Goal: Task Accomplishment & Management: Use online tool/utility

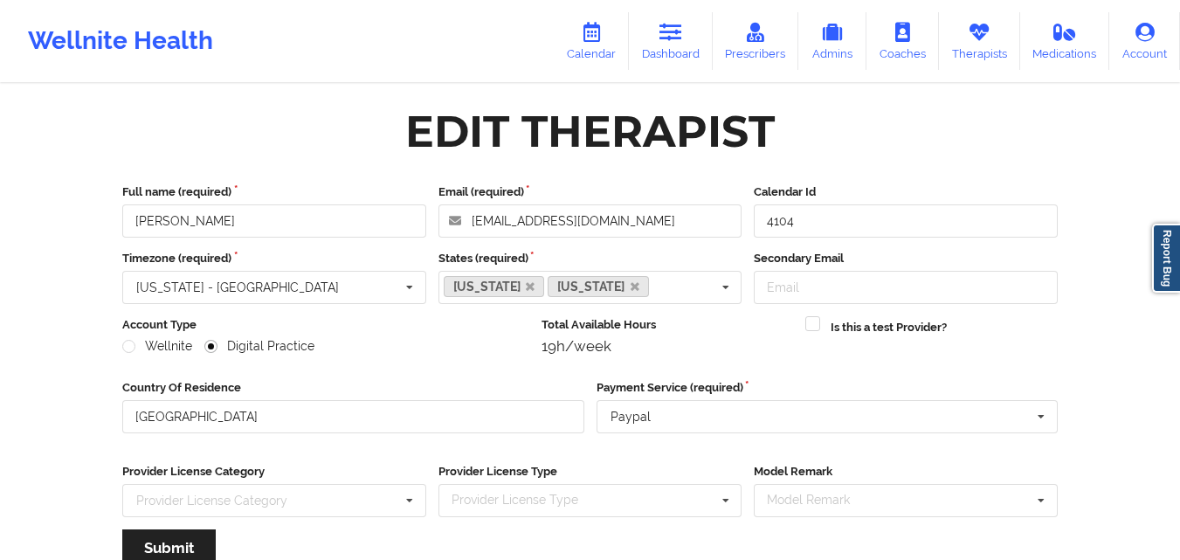
click at [983, 52] on link "Therapists" at bounding box center [979, 41] width 81 height 58
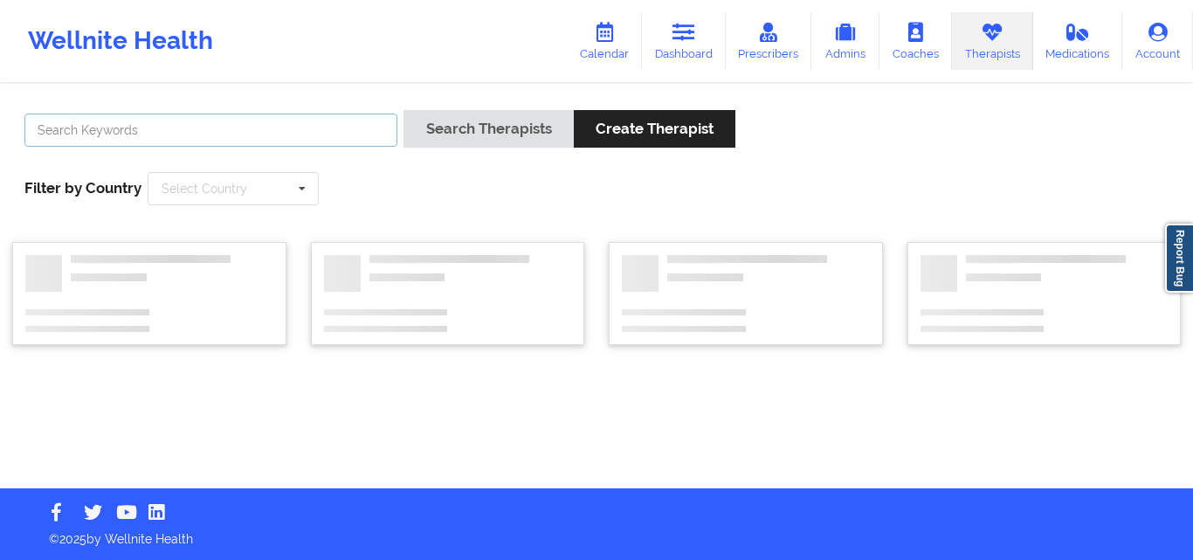
click at [332, 123] on input "text" at bounding box center [210, 130] width 373 height 33
paste input "Kathleen Custard"
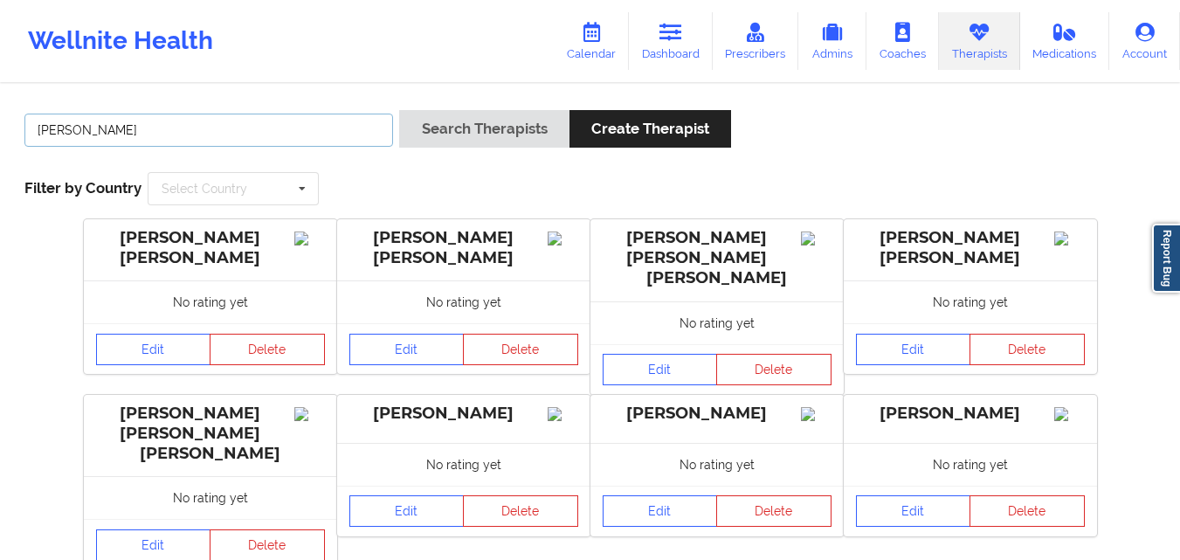
type input "Kathleen Marie Custard"
click at [399, 110] on button "Search Therapists" at bounding box center [483, 129] width 169 height 38
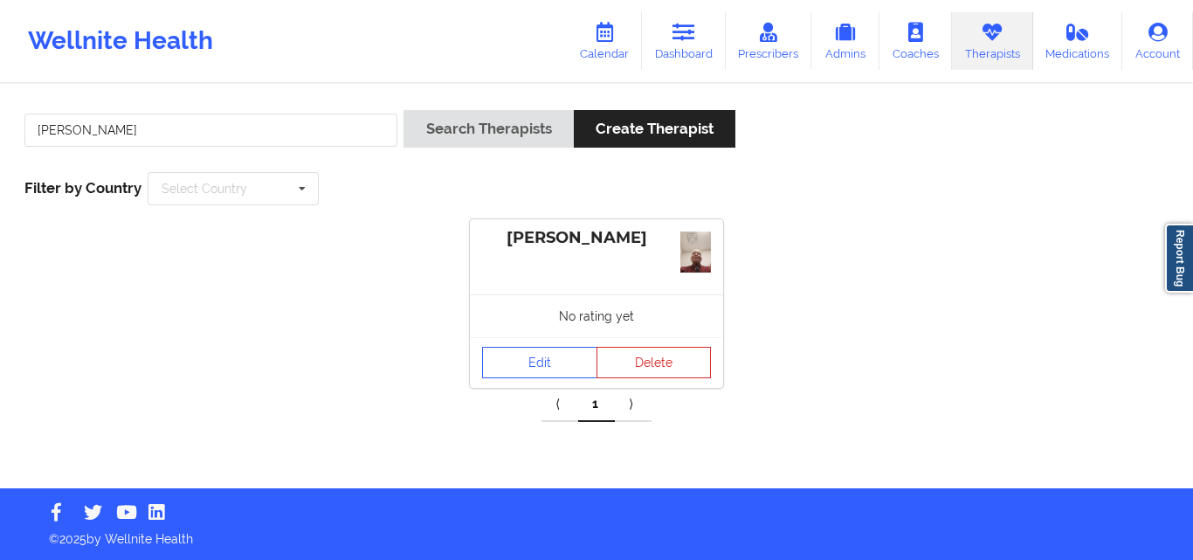
drag, startPoint x: 513, startPoint y: 231, endPoint x: 609, endPoint y: 272, distance: 103.7
click at [609, 272] on div "Kathleen Marie Custard" at bounding box center [596, 256] width 253 height 75
copy div "Kathleen Marie Custard"
click at [536, 357] on link "Edit" at bounding box center [539, 362] width 115 height 31
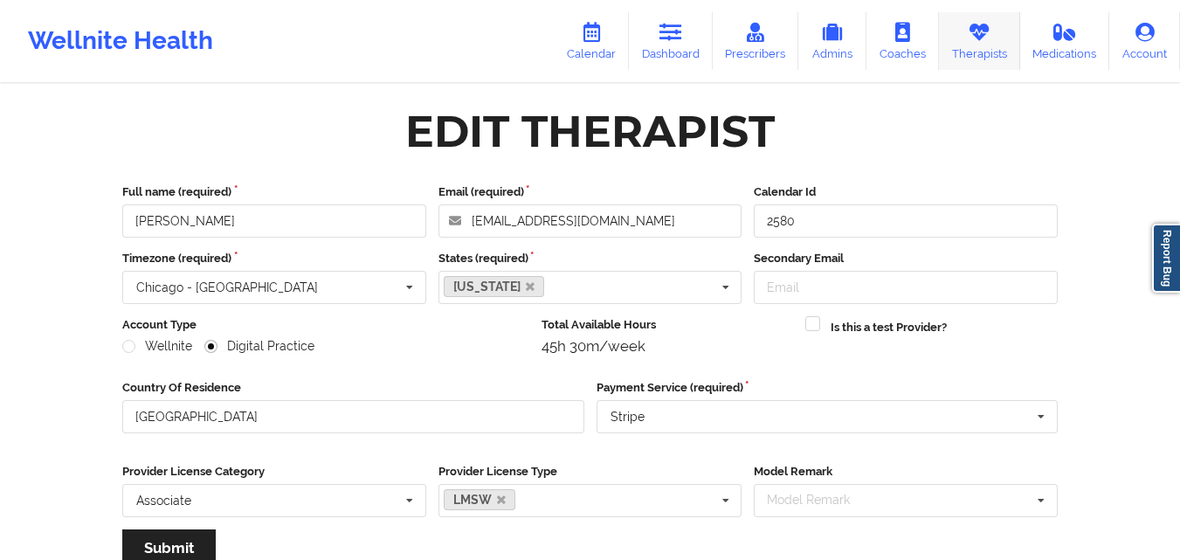
click at [981, 47] on link "Therapists" at bounding box center [979, 41] width 81 height 58
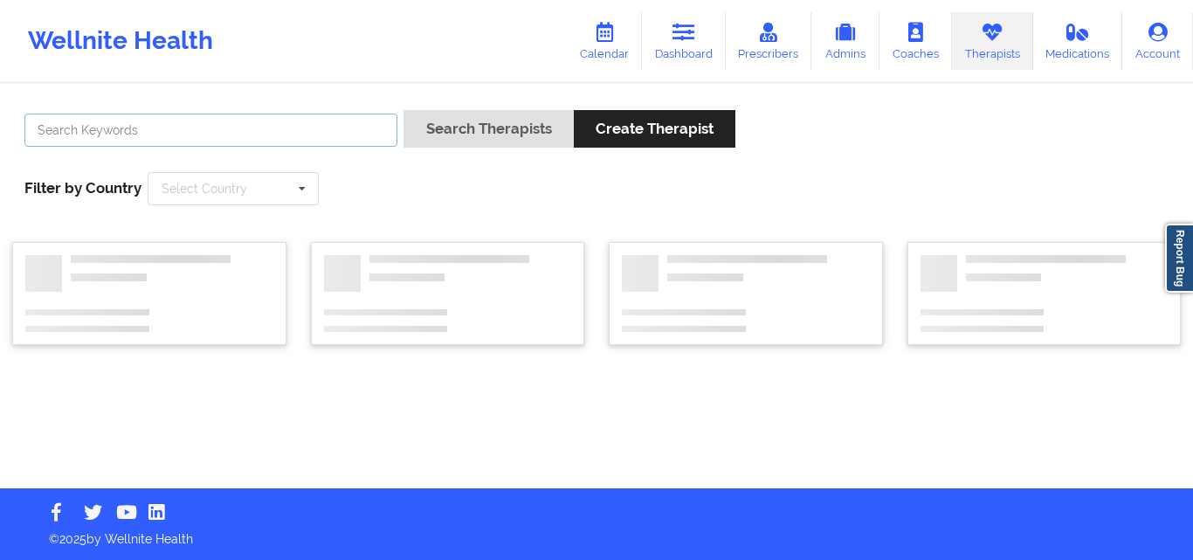
click at [280, 133] on input "text" at bounding box center [210, 130] width 373 height 33
paste input "Ebony Glover-Epps"
type input "Ebony Glover-Epps"
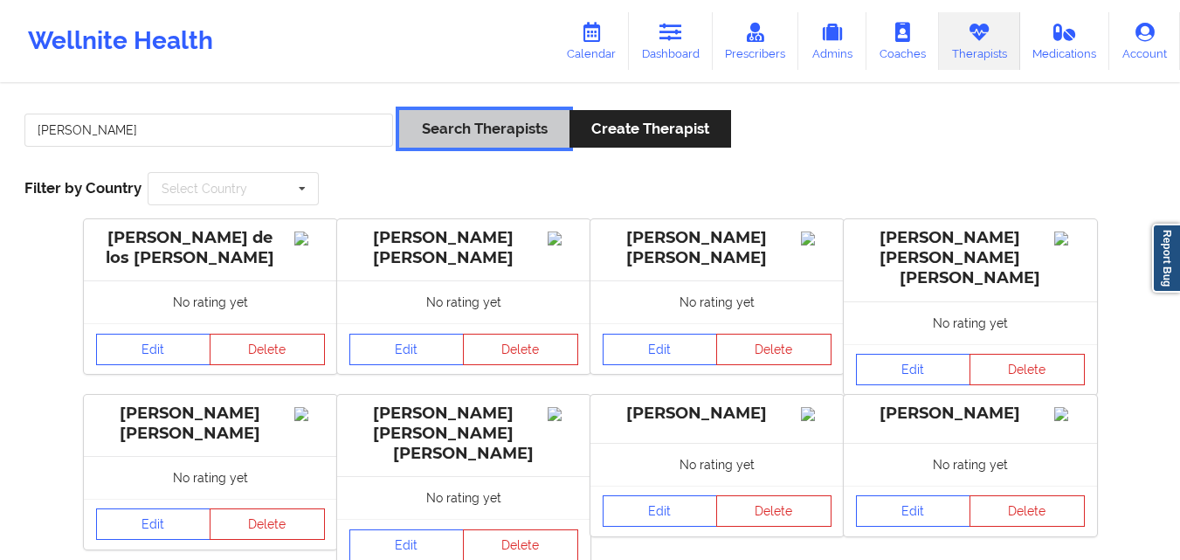
click at [538, 131] on button "Search Therapists" at bounding box center [483, 129] width 169 height 38
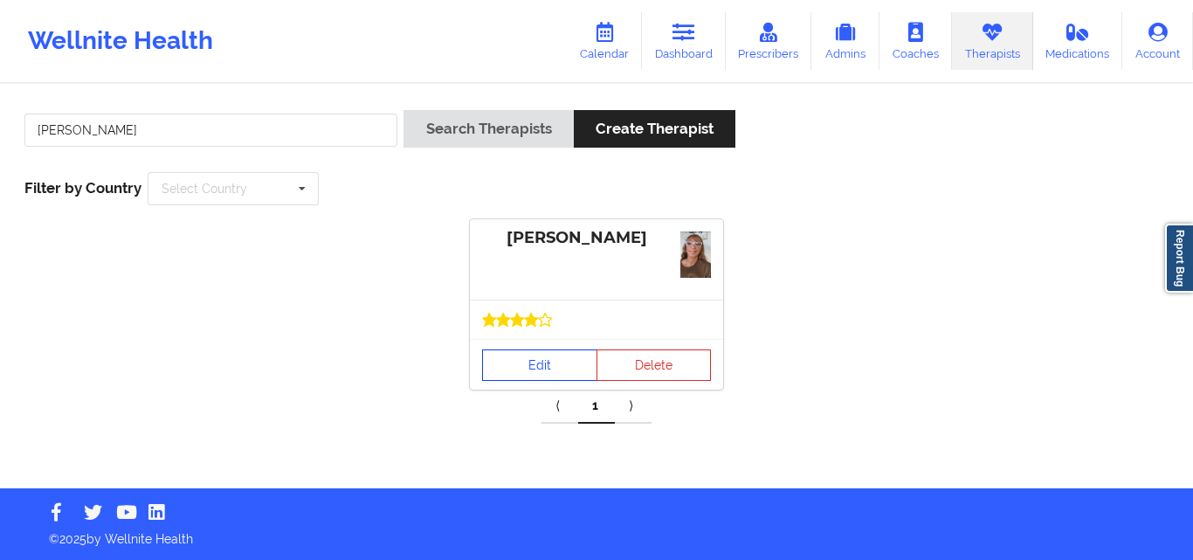
click at [538, 363] on link "Edit" at bounding box center [539, 364] width 115 height 31
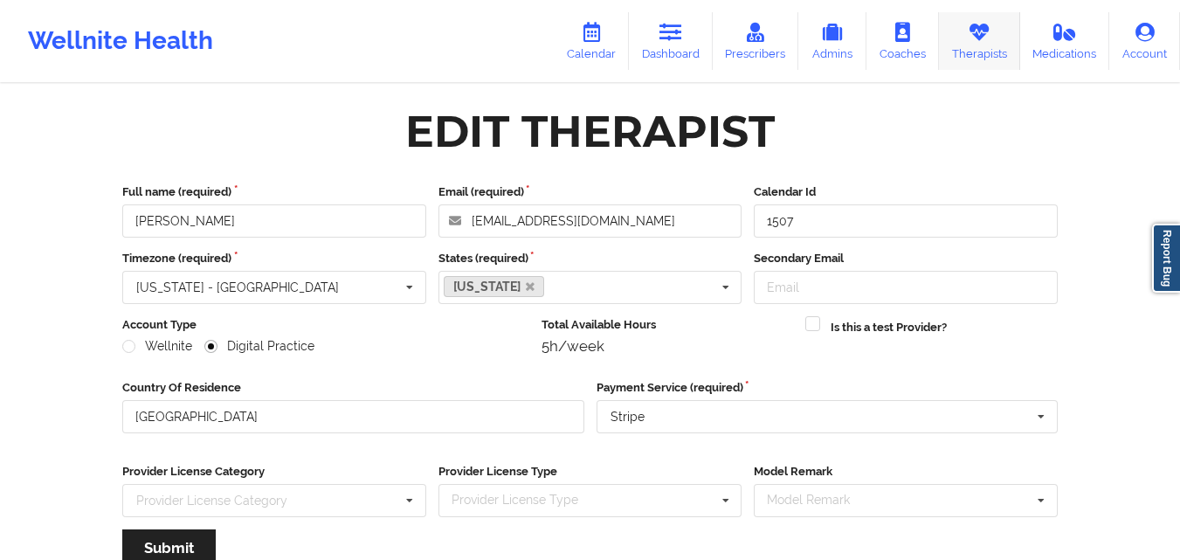
click at [993, 39] on link "Therapists" at bounding box center [979, 41] width 81 height 58
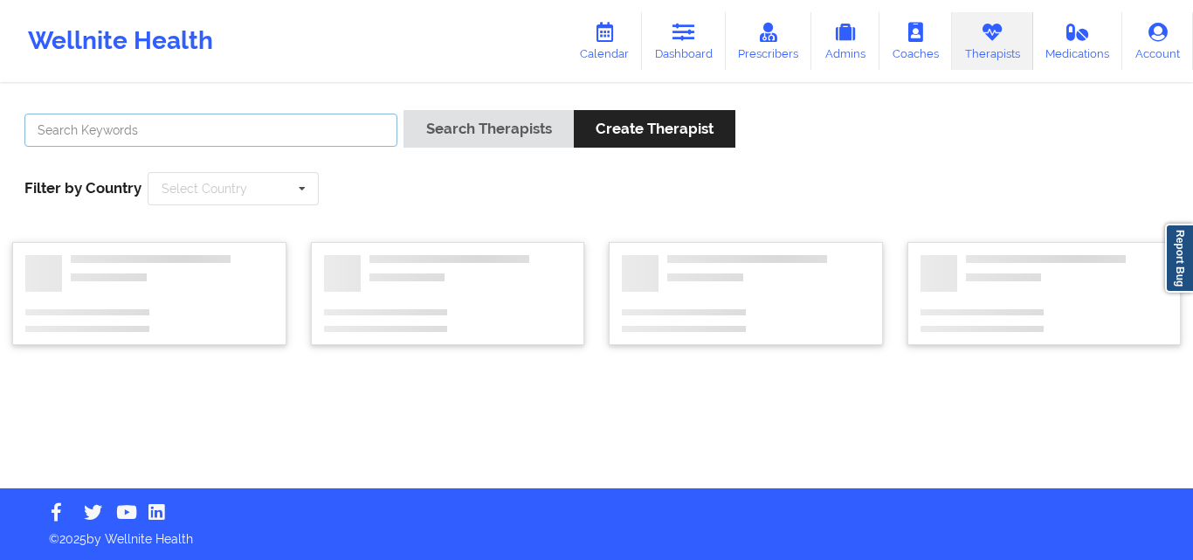
click at [237, 118] on input "text" at bounding box center [210, 130] width 373 height 33
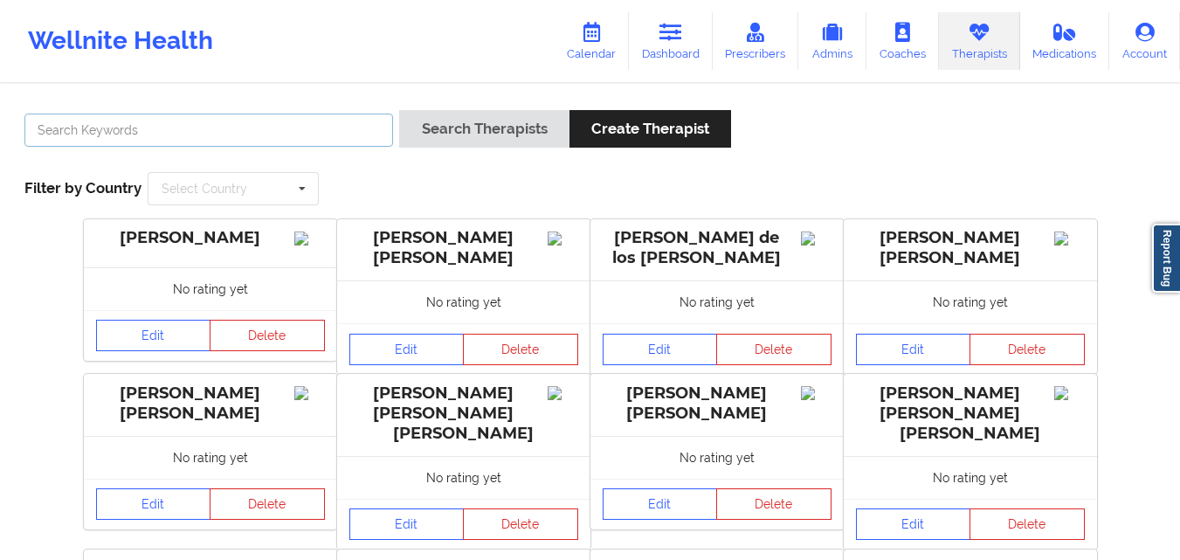
paste input "Nicole"
type input "[PERSON_NAME]"
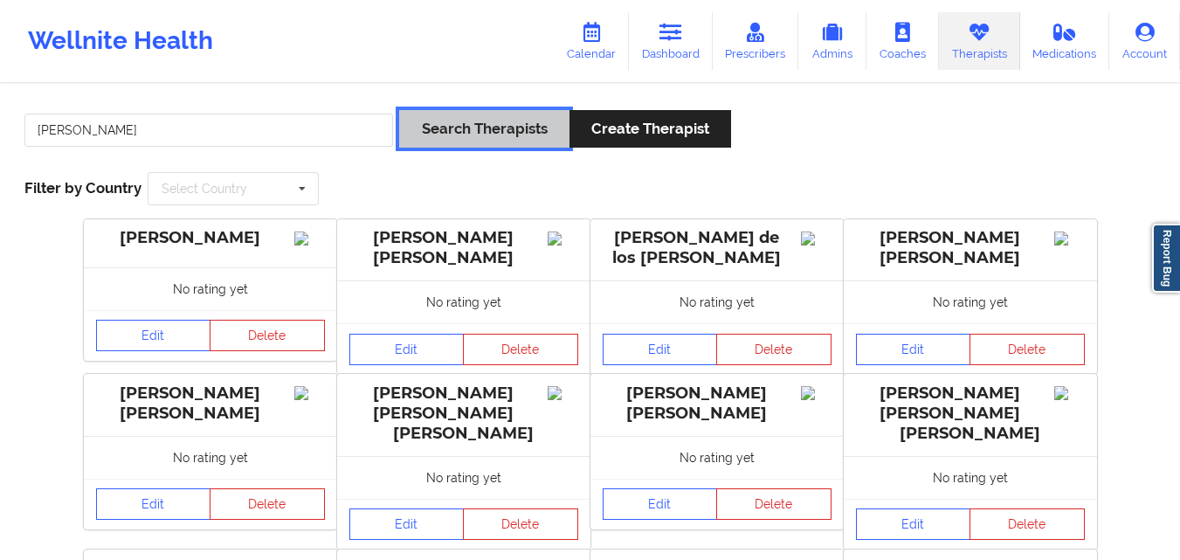
click at [466, 134] on button "Search Therapists" at bounding box center [483, 129] width 169 height 38
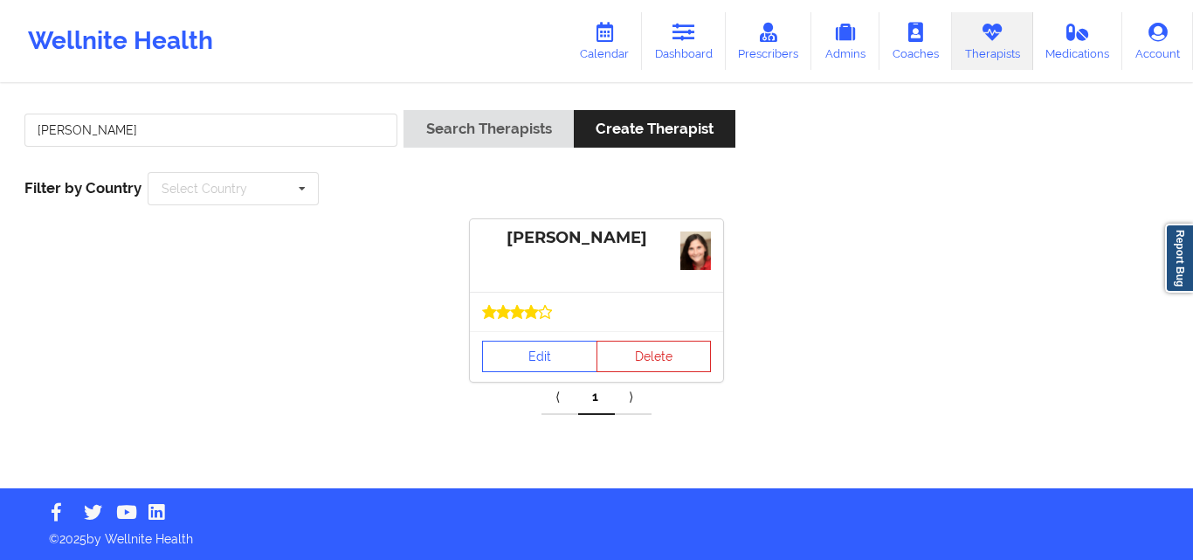
click at [541, 327] on div at bounding box center [596, 311] width 253 height 39
click at [546, 355] on link "Edit" at bounding box center [539, 356] width 115 height 31
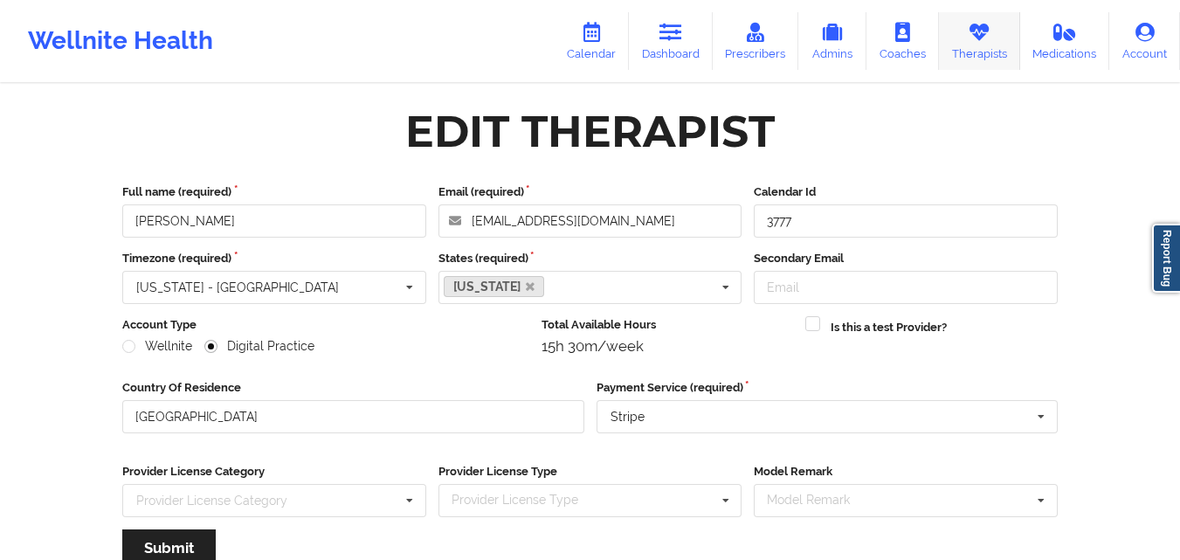
click at [971, 39] on icon at bounding box center [979, 32] width 23 height 19
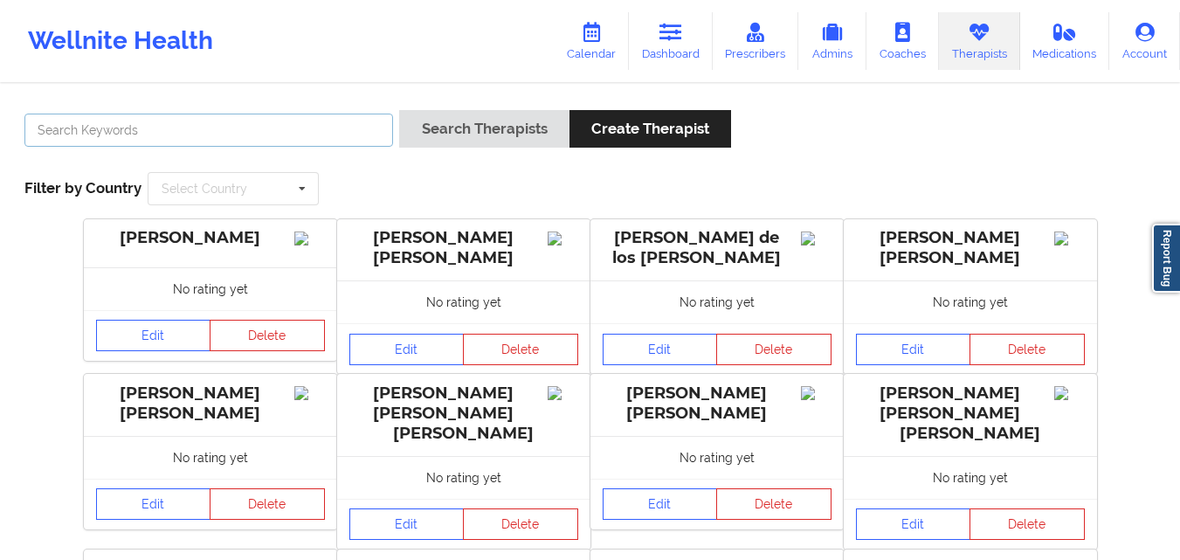
click at [316, 134] on input "text" at bounding box center [208, 130] width 368 height 33
type input "Anais"
click at [399, 110] on button "Search Therapists" at bounding box center [483, 129] width 169 height 38
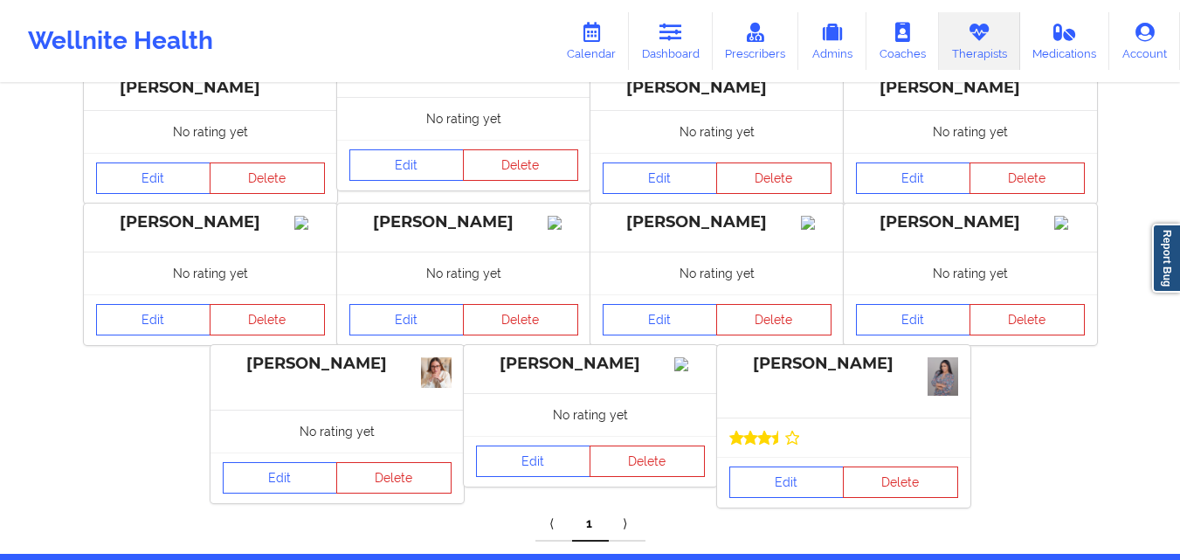
scroll to position [349, 0]
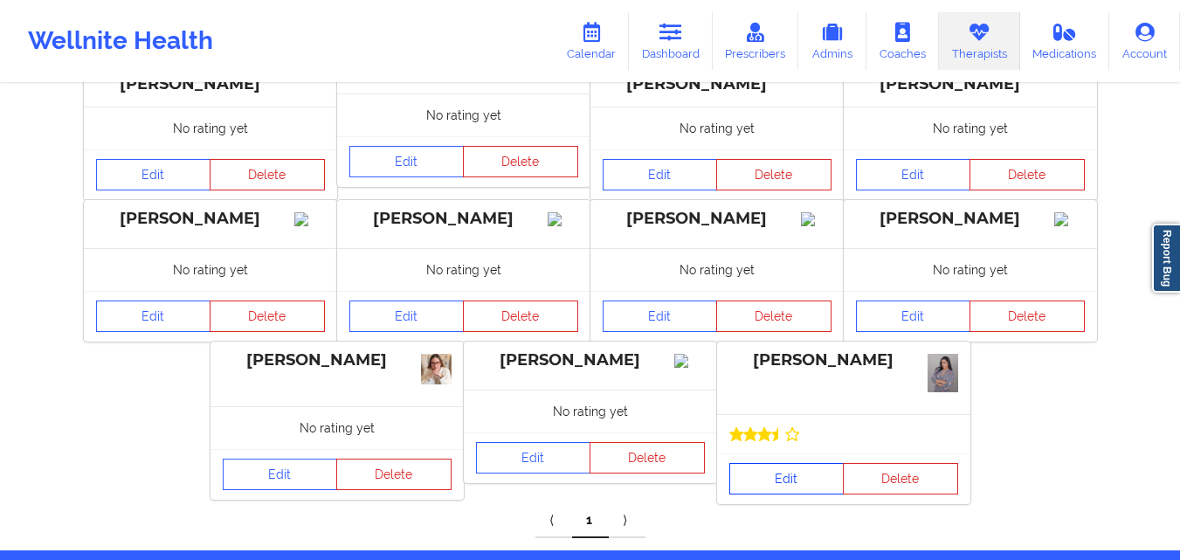
click at [774, 476] on link "Edit" at bounding box center [786, 478] width 115 height 31
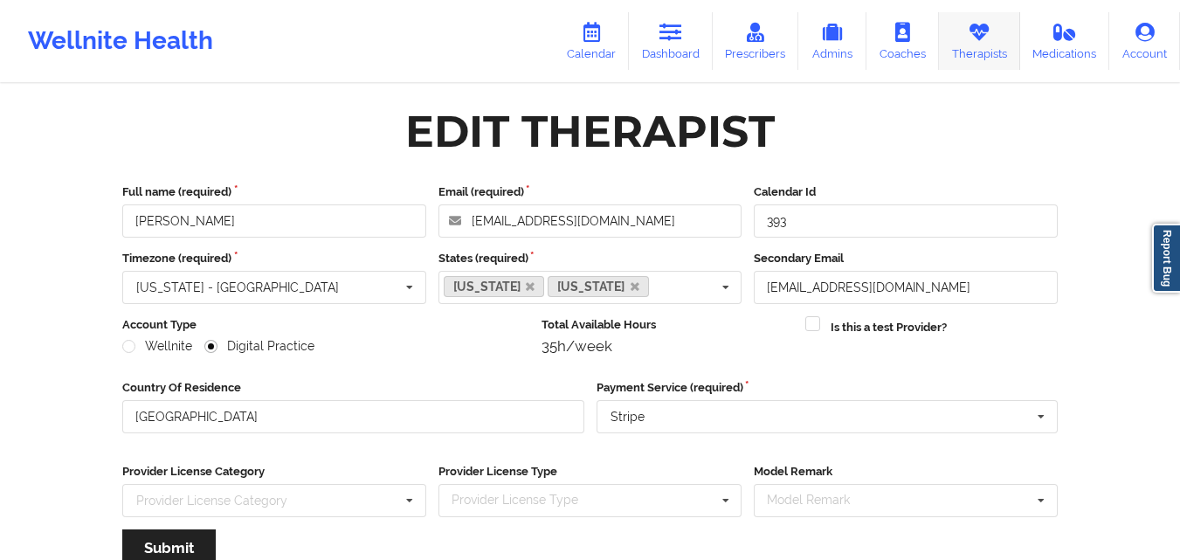
click at [967, 46] on link "Therapists" at bounding box center [979, 41] width 81 height 58
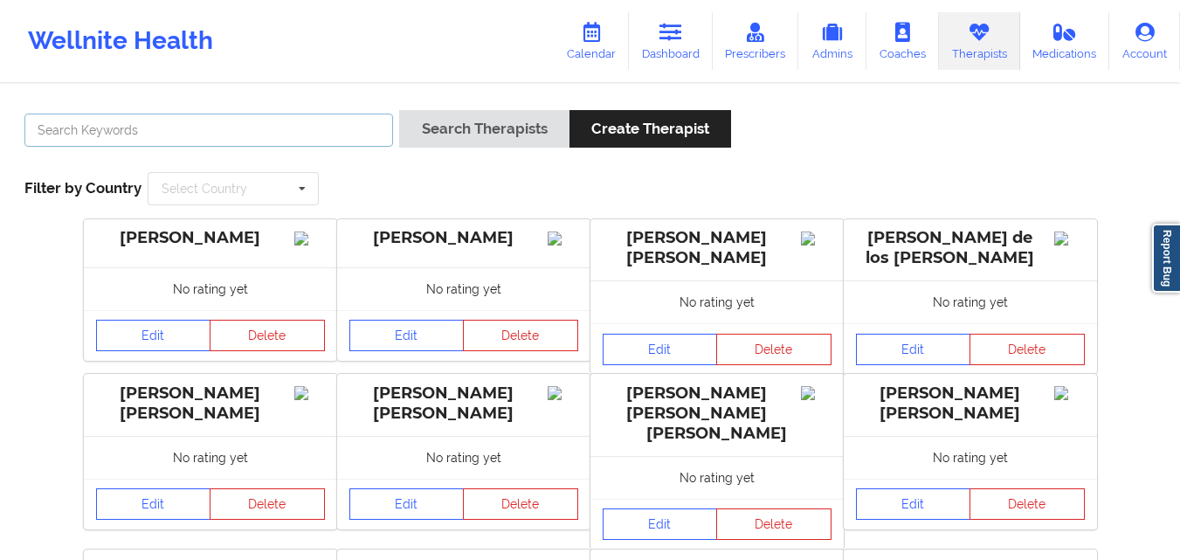
click at [300, 125] on input "text" at bounding box center [208, 130] width 368 height 33
paste input "Nicole"
type input "Nicole Thweatt"
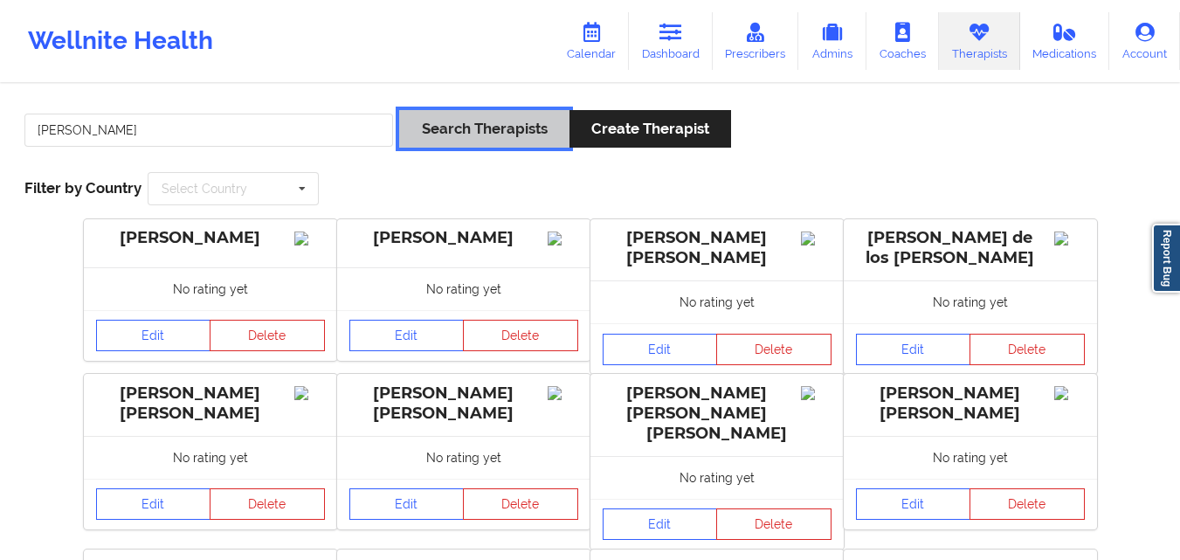
click at [506, 128] on button "Search Therapists" at bounding box center [483, 129] width 169 height 38
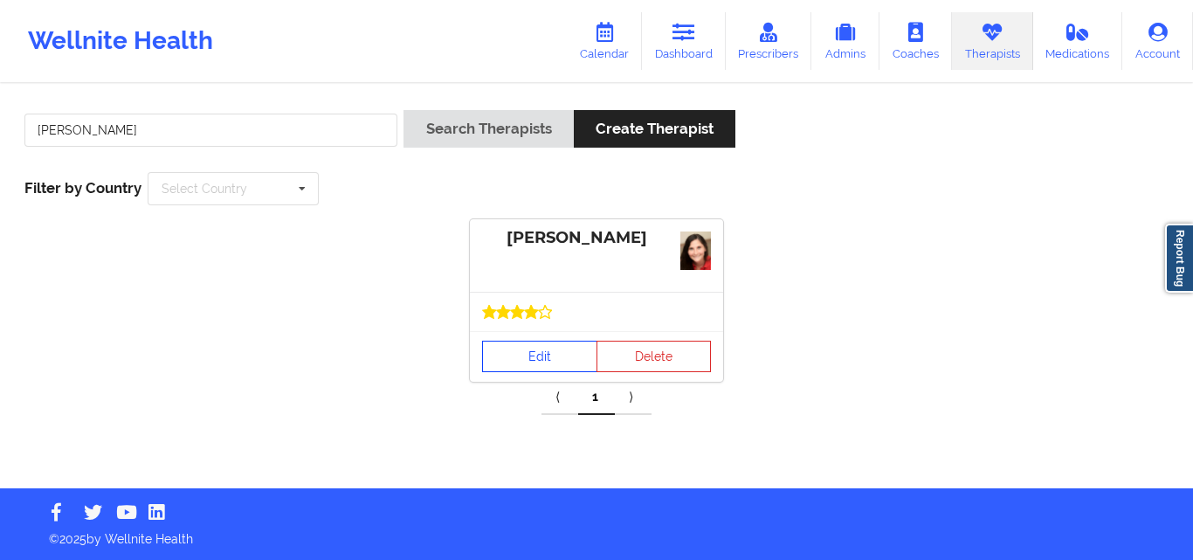
click at [543, 355] on link "Edit" at bounding box center [539, 356] width 115 height 31
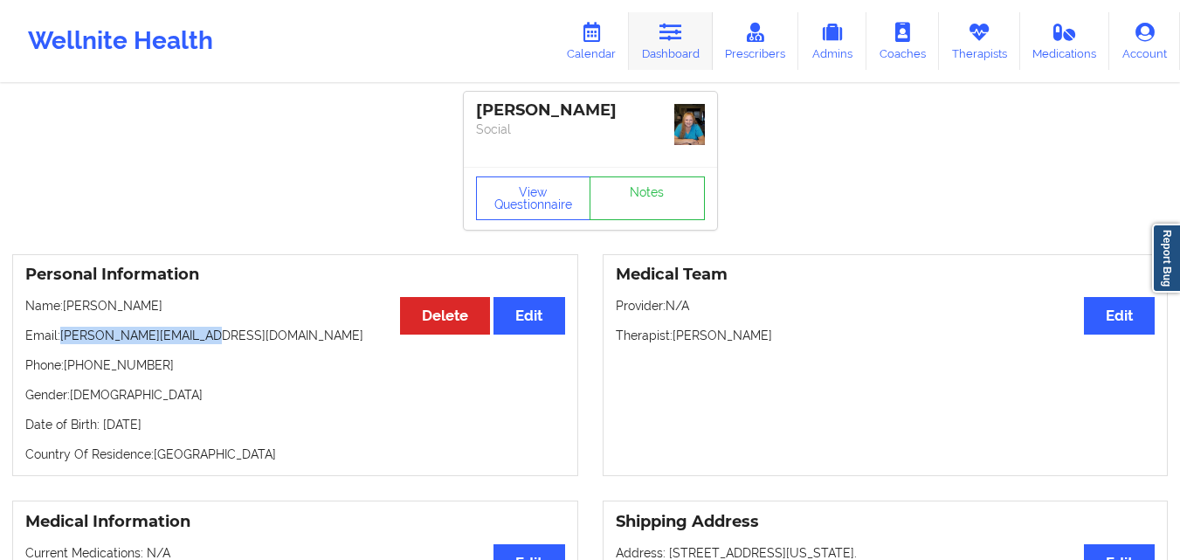
click at [658, 39] on link "Dashboard" at bounding box center [671, 41] width 84 height 58
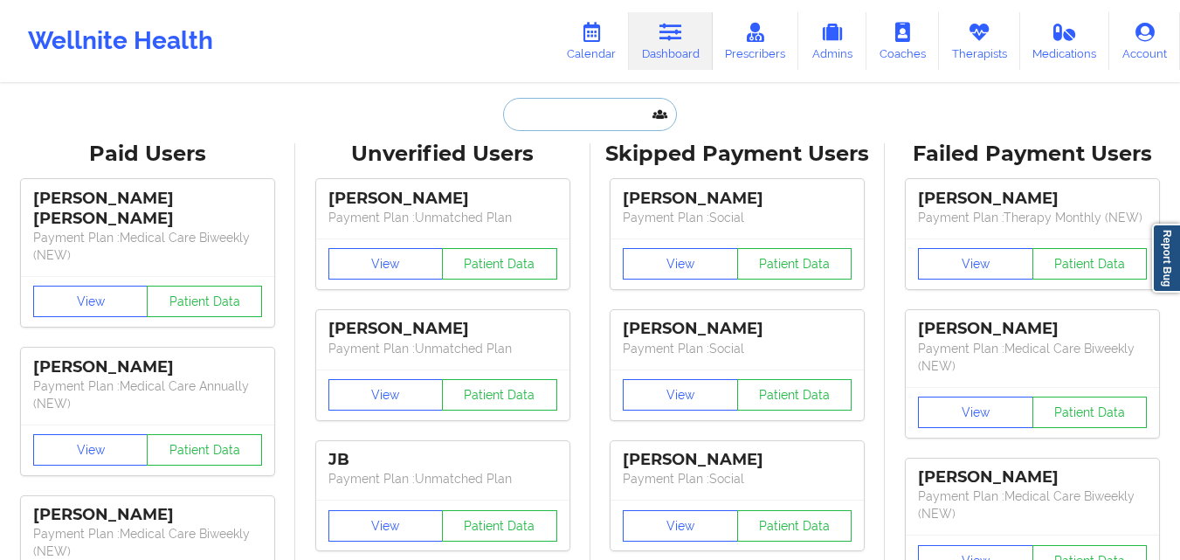
click at [563, 117] on input "text" at bounding box center [589, 114] width 173 height 33
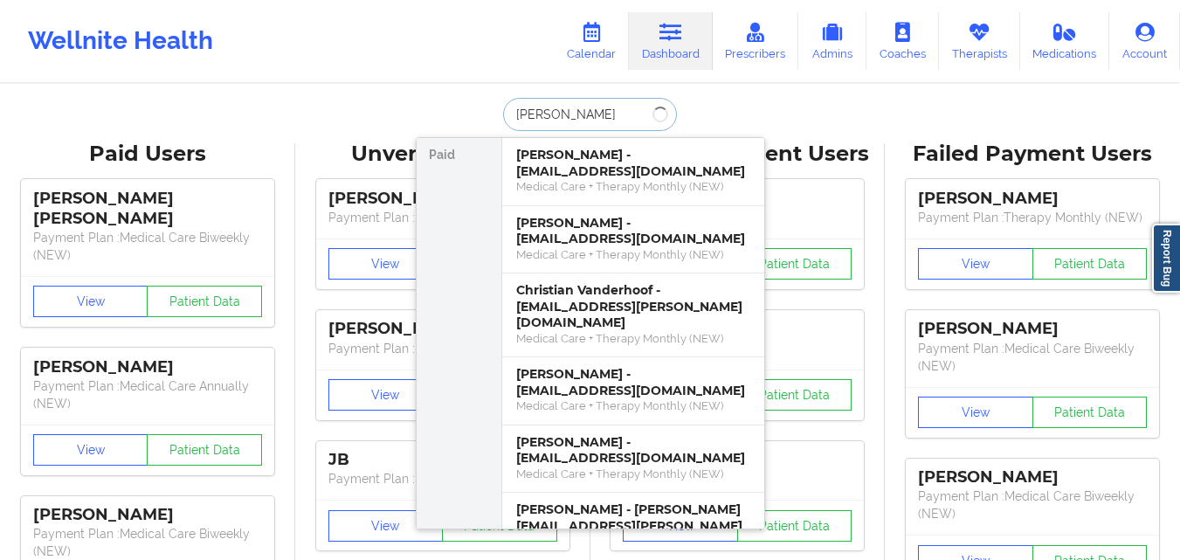
type input "[PERSON_NAME]"
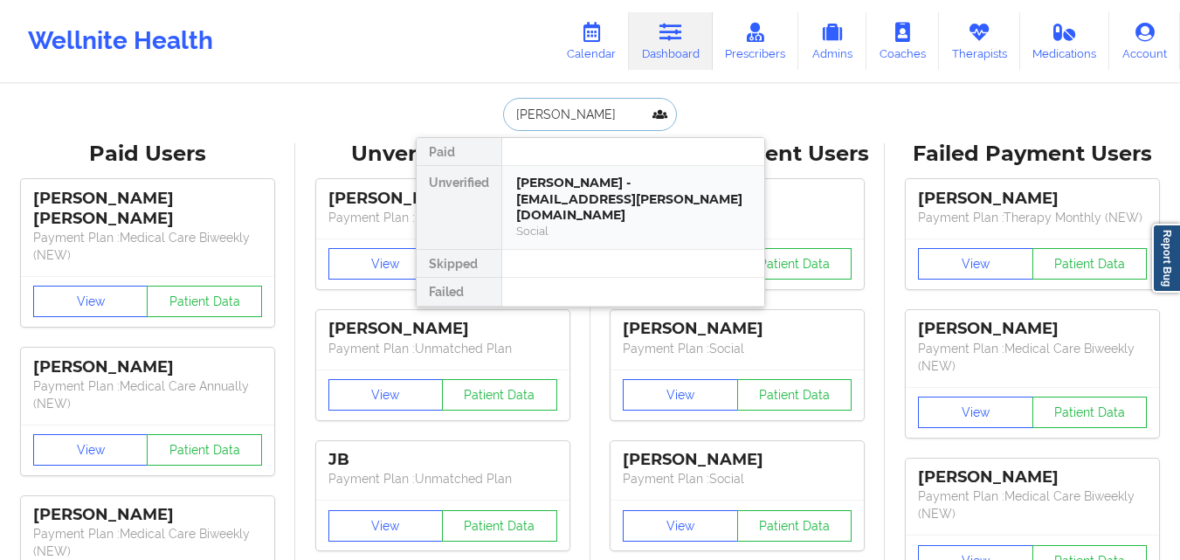
click at [614, 176] on div "[PERSON_NAME] - [EMAIL_ADDRESS][PERSON_NAME][DOMAIN_NAME]" at bounding box center [633, 199] width 234 height 49
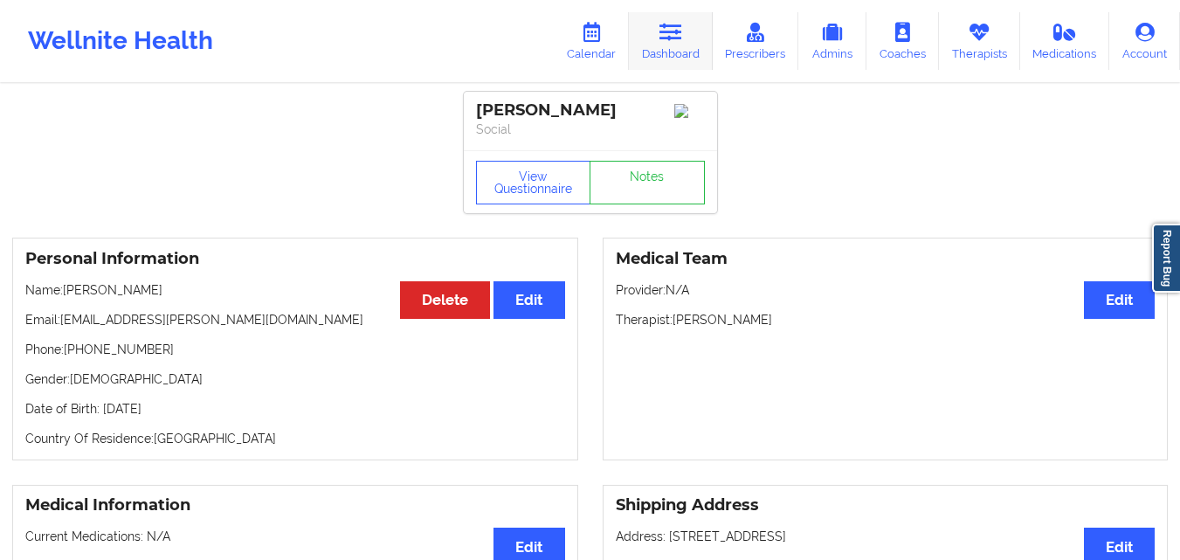
click at [692, 37] on link "Dashboard" at bounding box center [671, 41] width 84 height 58
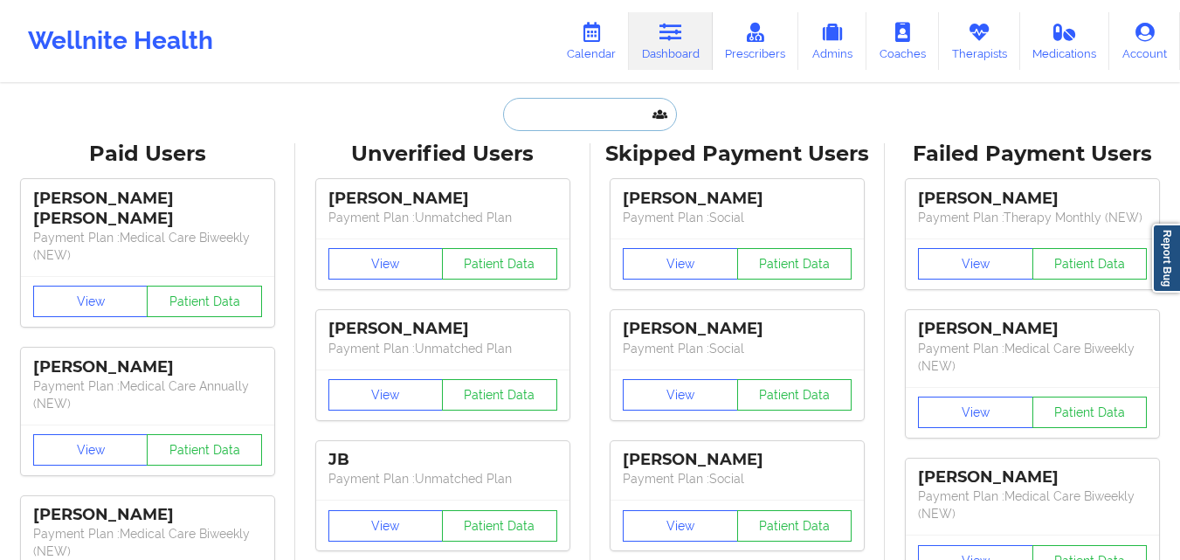
click at [532, 121] on input "text" at bounding box center [589, 114] width 173 height 33
paste input "[PERSON_NAME]"
type input "[PERSON_NAME]"
paste input "[PERSON_NAME]"
type input "[PERSON_NAME]"
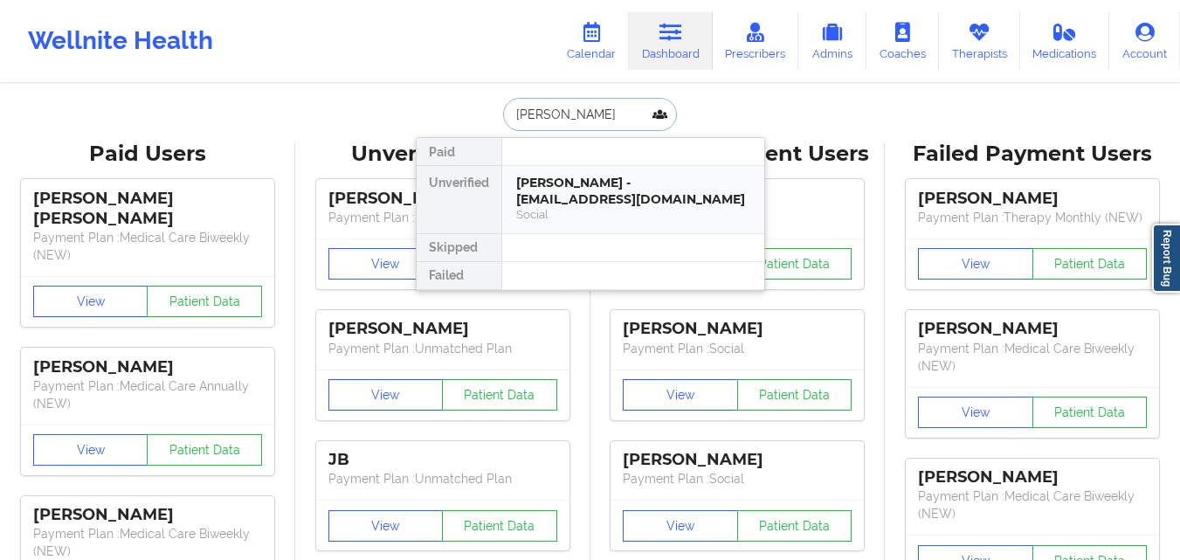
click at [610, 196] on div "[PERSON_NAME] - [EMAIL_ADDRESS][DOMAIN_NAME]" at bounding box center [633, 191] width 234 height 32
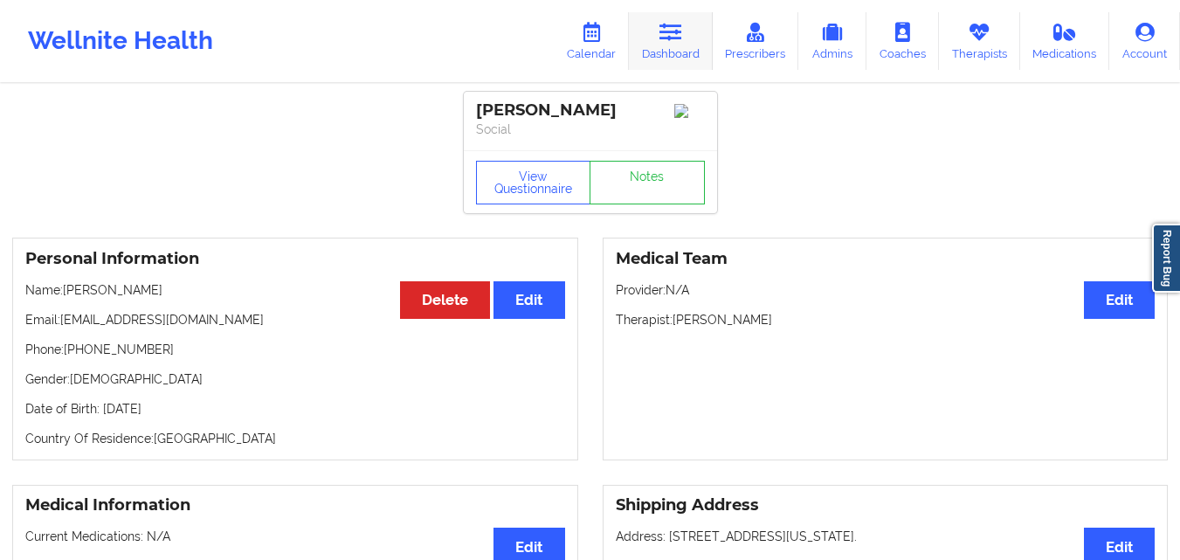
click at [675, 43] on link "Dashboard" at bounding box center [671, 41] width 84 height 58
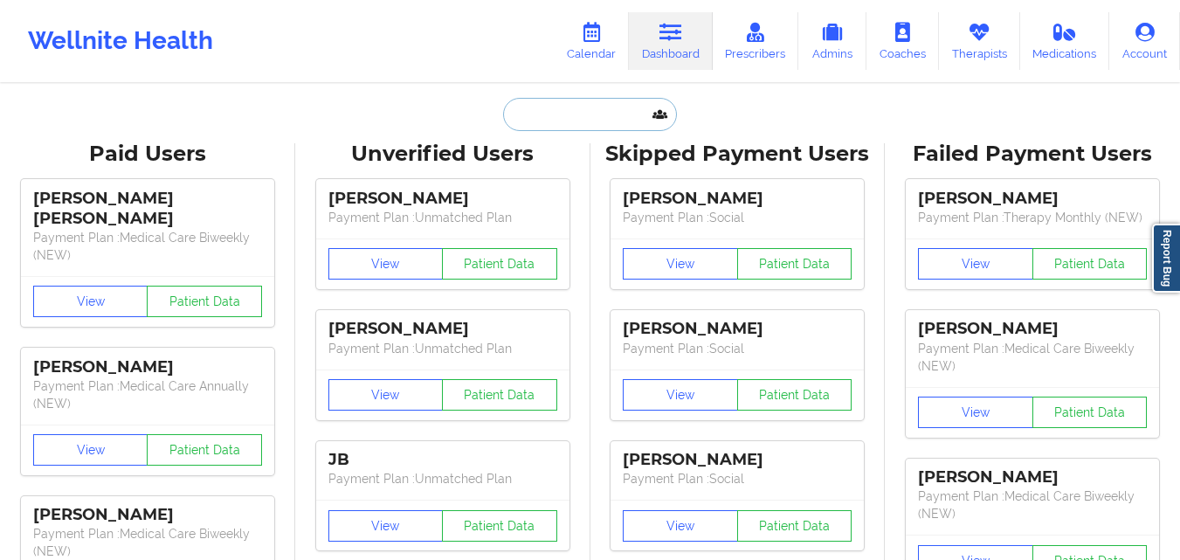
click at [543, 116] on input "text" at bounding box center [589, 114] width 173 height 33
paste input "[PERSON_NAME]"
type input "[PERSON_NAME]"
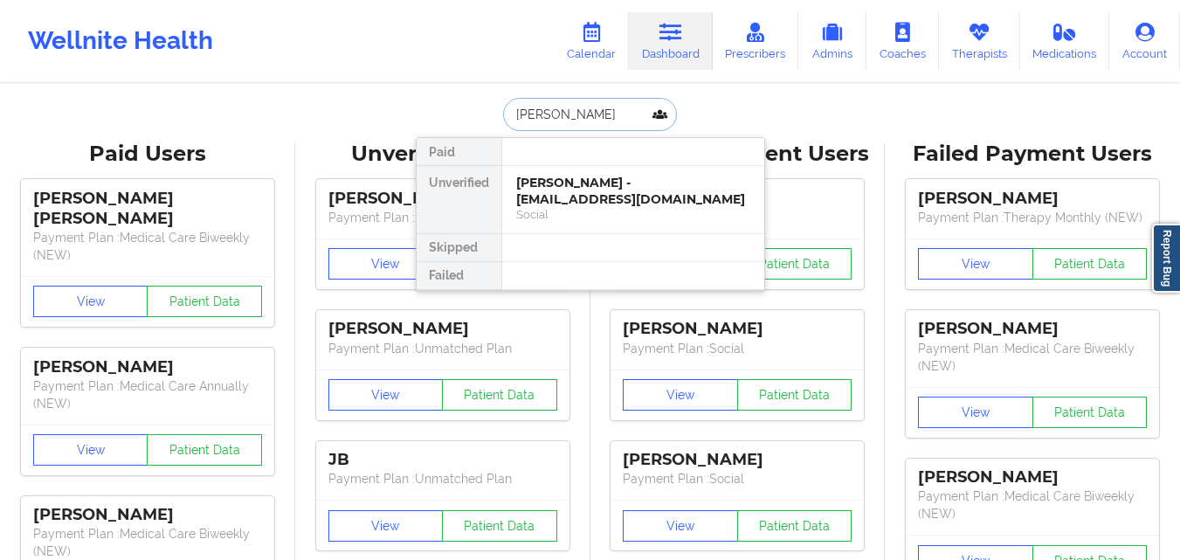
click at [629, 174] on div "[PERSON_NAME] - [EMAIL_ADDRESS][DOMAIN_NAME] Social" at bounding box center [633, 199] width 262 height 67
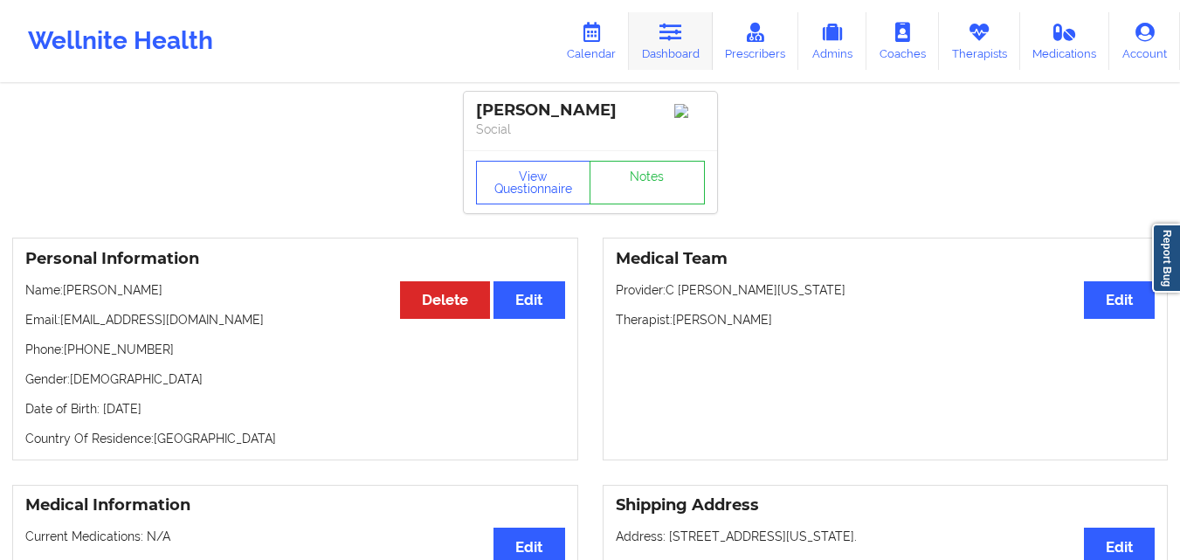
click at [672, 43] on link "Dashboard" at bounding box center [671, 41] width 84 height 58
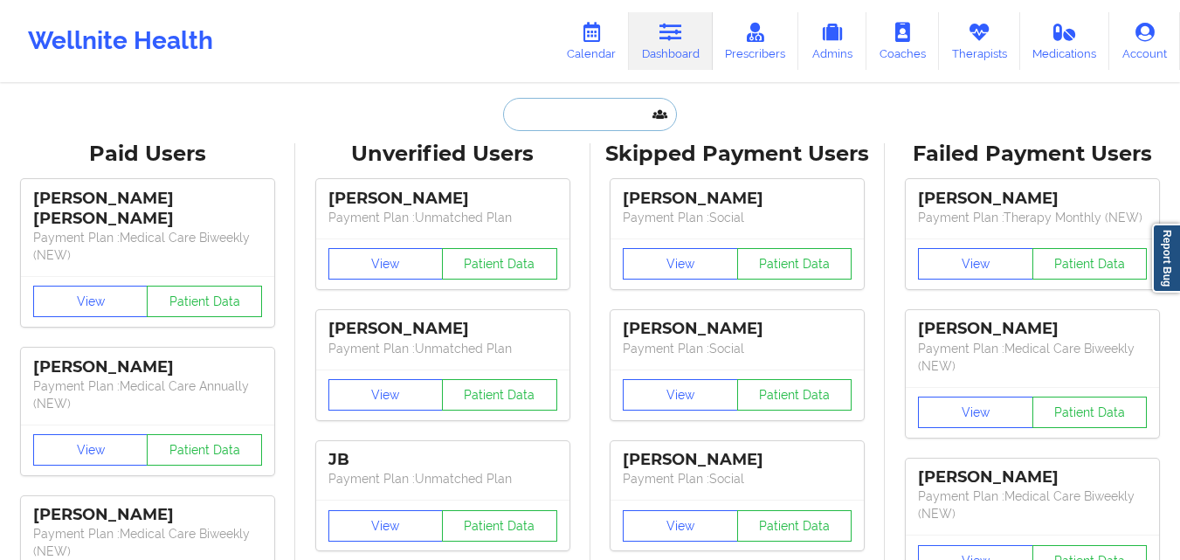
click at [544, 107] on input "text" at bounding box center [589, 114] width 173 height 33
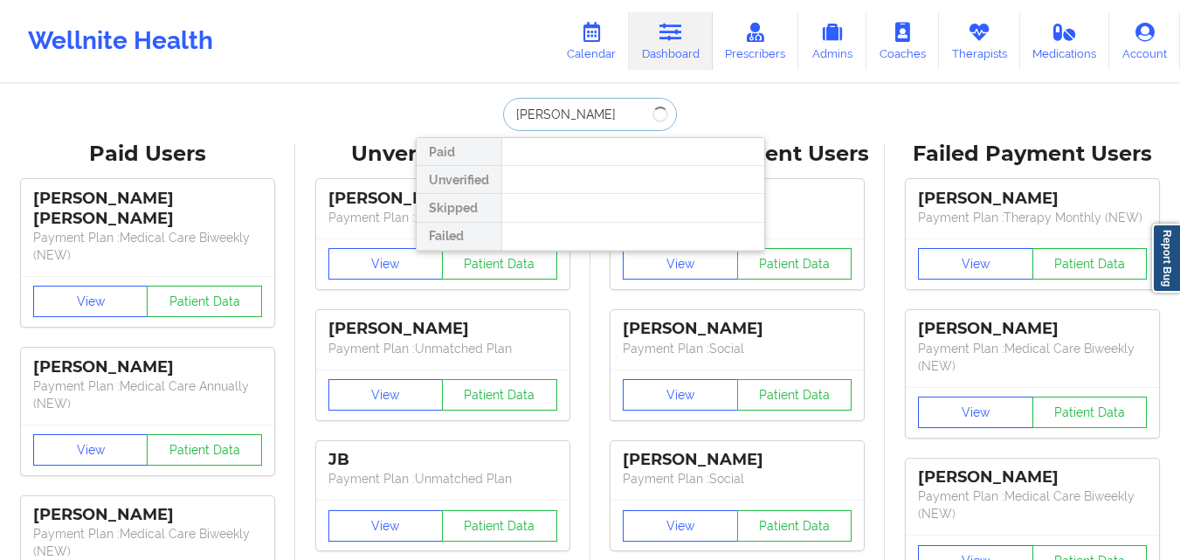
type input "Rudolf"
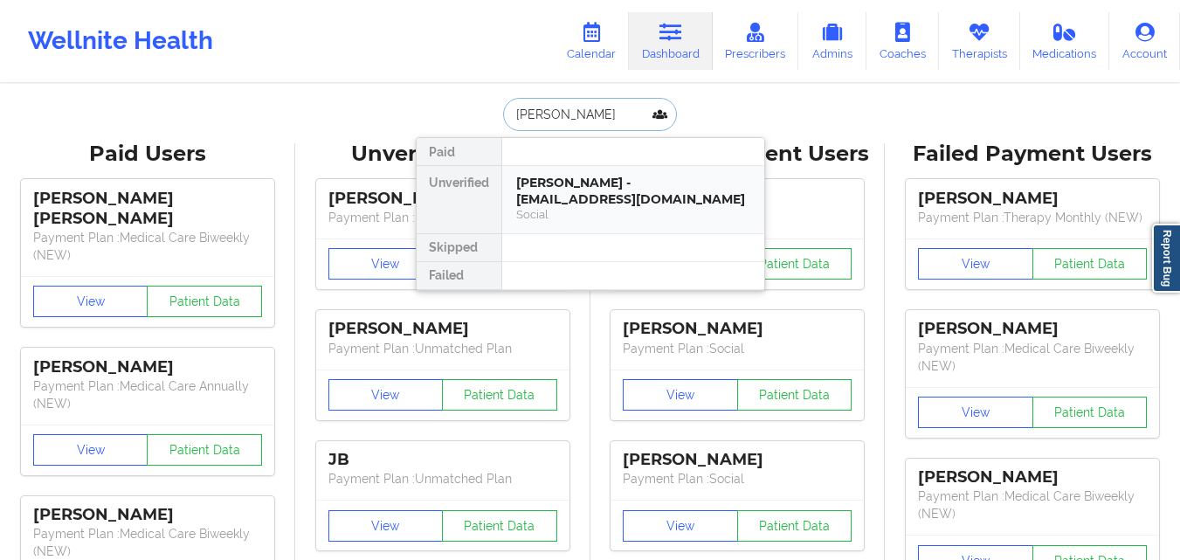
click at [604, 215] on div "Social" at bounding box center [633, 214] width 234 height 15
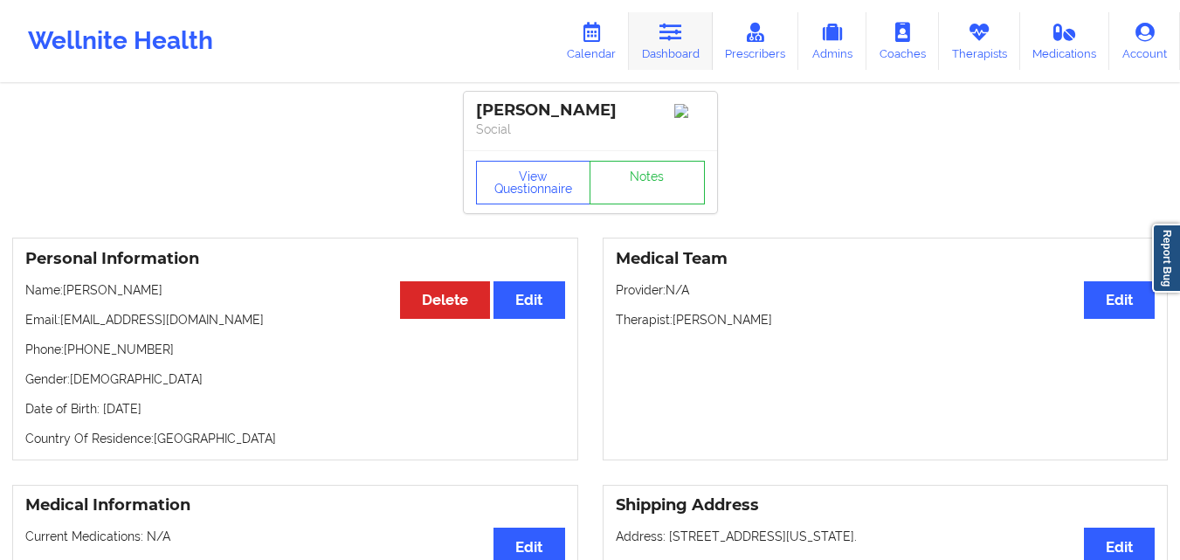
click at [678, 49] on link "Dashboard" at bounding box center [671, 41] width 84 height 58
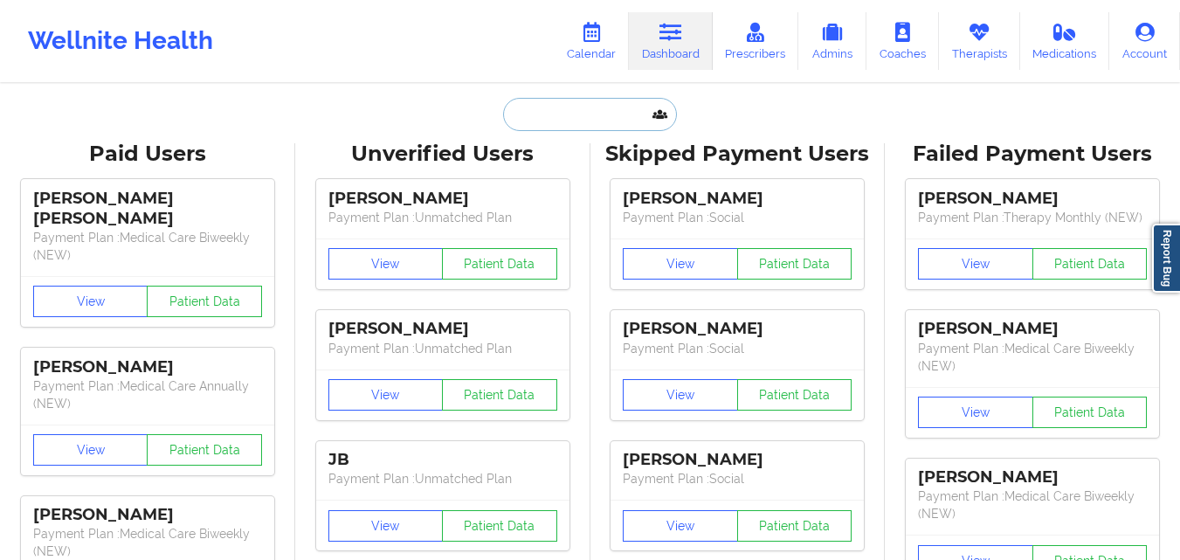
click at [533, 127] on input "text" at bounding box center [589, 114] width 173 height 33
paste input "Sharon Madden"
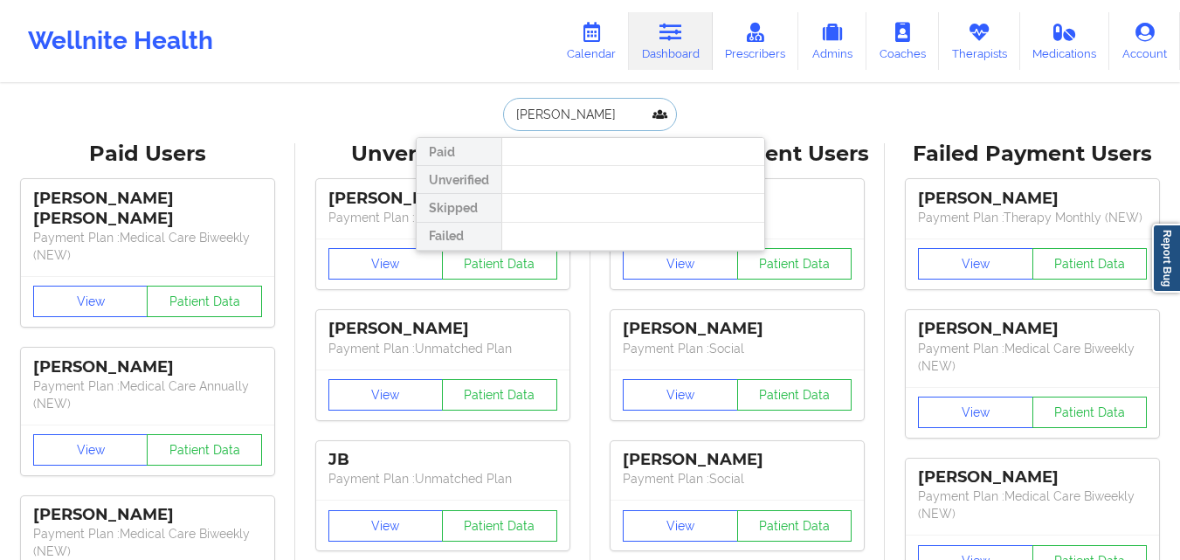
type input "Sharon"
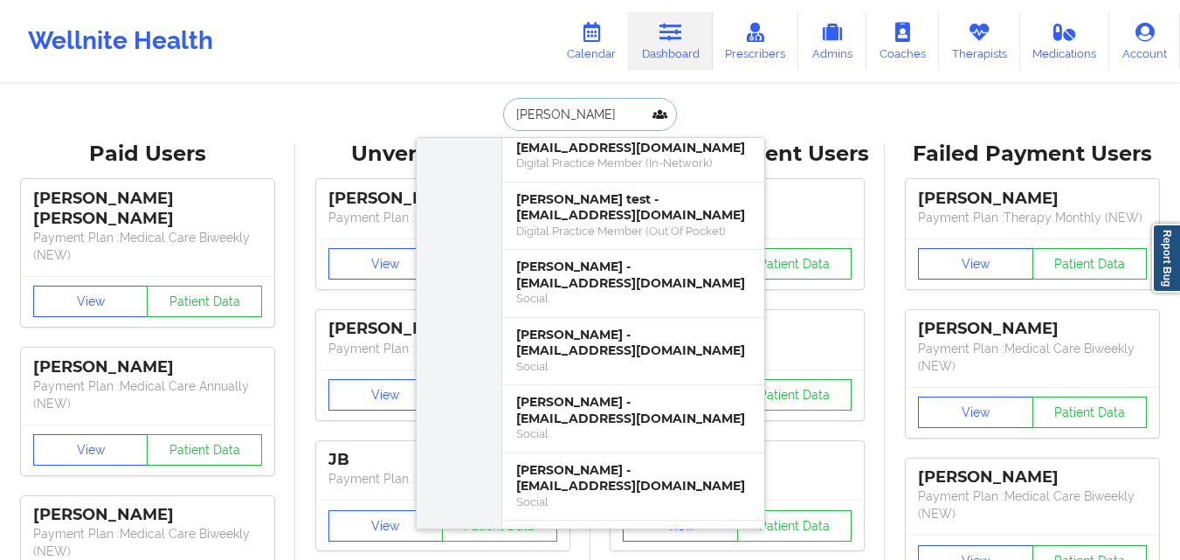
scroll to position [1135, 0]
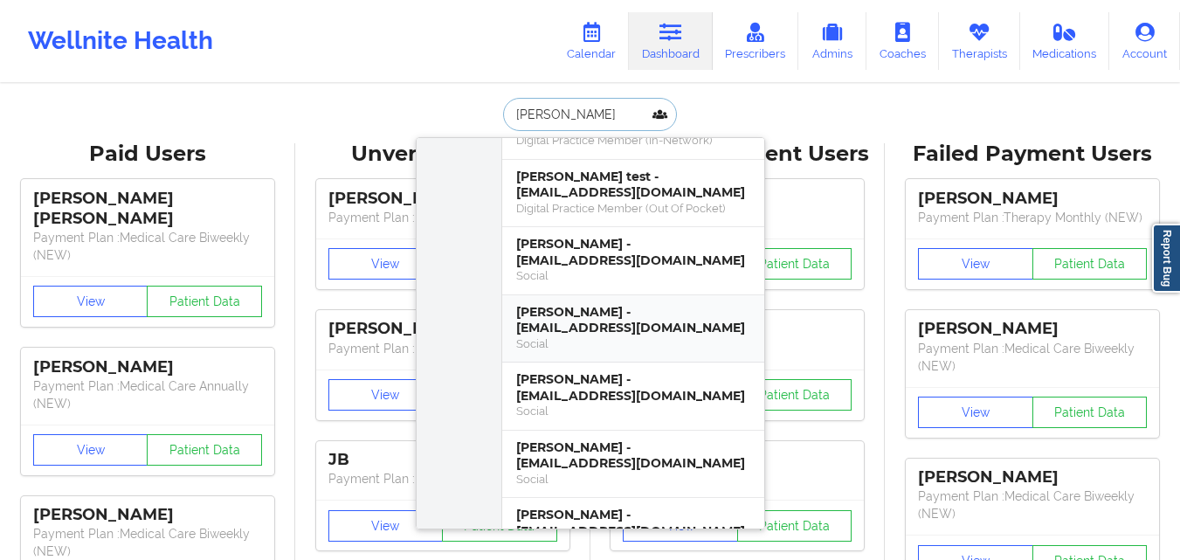
click at [670, 305] on div "SHARON S MADDEN - joy3820@gmail.com" at bounding box center [633, 320] width 234 height 32
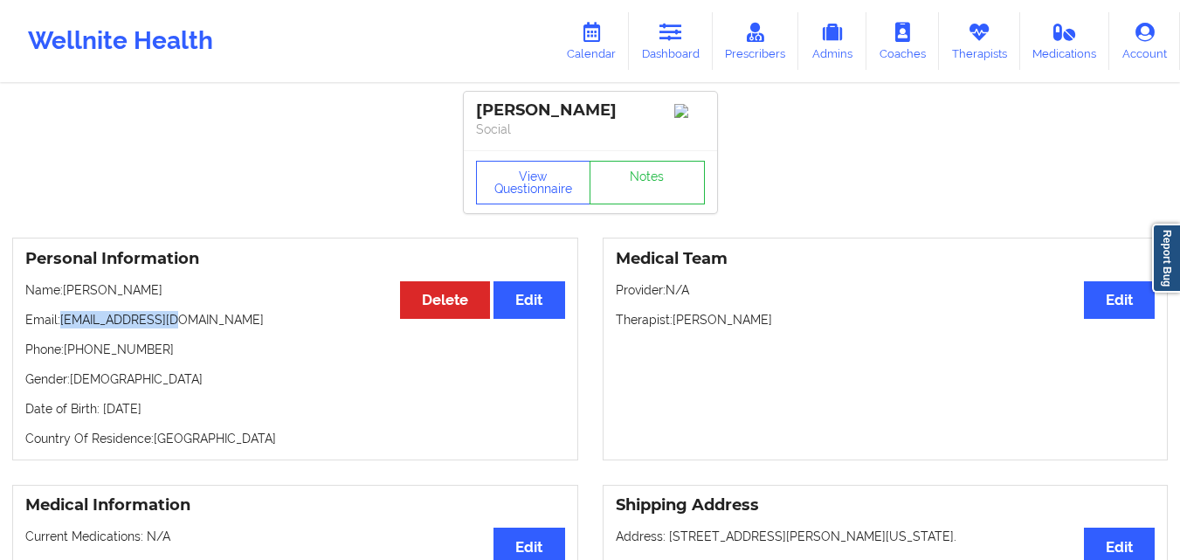
drag, startPoint x: 59, startPoint y: 324, endPoint x: 217, endPoint y: 326, distance: 158.1
click at [217, 326] on p "Email: joy3820@gmail.com" at bounding box center [295, 319] width 540 height 17
drag, startPoint x: 59, startPoint y: 325, endPoint x: 175, endPoint y: 327, distance: 115.3
click at [175, 327] on p "Email: joy3820@gmail.com" at bounding box center [295, 319] width 540 height 17
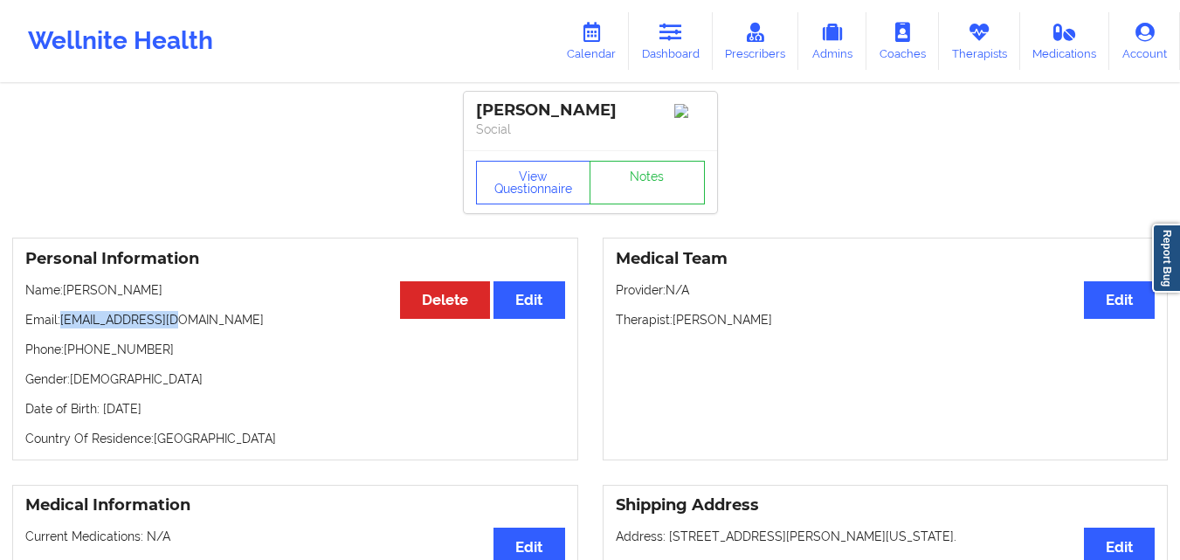
click at [177, 327] on p "Email: joy3820@gmail.com" at bounding box center [295, 319] width 540 height 17
drag, startPoint x: 61, startPoint y: 327, endPoint x: 195, endPoint y: 326, distance: 133.6
click at [195, 326] on p "Email: joy3820@gmail.com" at bounding box center [295, 319] width 540 height 17
copy p "joy3820@gmail.com"
drag, startPoint x: 173, startPoint y: 334, endPoint x: 67, endPoint y: 344, distance: 106.1
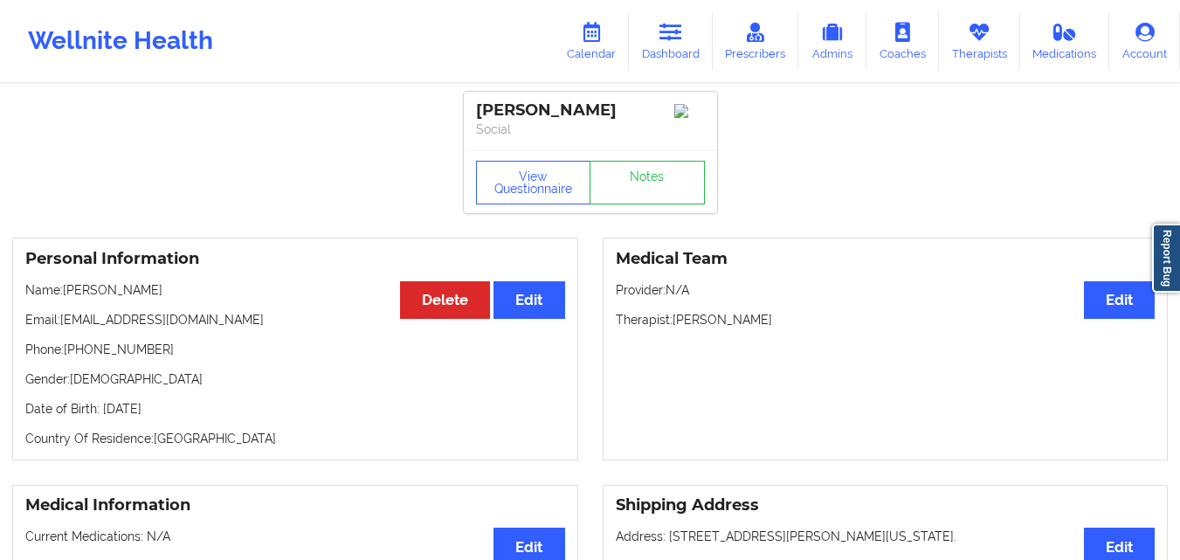
click at [171, 337] on div "Personal Information Edit Delete Name: SHARON S MADDEN Email: joy3820@gmail.com…" at bounding box center [295, 349] width 566 height 223
drag, startPoint x: 72, startPoint y: 356, endPoint x: 168, endPoint y: 366, distance: 96.5
click at [168, 366] on div "Personal Information Edit Delete Name: SHARON S MADDEN Email: joy3820@gmail.com…" at bounding box center [295, 349] width 566 height 223
click at [169, 364] on div "Personal Information Edit Delete Name: SHARON S MADDEN Email: joy3820@gmail.com…" at bounding box center [295, 349] width 566 height 223
drag, startPoint x: 77, startPoint y: 355, endPoint x: 129, endPoint y: 355, distance: 52.4
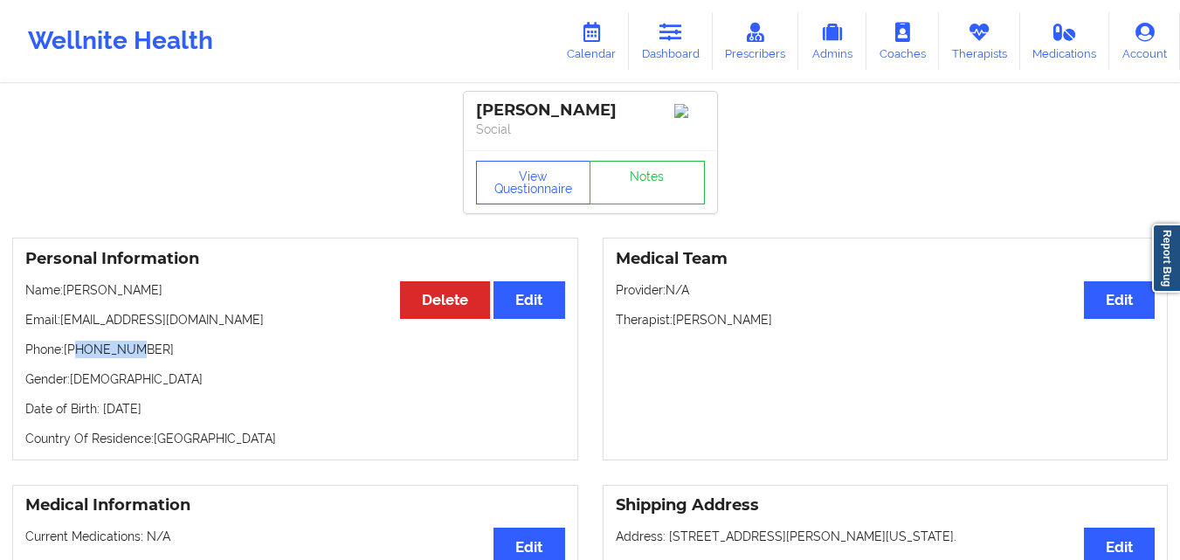
click at [129, 355] on p "Phone: +1352-585-6059" at bounding box center [295, 349] width 540 height 17
drag, startPoint x: 72, startPoint y: 356, endPoint x: 188, endPoint y: 358, distance: 116.2
click at [188, 358] on p "Phone: +1352-585-6059" at bounding box center [295, 349] width 540 height 17
copy p "1352-585-6059"
click at [653, 37] on link "Dashboard" at bounding box center [671, 41] width 84 height 58
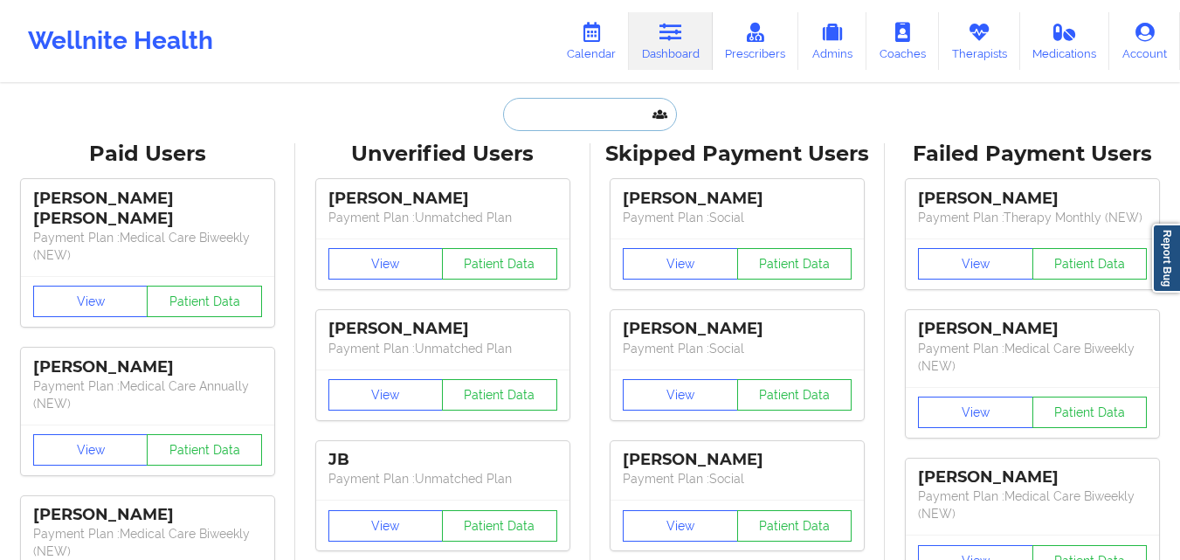
click at [577, 116] on input "text" at bounding box center [589, 114] width 173 height 33
paste input "Michael Barfield"
type input "Michael Barfield"
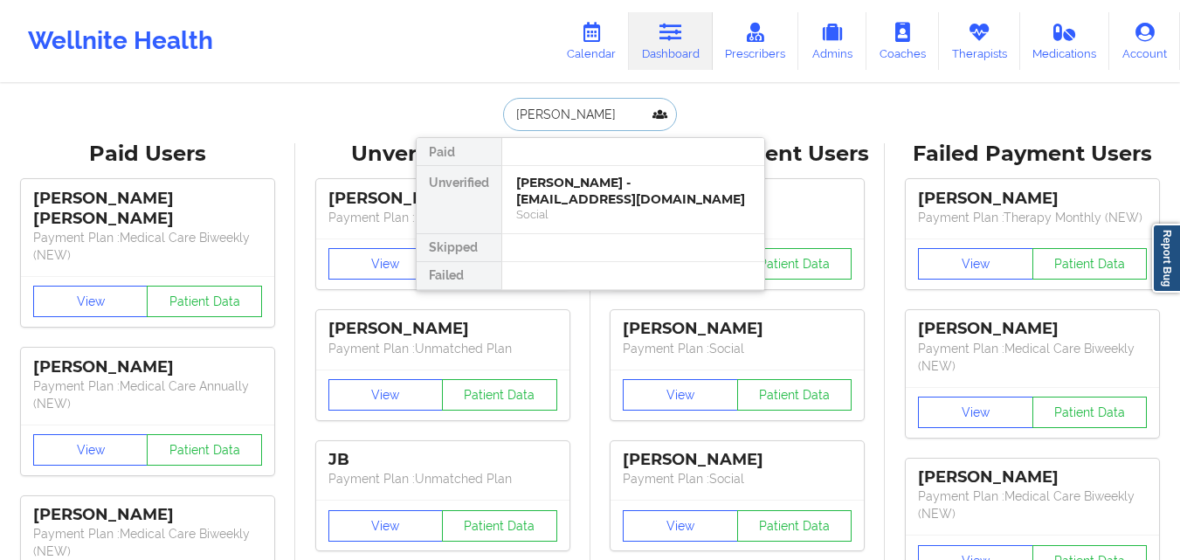
click at [651, 205] on div "Michael barfield - mikeybarfield72@gmail.com" at bounding box center [633, 191] width 234 height 32
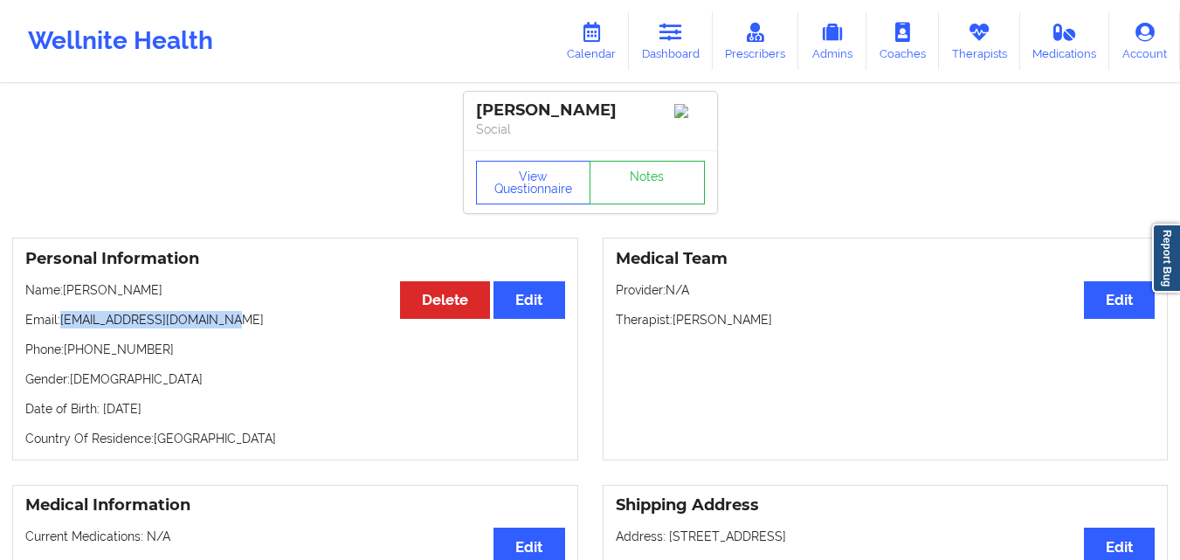
drag, startPoint x: 66, startPoint y: 329, endPoint x: 241, endPoint y: 334, distance: 174.7
click at [241, 328] on p "Email: mikeybarfield72@gmail.com" at bounding box center [295, 319] width 540 height 17
copy p "[EMAIL_ADDRESS][DOMAIN_NAME]"
click at [686, 24] on link "Dashboard" at bounding box center [671, 41] width 84 height 58
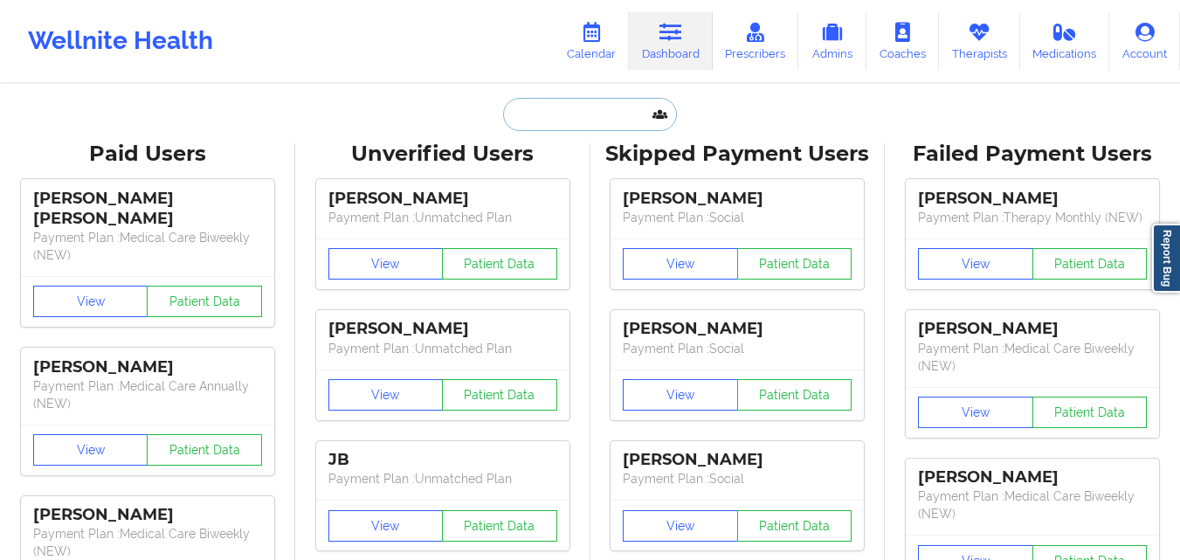
click at [568, 125] on input "text" at bounding box center [589, 114] width 173 height 33
paste input "[PERSON_NAME]"
type input "[PERSON_NAME]"
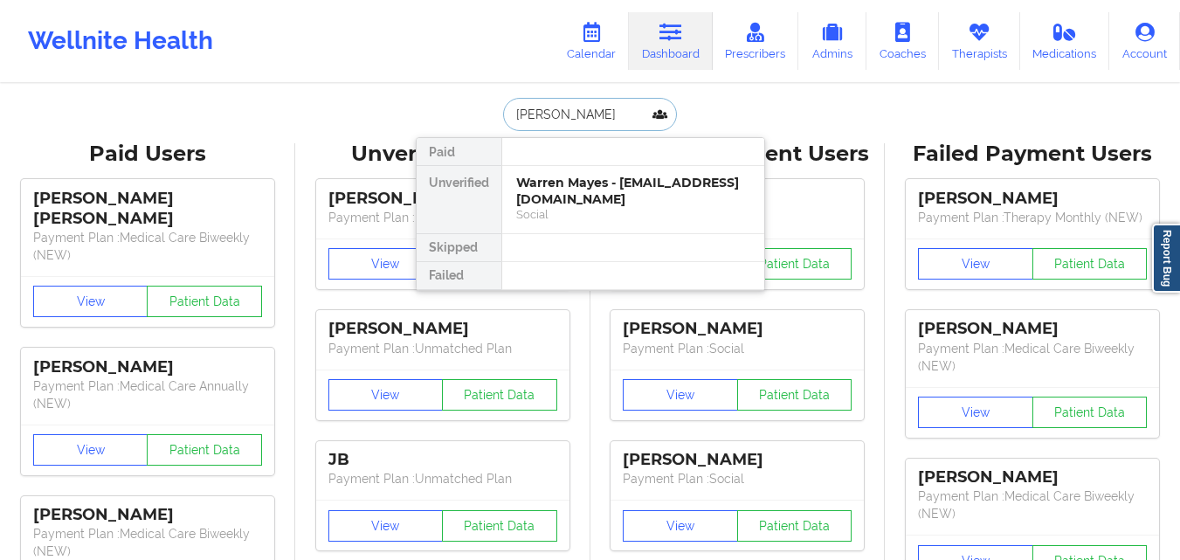
click at [609, 203] on div "Warren Mayes - warren.mayes04@gmail.com" at bounding box center [633, 191] width 234 height 32
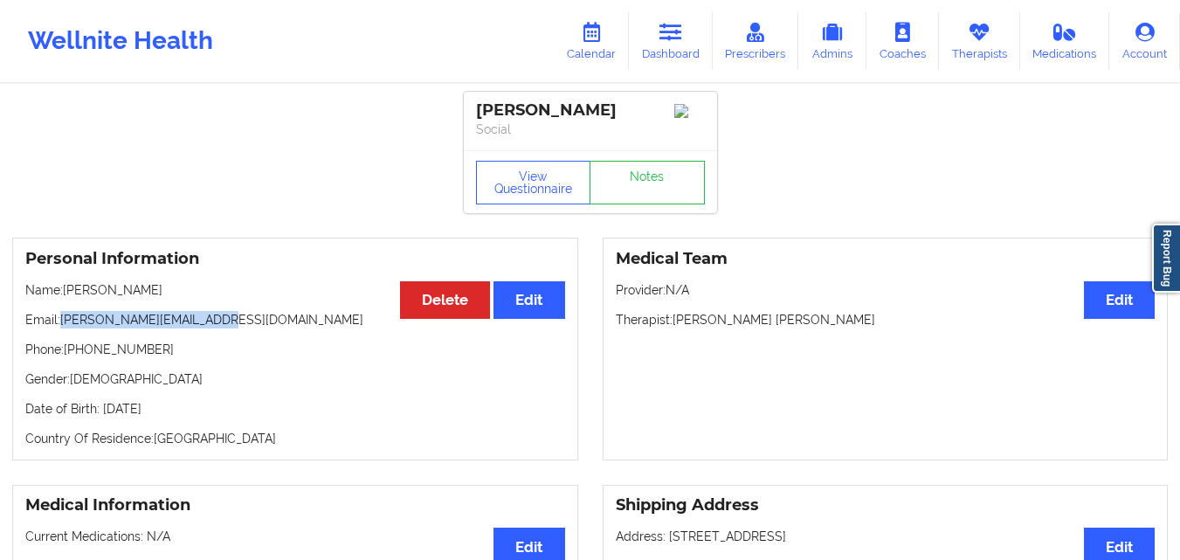
drag, startPoint x: 65, startPoint y: 328, endPoint x: 257, endPoint y: 328, distance: 192.1
click at [257, 328] on p "Email: warren.mayes04@gmail.com" at bounding box center [295, 319] width 540 height 17
copy p "[PERSON_NAME][EMAIL_ADDRESS][DOMAIN_NAME]"
click at [666, 45] on link "Dashboard" at bounding box center [671, 41] width 84 height 58
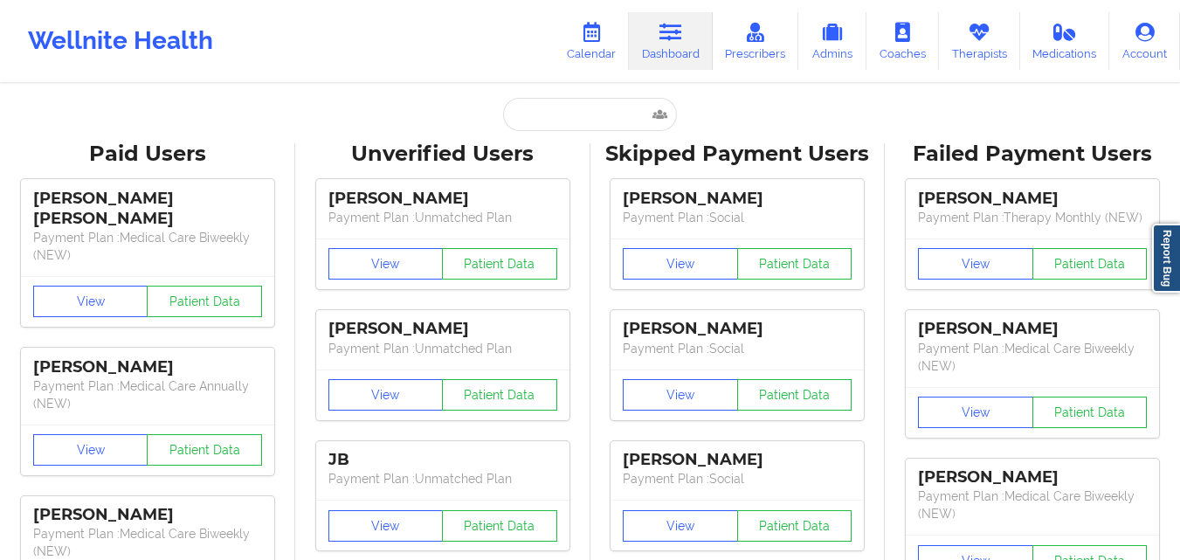
click at [553, 118] on input "text" at bounding box center [589, 114] width 173 height 33
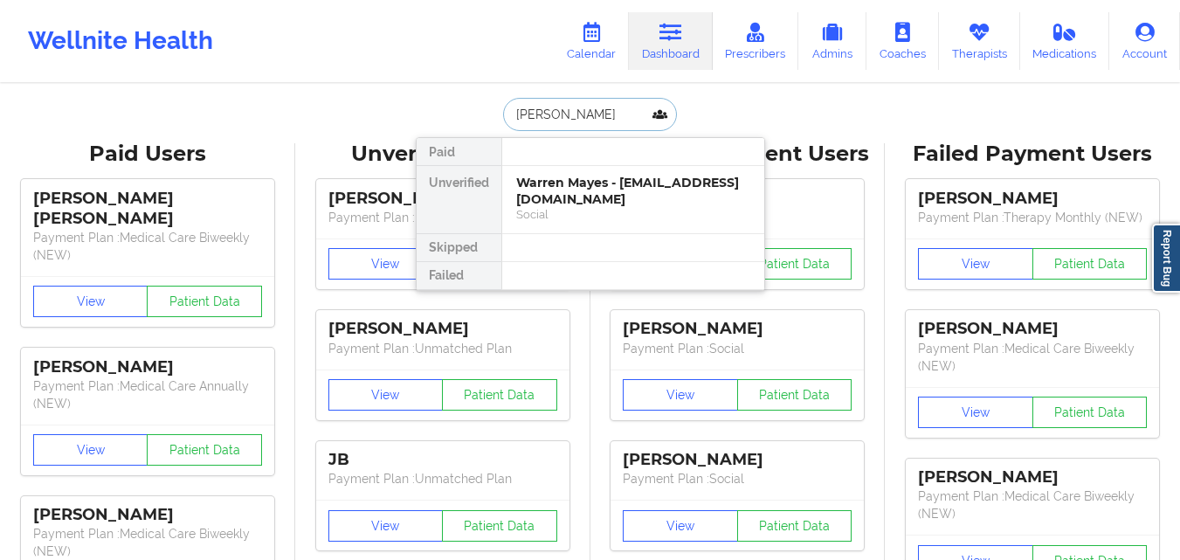
type input "[PERSON_NAME]"
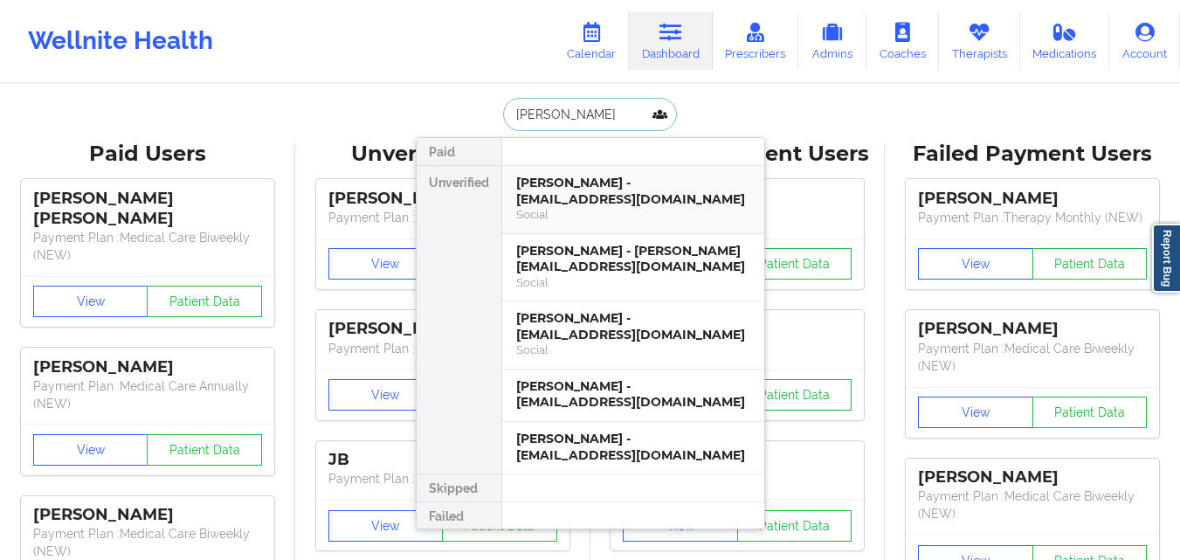
click at [660, 216] on div "Social" at bounding box center [633, 214] width 234 height 15
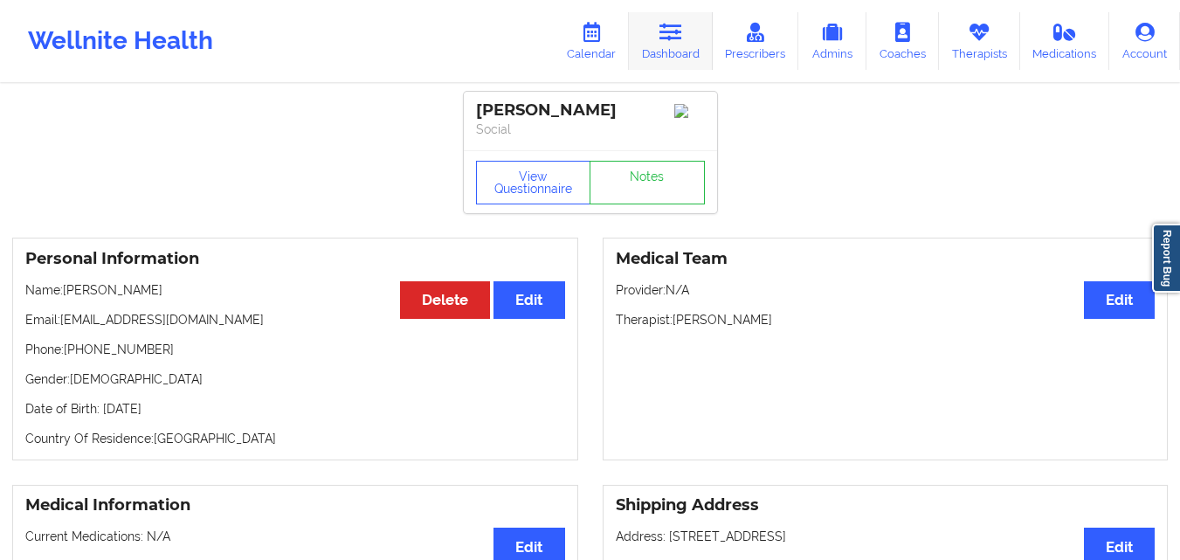
click at [658, 41] on link "Dashboard" at bounding box center [671, 41] width 84 height 58
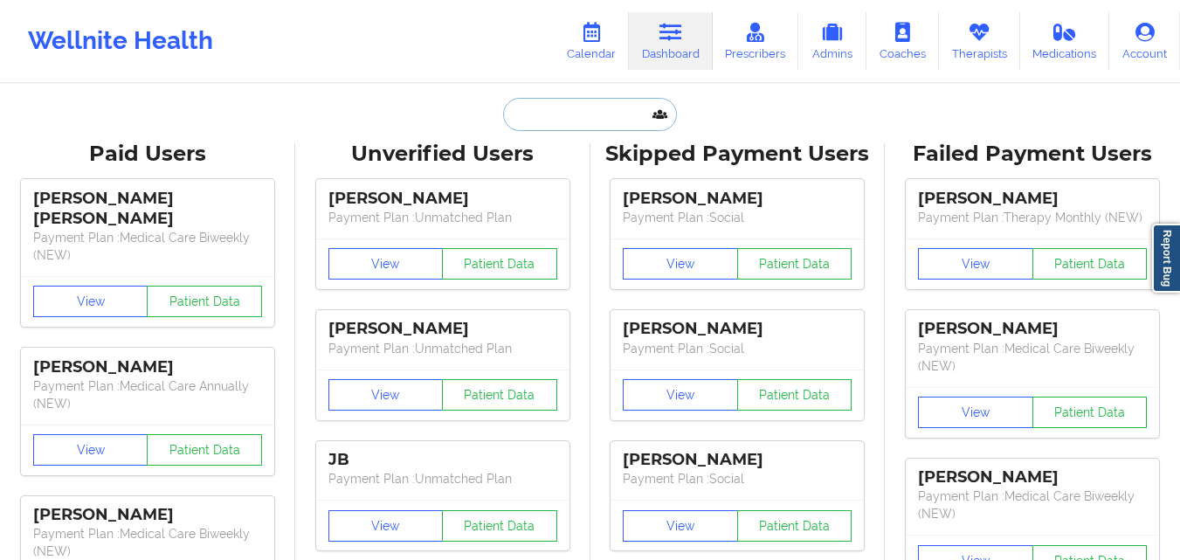
click at [595, 115] on input "text" at bounding box center [589, 114] width 173 height 33
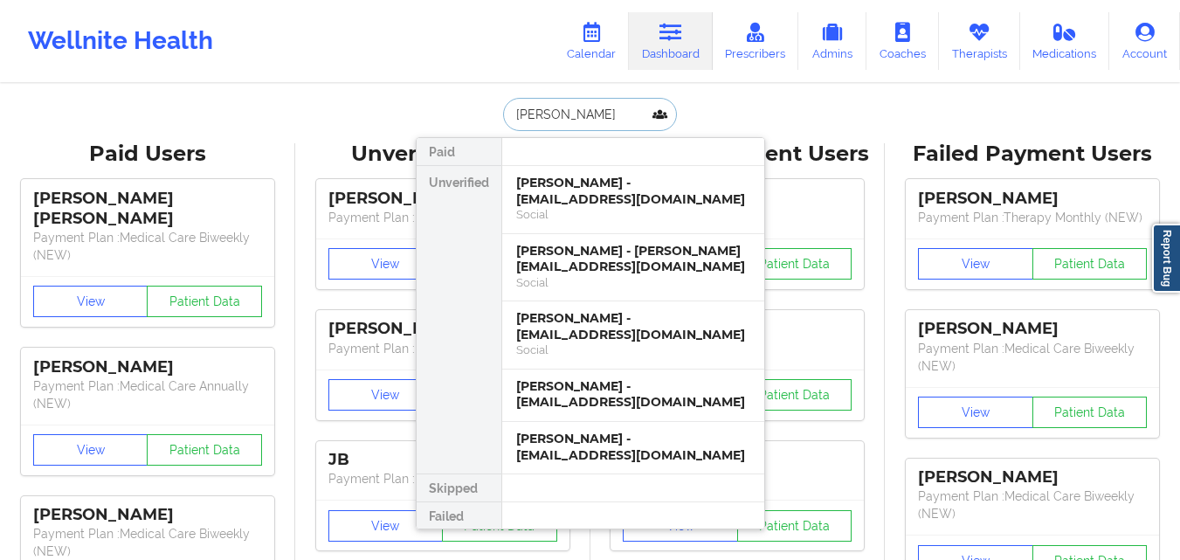
type input "[PERSON_NAME]"
click at [699, 277] on div "Social" at bounding box center [633, 282] width 234 height 15
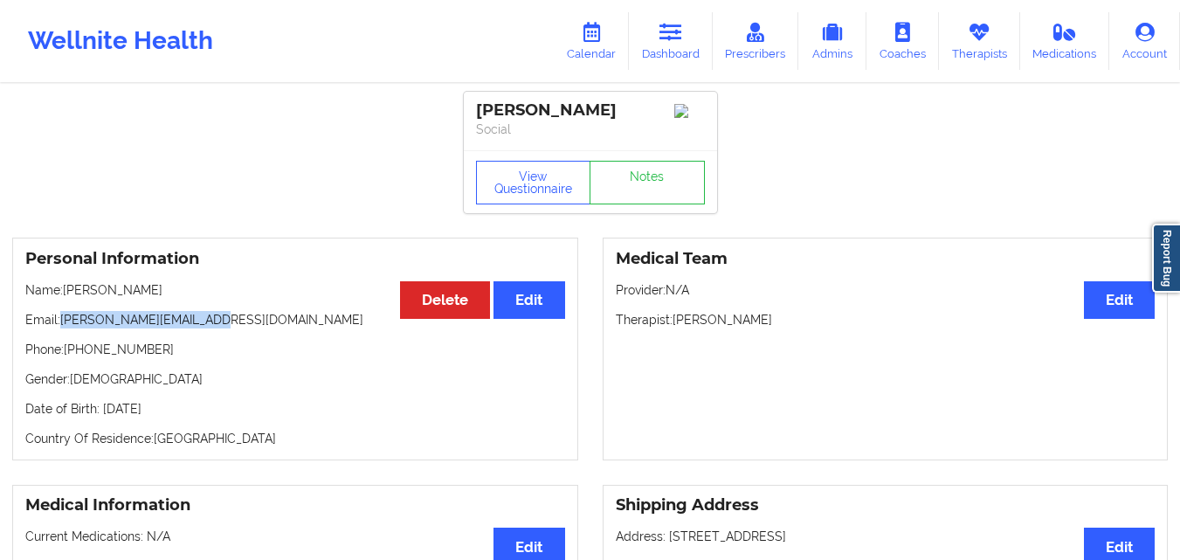
drag, startPoint x: 65, startPoint y: 326, endPoint x: 219, endPoint y: 328, distance: 154.6
click at [219, 328] on p "Email: michelle_ozah@yahoo.com" at bounding box center [295, 319] width 540 height 17
copy p "[PERSON_NAME][EMAIL_ADDRESS][DOMAIN_NAME]"
click at [644, 42] on link "Dashboard" at bounding box center [671, 41] width 84 height 58
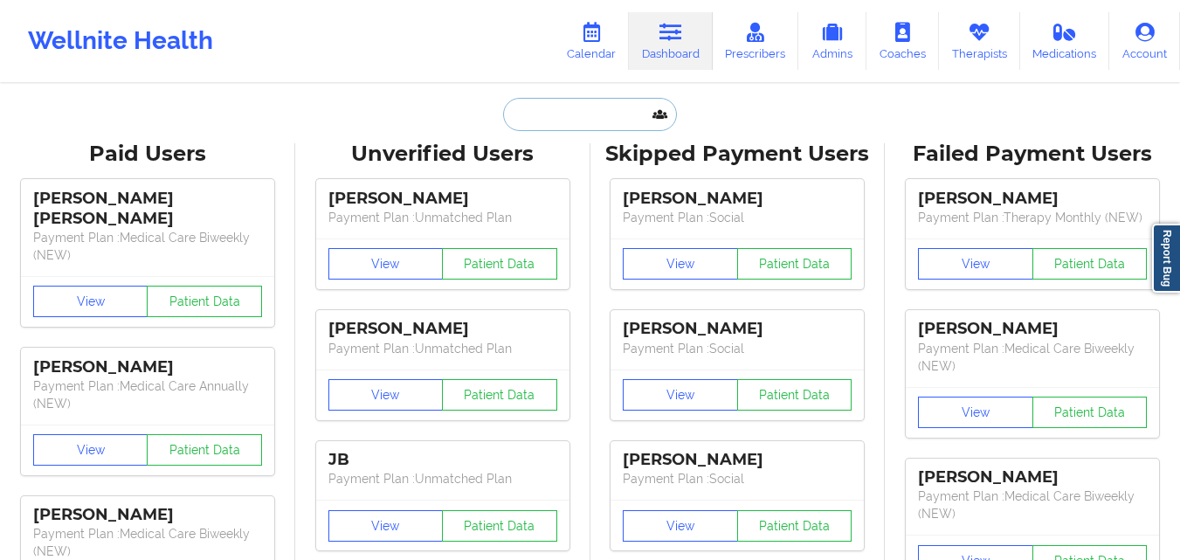
click at [561, 110] on input "text" at bounding box center [589, 114] width 173 height 33
paste input "[PERSON_NAME]"
type input "[PERSON_NAME]"
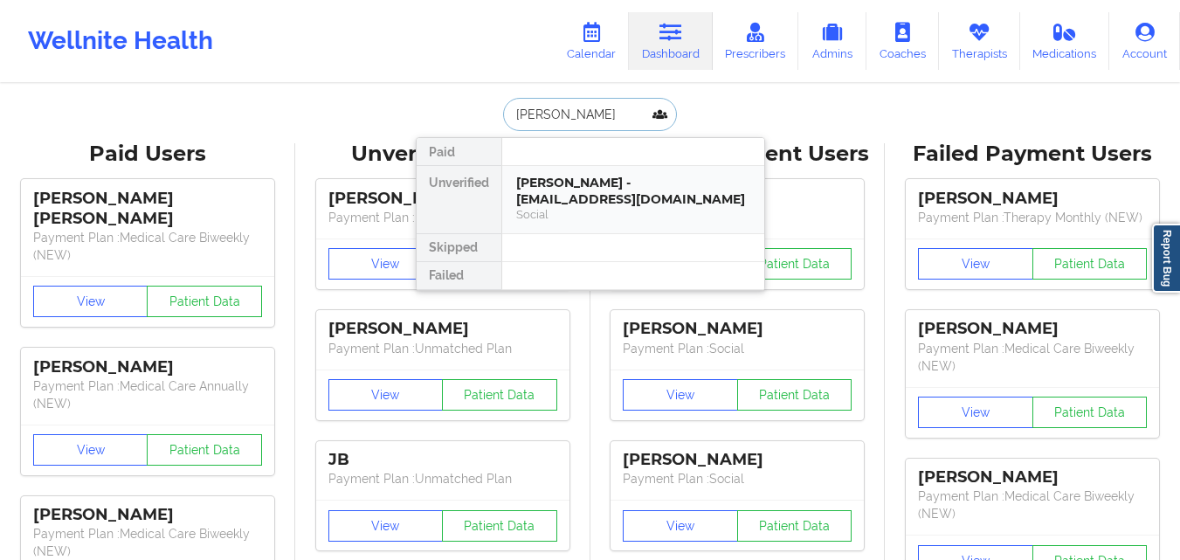
click at [589, 180] on div "Mark Redman - houseofmr@gmail.com" at bounding box center [633, 191] width 234 height 32
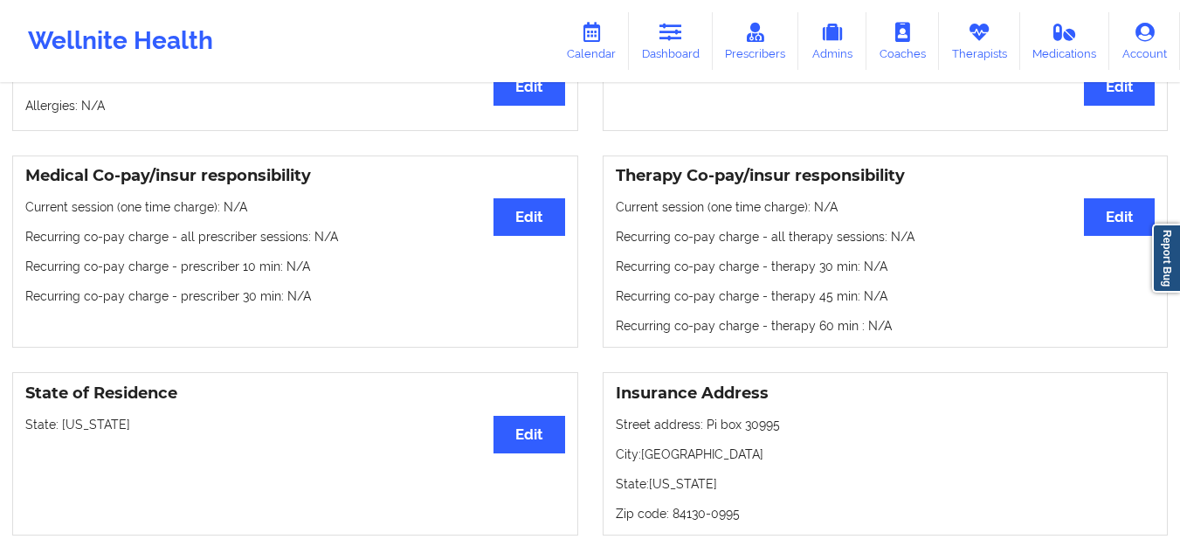
scroll to position [699, 0]
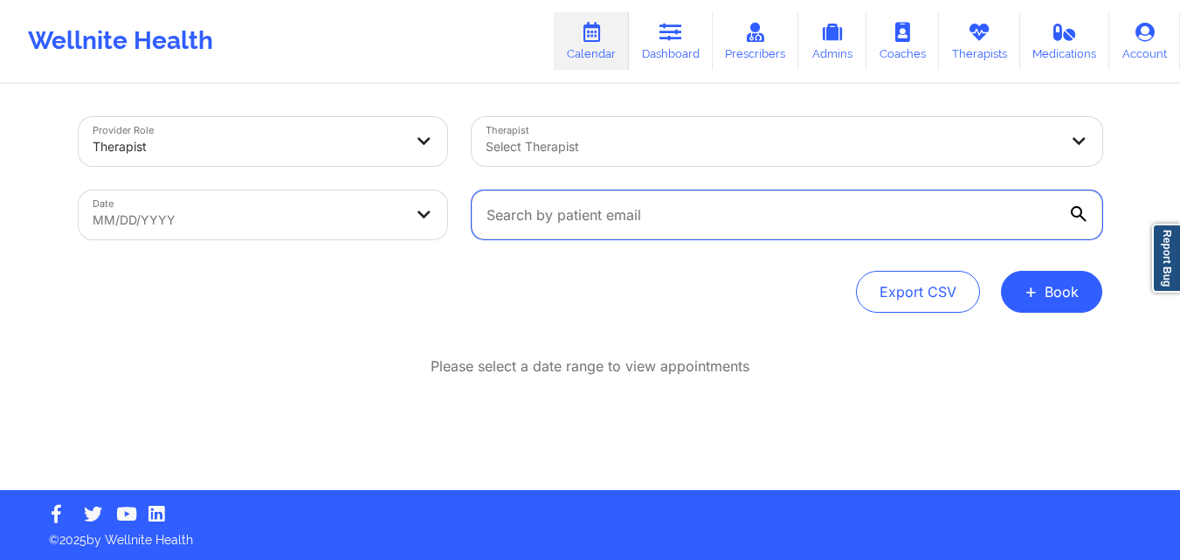
click at [717, 209] on input "text" at bounding box center [787, 214] width 630 height 49
paste input "jocelynwhitfield8@gmail.com"
type input "jocelynwhitfield8@gmail.com"
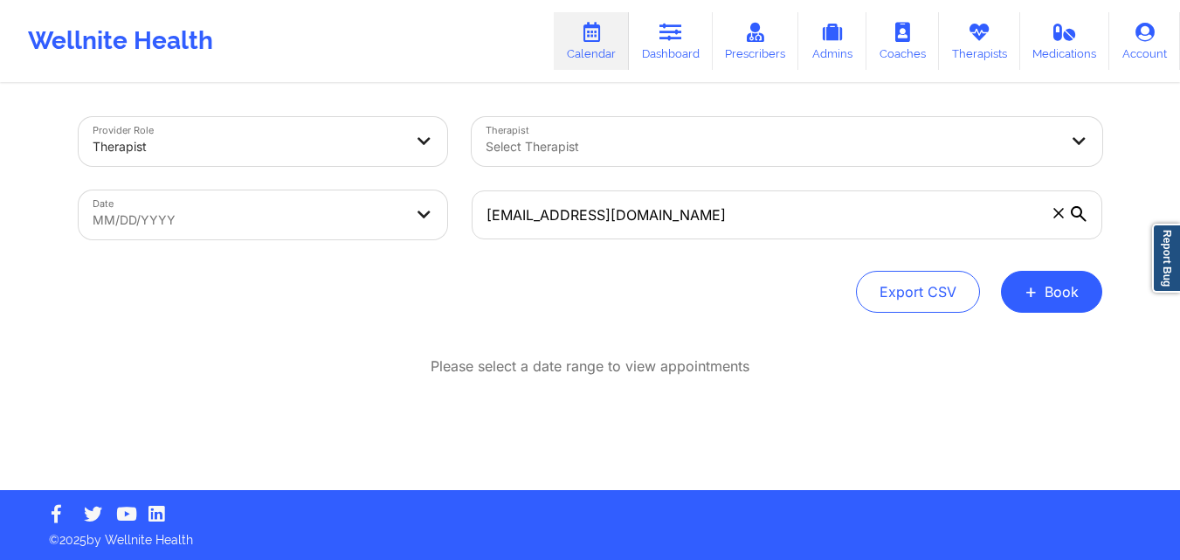
click at [327, 210] on body "Wellnite Health Calendar Dashboard Prescribers Admins Coaches Therapists Medica…" at bounding box center [590, 280] width 1180 height 560
select select "2025-8"
select select "2025-9"
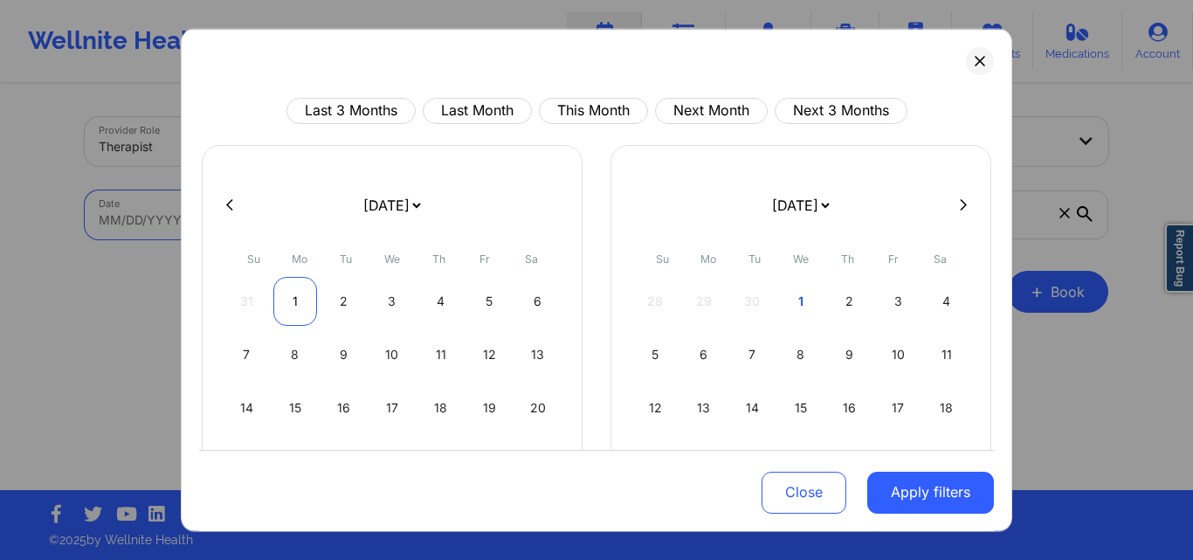
click at [290, 298] on div "1" at bounding box center [295, 300] width 45 height 49
select select "2025-8"
select select "2025-9"
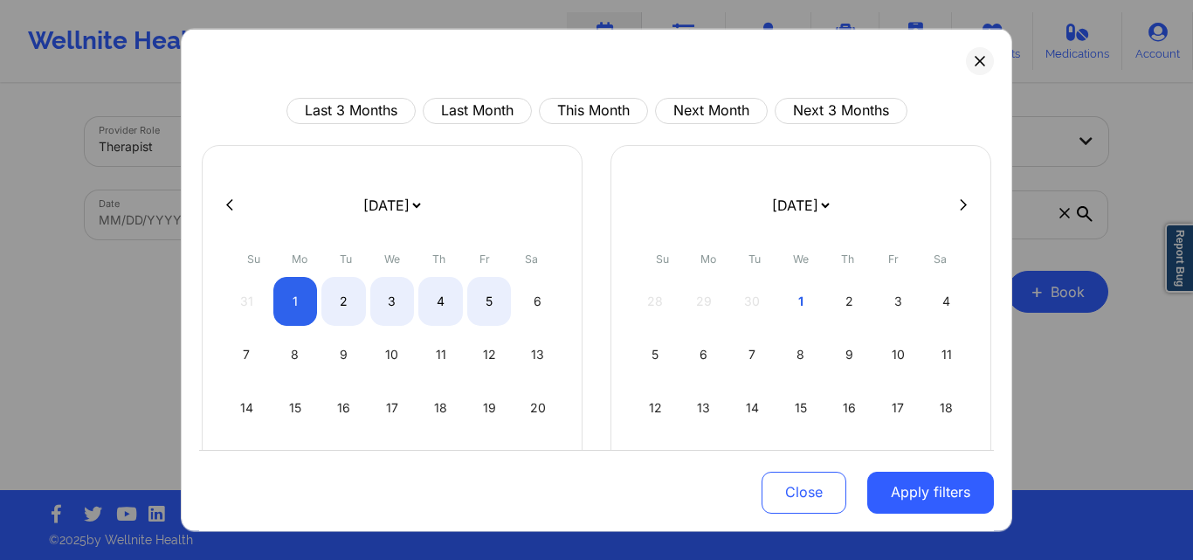
select select "2025-8"
select select "2025-9"
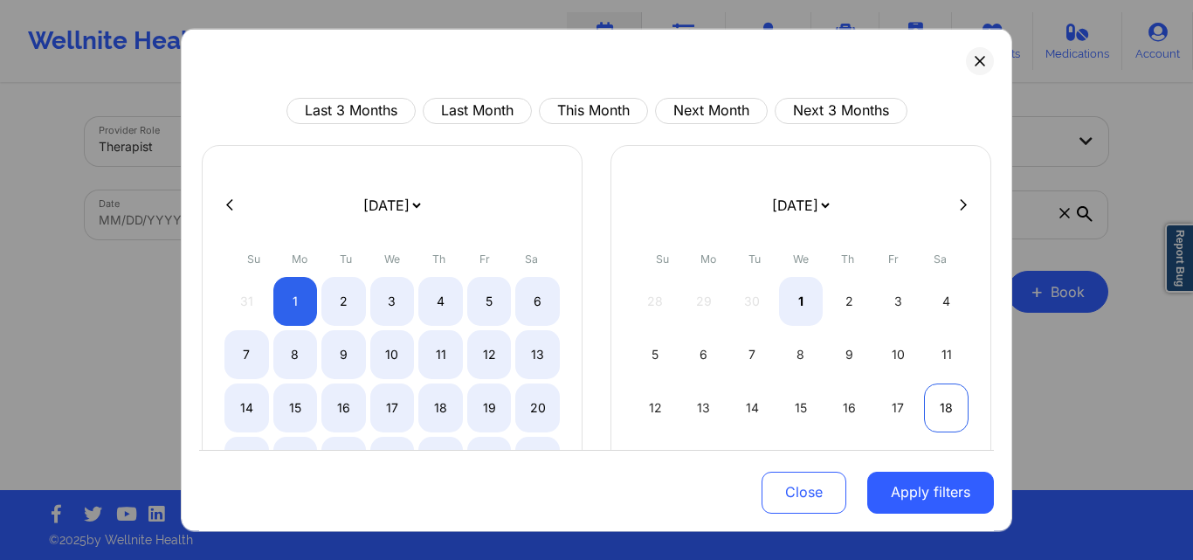
select select "2025-8"
select select "2025-9"
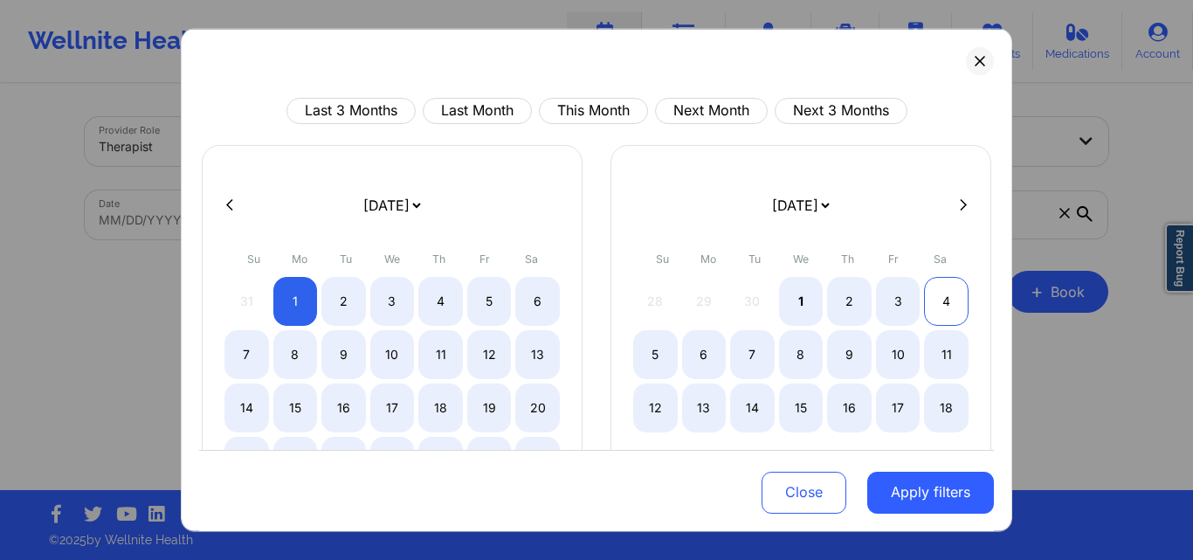
select select "2025-8"
select select "2025-9"
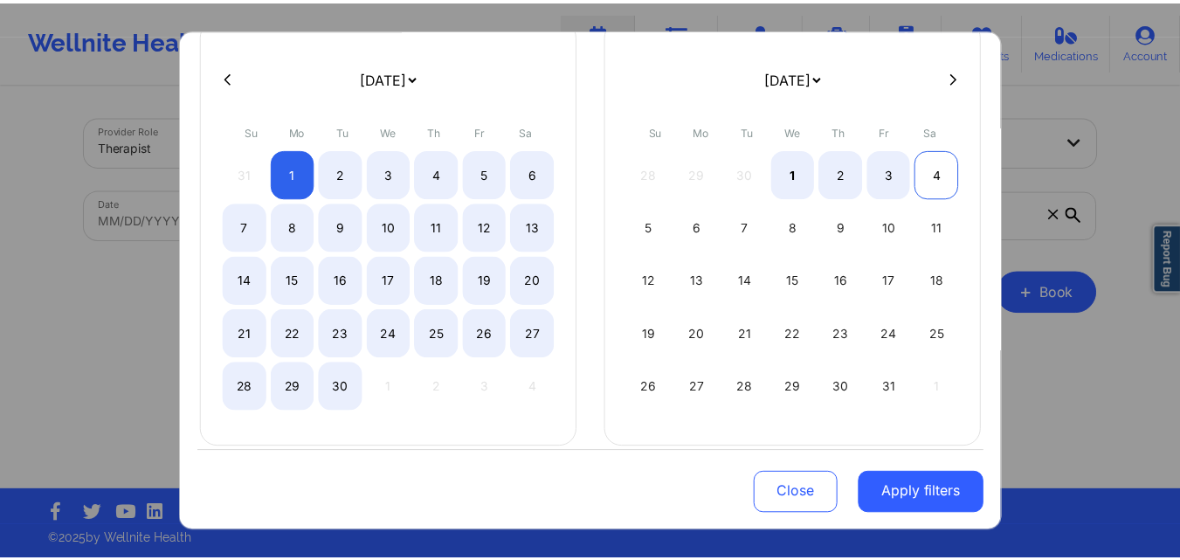
scroll to position [145, 0]
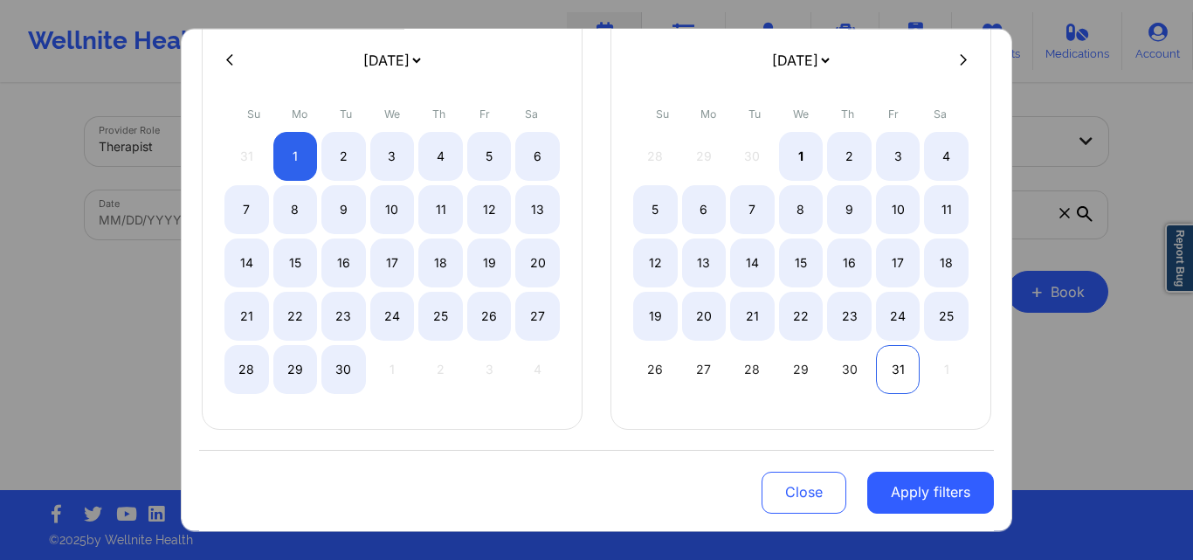
select select "2025-8"
select select "2025-9"
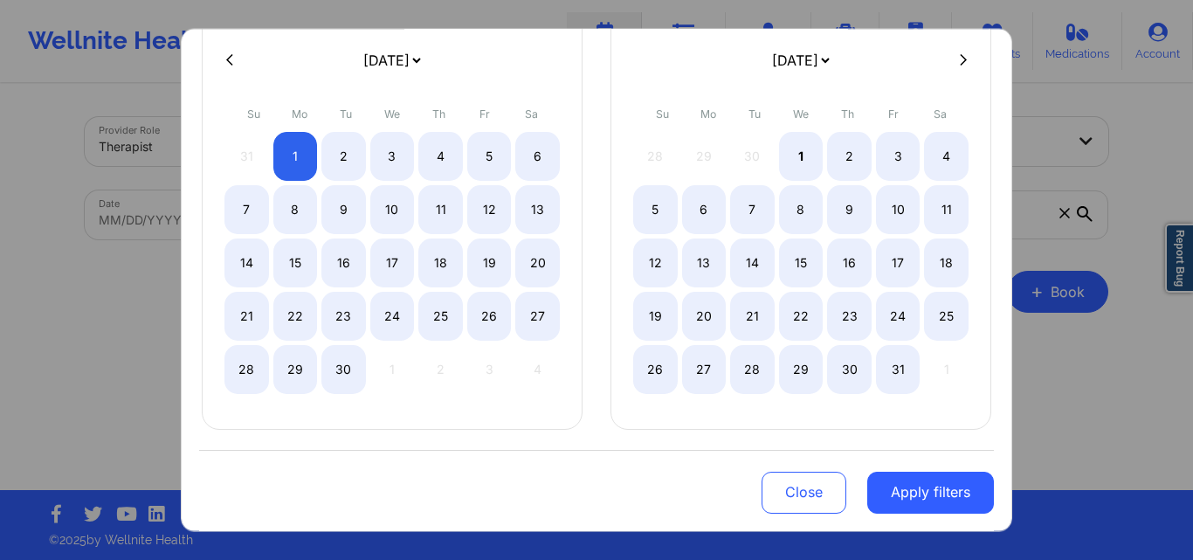
click at [885, 367] on div "31" at bounding box center [898, 368] width 45 height 49
select select "2025-8"
select select "2025-9"
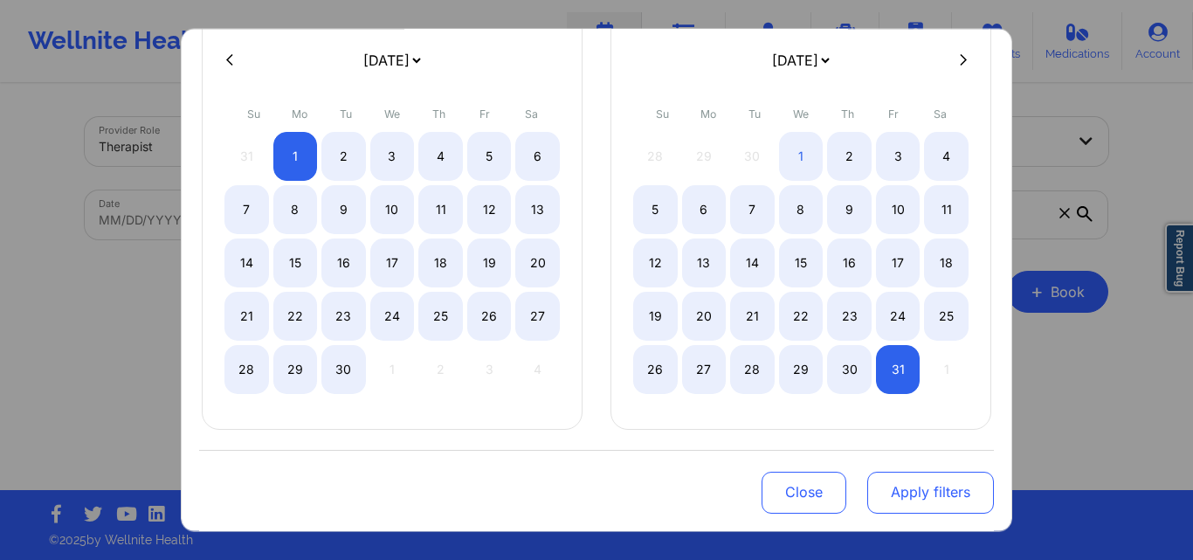
click at [878, 496] on button "Apply filters" at bounding box center [930, 493] width 127 height 42
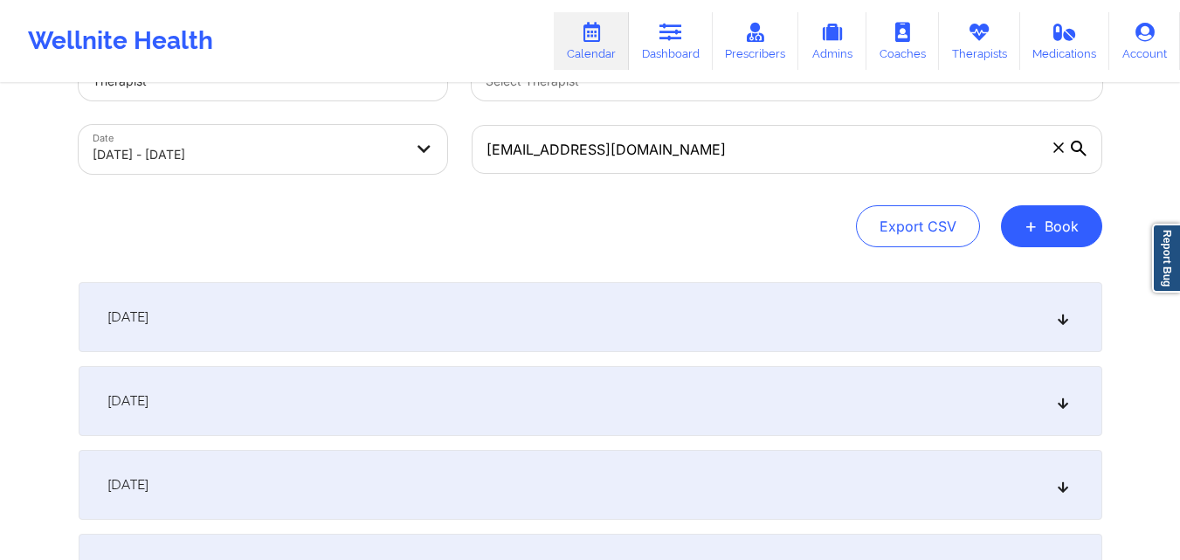
scroll to position [87, 0]
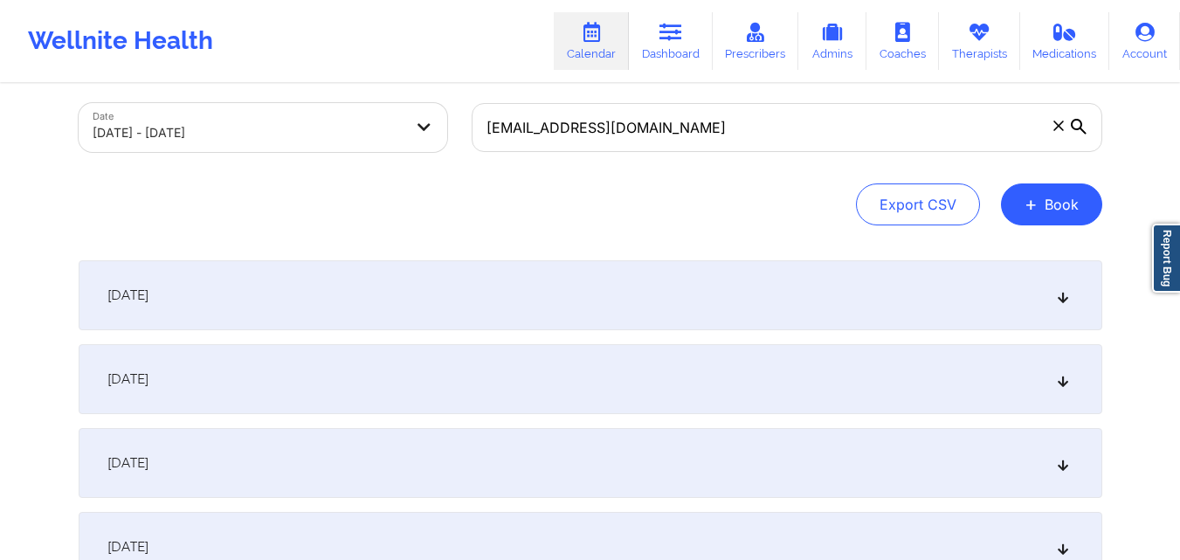
click at [656, 279] on div "September 1, 2025" at bounding box center [590, 295] width 1023 height 70
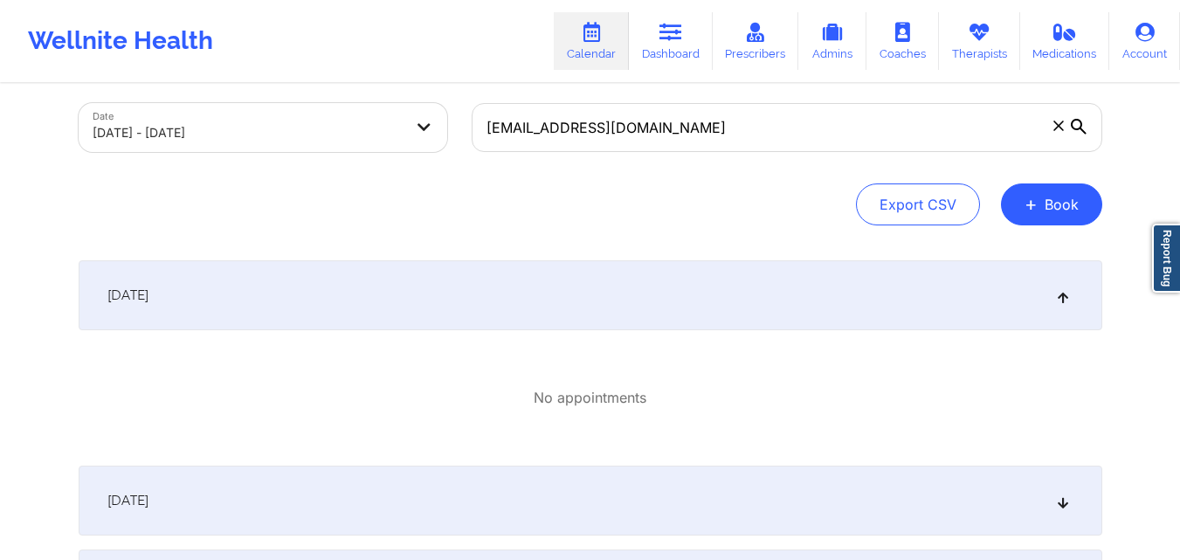
click at [657, 279] on div "September 1, 2025" at bounding box center [590, 295] width 1023 height 70
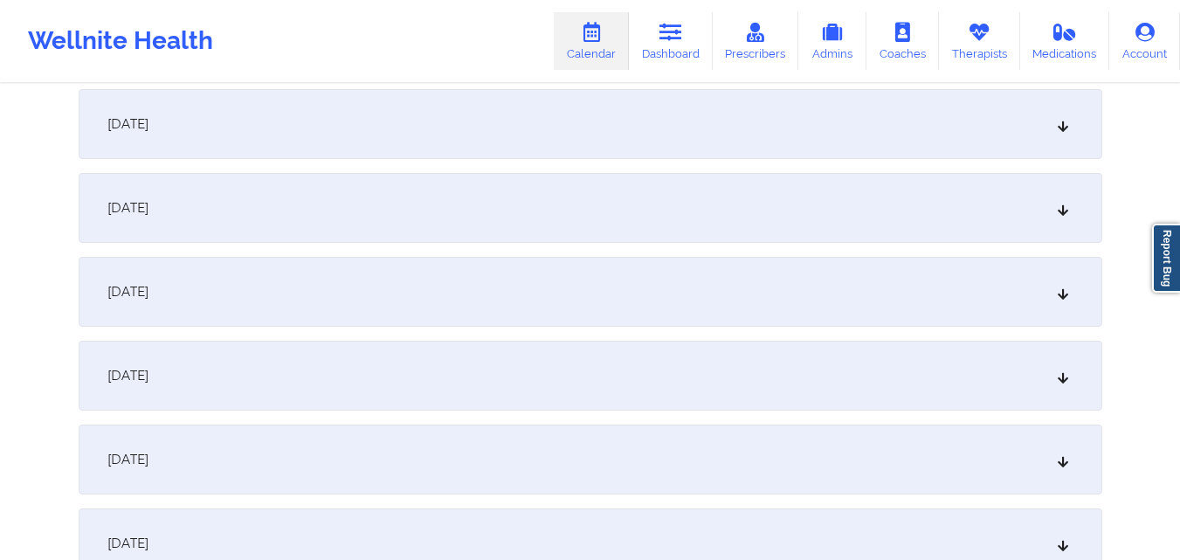
scroll to position [262, 0]
click at [641, 212] on div "September 2, 2025" at bounding box center [590, 204] width 1023 height 70
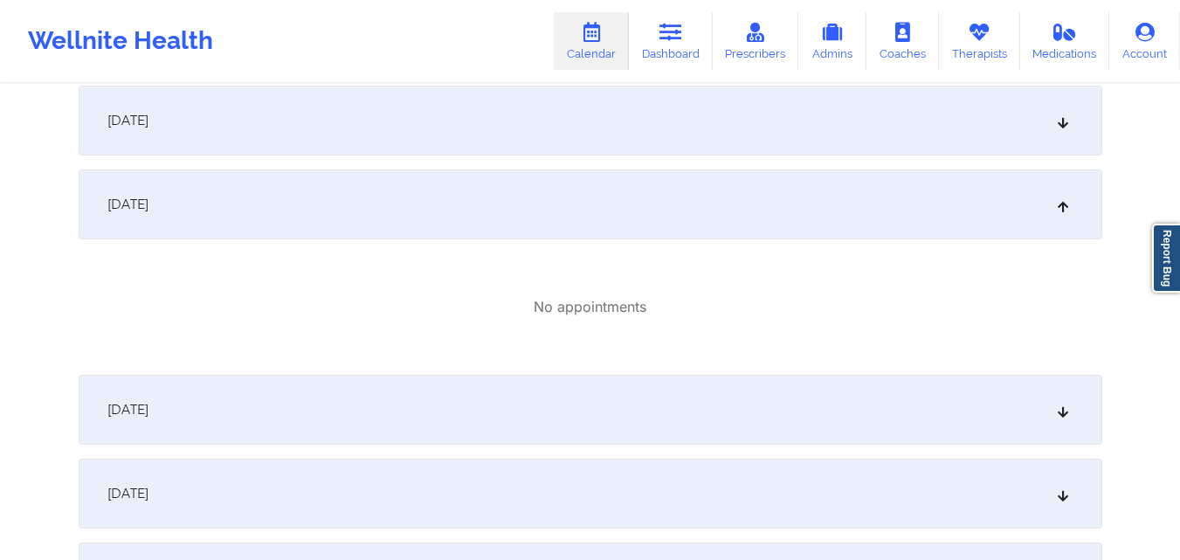
click at [645, 394] on div "September 3, 2025" at bounding box center [590, 410] width 1023 height 70
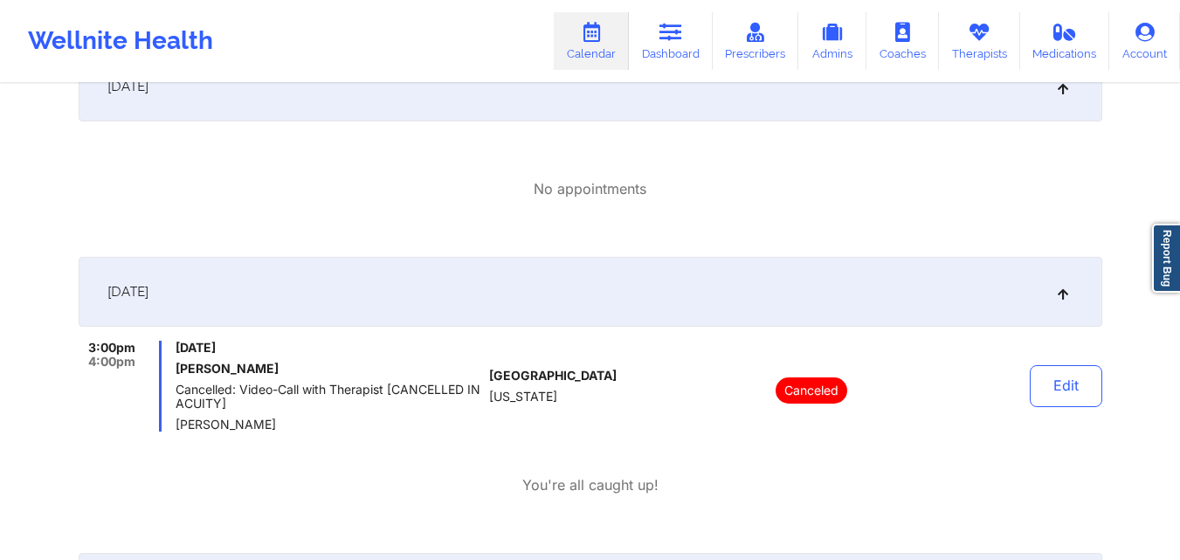
scroll to position [524, 0]
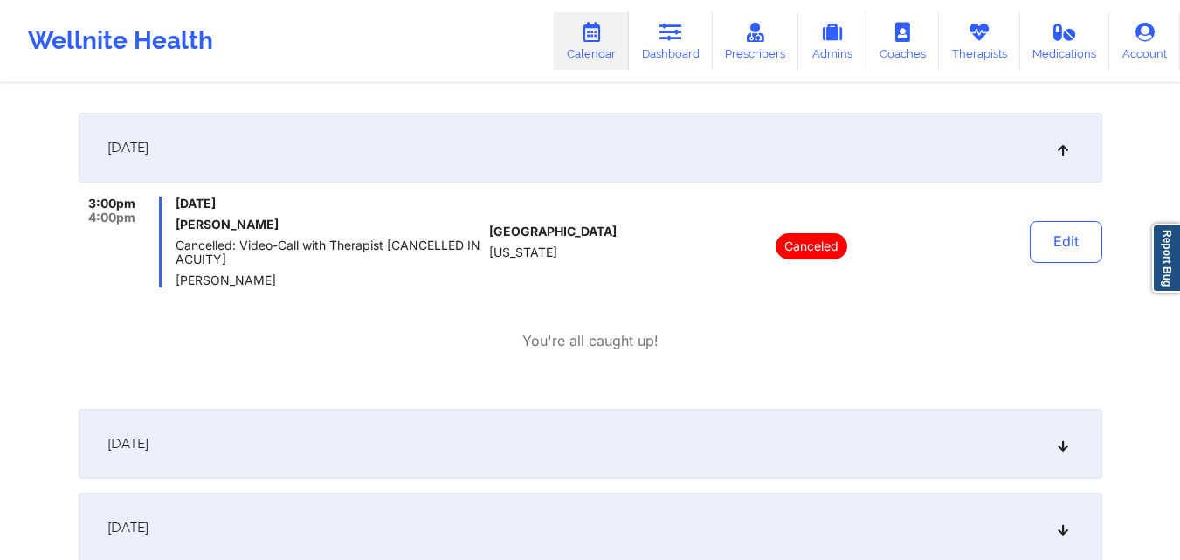
drag, startPoint x: 179, startPoint y: 224, endPoint x: 291, endPoint y: 220, distance: 111.8
click at [291, 220] on h6 "Jocelyn D Whitfield" at bounding box center [329, 224] width 306 height 14
copy h6 "Jocelyn D Whitfield"
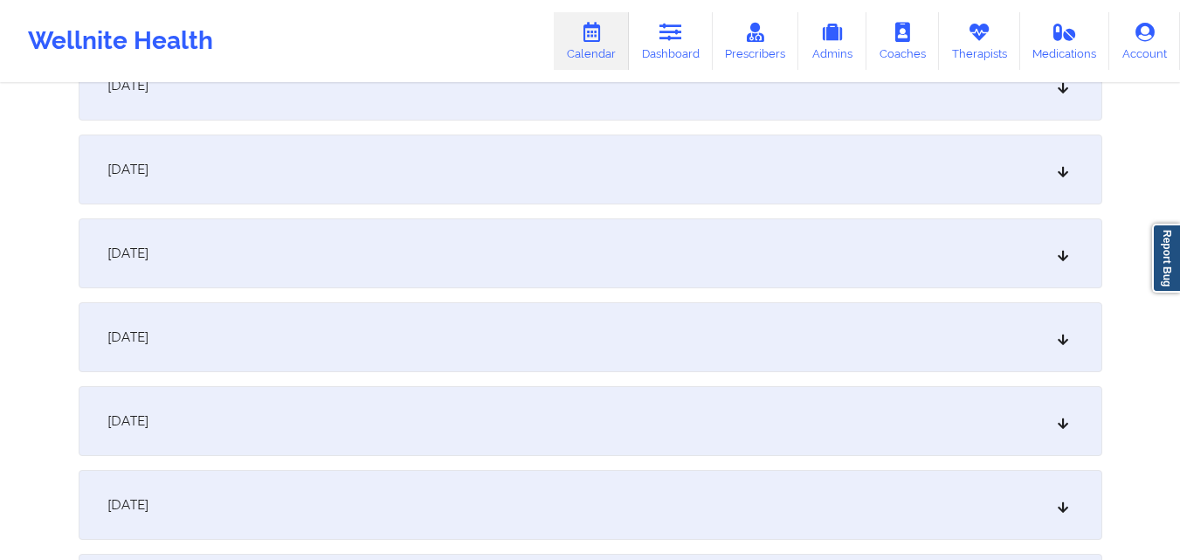
scroll to position [2532, 0]
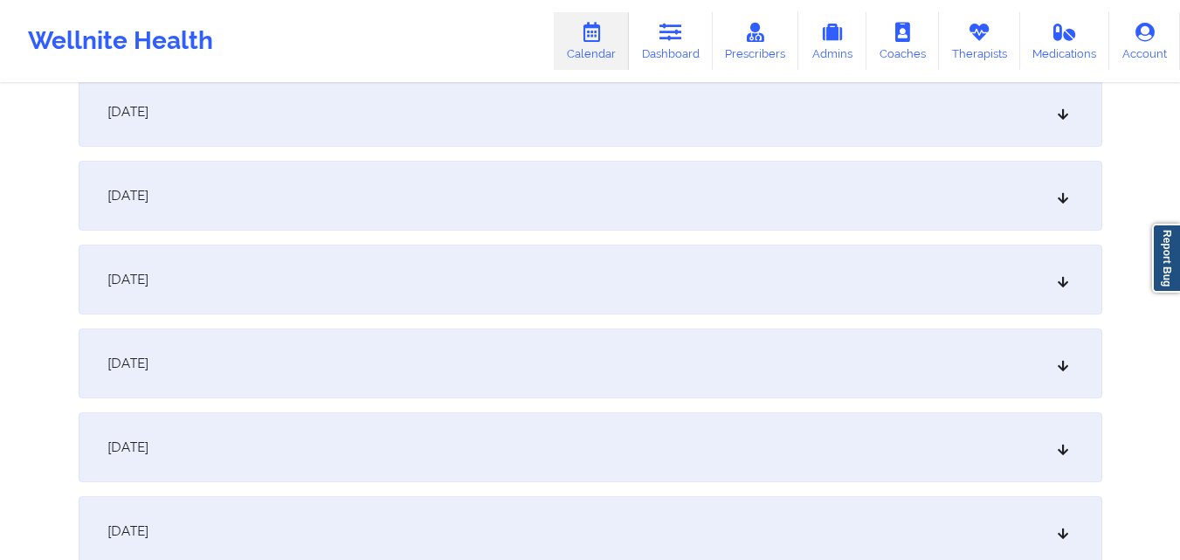
click at [426, 141] on div "September 24, 2025" at bounding box center [590, 112] width 1023 height 70
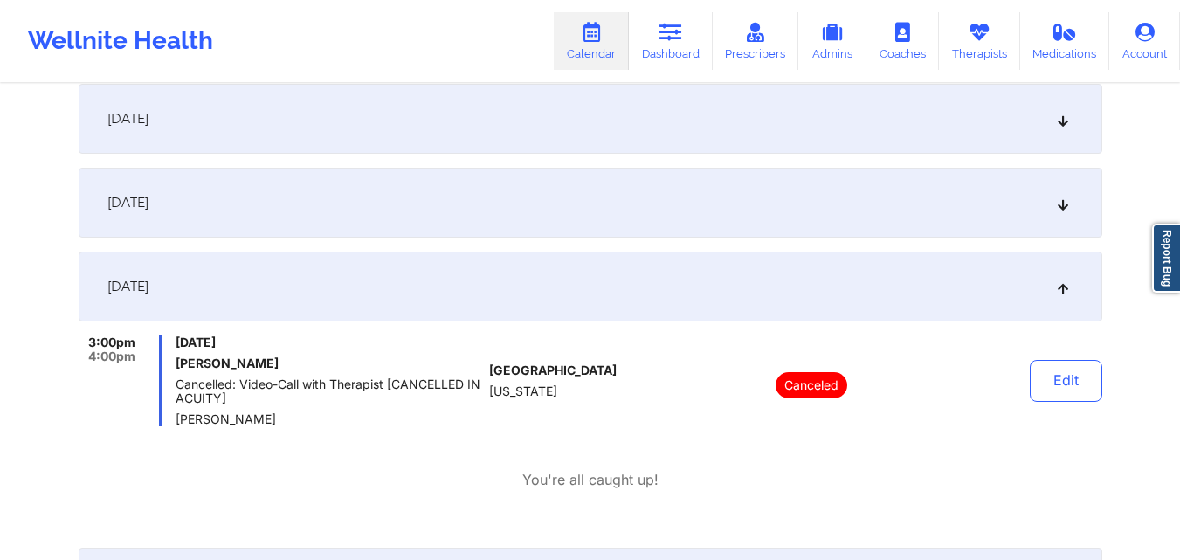
scroll to position [2270, 0]
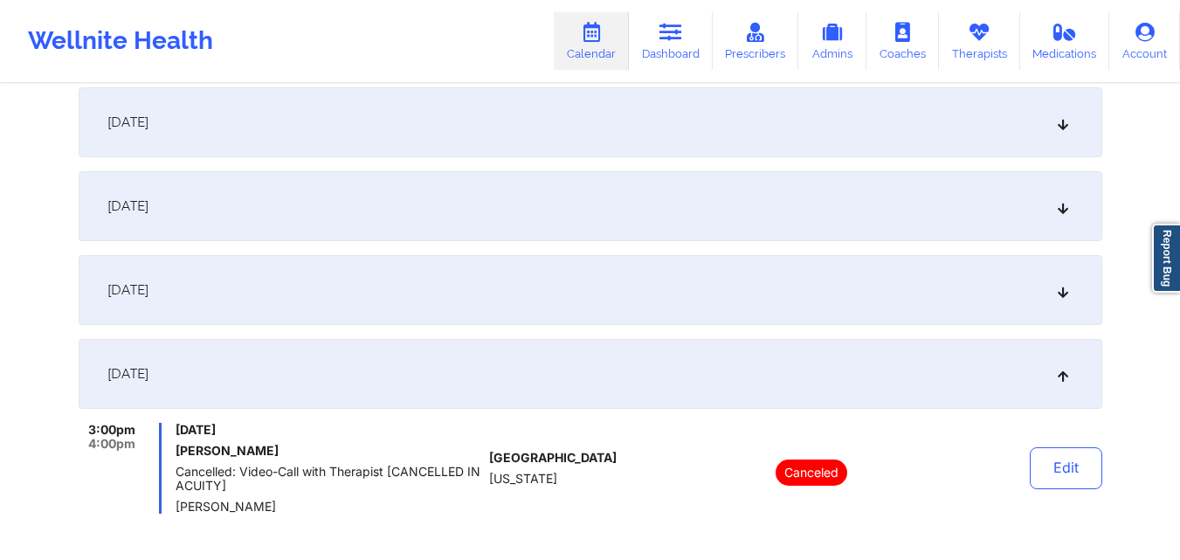
click at [634, 289] on div "September 23, 2025" at bounding box center [590, 290] width 1023 height 70
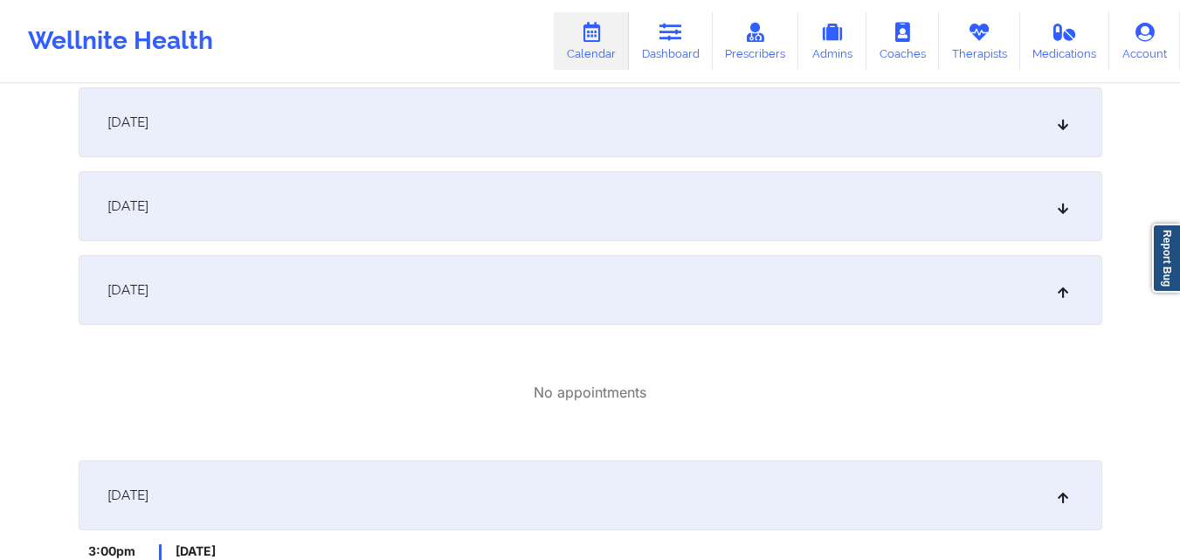
click at [626, 222] on div "September 22, 2025" at bounding box center [590, 206] width 1023 height 70
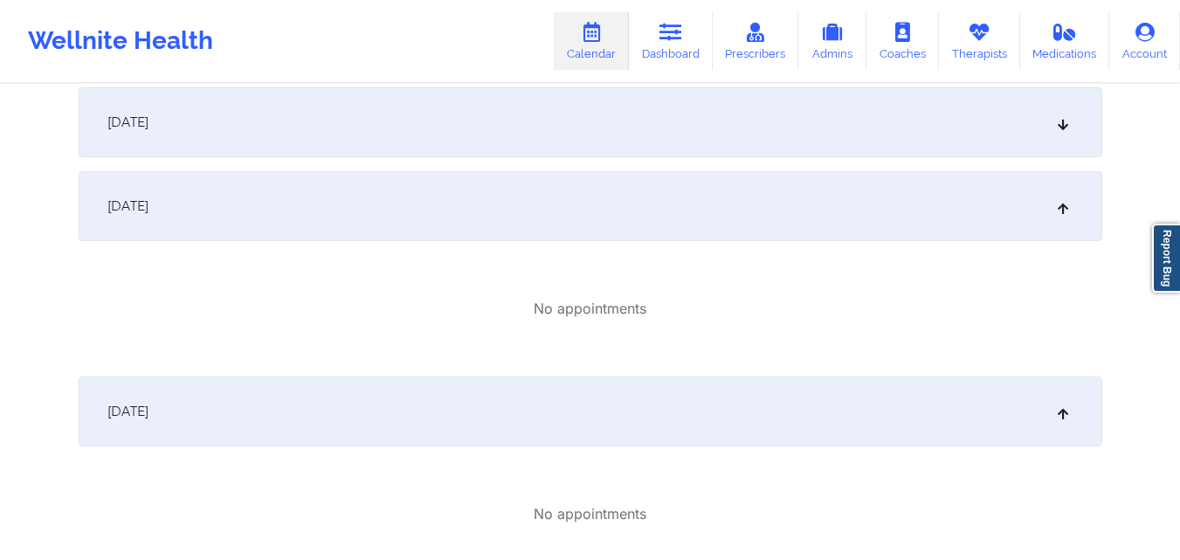
click at [646, 131] on div "September 21, 2025" at bounding box center [590, 122] width 1023 height 70
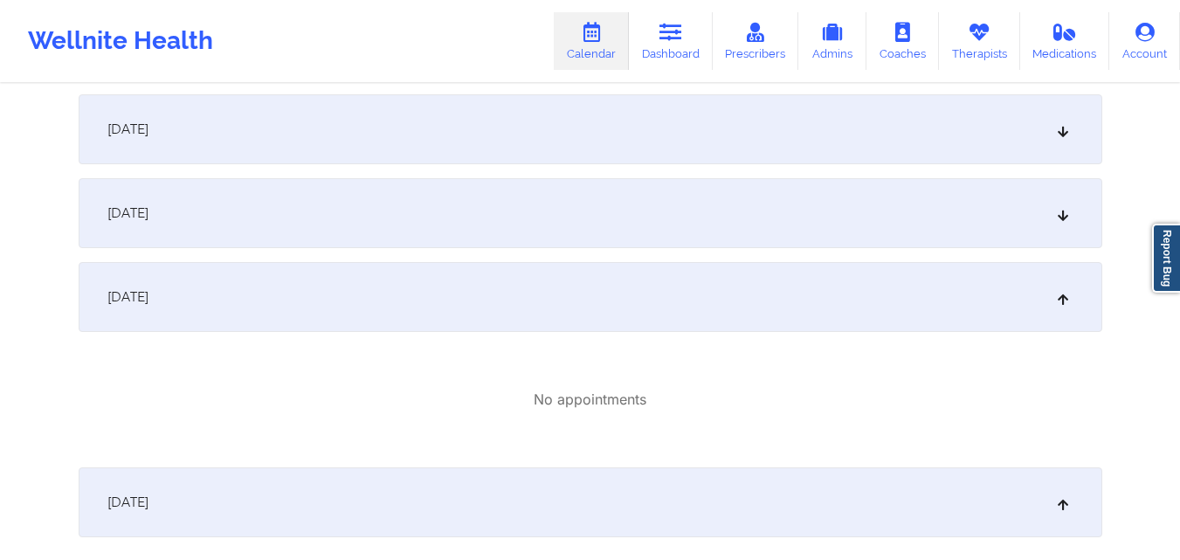
click at [636, 236] on div "September 20, 2025" at bounding box center [590, 213] width 1023 height 70
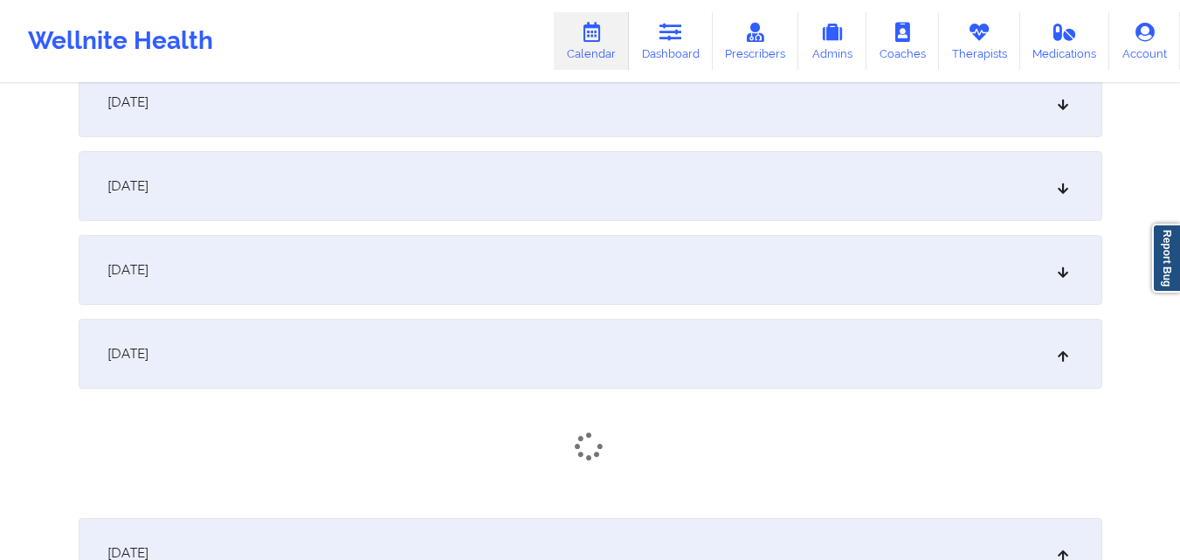
scroll to position [1921, 0]
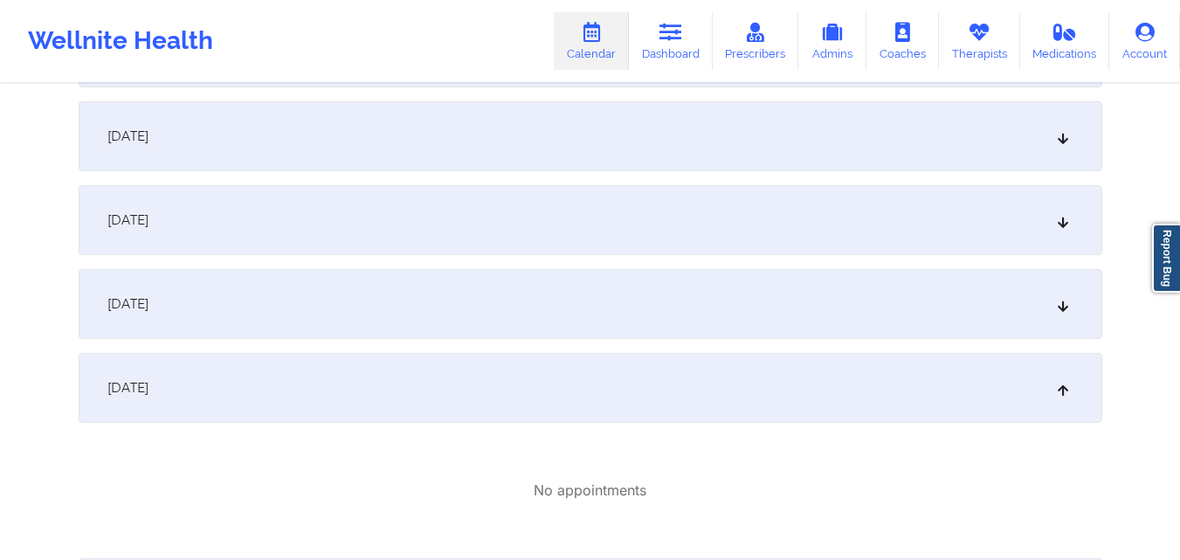
click at [641, 288] on div "September 19, 2025" at bounding box center [590, 304] width 1023 height 70
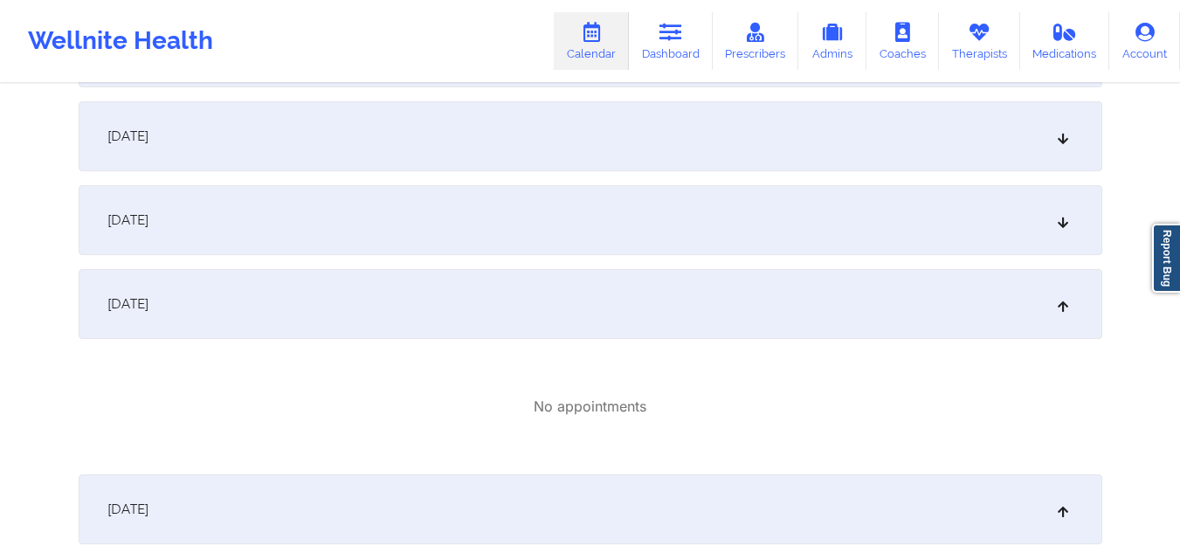
click at [646, 224] on div "September 18, 2025" at bounding box center [590, 220] width 1023 height 70
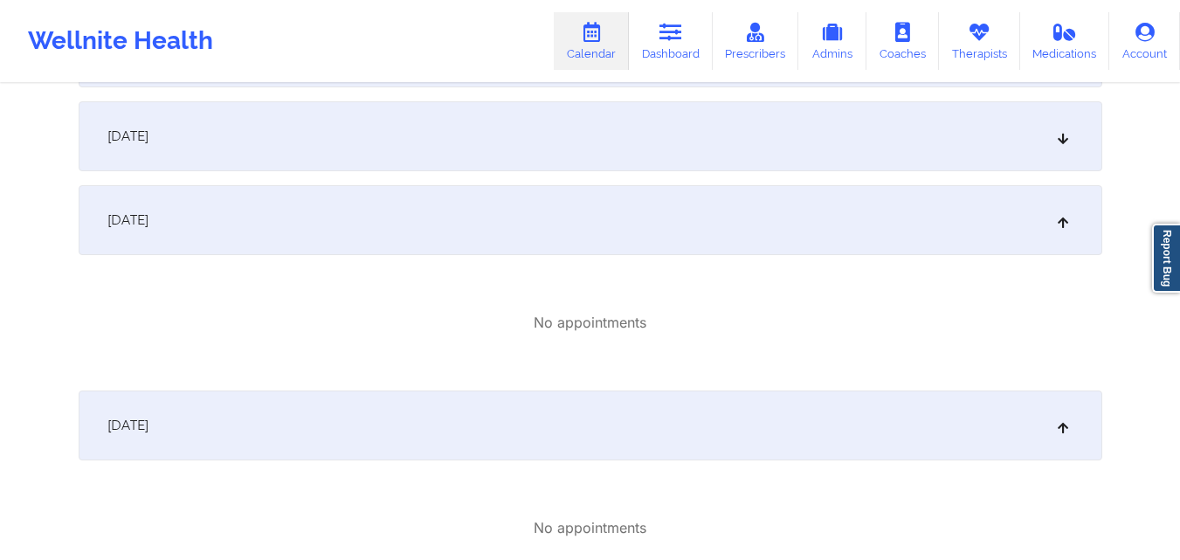
click at [647, 151] on div "September 17, 2025" at bounding box center [590, 136] width 1023 height 70
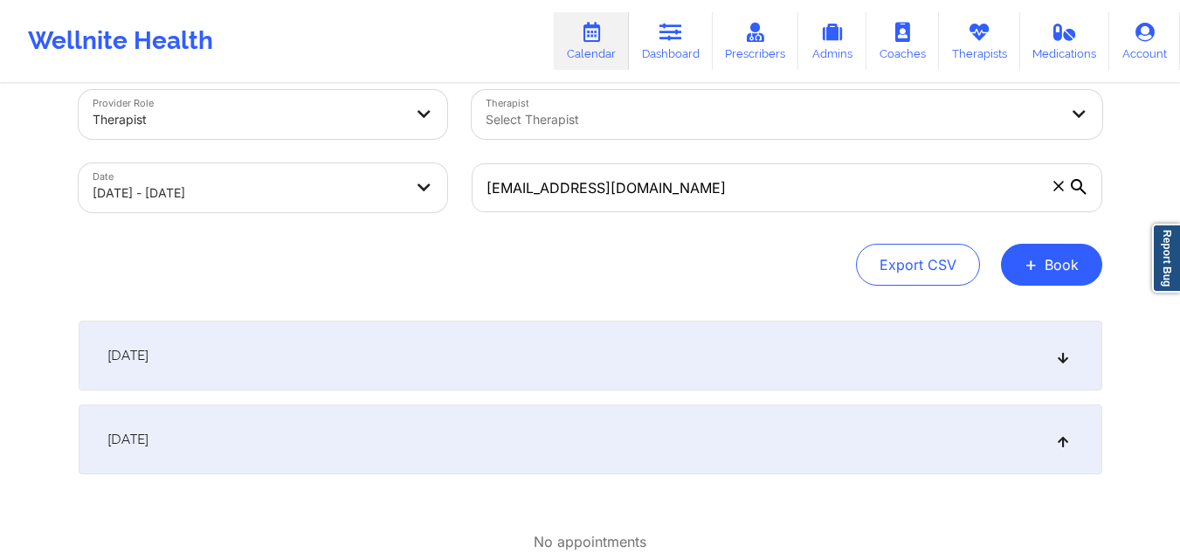
scroll to position [0, 0]
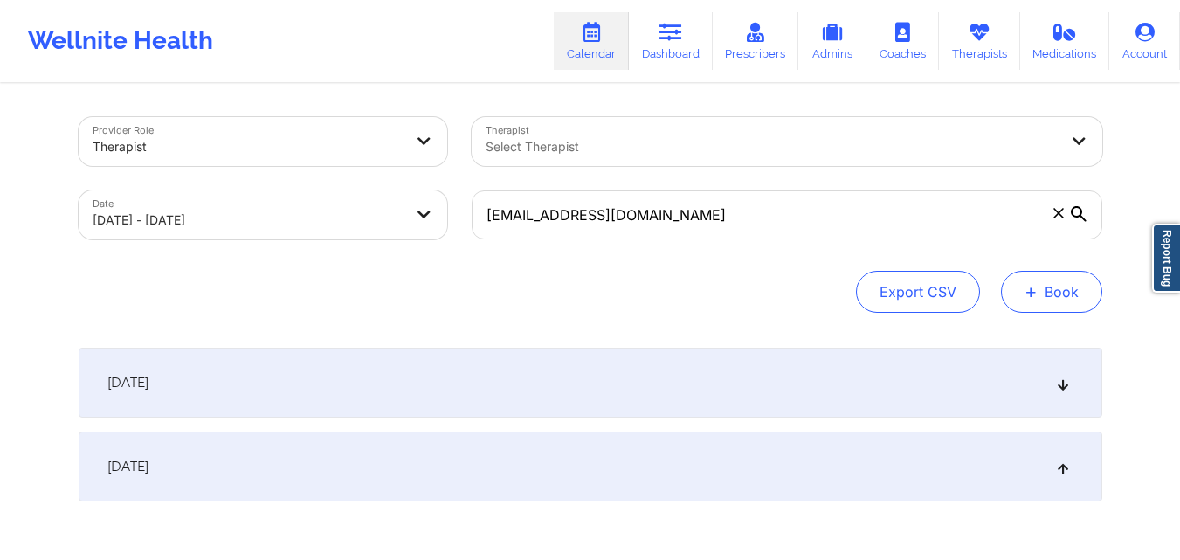
click at [1061, 296] on button "+ Book" at bounding box center [1051, 292] width 101 height 42
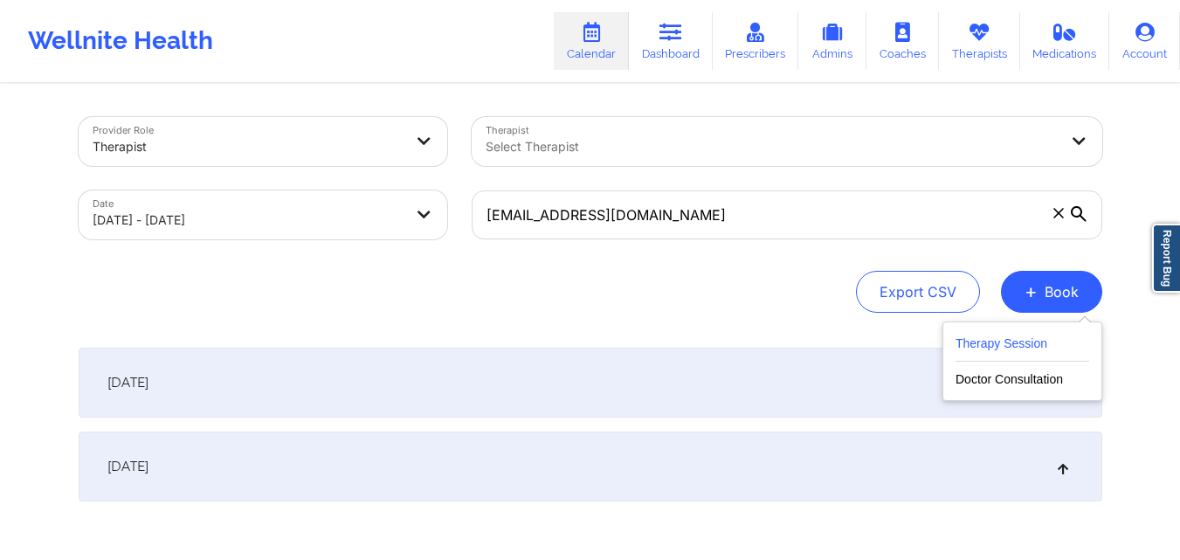
click at [1050, 349] on button "Therapy Session" at bounding box center [1022, 347] width 134 height 29
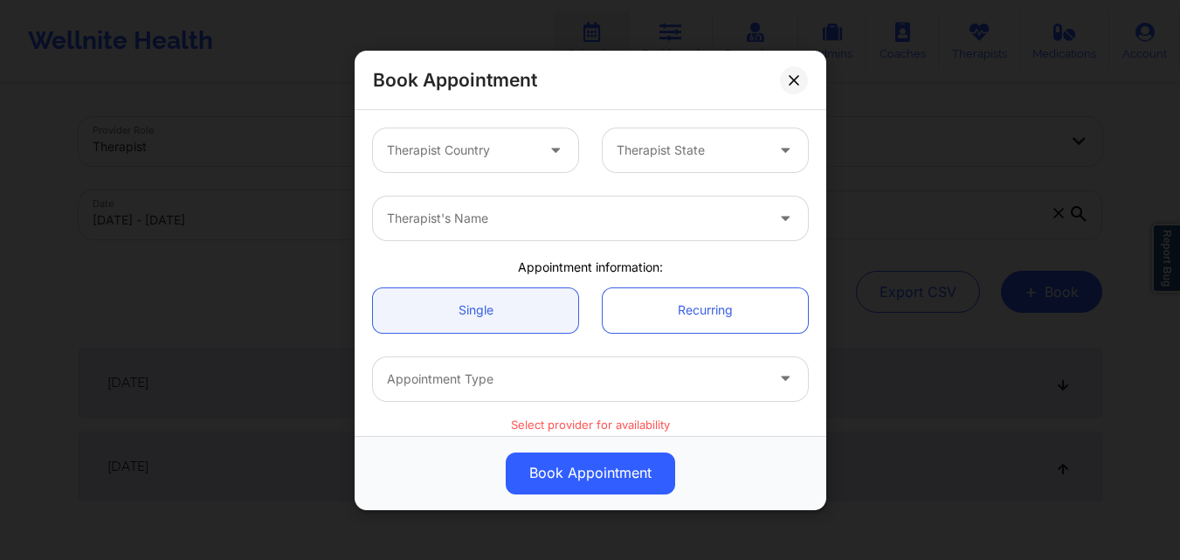
click at [520, 150] on div at bounding box center [461, 150] width 148 height 21
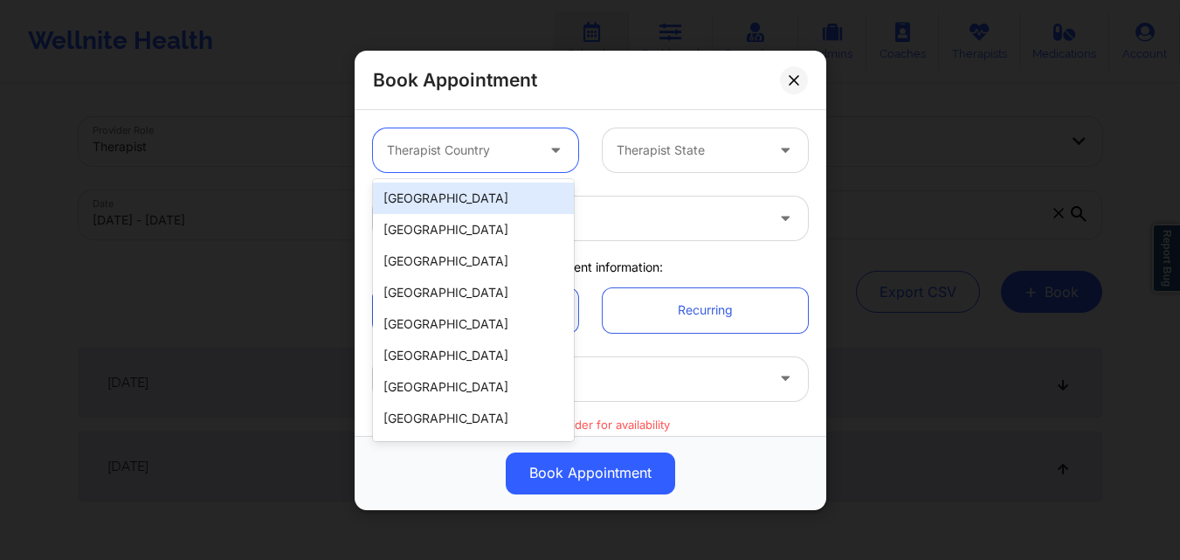
click at [479, 193] on div "[GEOGRAPHIC_DATA]" at bounding box center [473, 198] width 201 height 31
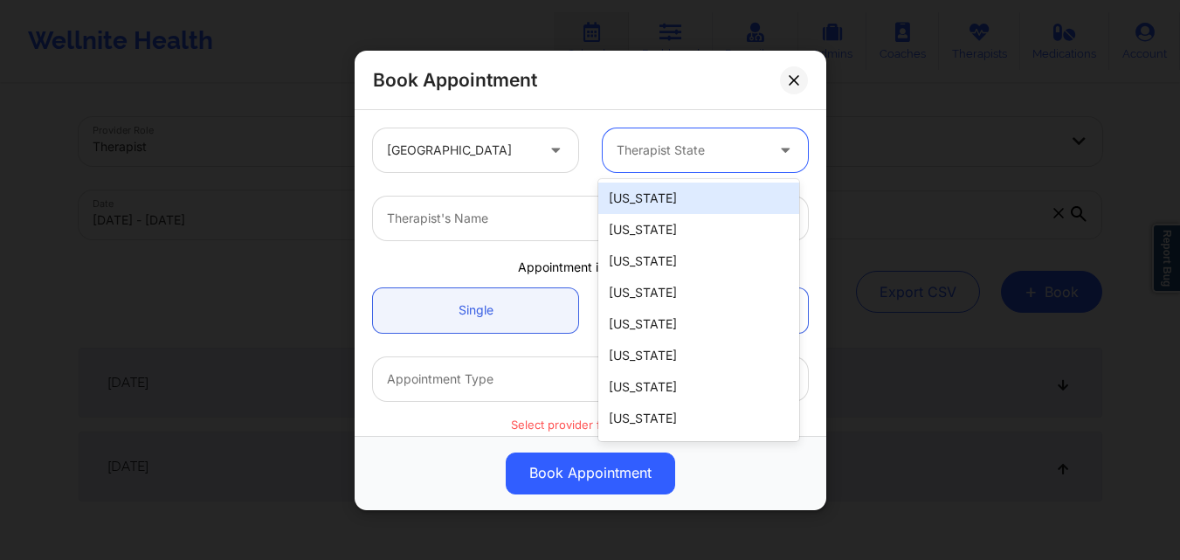
click at [666, 169] on div "Therapist State" at bounding box center [684, 150] width 163 height 44
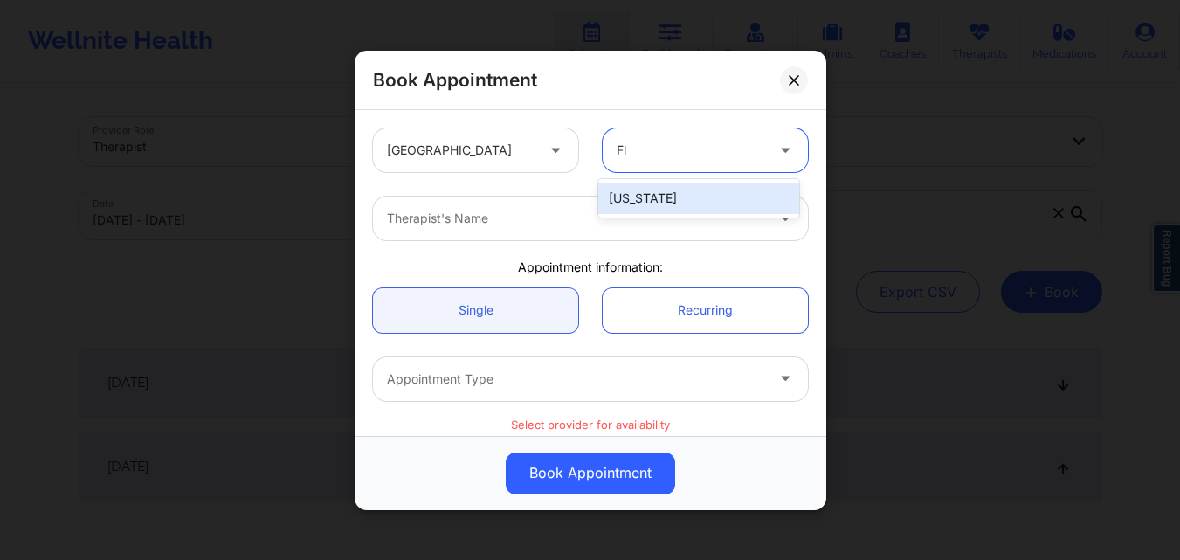
type input "Flo"
click at [663, 206] on div "[US_STATE]" at bounding box center [698, 198] width 201 height 31
click at [451, 225] on div at bounding box center [575, 218] width 377 height 21
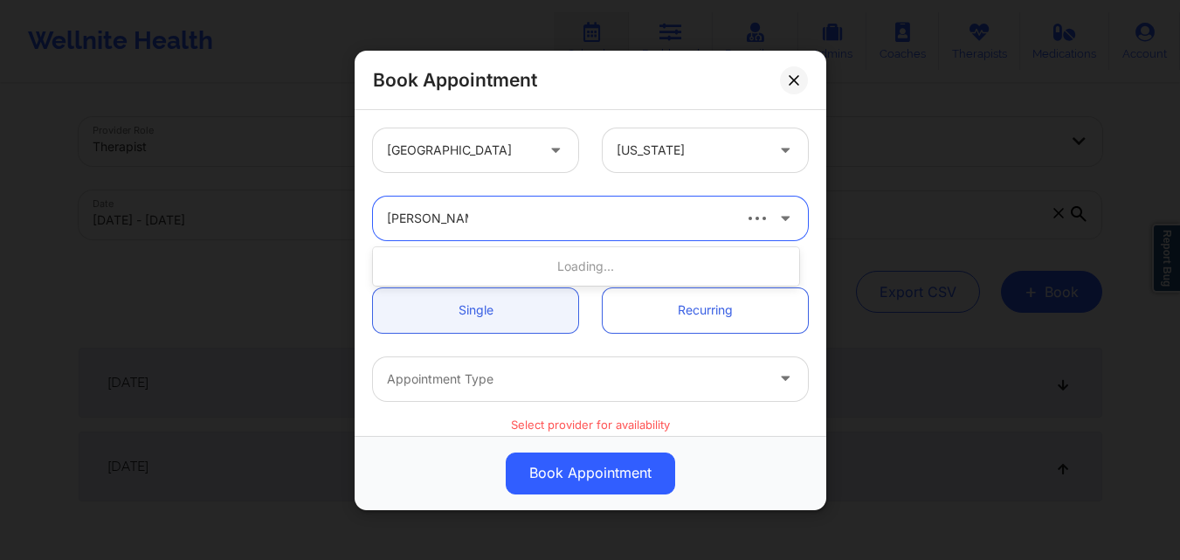
type input "[PERSON_NAME]"
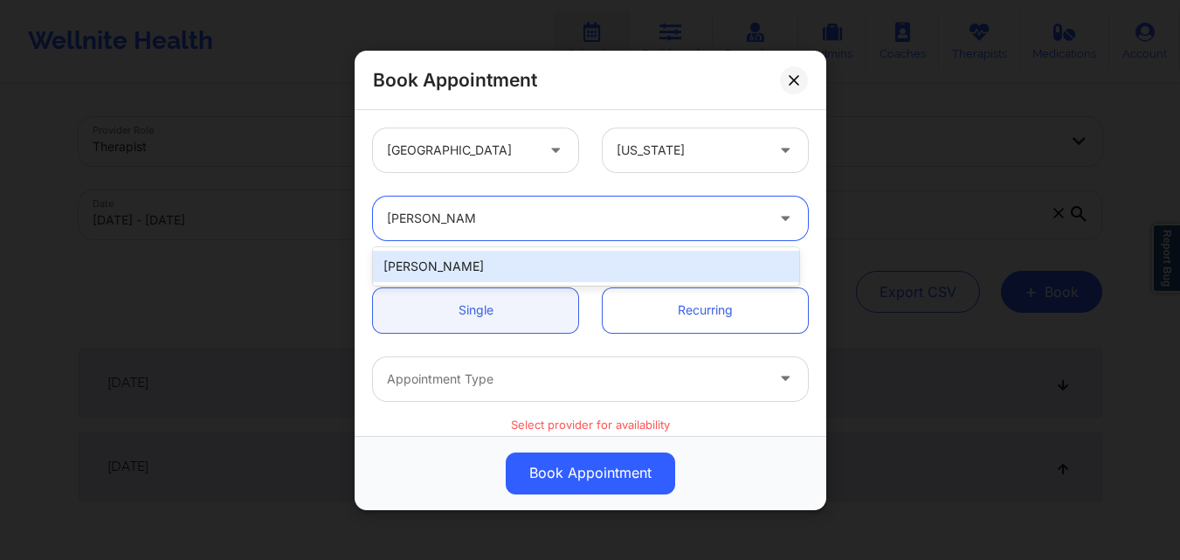
click at [452, 261] on div "[PERSON_NAME]" at bounding box center [586, 266] width 426 height 31
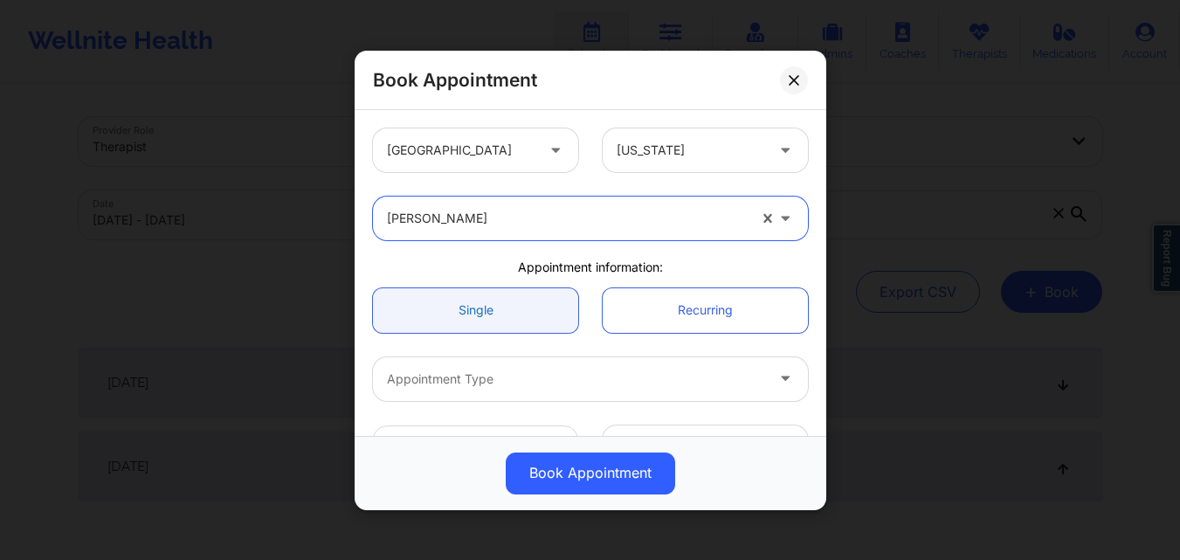
click at [465, 300] on link "Single" at bounding box center [475, 309] width 205 height 45
click at [483, 368] on div at bounding box center [575, 378] width 377 height 21
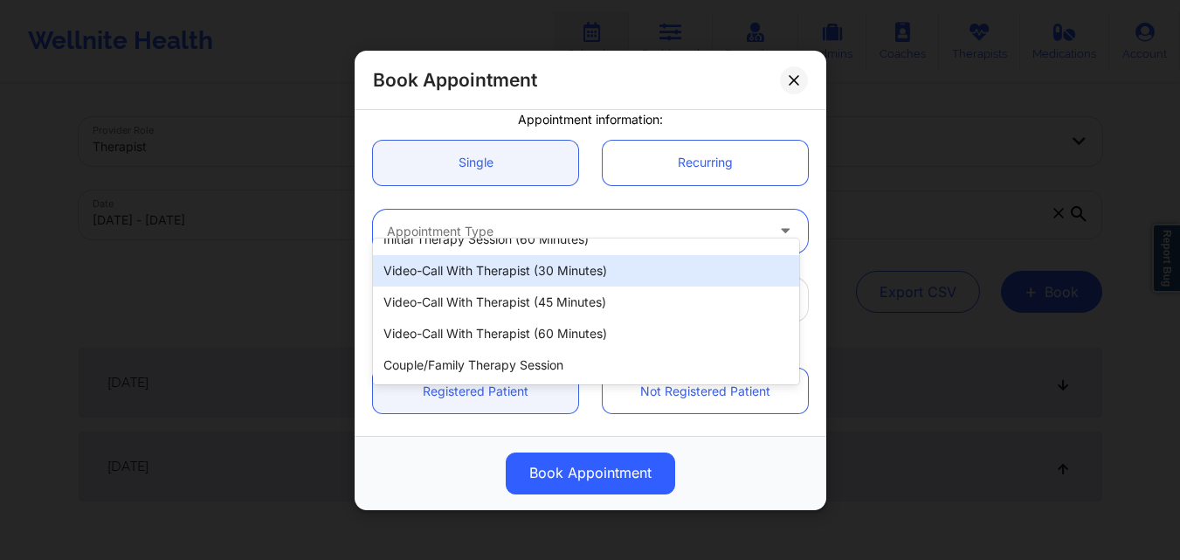
scroll to position [175, 0]
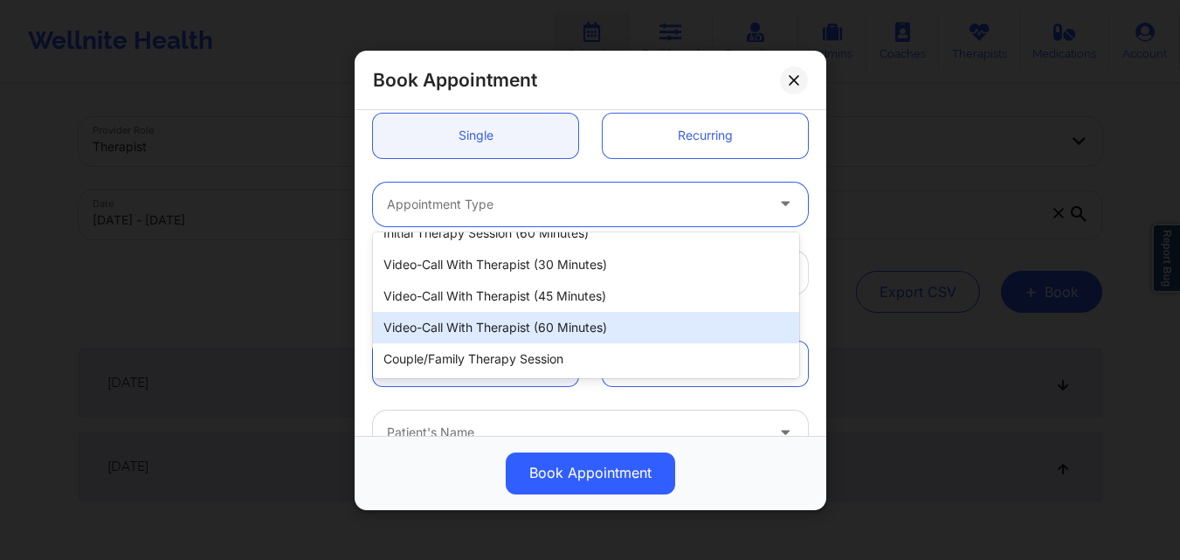
click at [568, 329] on div "Video-Call with Therapist (60 minutes)" at bounding box center [586, 327] width 426 height 31
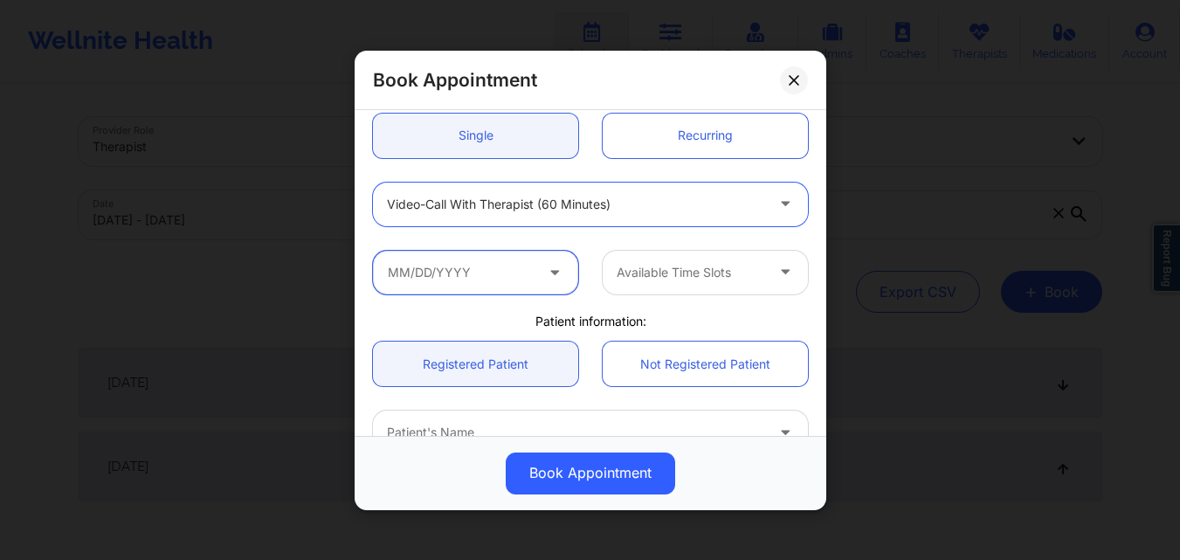
click at [498, 263] on input "text" at bounding box center [475, 272] width 205 height 44
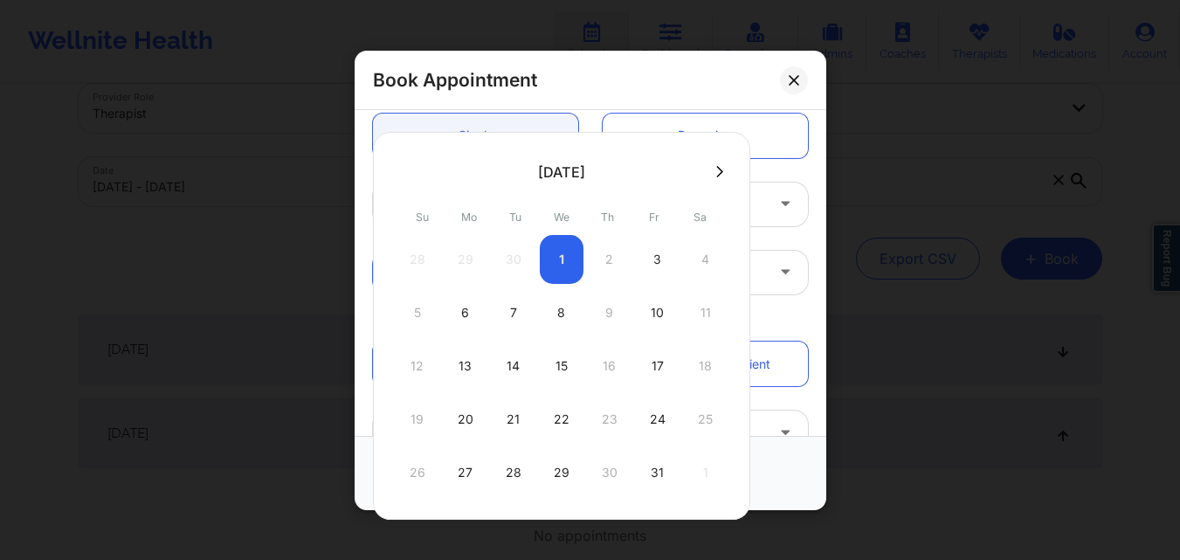
scroll to position [87, 0]
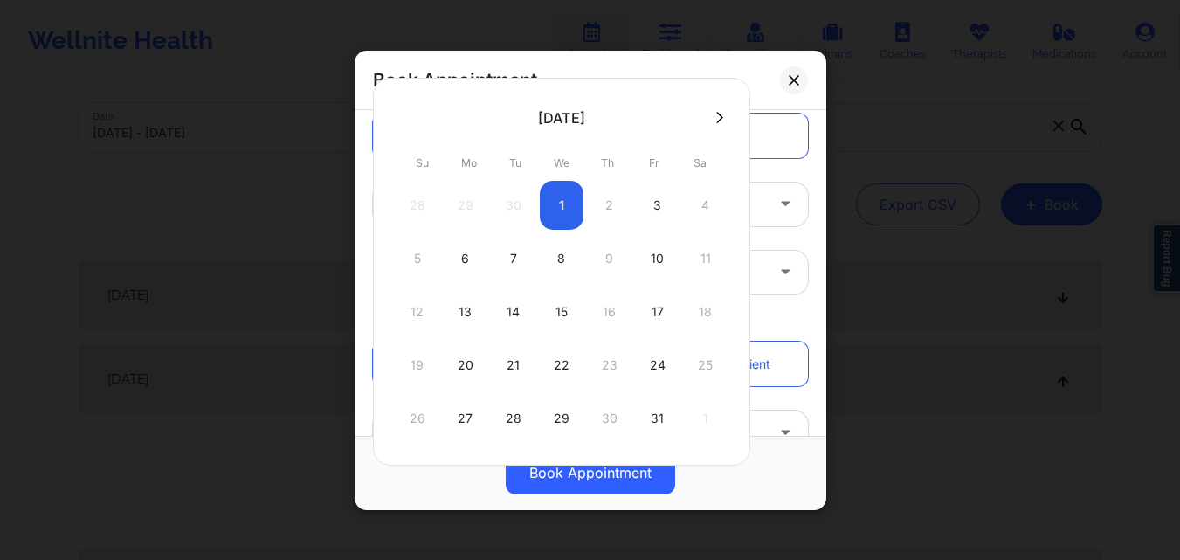
click at [954, 267] on div "Book Appointment United States Florida Nicole Thweatt Appointment information: …" at bounding box center [590, 280] width 1180 height 560
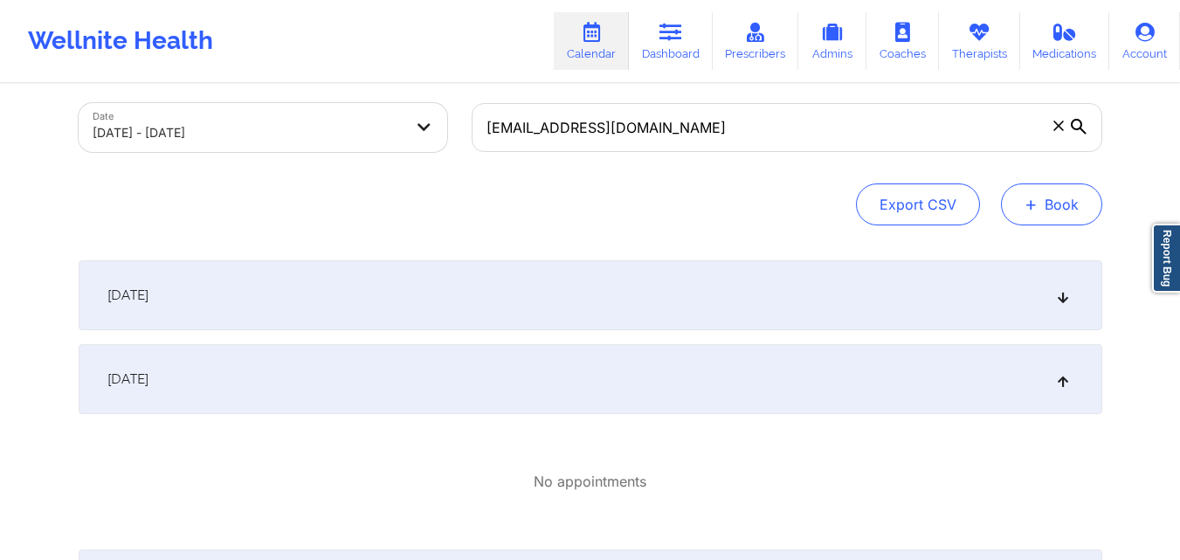
click at [1055, 197] on button "+ Book" at bounding box center [1051, 204] width 101 height 42
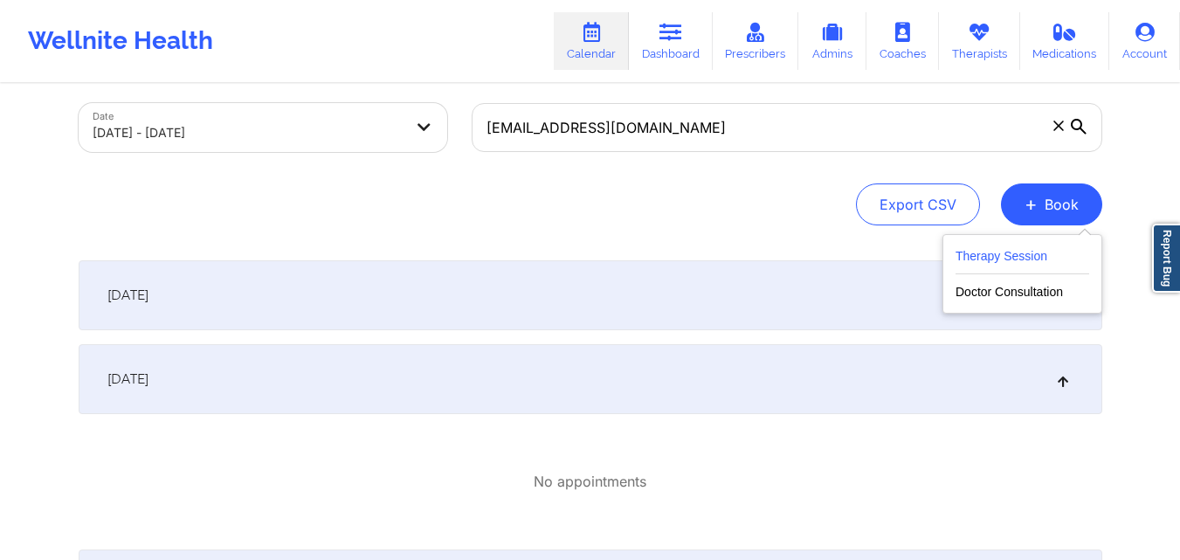
click at [1023, 250] on button "Therapy Session" at bounding box center [1022, 259] width 134 height 29
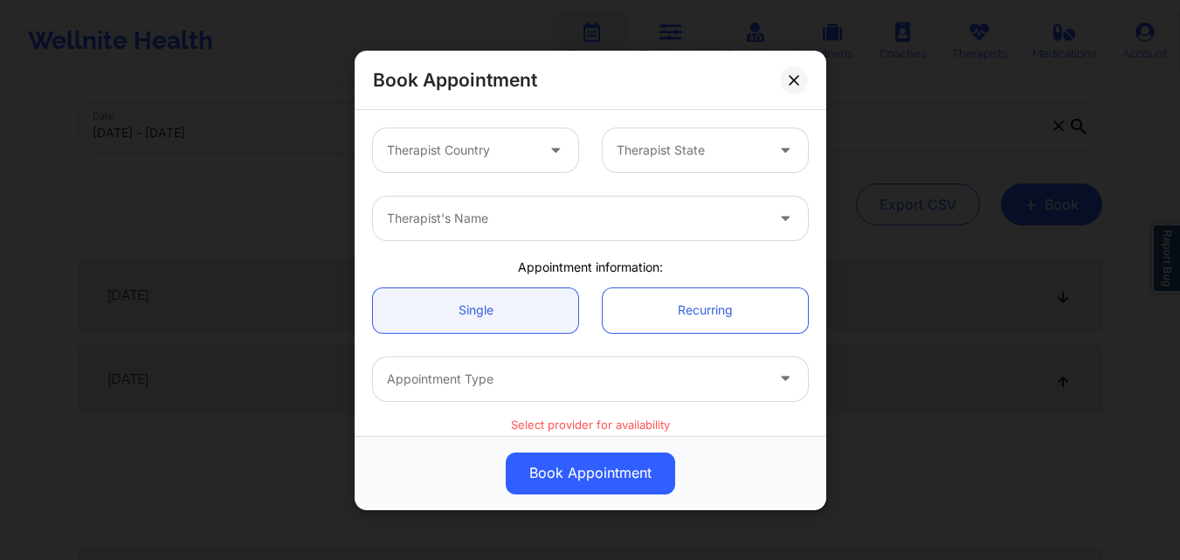
click at [492, 148] on div at bounding box center [461, 150] width 148 height 21
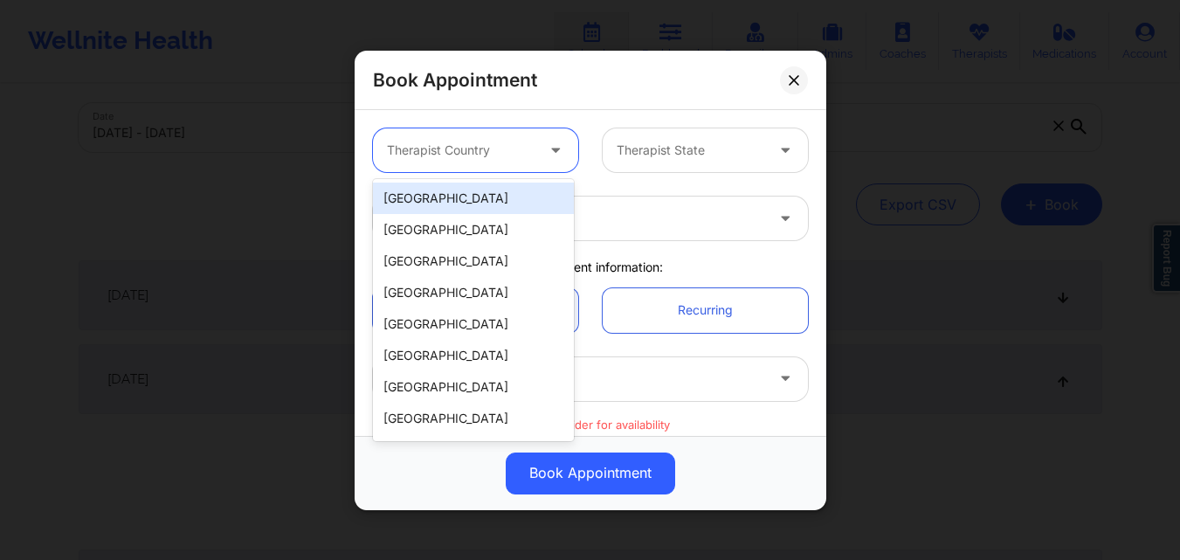
click at [479, 210] on div "[GEOGRAPHIC_DATA]" at bounding box center [473, 198] width 201 height 31
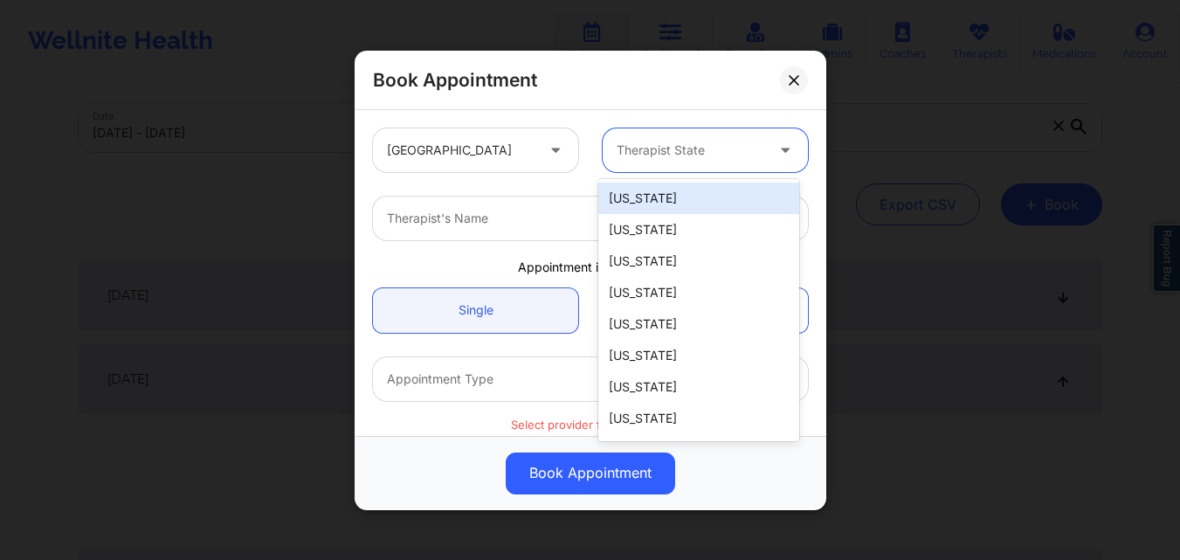
click at [671, 168] on div "Therapist State" at bounding box center [684, 150] width 163 height 44
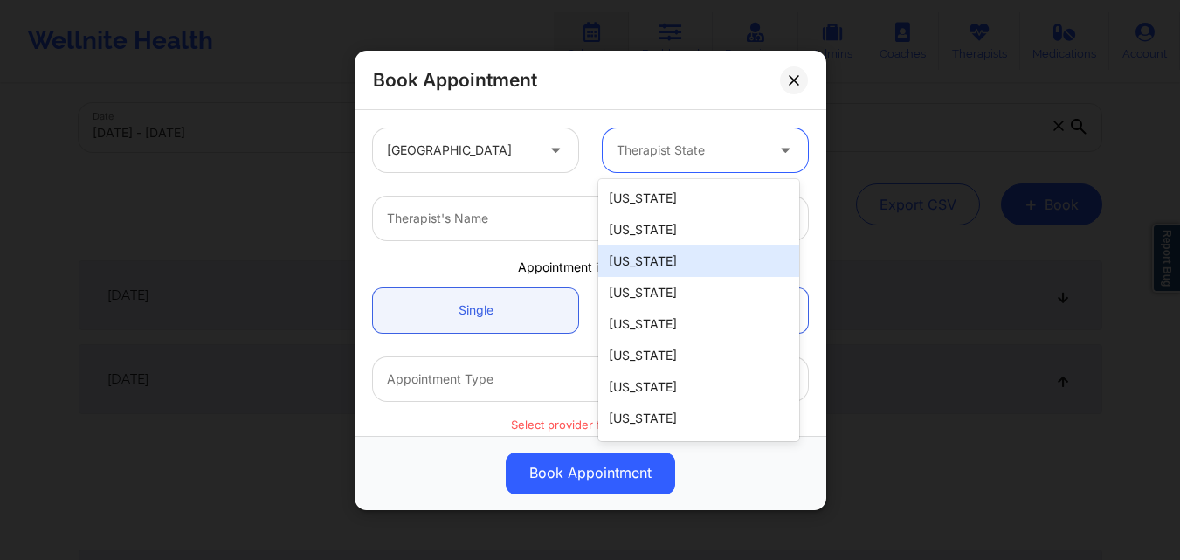
type input "F"
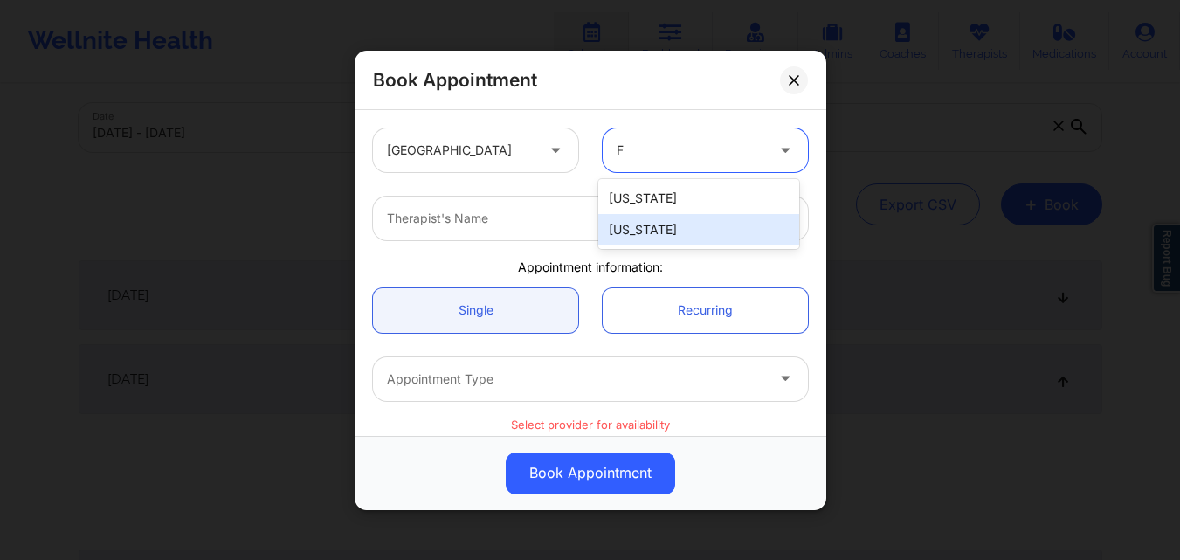
click at [682, 219] on div "[US_STATE]" at bounding box center [698, 229] width 201 height 31
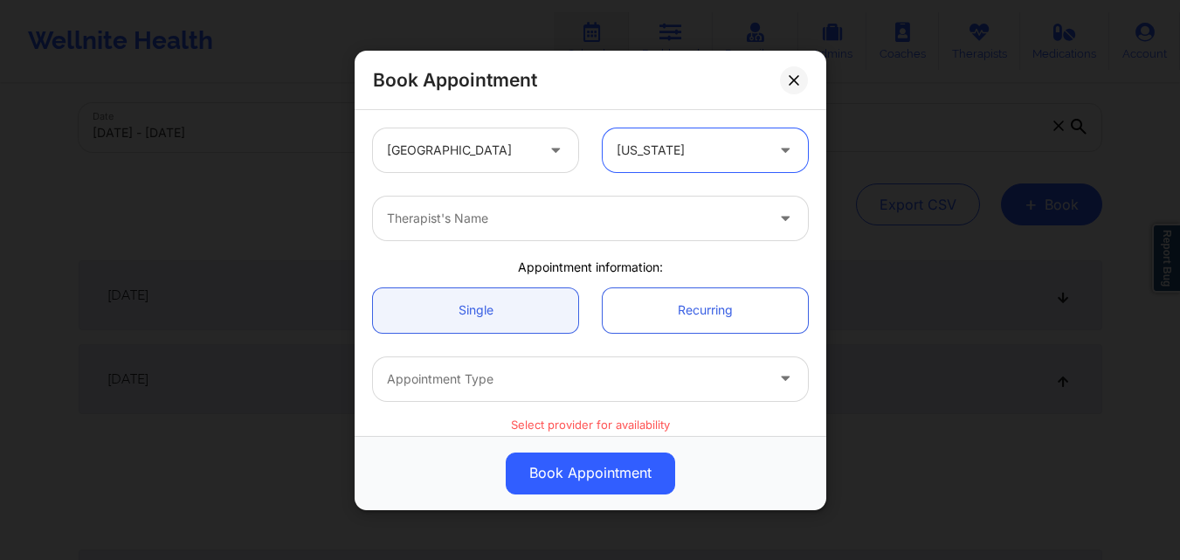
click at [543, 219] on div at bounding box center [575, 218] width 377 height 21
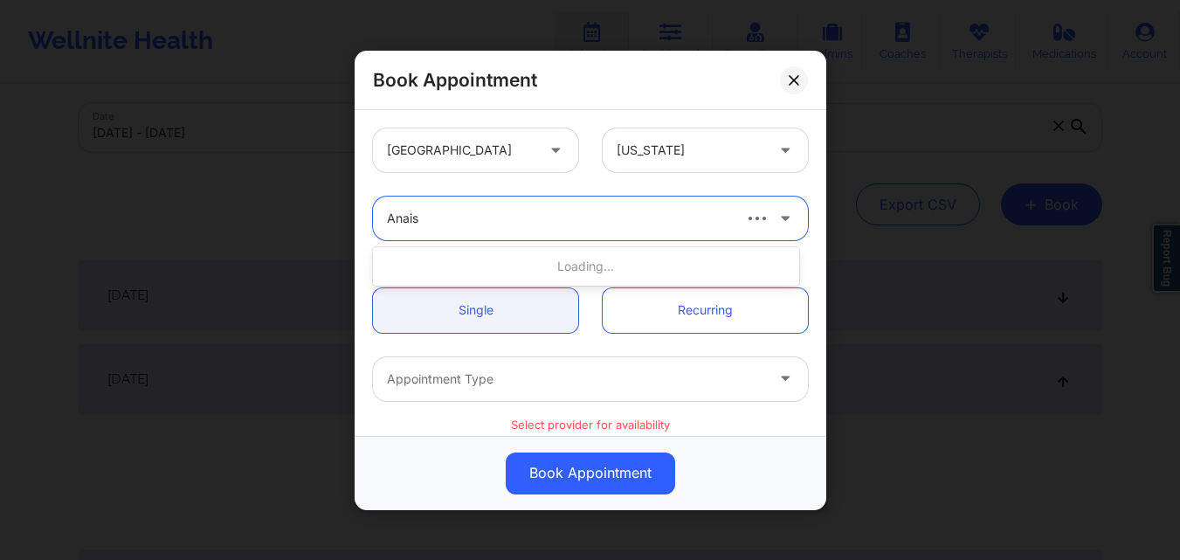
type input "Anais"
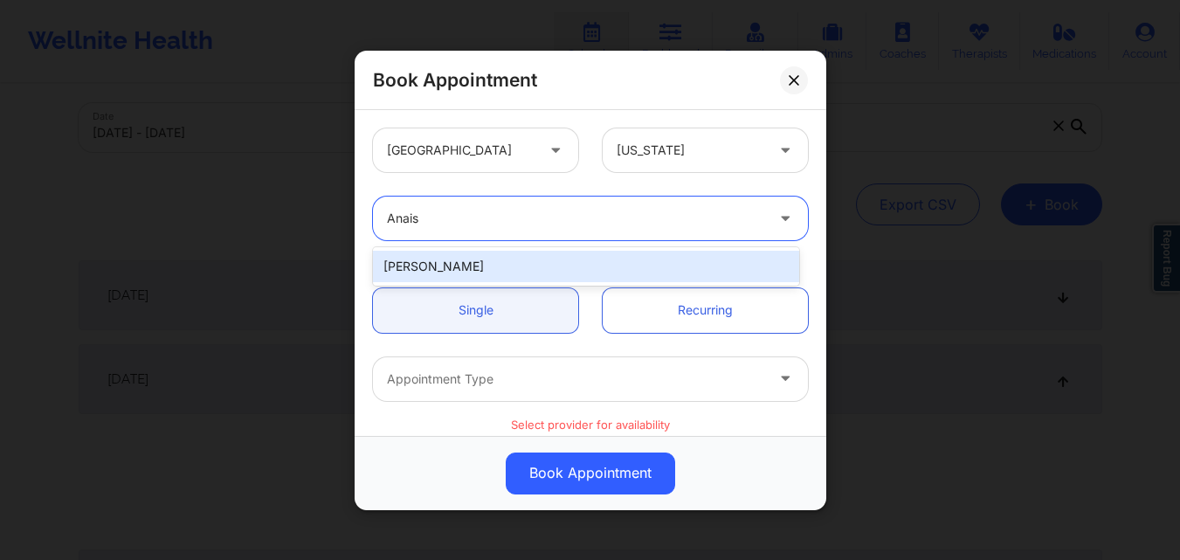
click at [518, 258] on div "Anais Quiñonez" at bounding box center [586, 266] width 426 height 31
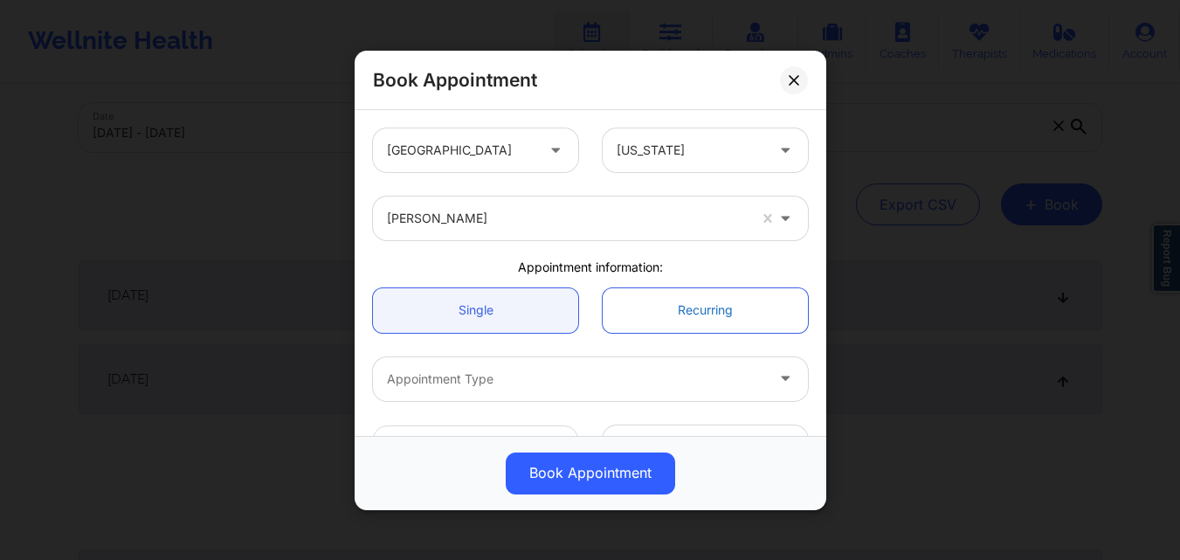
click at [754, 313] on link "Recurring" at bounding box center [705, 309] width 205 height 45
click at [673, 306] on link "Recurring" at bounding box center [705, 309] width 205 height 45
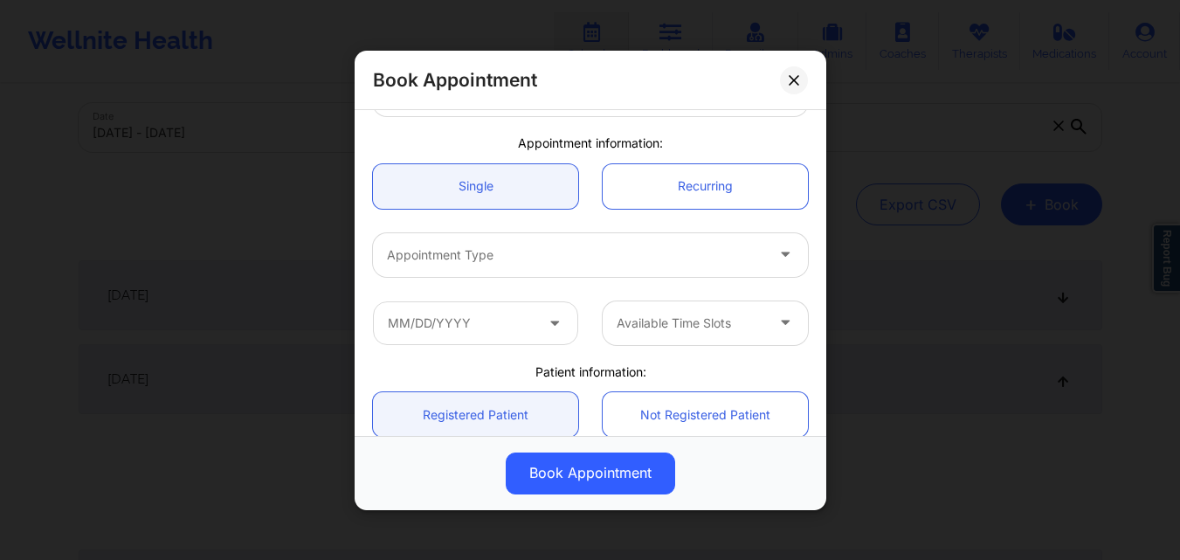
scroll to position [175, 0]
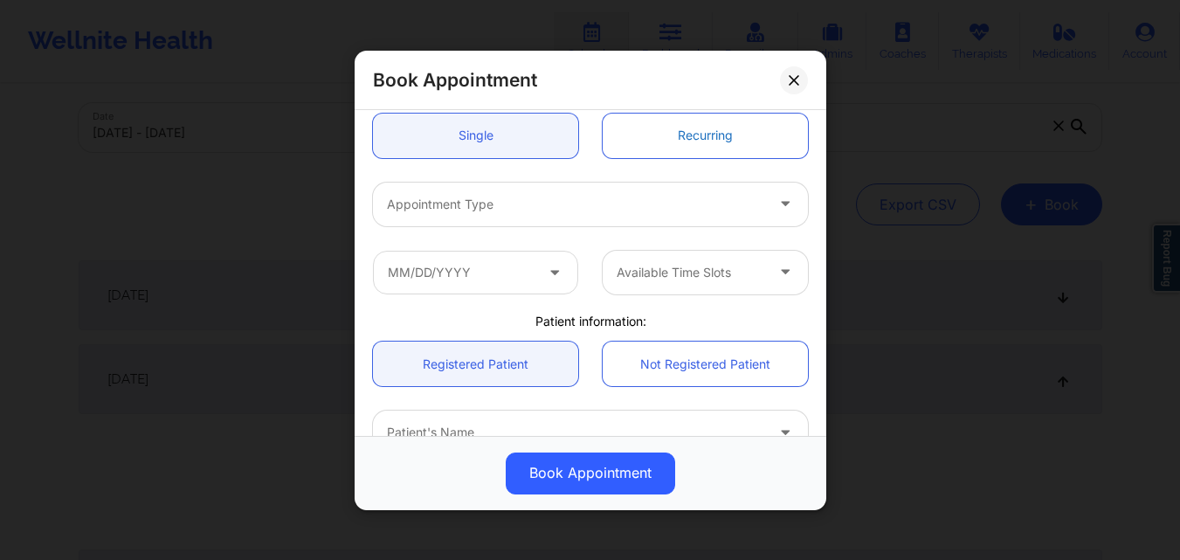
click at [673, 121] on link "Recurring" at bounding box center [705, 135] width 205 height 45
click at [486, 204] on div at bounding box center [575, 203] width 377 height 21
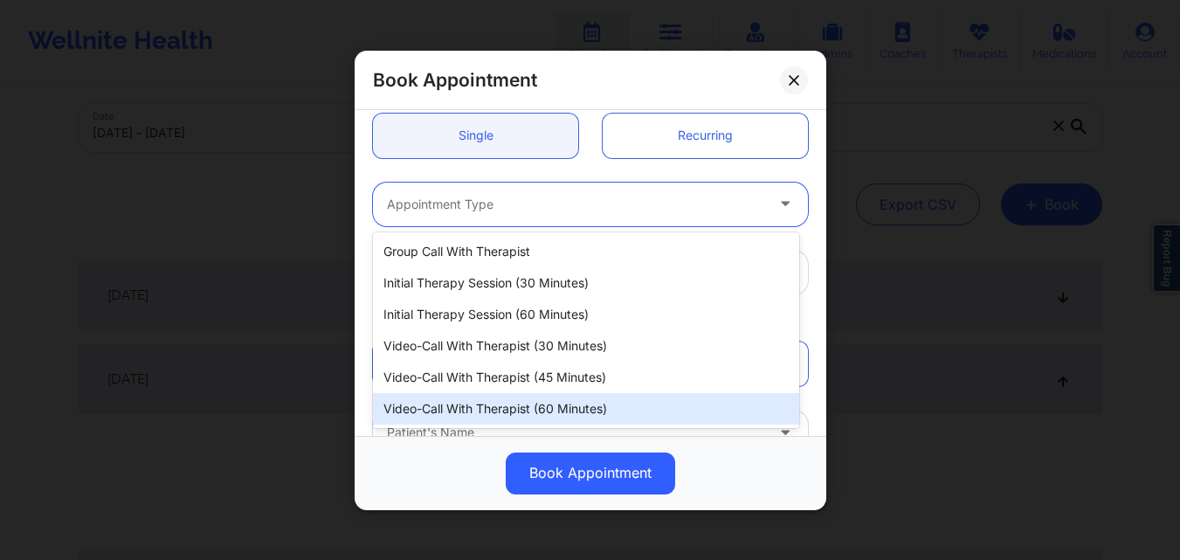
click at [494, 407] on div "Video-Call with Therapist (60 minutes)" at bounding box center [586, 408] width 426 height 31
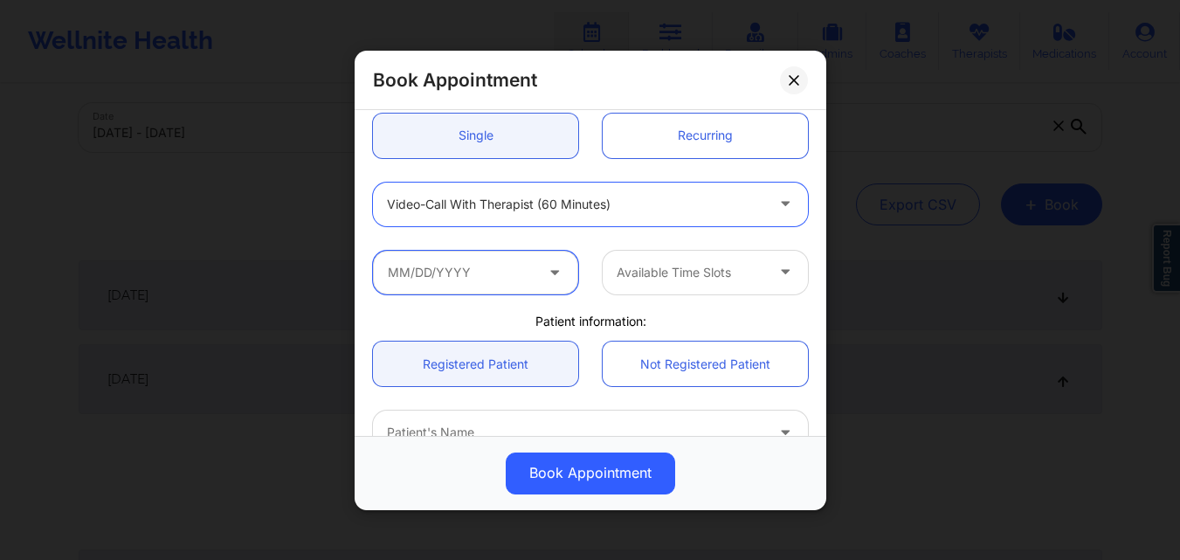
click at [488, 283] on input "text" at bounding box center [475, 272] width 205 height 44
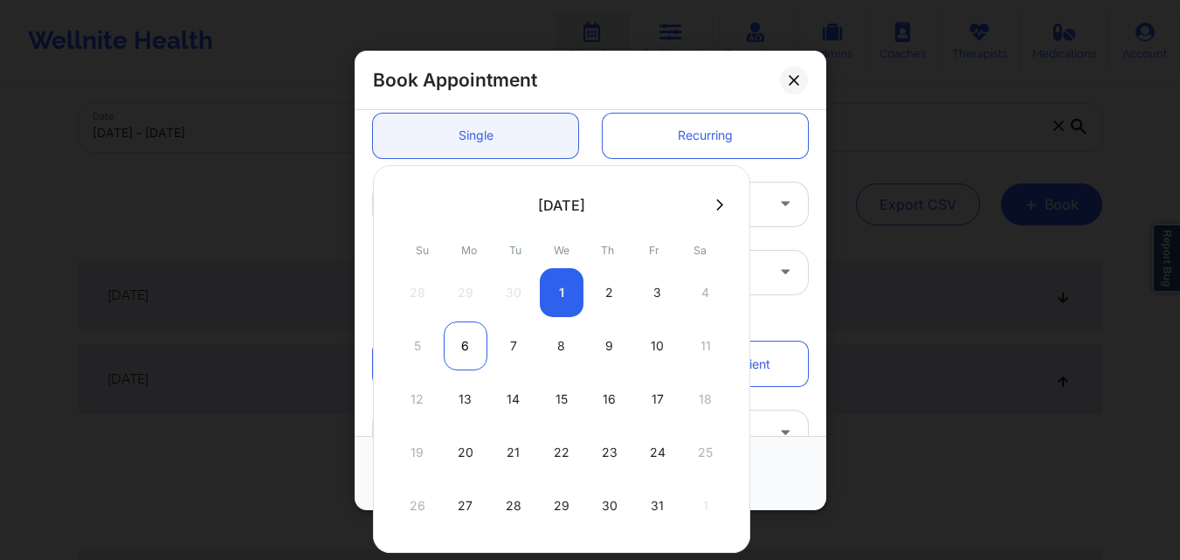
click at [456, 341] on div "6" at bounding box center [466, 345] width 44 height 49
type input "10/06/2025"
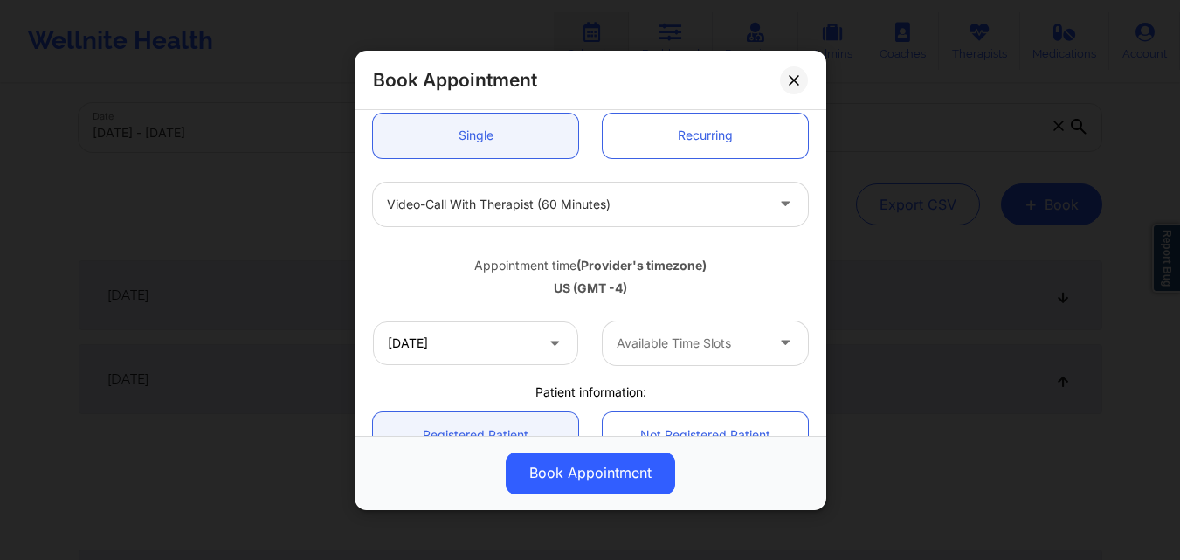
click at [743, 351] on div at bounding box center [690, 343] width 148 height 21
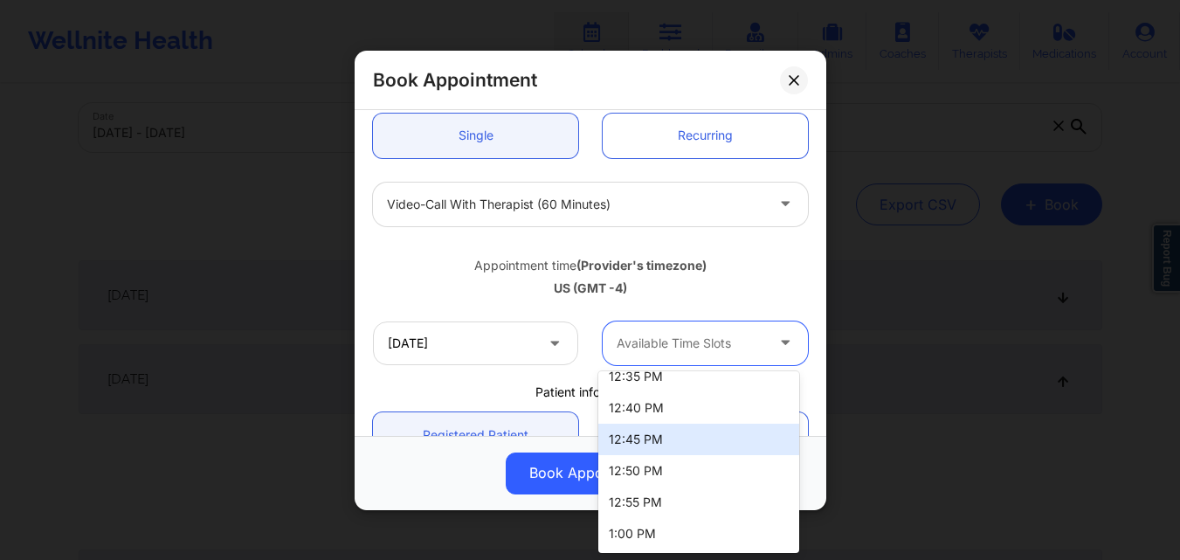
scroll to position [0, 0]
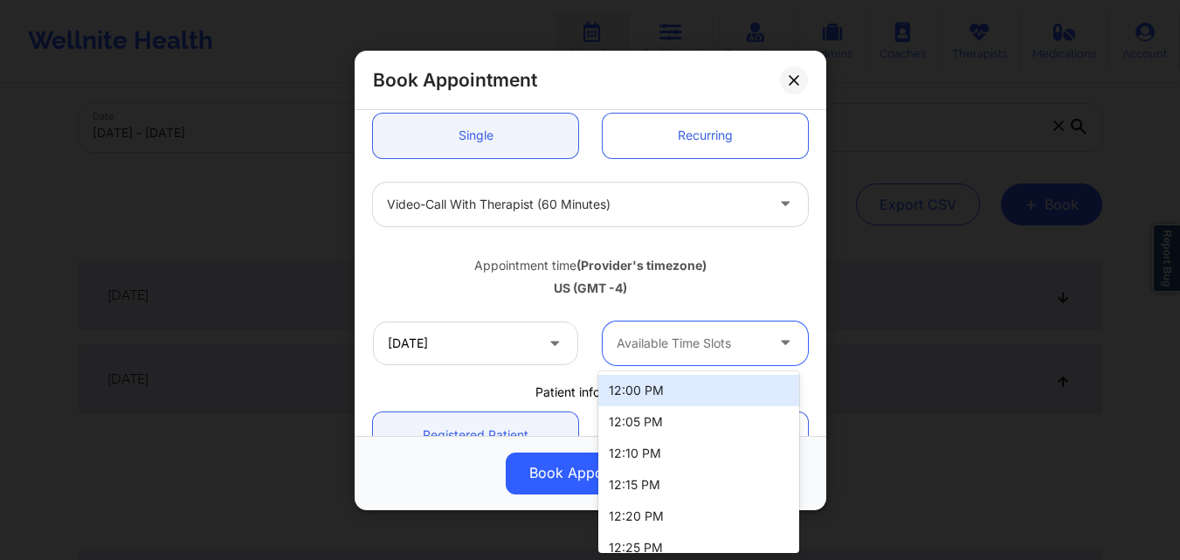
click at [742, 255] on div "Appointment time (Provider's timezone) US (GMT -4)" at bounding box center [590, 273] width 459 height 46
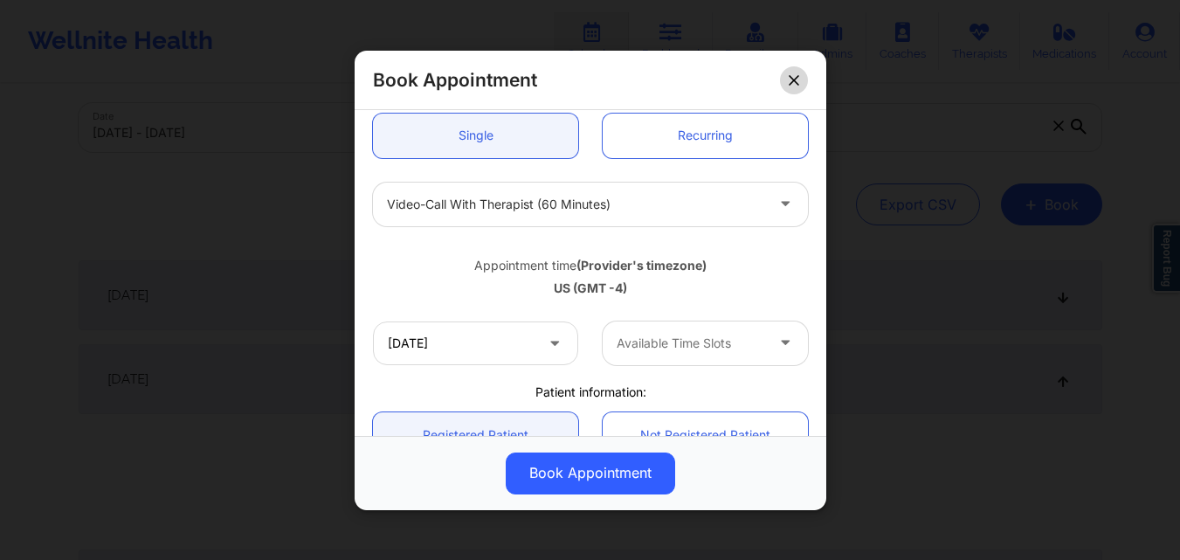
click at [795, 80] on icon at bounding box center [794, 79] width 10 height 10
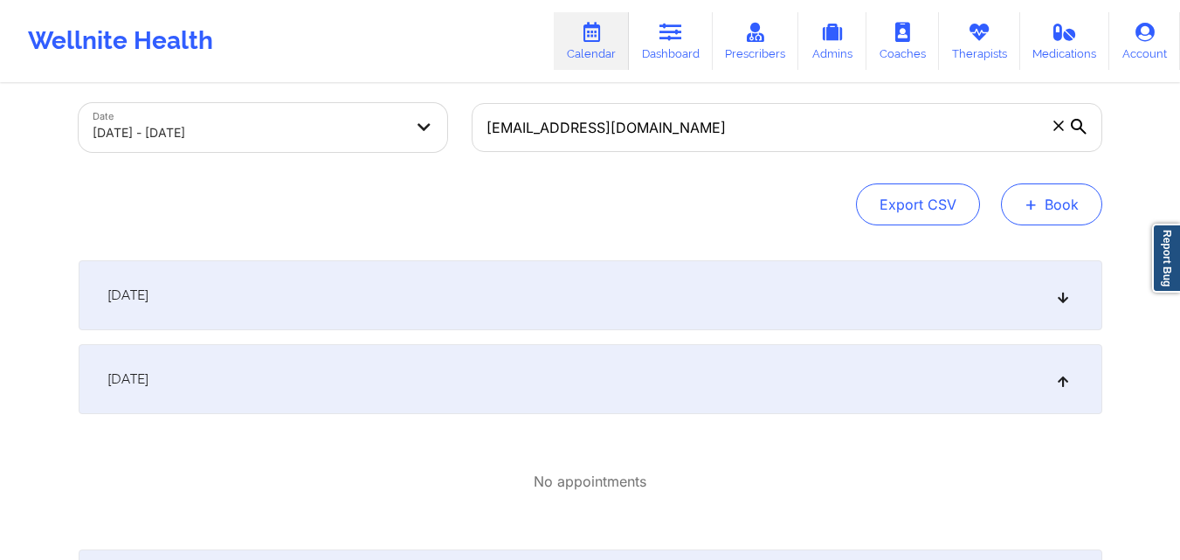
click at [1035, 201] on span "+" at bounding box center [1030, 204] width 13 height 10
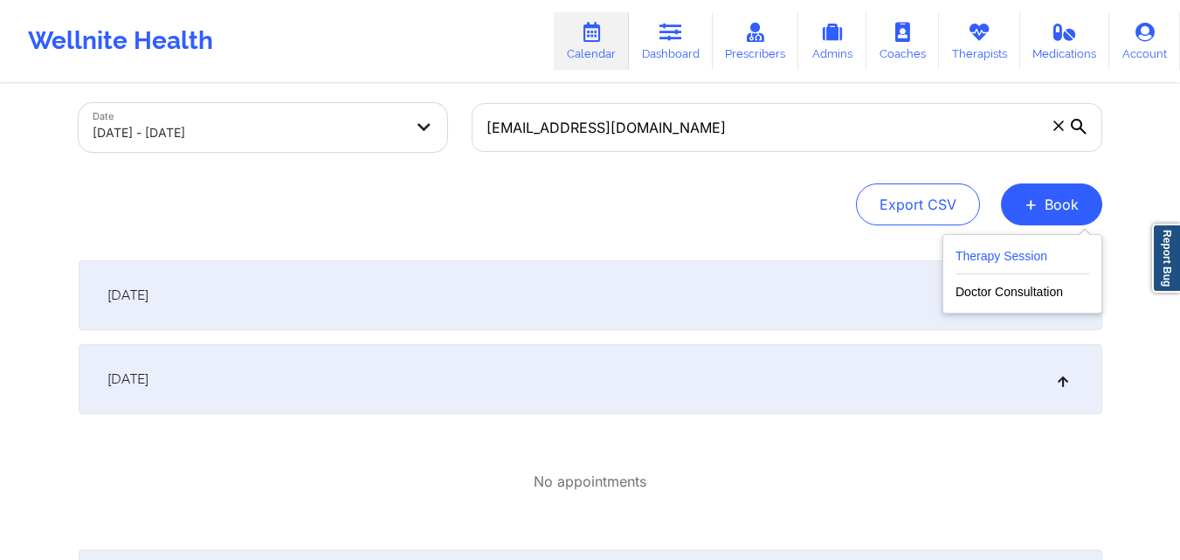
click at [1007, 258] on button "Therapy Session" at bounding box center [1022, 259] width 134 height 29
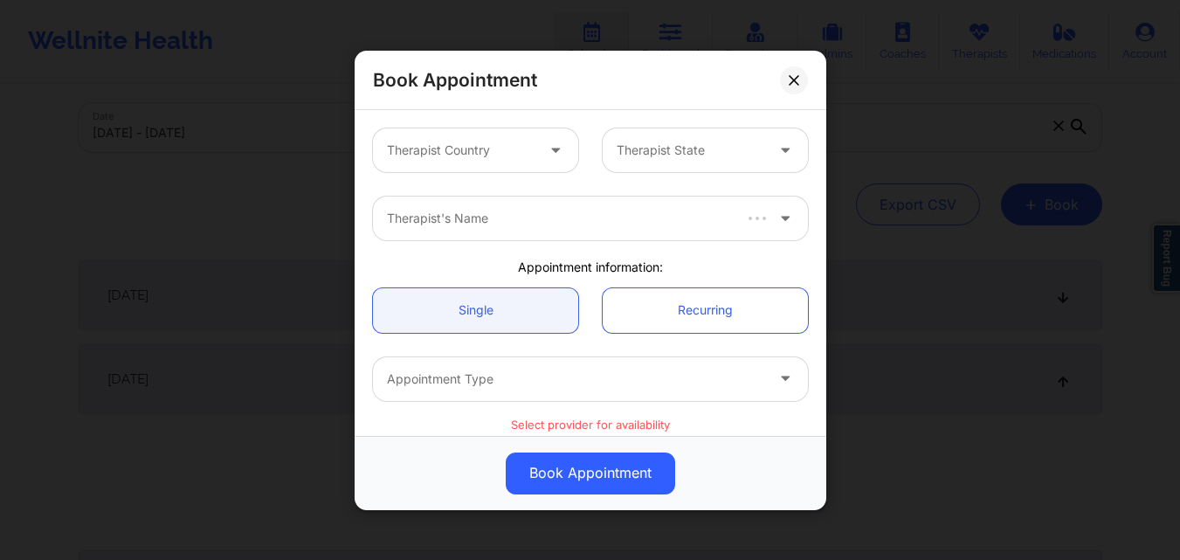
click at [520, 159] on div at bounding box center [461, 150] width 148 height 21
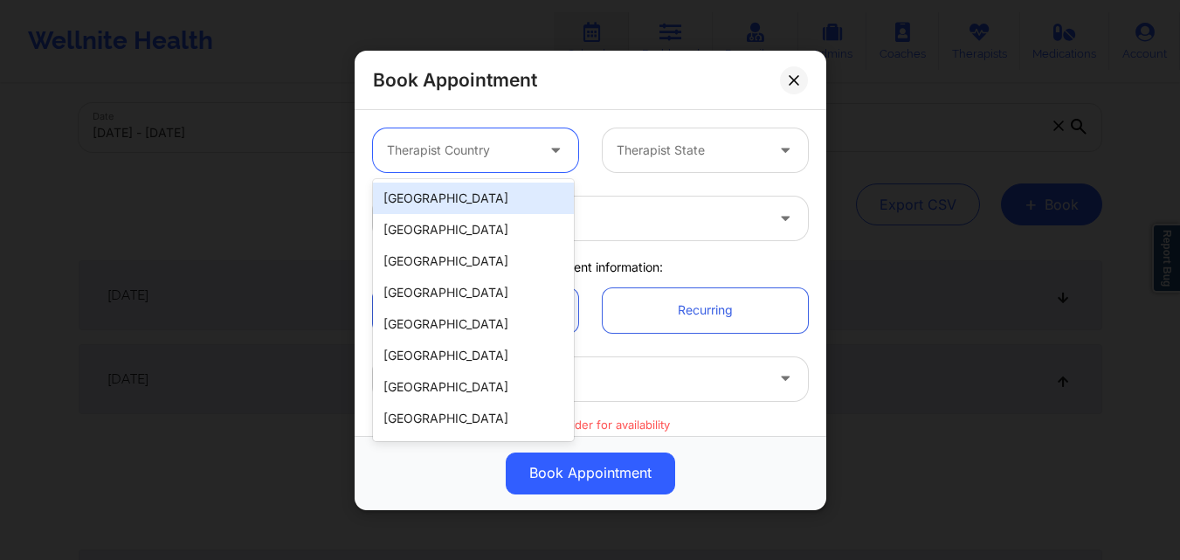
click at [506, 201] on div "[GEOGRAPHIC_DATA]" at bounding box center [473, 198] width 201 height 31
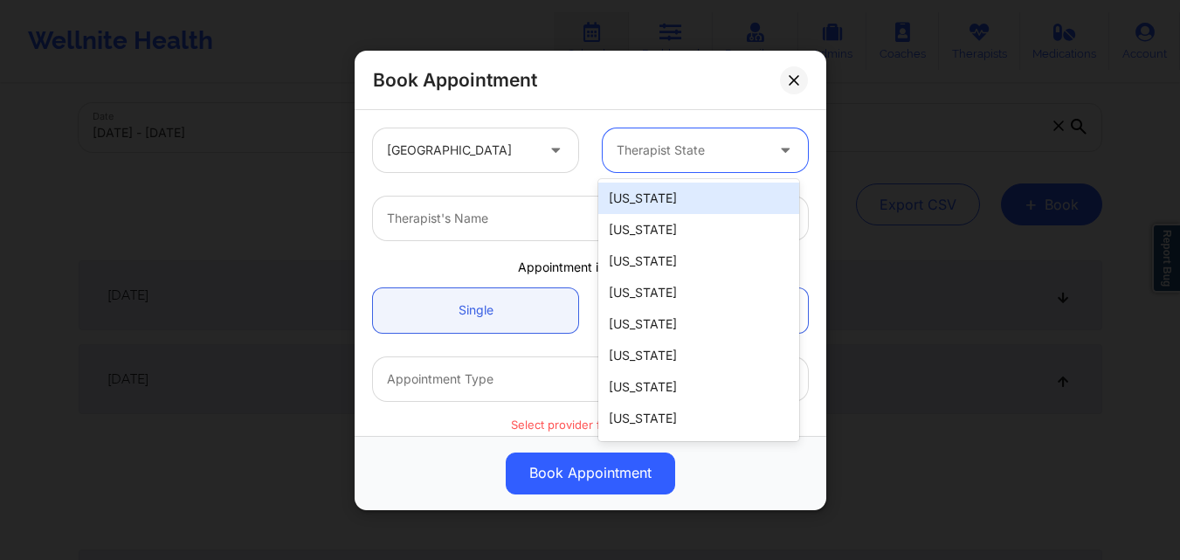
click at [686, 157] on div at bounding box center [690, 150] width 148 height 21
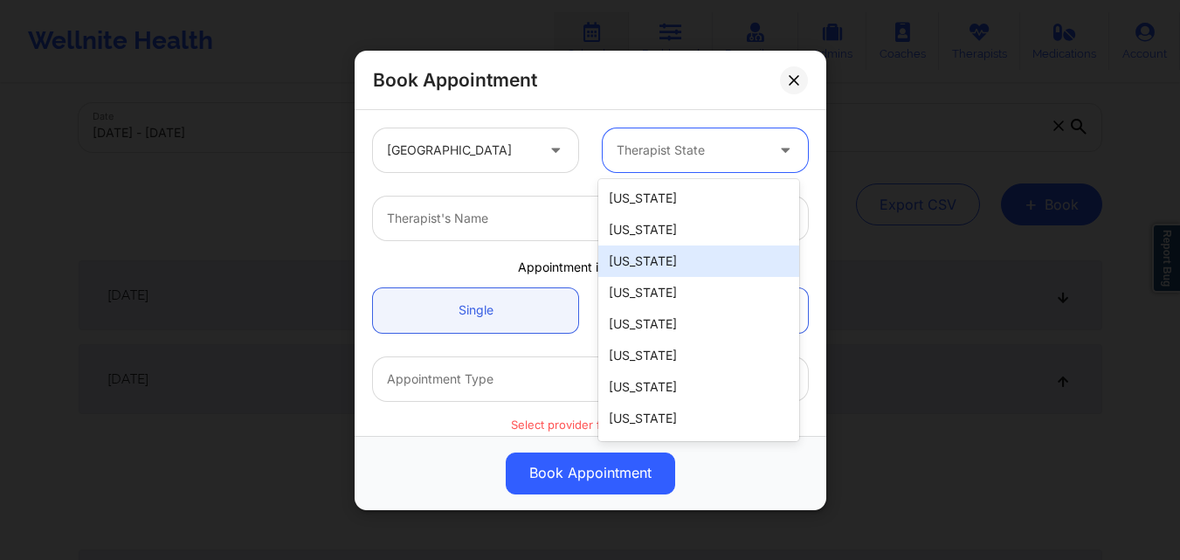
type input "F"
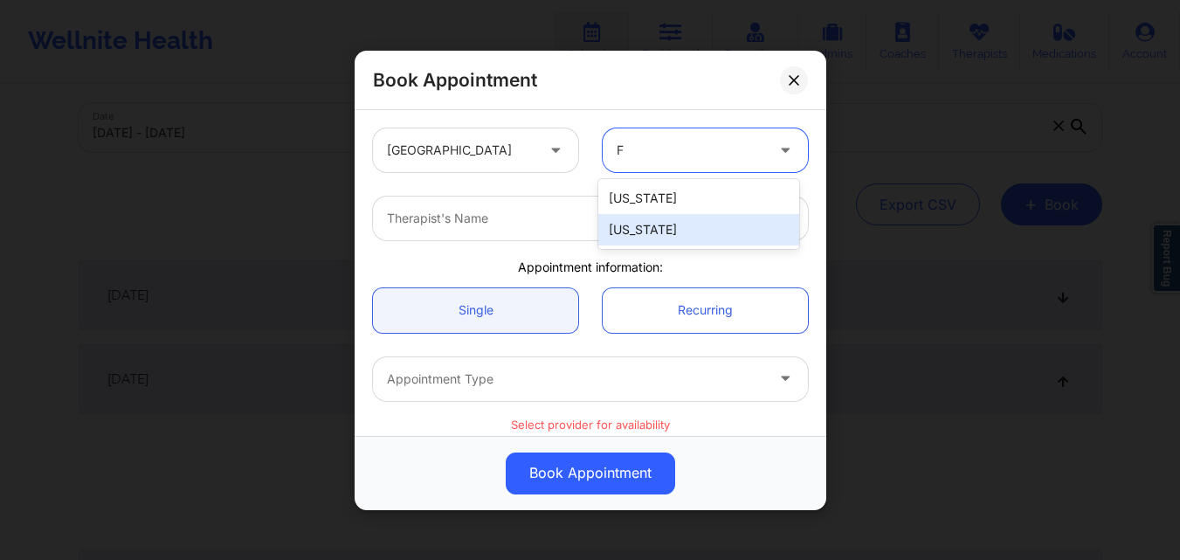
click at [662, 225] on div "[US_STATE]" at bounding box center [698, 229] width 201 height 31
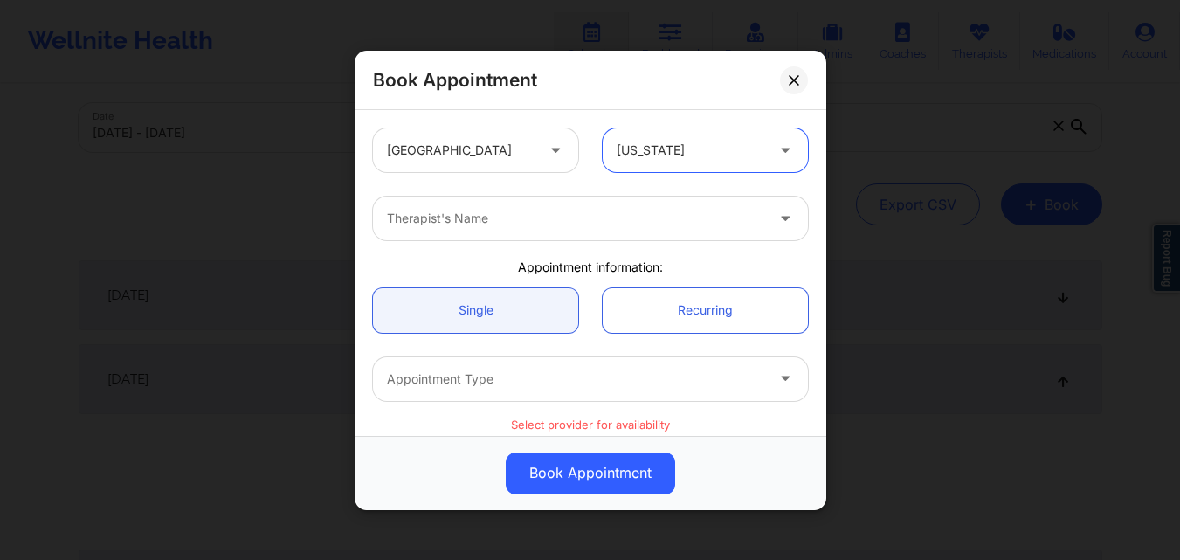
click at [518, 220] on div at bounding box center [575, 218] width 377 height 21
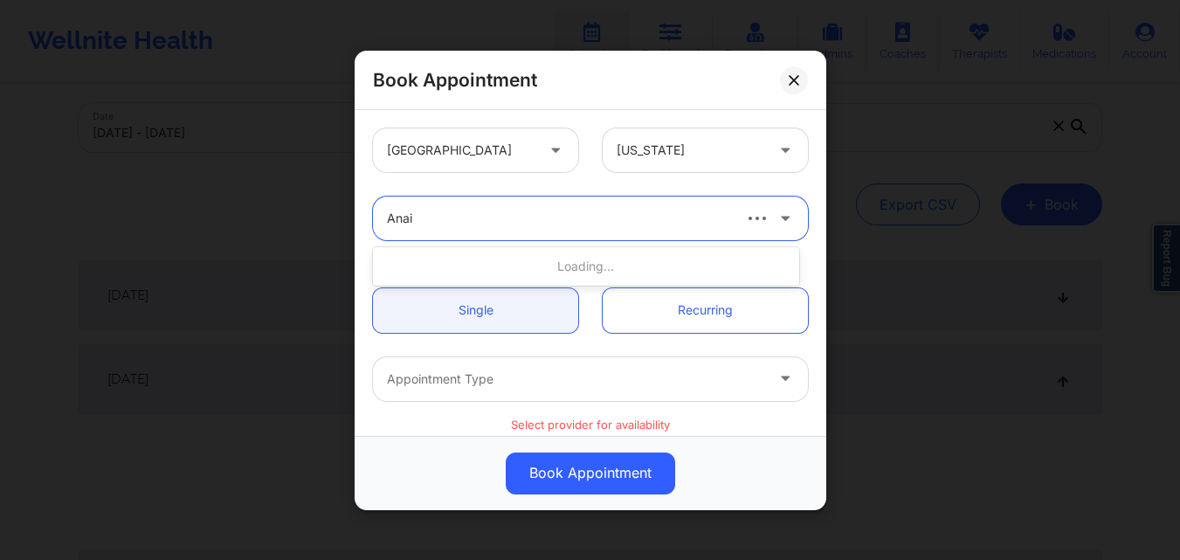
type input "Anais"
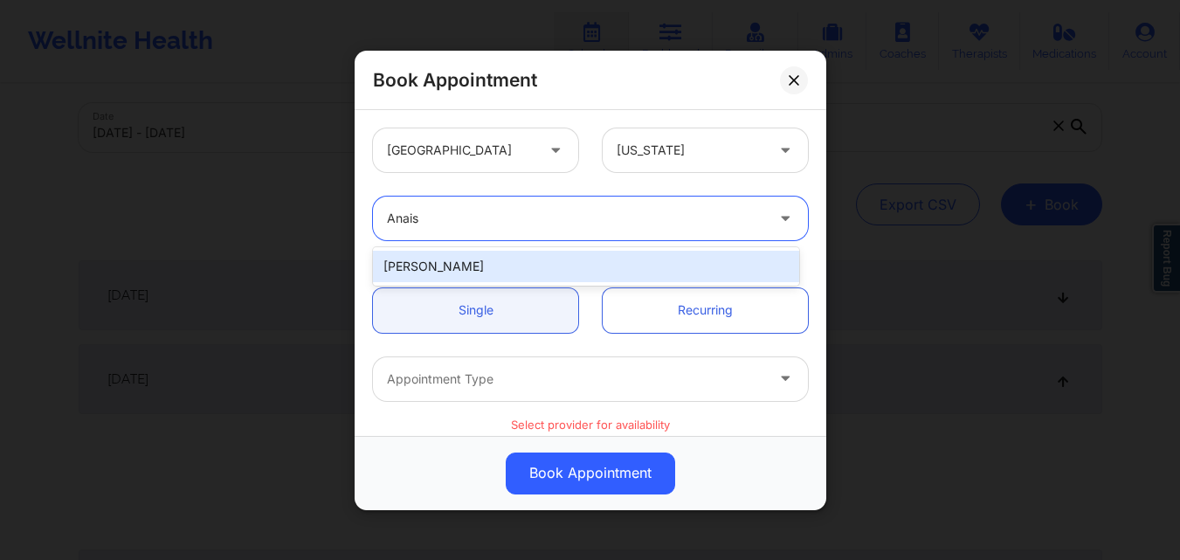
click at [494, 272] on div "Anais Quiñonez" at bounding box center [586, 266] width 426 height 31
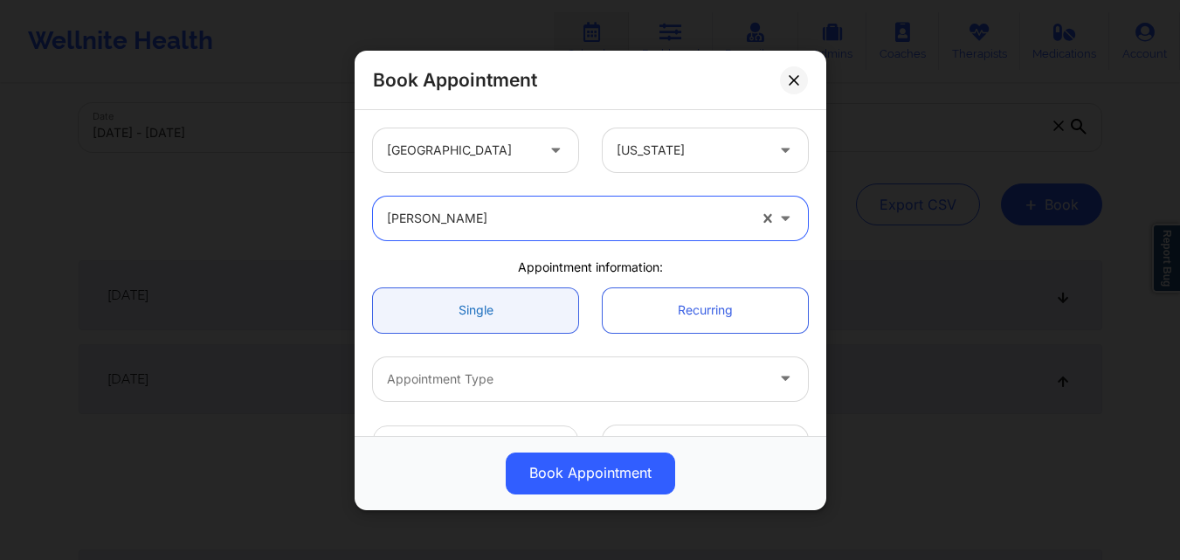
click at [484, 310] on link "Single" at bounding box center [475, 309] width 205 height 45
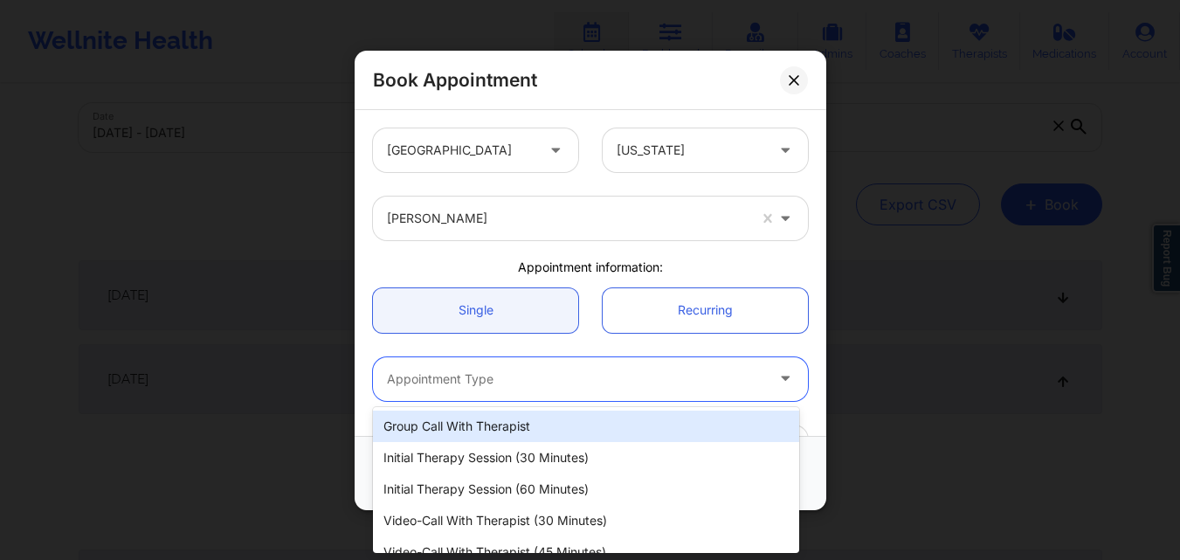
click at [492, 376] on div at bounding box center [575, 378] width 377 height 21
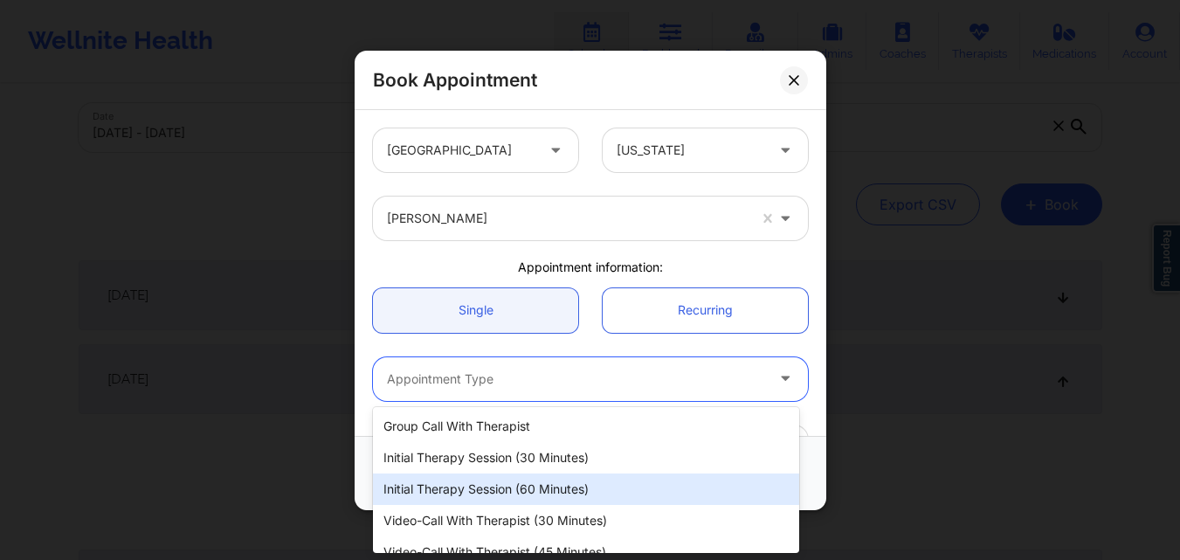
scroll to position [50, 0]
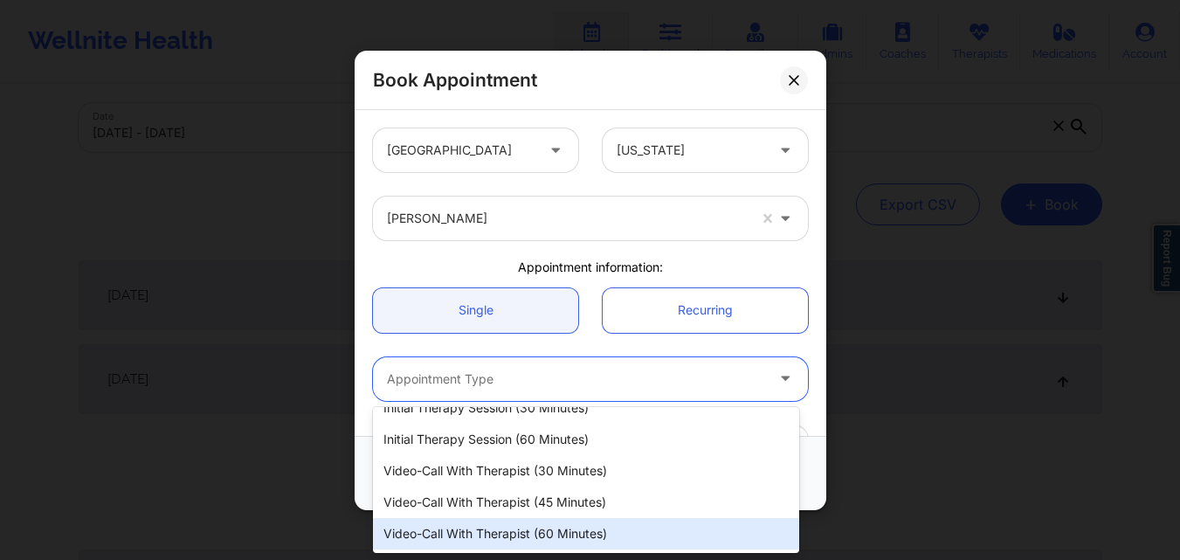
click at [541, 531] on div "Video-Call with Therapist (60 minutes)" at bounding box center [586, 533] width 426 height 31
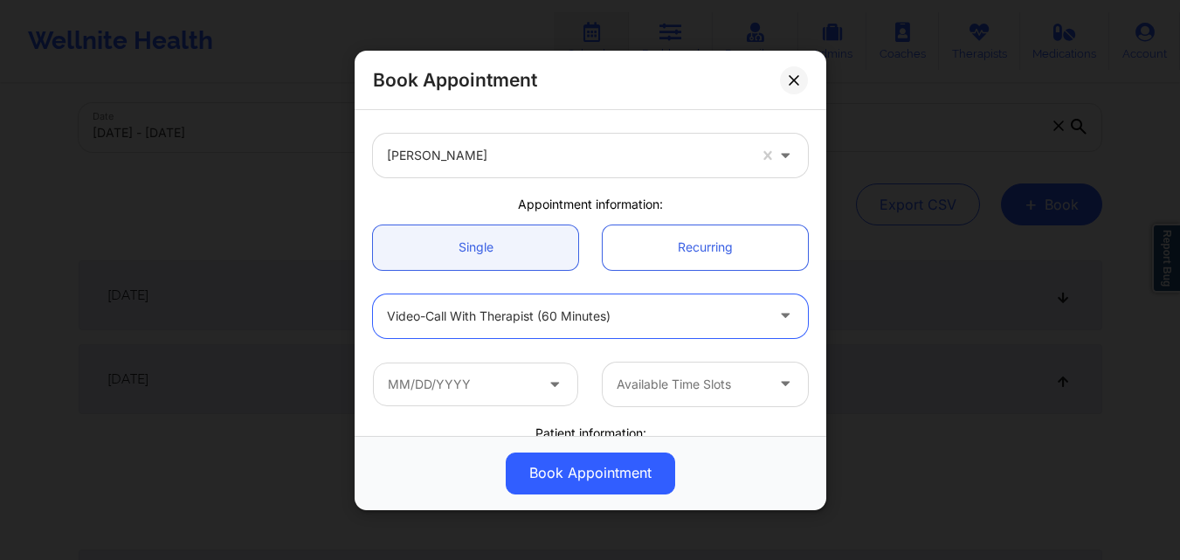
scroll to position [87, 0]
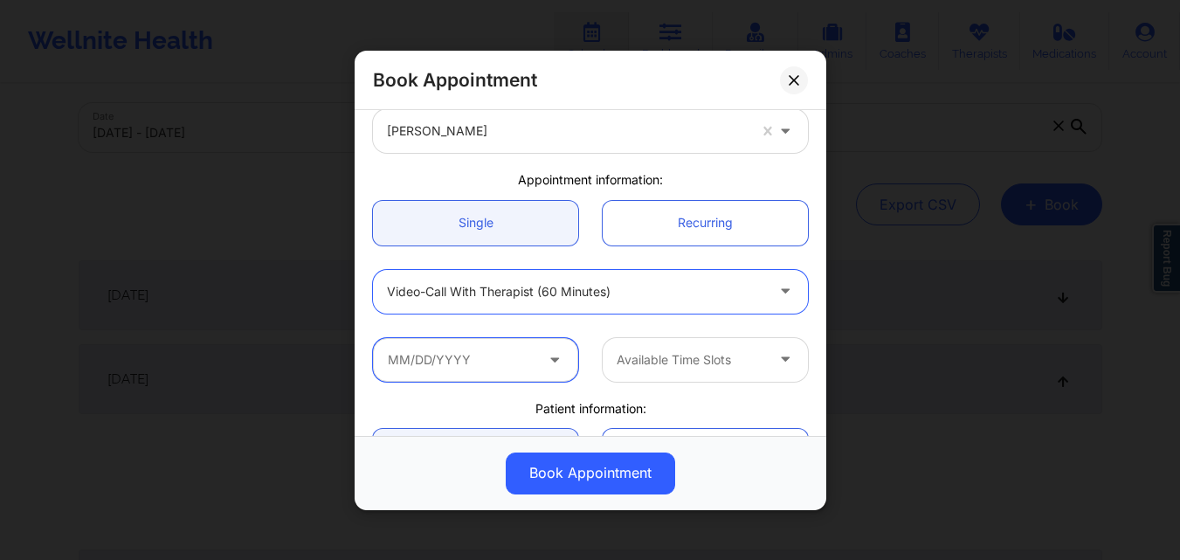
click at [480, 360] on input "text" at bounding box center [475, 359] width 205 height 44
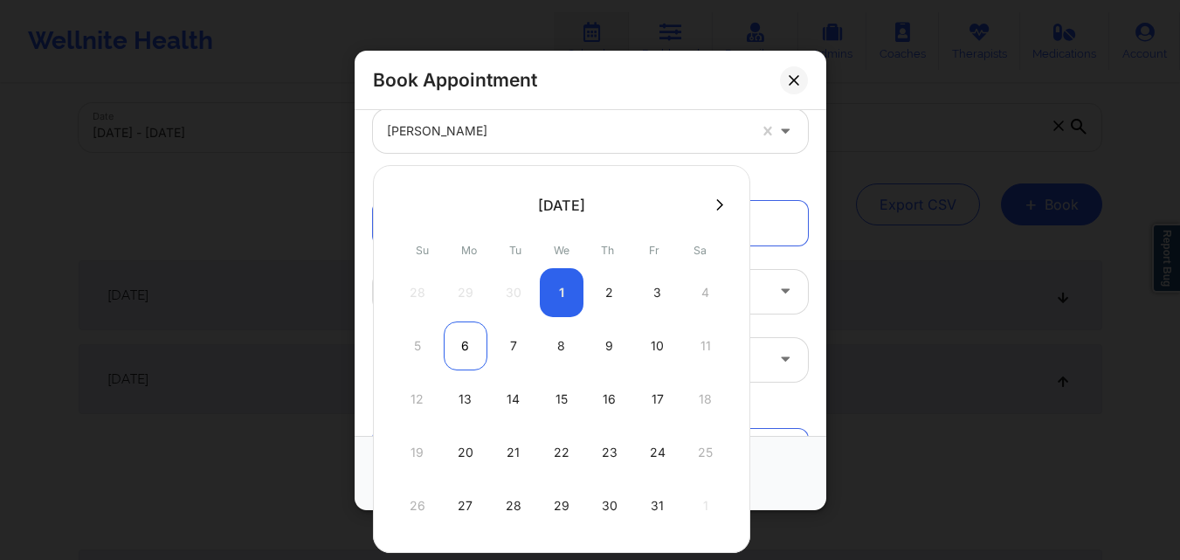
click at [453, 348] on div "6" at bounding box center [466, 345] width 44 height 49
type input "10/06/2025"
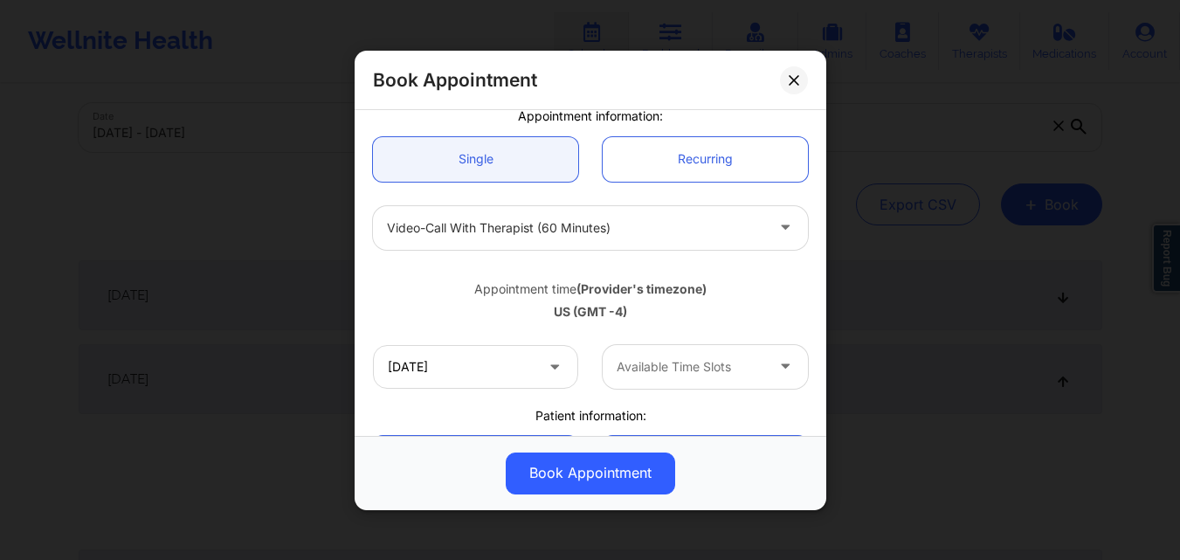
scroll to position [175, 0]
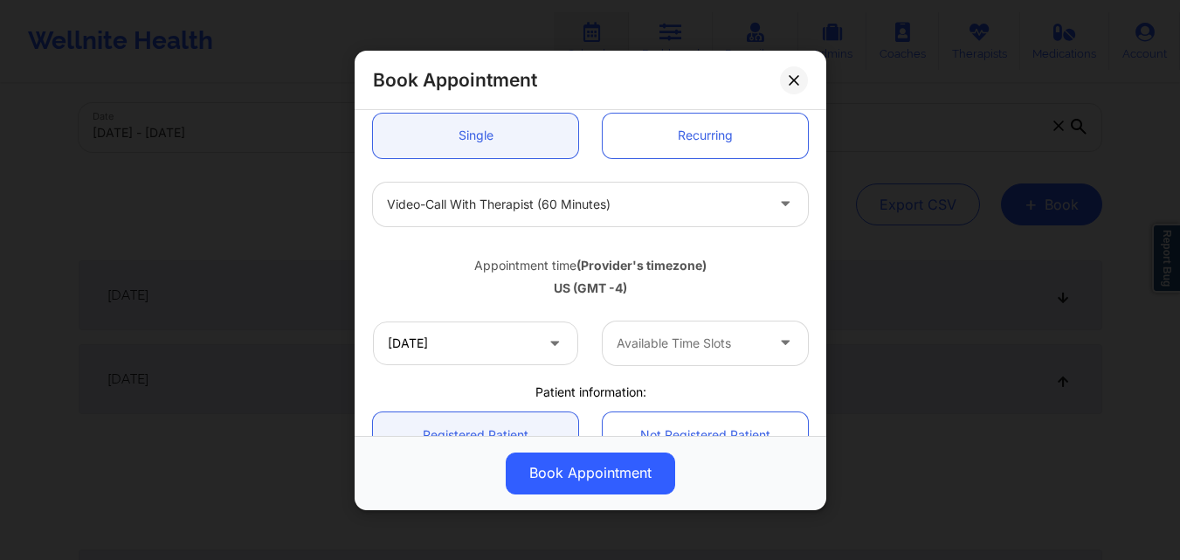
click at [730, 354] on div "Available Time Slots" at bounding box center [684, 342] width 163 height 44
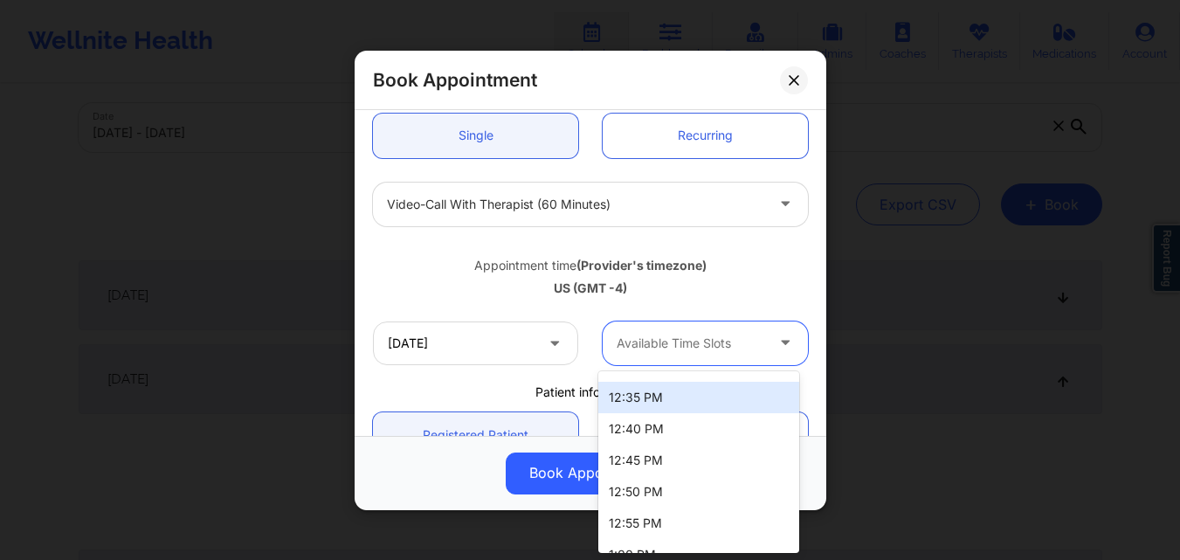
scroll to position [234, 0]
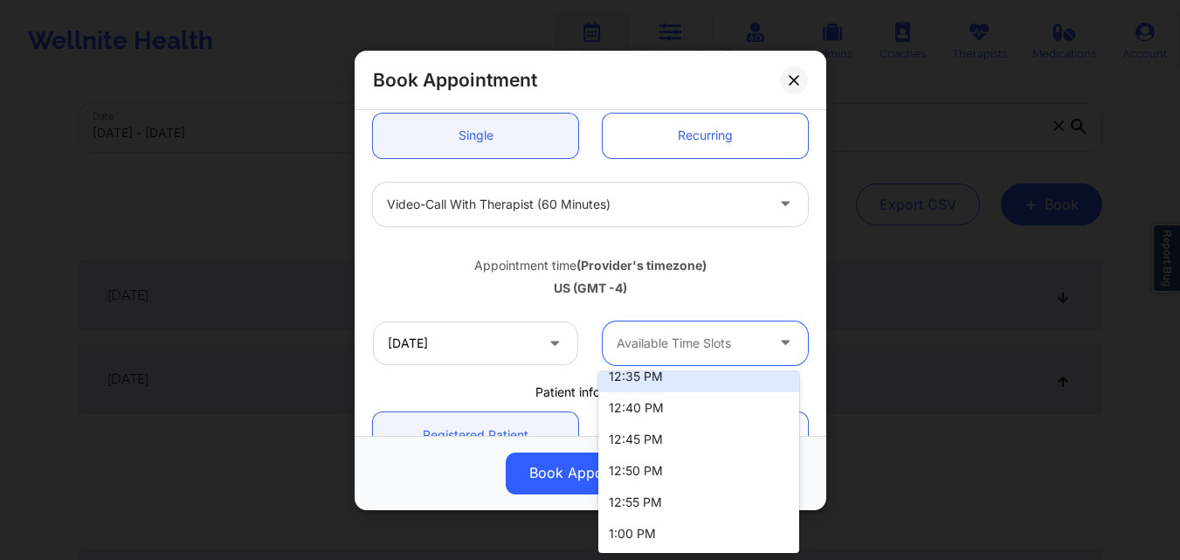
click at [764, 273] on div "Appointment time (Provider's timezone)" at bounding box center [590, 264] width 435 height 17
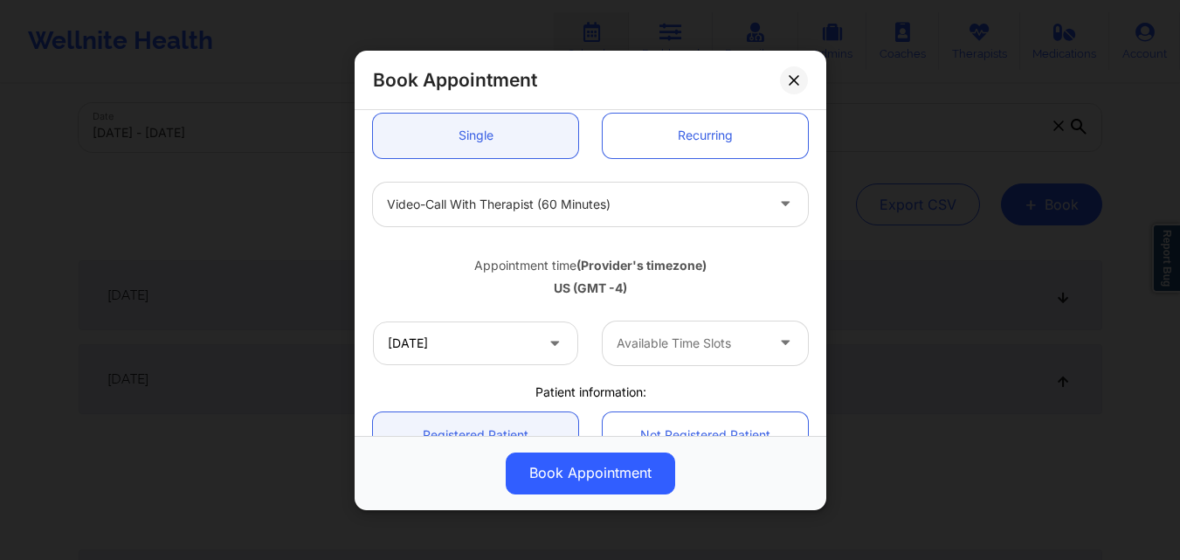
click at [911, 100] on div "Book Appointment United States Florida Anais Quiñonez Appointment information: …" at bounding box center [590, 280] width 1180 height 560
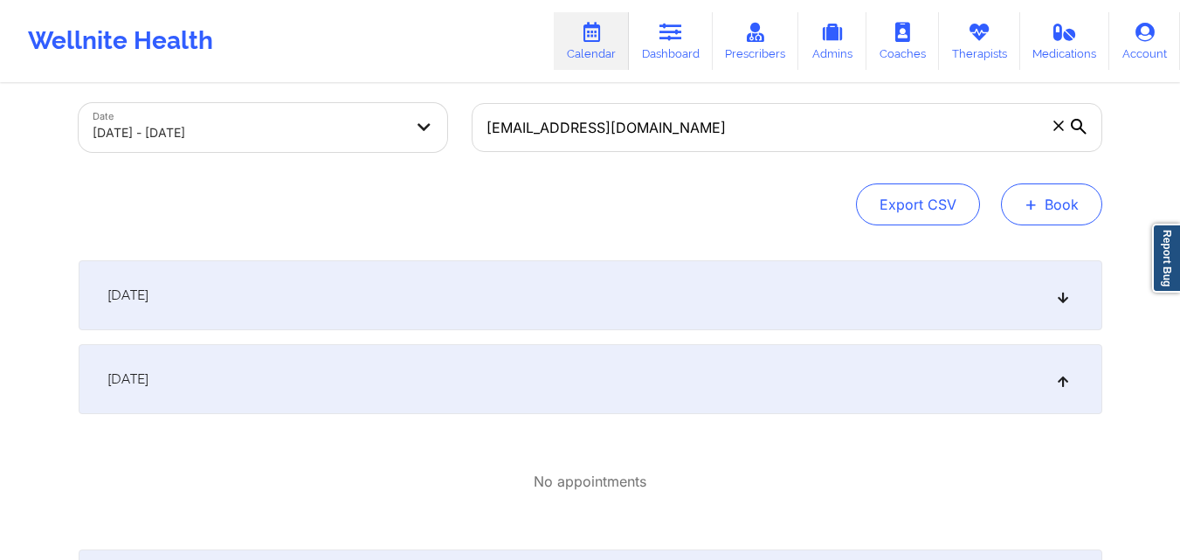
click at [1061, 207] on button "+ Book" at bounding box center [1051, 204] width 101 height 42
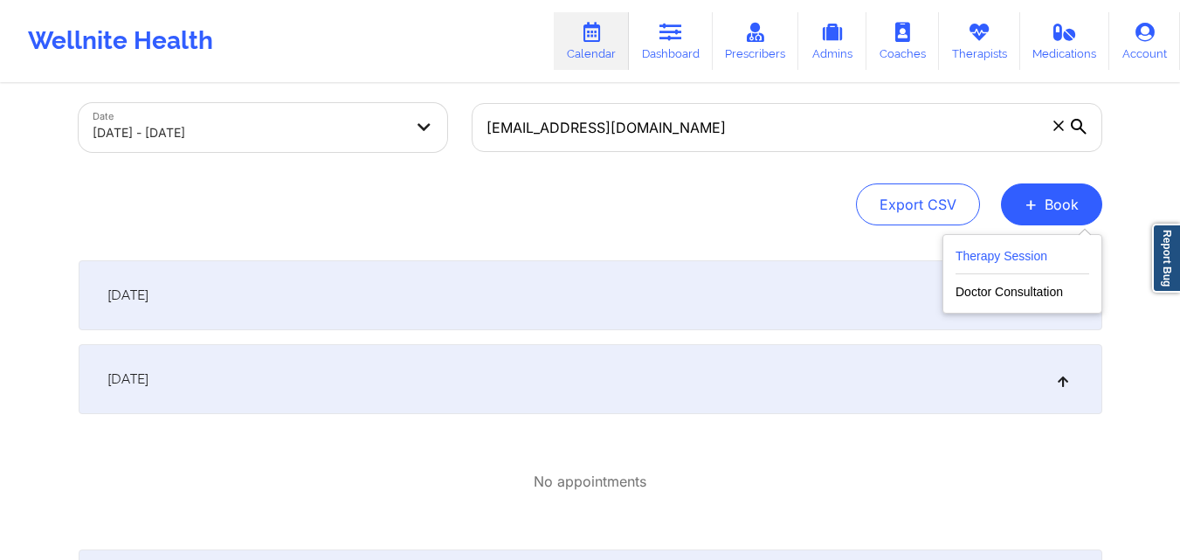
click at [1009, 251] on button "Therapy Session" at bounding box center [1022, 259] width 134 height 29
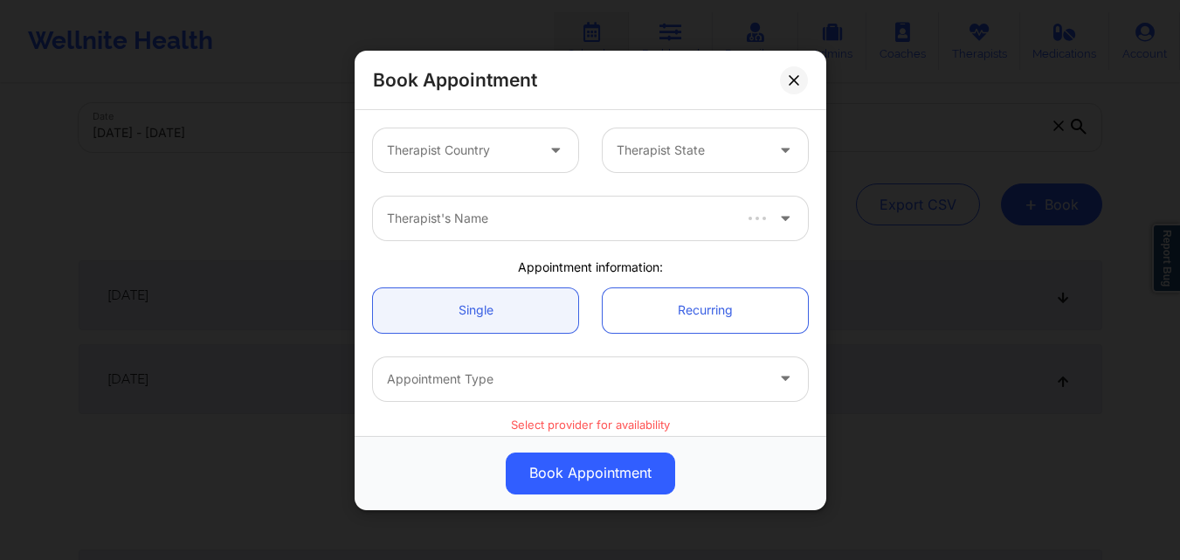
click at [485, 150] on div at bounding box center [461, 150] width 148 height 21
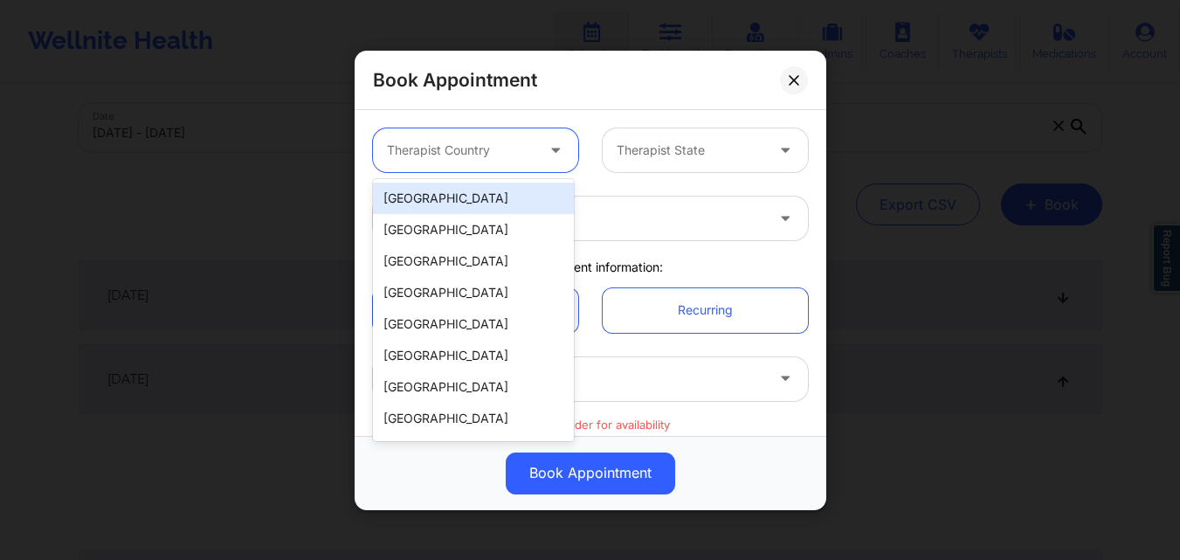
click at [486, 184] on div "[GEOGRAPHIC_DATA]" at bounding box center [473, 198] width 201 height 31
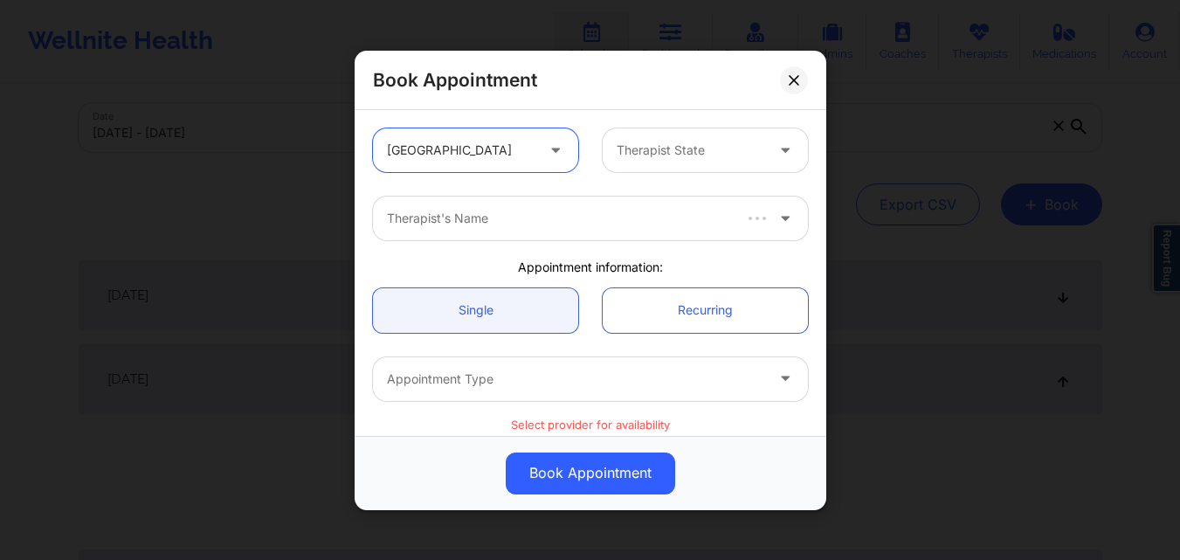
click at [734, 148] on div at bounding box center [690, 150] width 148 height 21
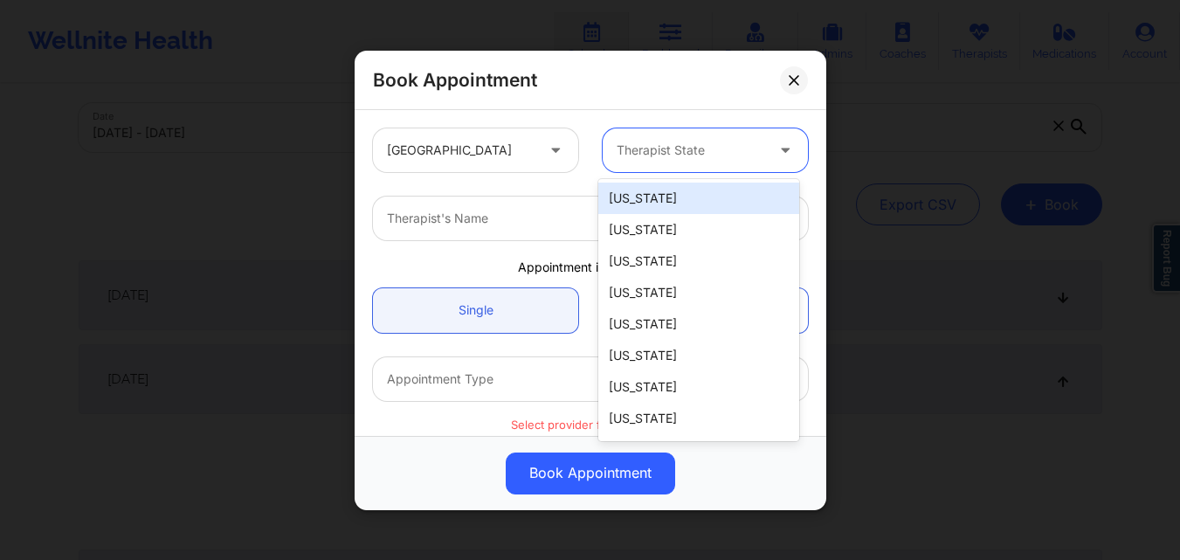
type input "F"
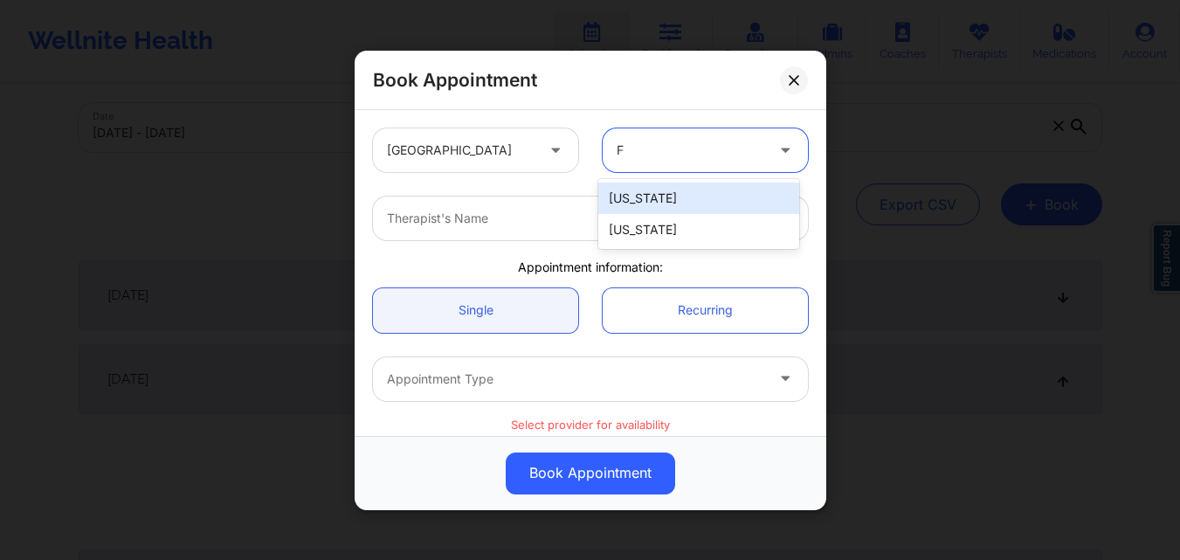
click at [683, 196] on div "[US_STATE]" at bounding box center [698, 198] width 201 height 31
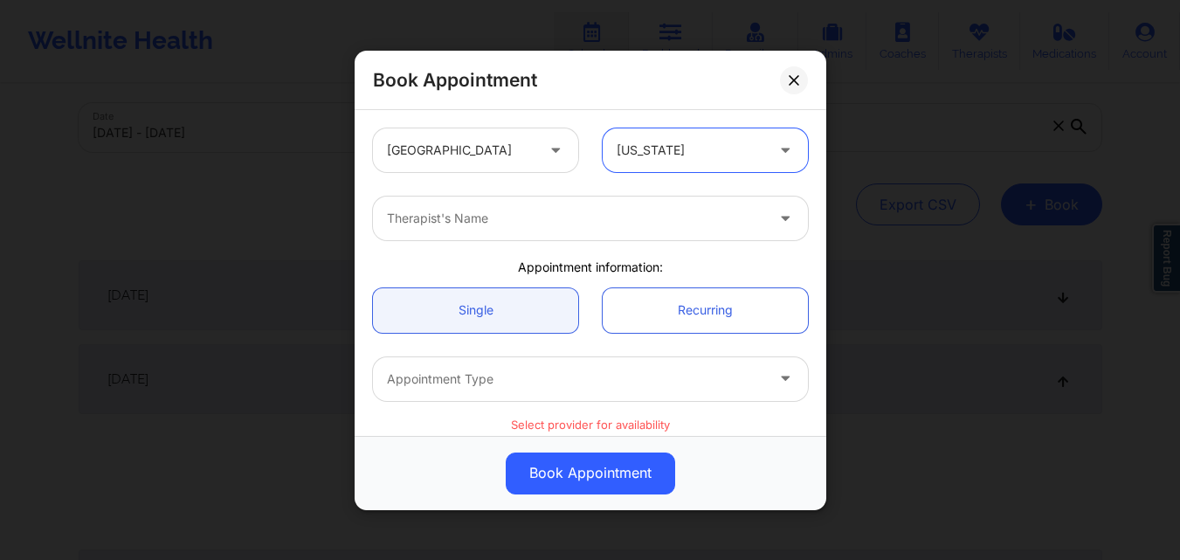
click at [692, 147] on div at bounding box center [690, 150] width 148 height 21
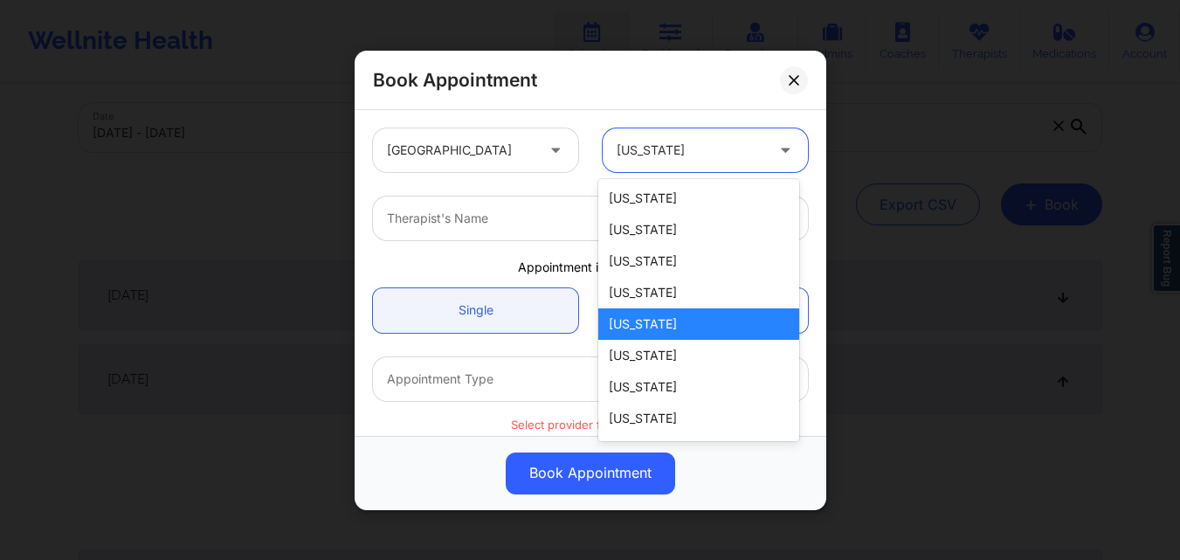
type input "F"
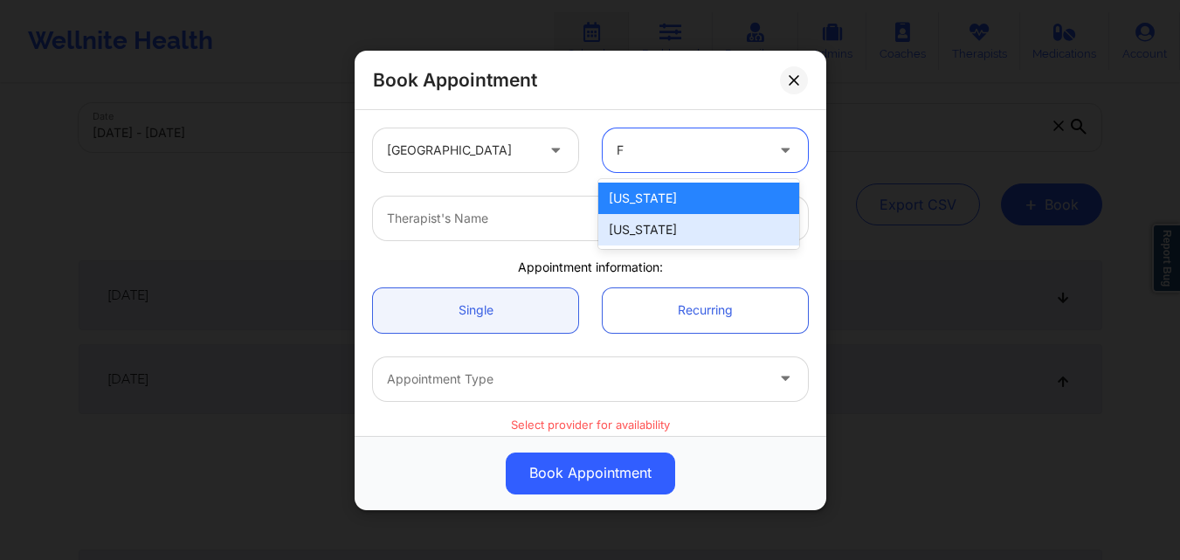
click at [678, 234] on div "Florida" at bounding box center [698, 229] width 201 height 31
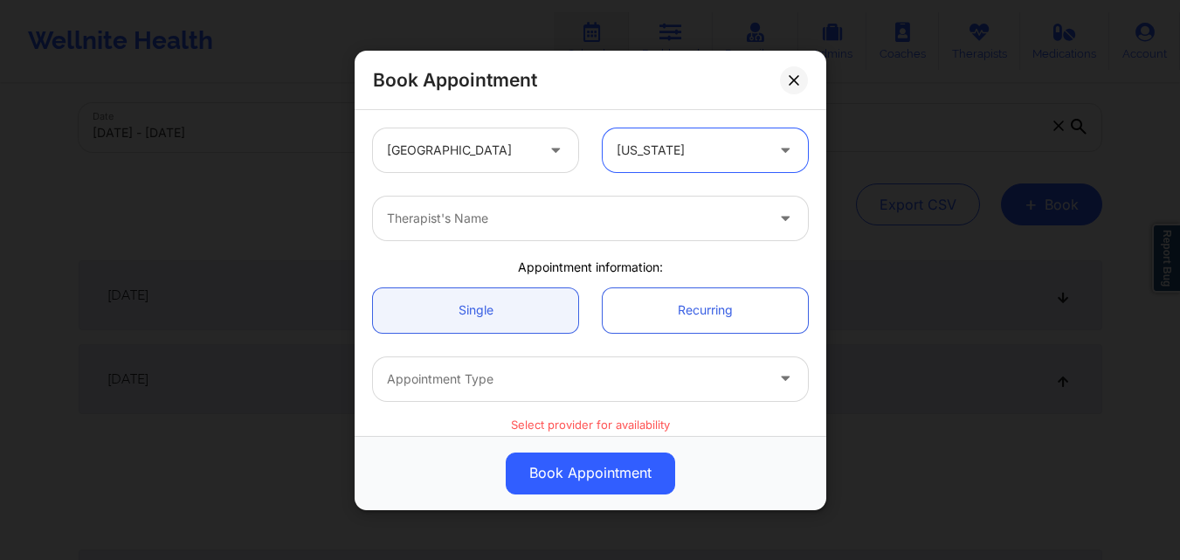
click at [541, 220] on div at bounding box center [575, 218] width 377 height 21
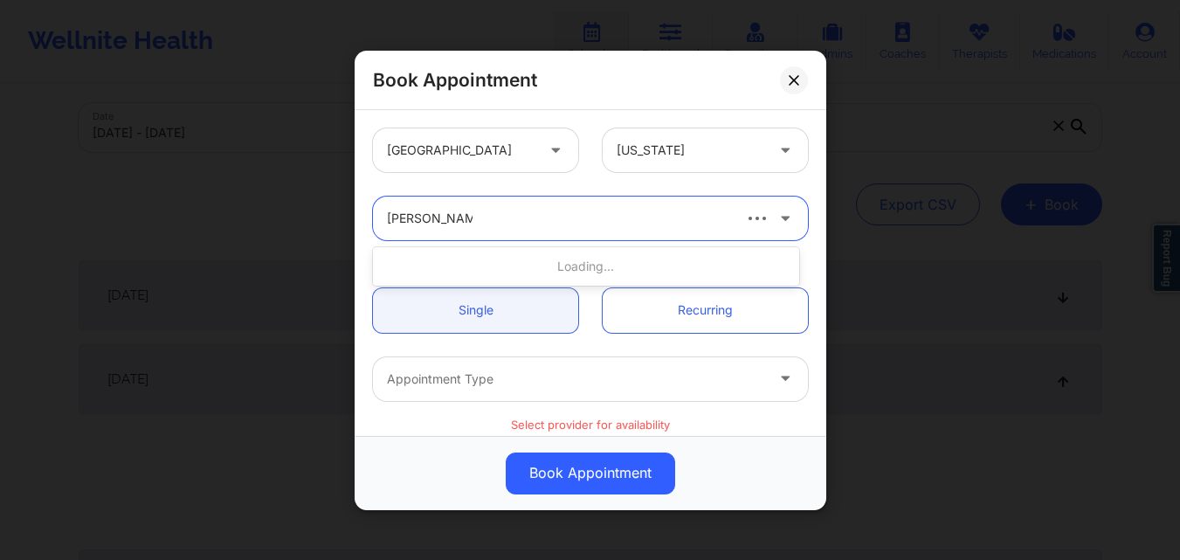
type input "Nicole Thweatt"
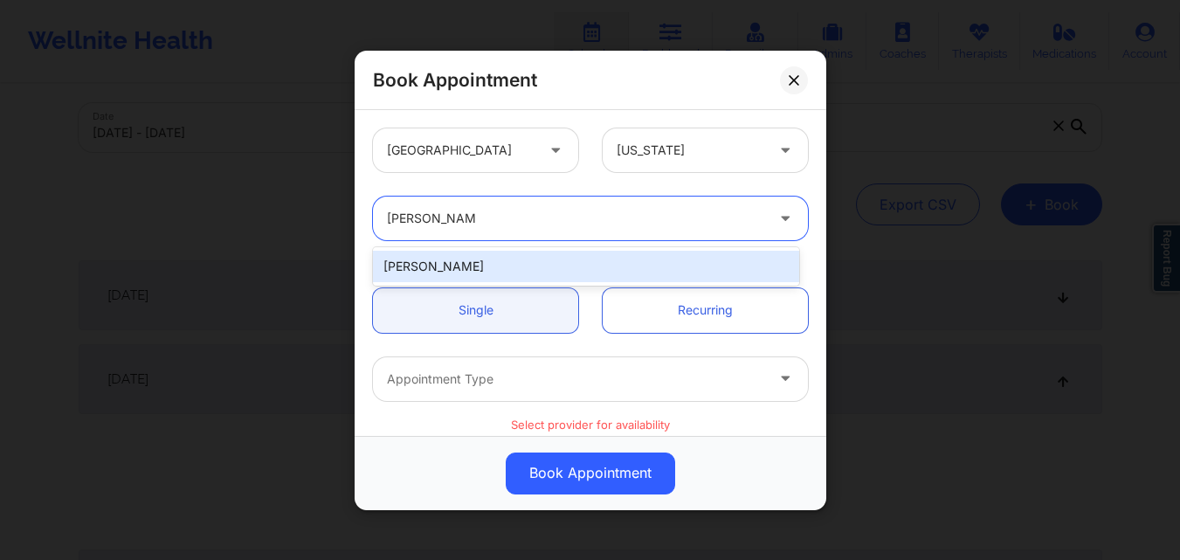
click at [538, 259] on div "Nicole Thweatt" at bounding box center [586, 266] width 426 height 31
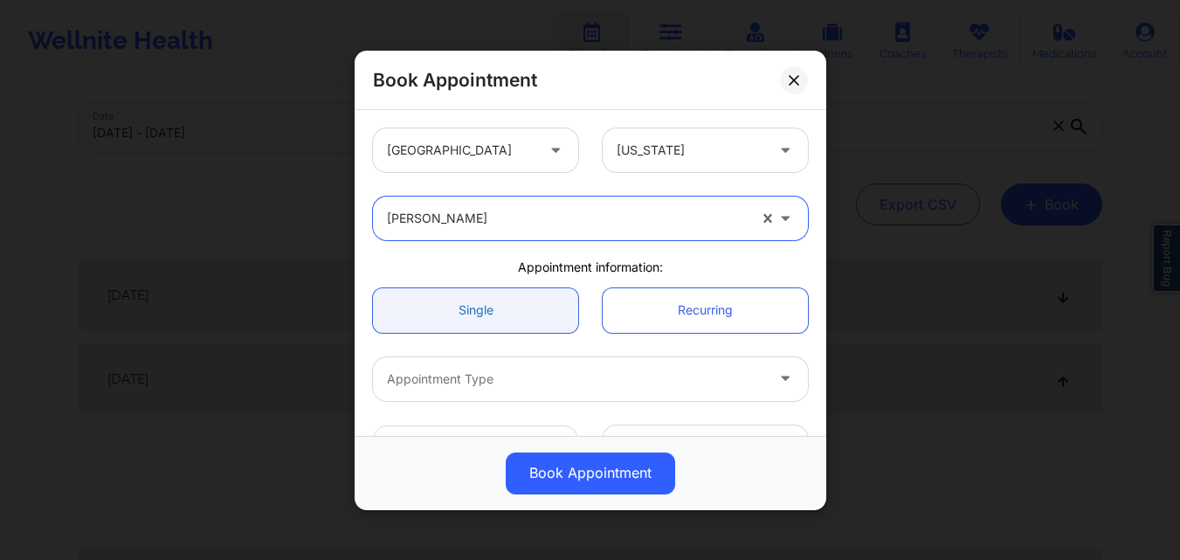
click at [485, 305] on link "Single" at bounding box center [475, 309] width 205 height 45
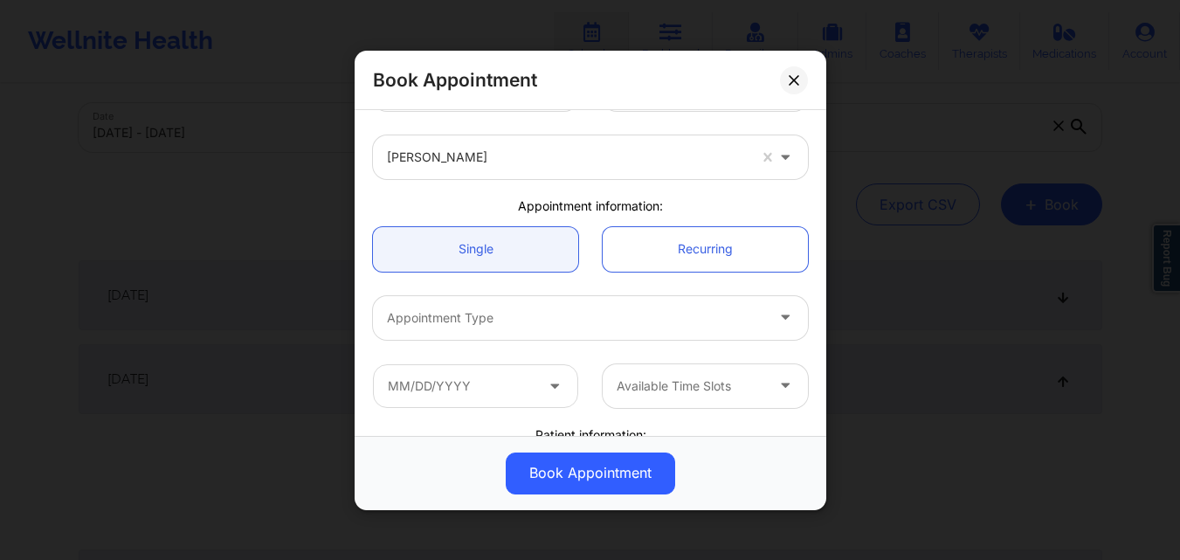
scroll to position [87, 0]
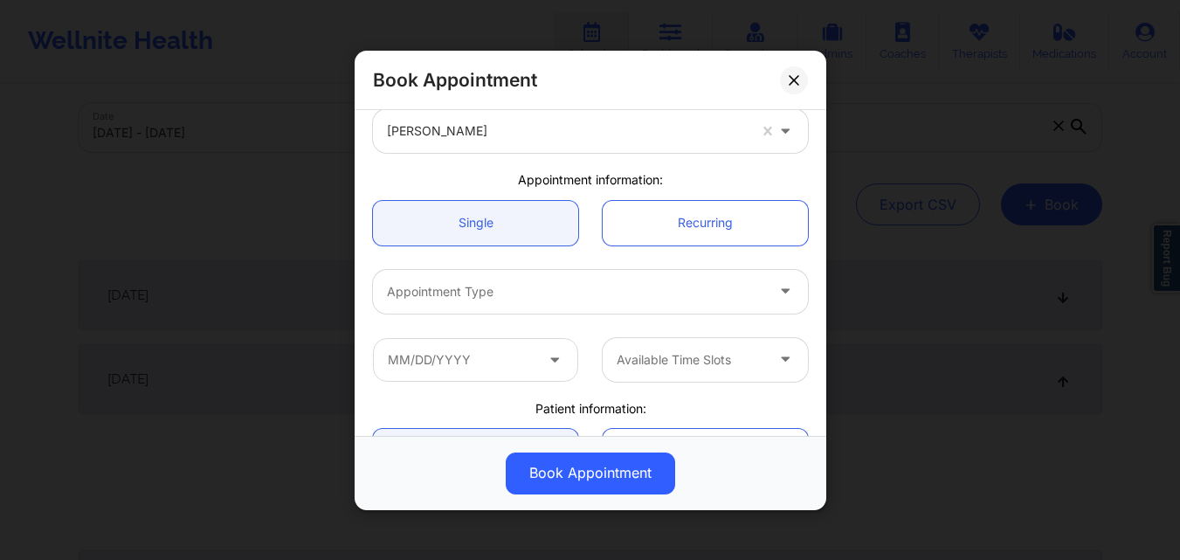
click at [492, 304] on div "Appointment Type" at bounding box center [569, 291] width 393 height 44
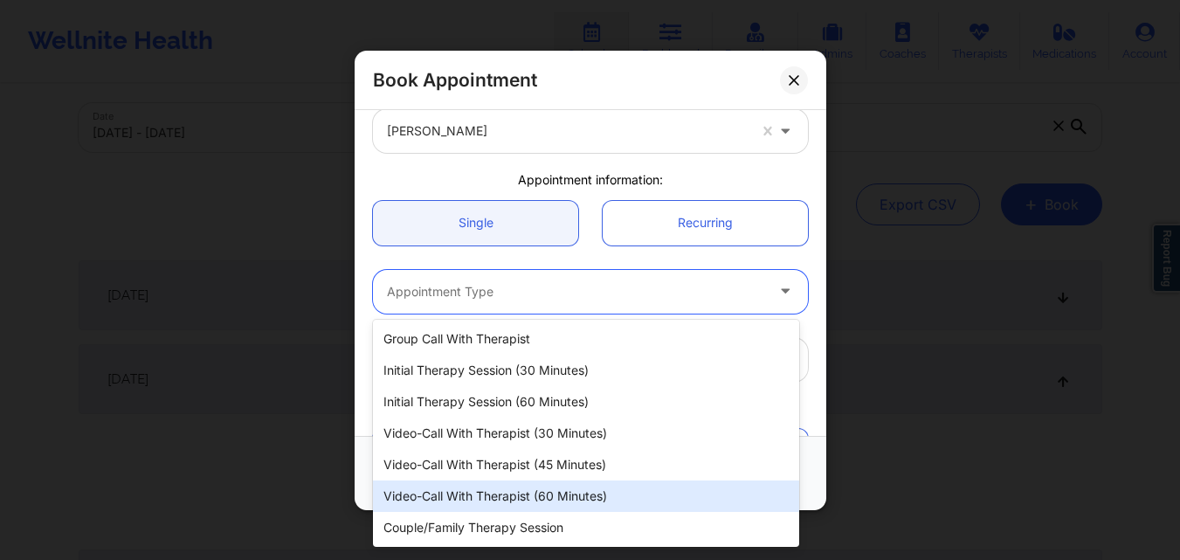
click at [508, 501] on div "Video-Call with Therapist (60 minutes)" at bounding box center [586, 495] width 426 height 31
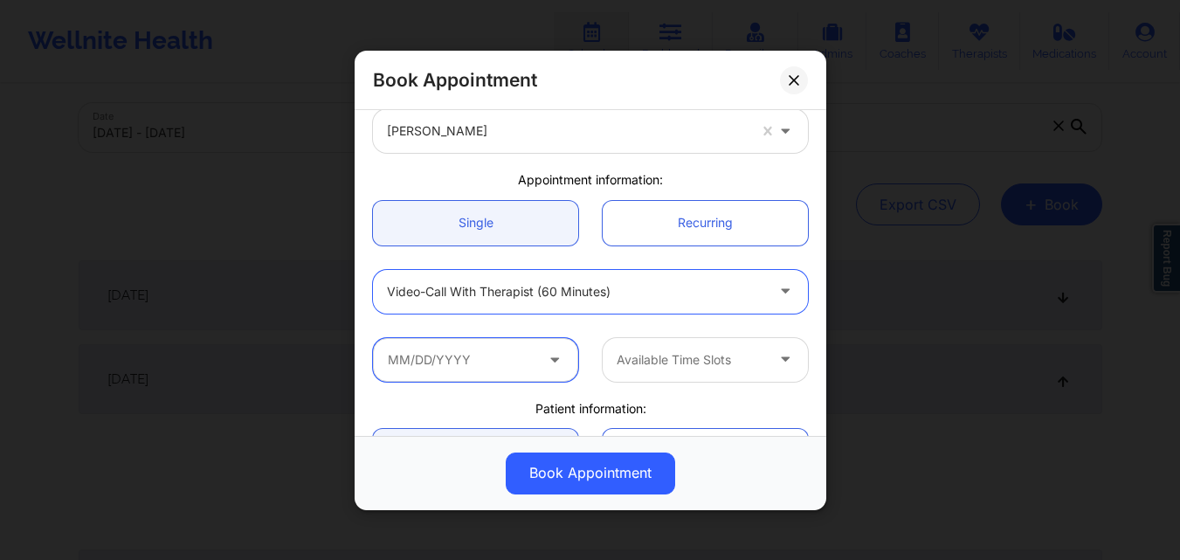
click at [483, 370] on input "text" at bounding box center [475, 359] width 205 height 44
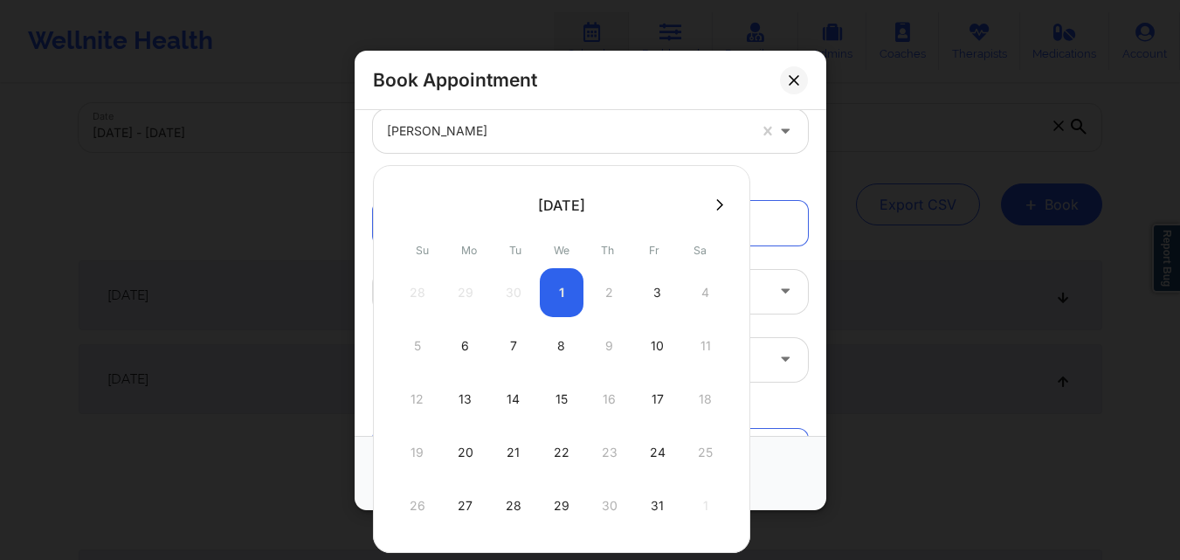
click at [959, 141] on div "Book Appointment United States Florida Nicole Thweatt Appointment information: …" at bounding box center [590, 280] width 1180 height 560
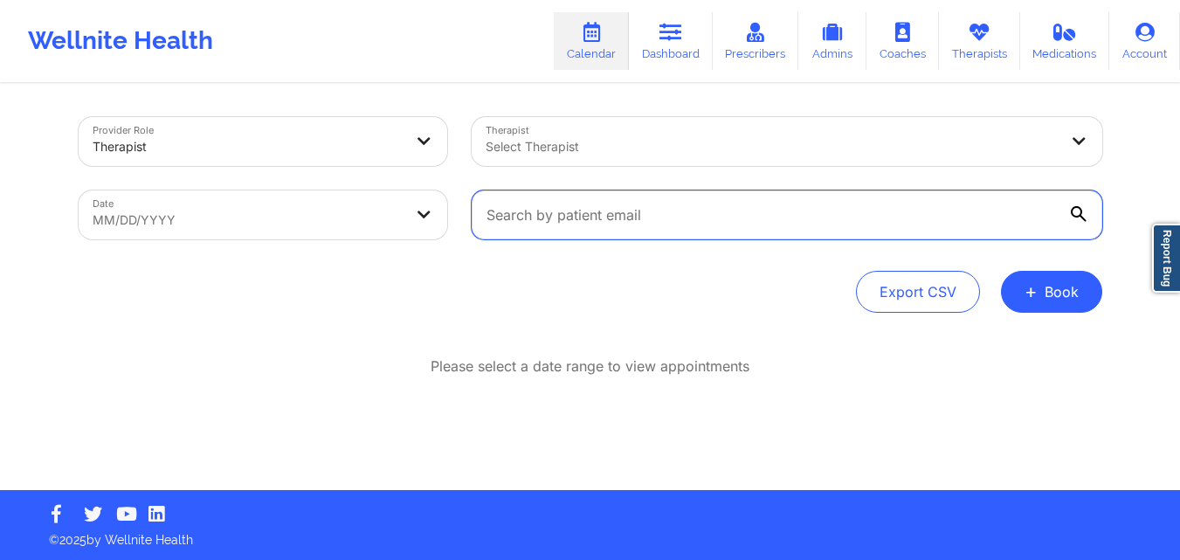
click at [896, 215] on input "text" at bounding box center [787, 214] width 630 height 49
paste input "lnhuynh99@gmail.com"
type input "lnhuynh99@gmail.com"
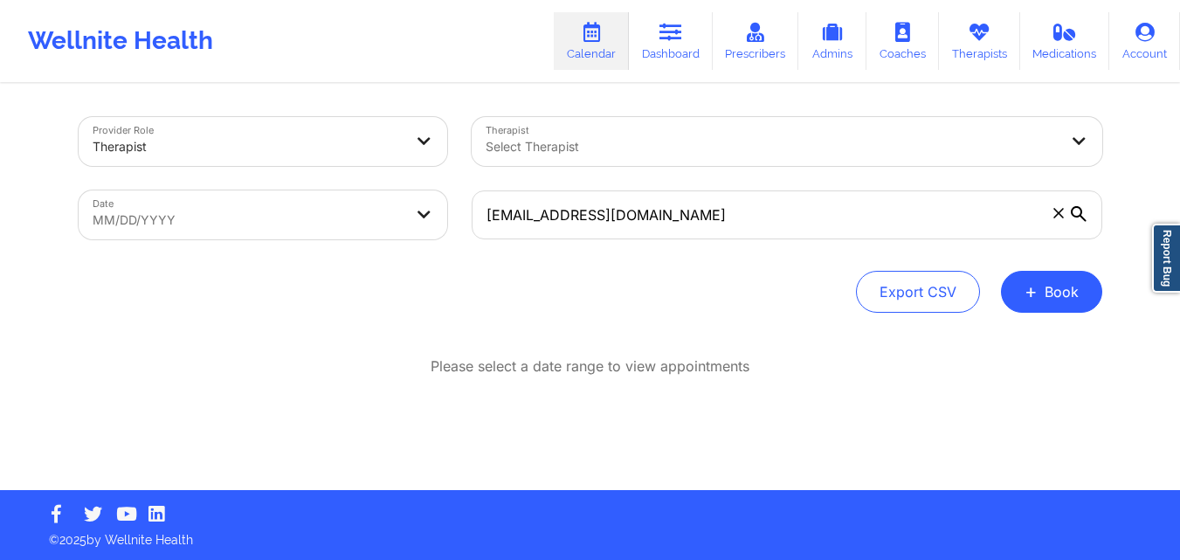
click at [441, 220] on body "Wellnite Health Calendar Dashboard Prescribers Admins Coaches Therapists Medica…" at bounding box center [590, 280] width 1180 height 560
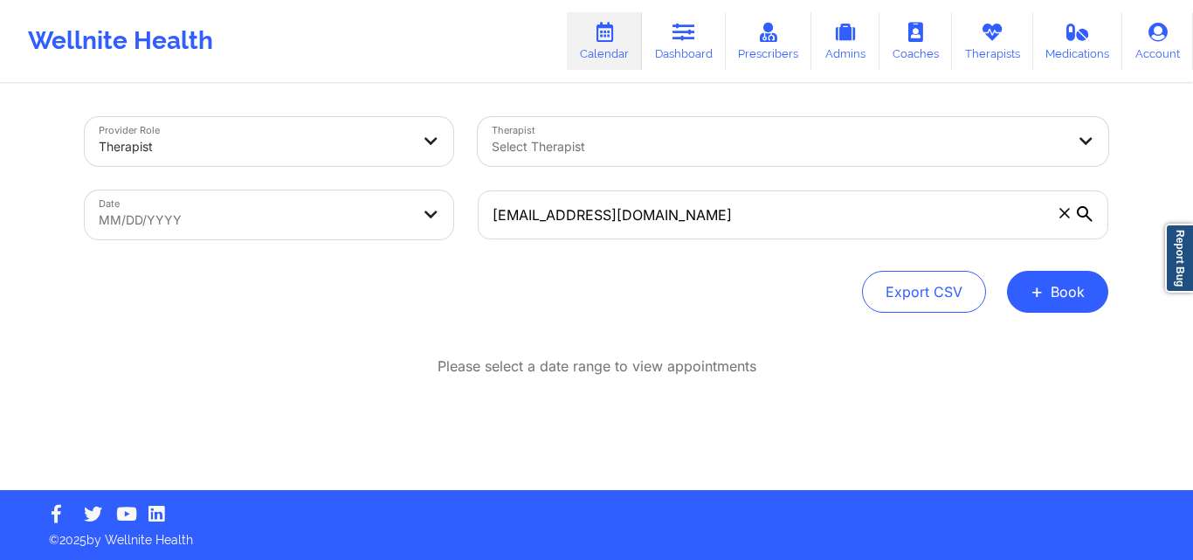
select select "2025-8"
select select "2025-9"
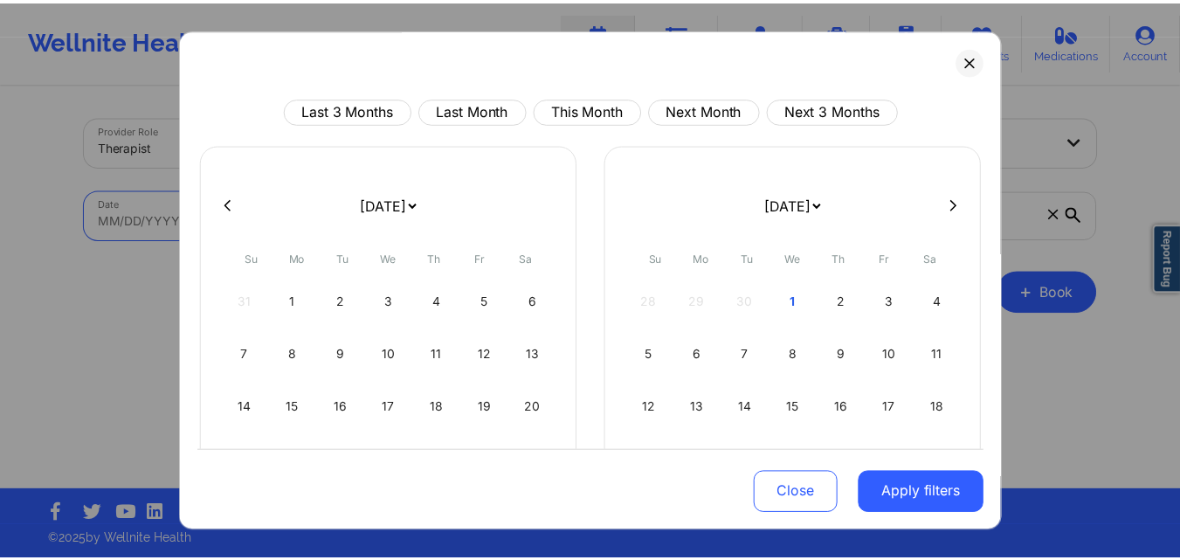
scroll to position [145, 0]
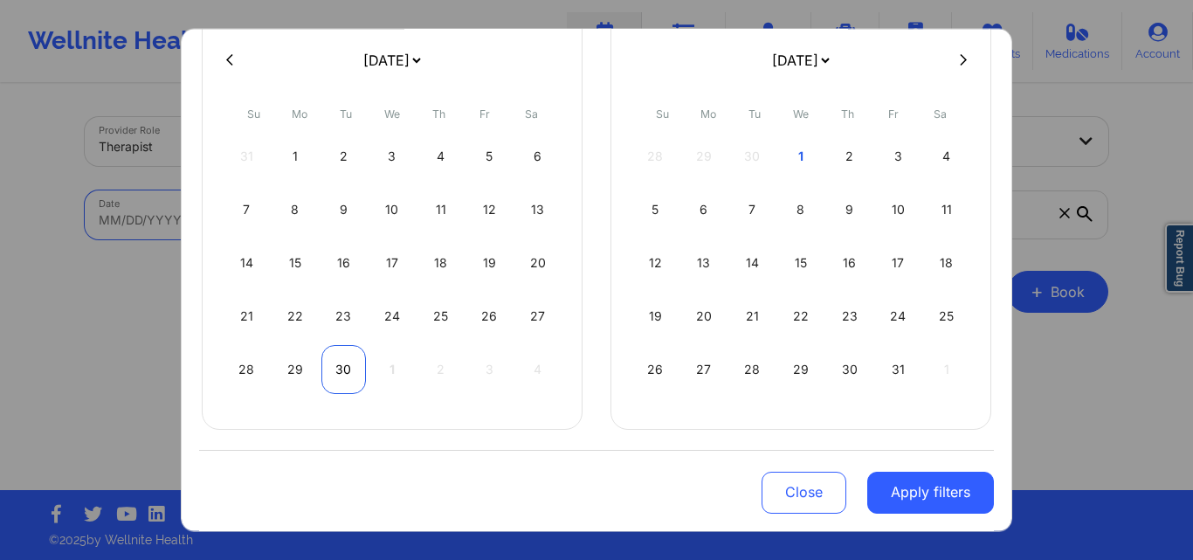
click at [336, 365] on div "30" at bounding box center [343, 368] width 45 height 49
select select "2025-8"
select select "2025-9"
select select "2025-8"
select select "2025-9"
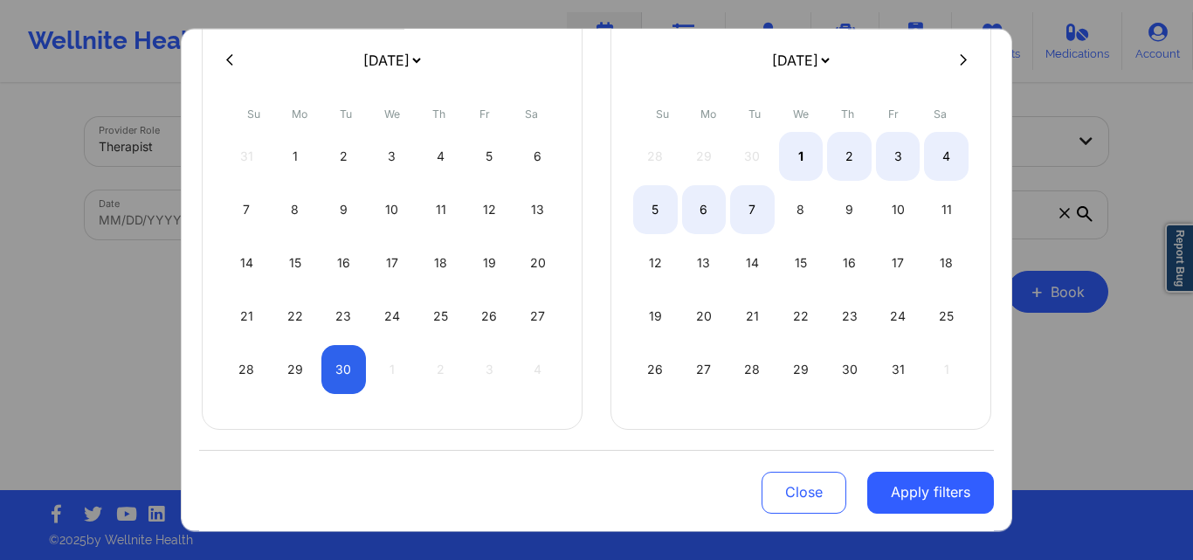
select select "2025-8"
select select "2025-9"
select select "2025-8"
select select "2025-9"
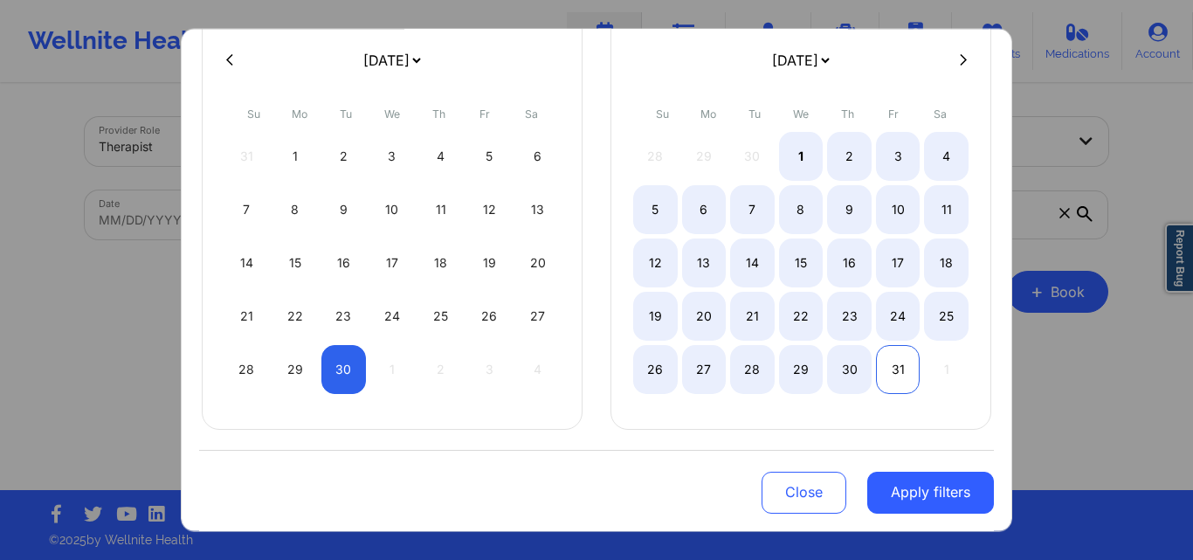
click at [884, 374] on div "31" at bounding box center [898, 368] width 45 height 49
select select "2025-8"
select select "2025-9"
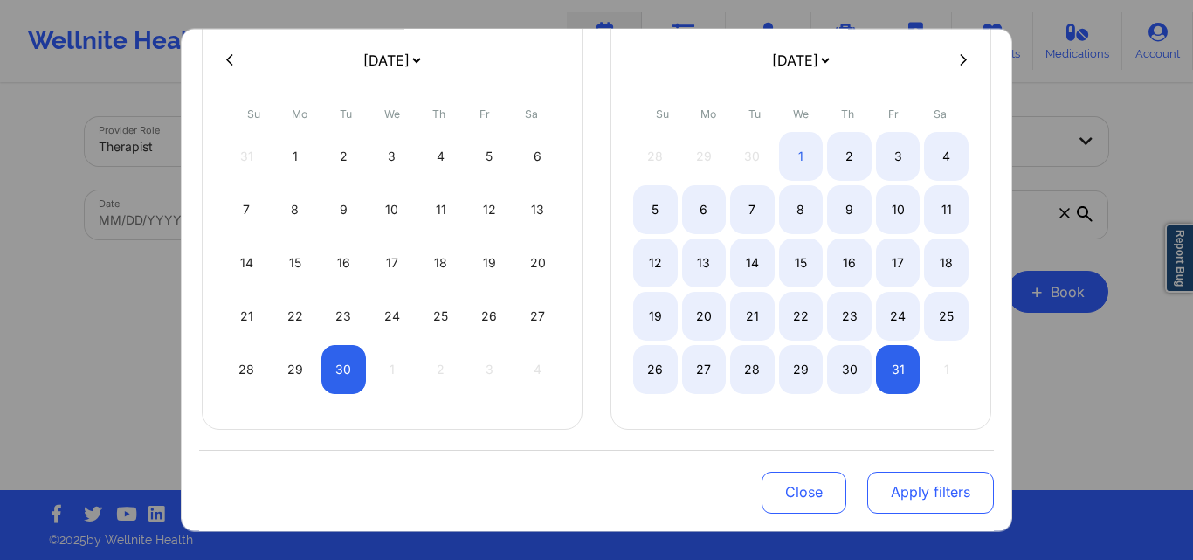
click at [906, 490] on button "Apply filters" at bounding box center [930, 493] width 127 height 42
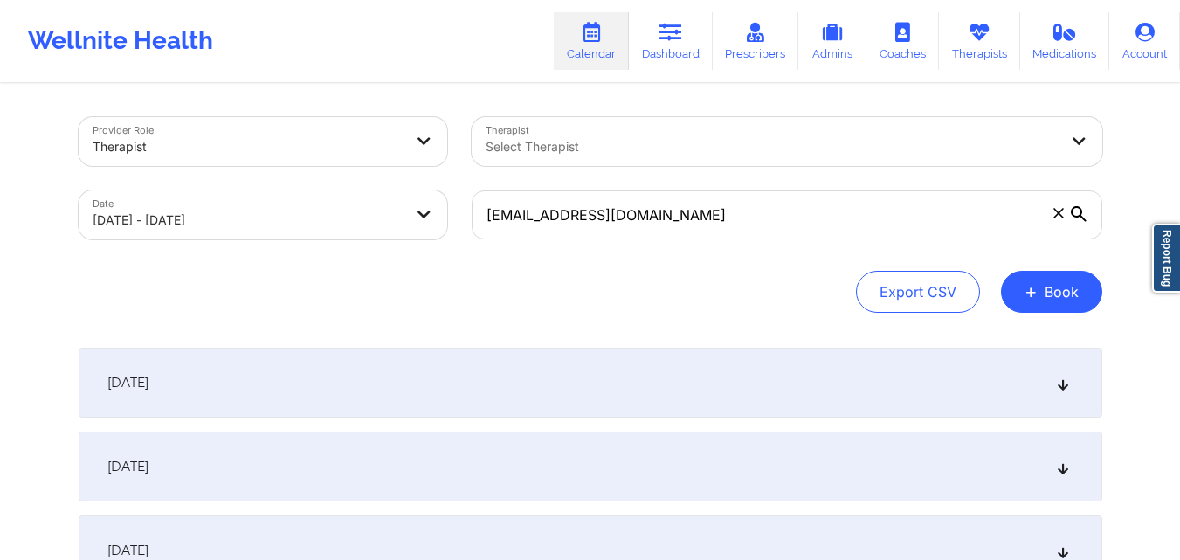
click at [685, 438] on div "October 1, 2025" at bounding box center [590, 466] width 1023 height 70
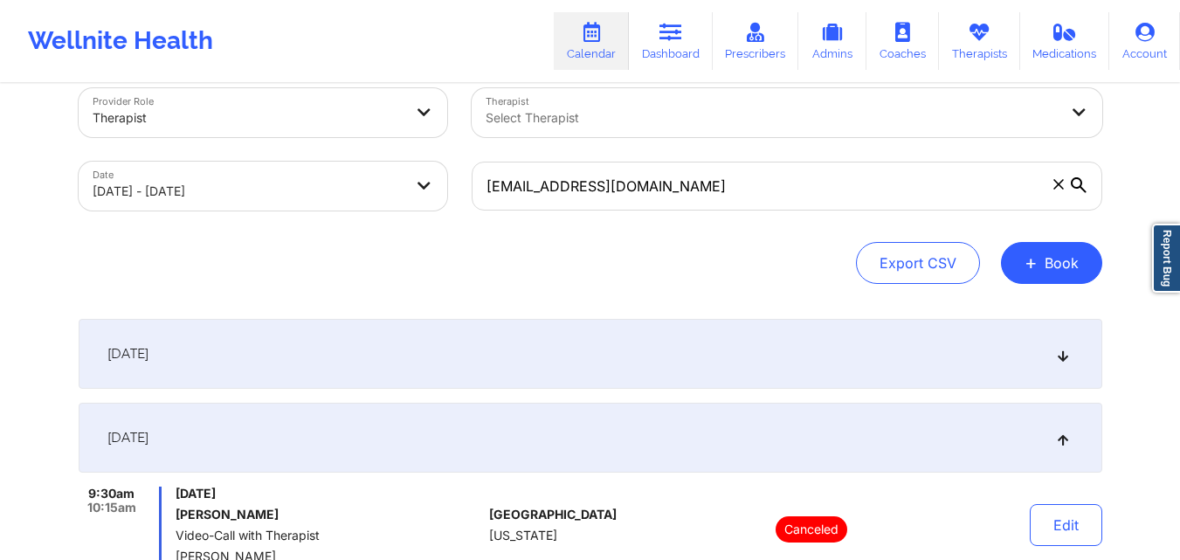
scroll to position [0, 0]
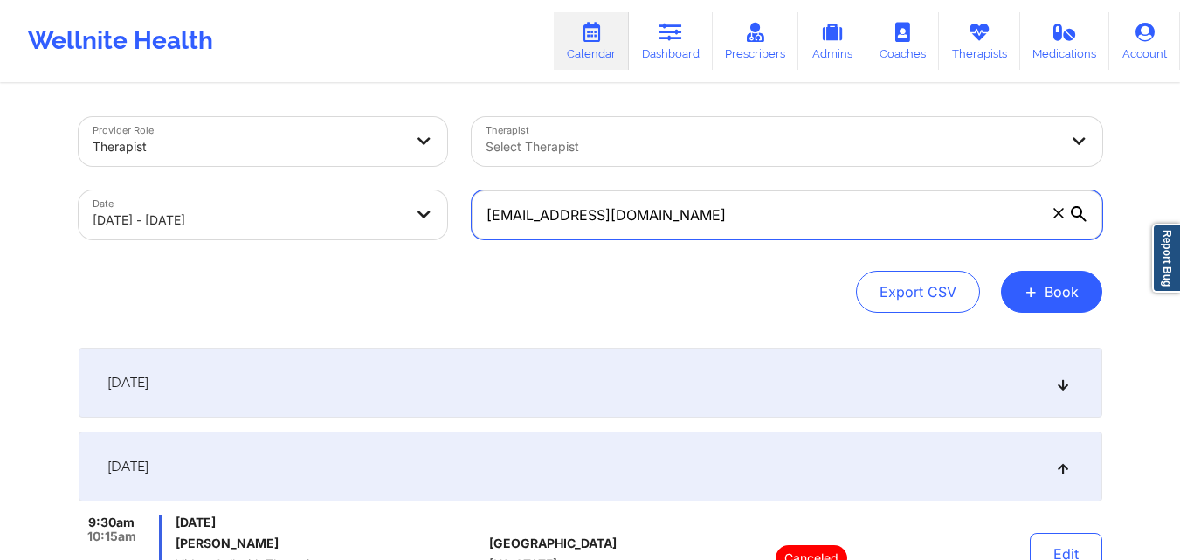
click at [644, 230] on input "lnhuynh99@gmail.com" at bounding box center [787, 214] width 630 height 49
paste input "joy3820"
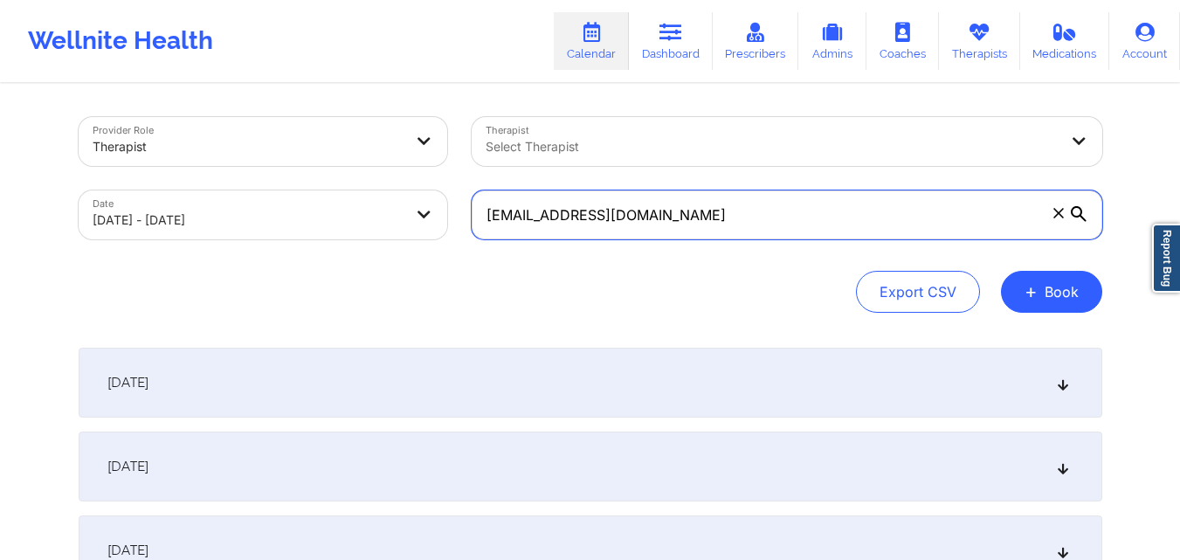
type input "[EMAIL_ADDRESS][DOMAIN_NAME]"
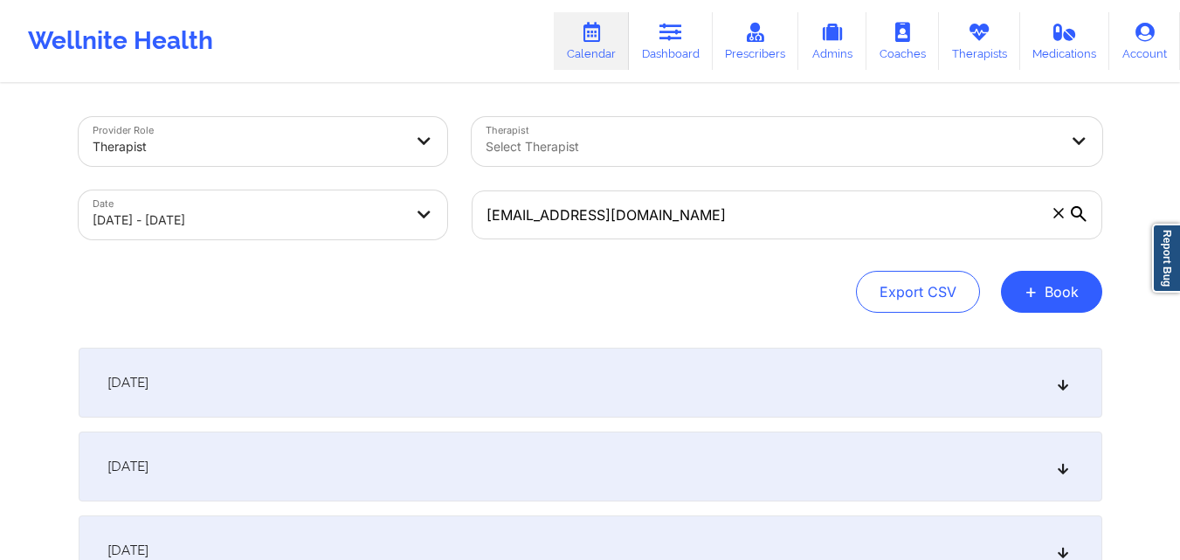
click at [415, 390] on div "September 30, 2025" at bounding box center [590, 383] width 1023 height 70
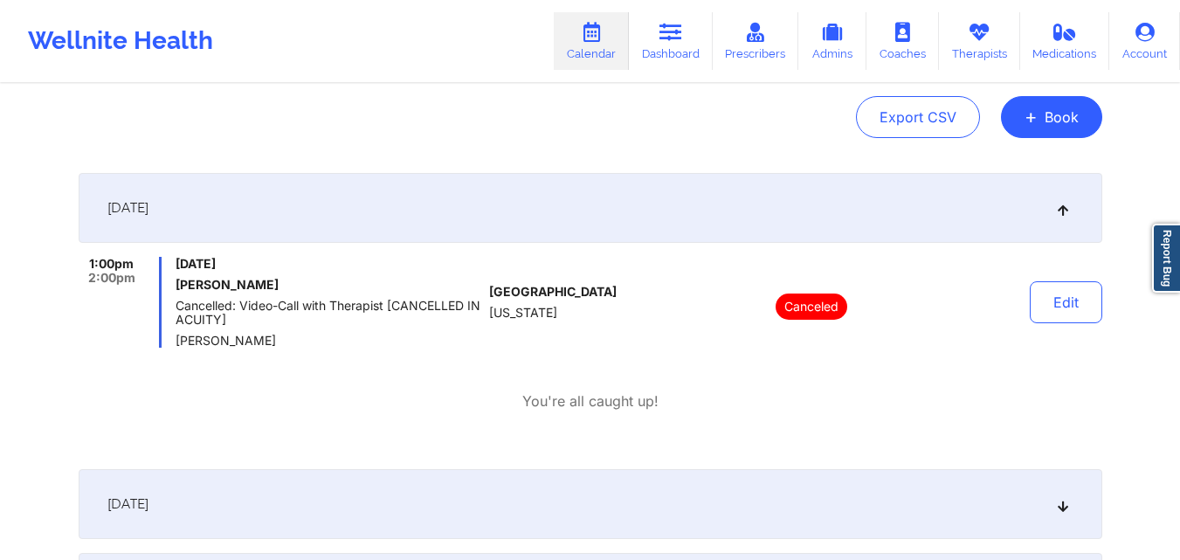
click at [425, 385] on div "1:00pm 2:00pm Tuesday, September 30, 2025 SHARON S MADDEN Cancelled: Video-Call…" at bounding box center [590, 334] width 1023 height 155
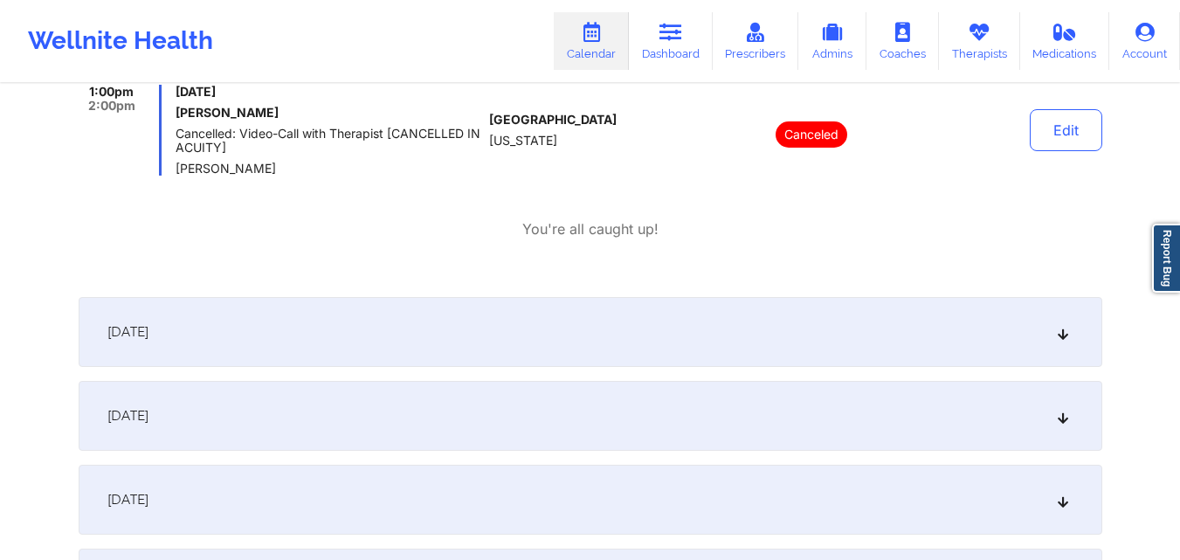
scroll to position [349, 0]
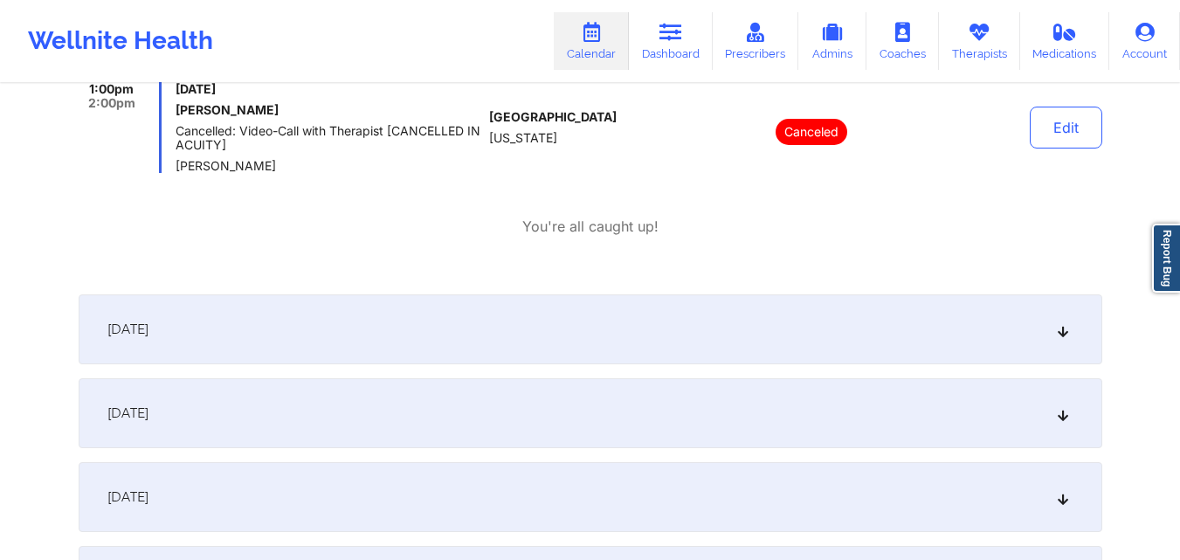
click at [451, 315] on div "October 1, 2025" at bounding box center [590, 329] width 1023 height 70
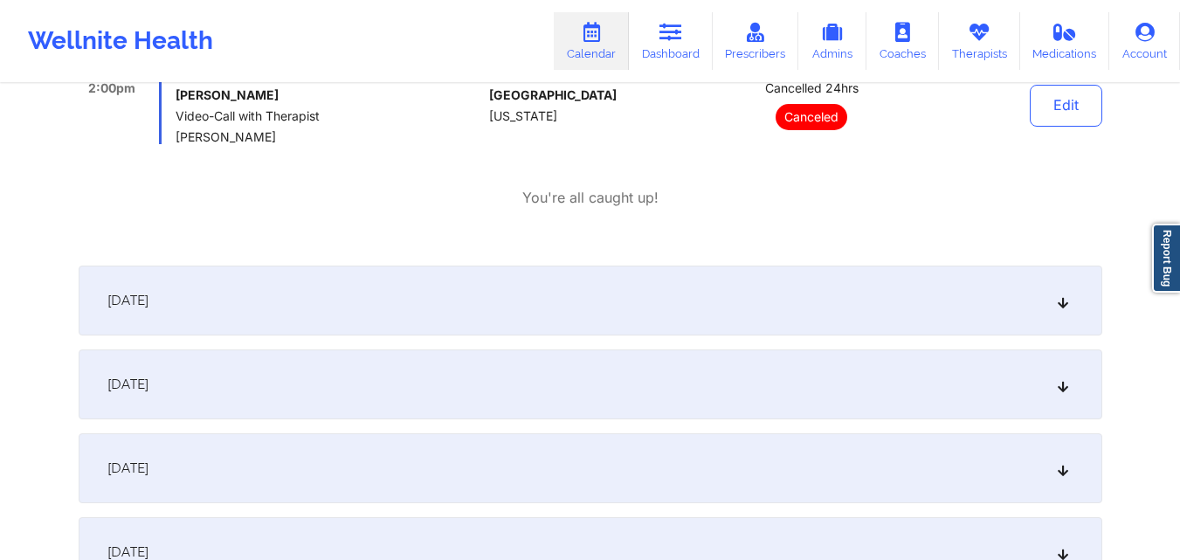
scroll to position [786, 0]
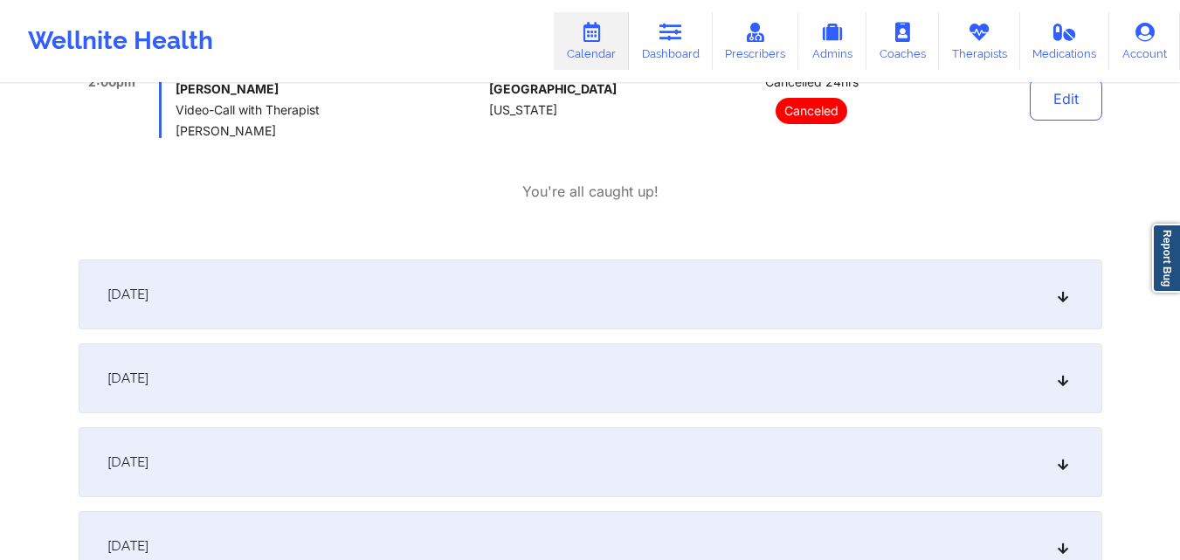
click at [630, 286] on div "October 2, 2025" at bounding box center [590, 294] width 1023 height 70
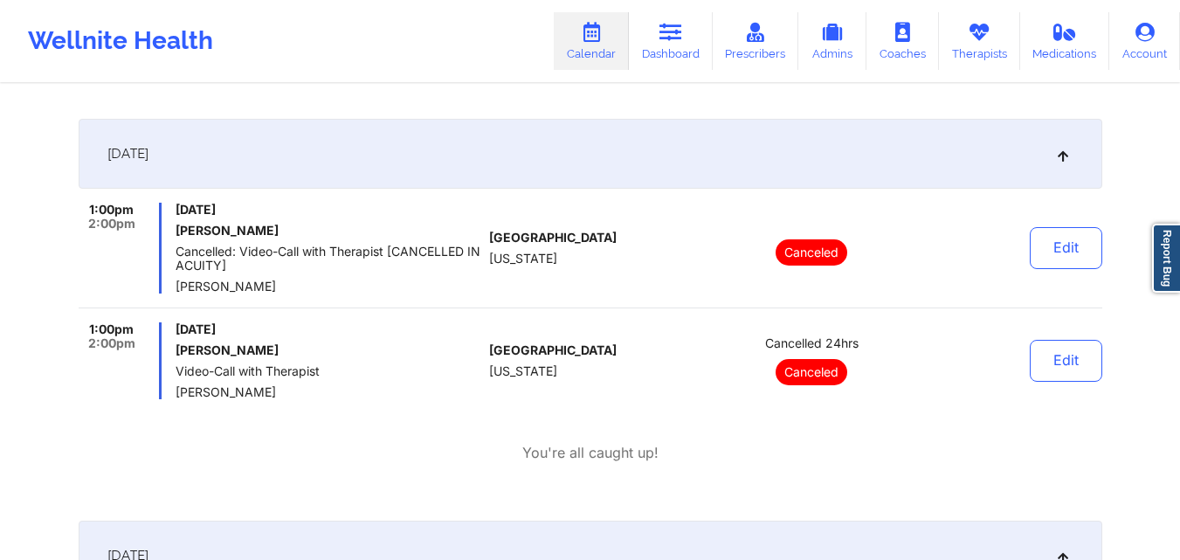
scroll to position [524, 0]
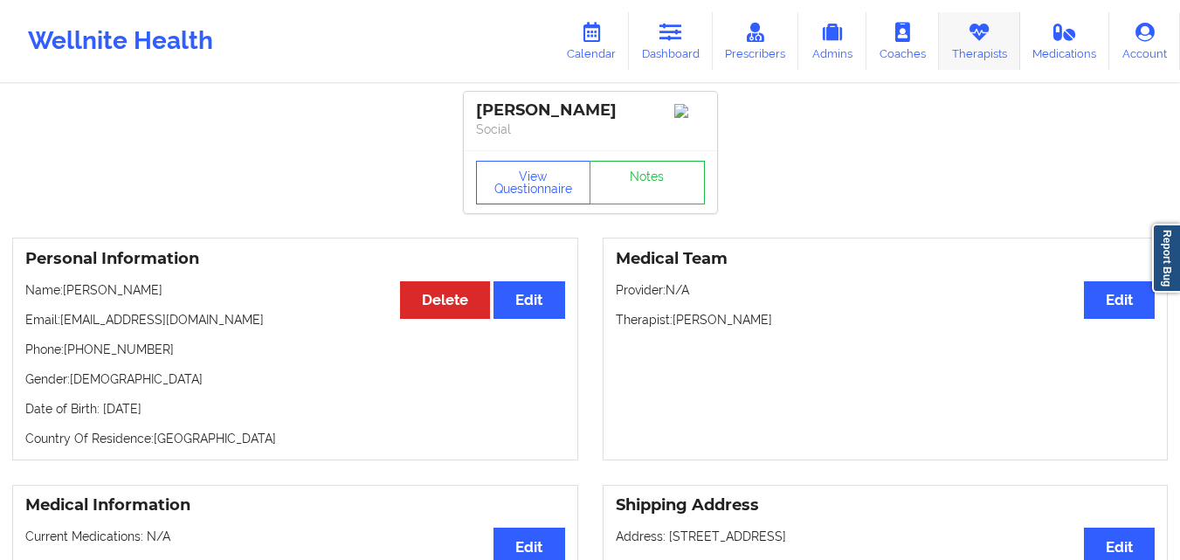
click at [968, 48] on link "Therapists" at bounding box center [979, 41] width 81 height 58
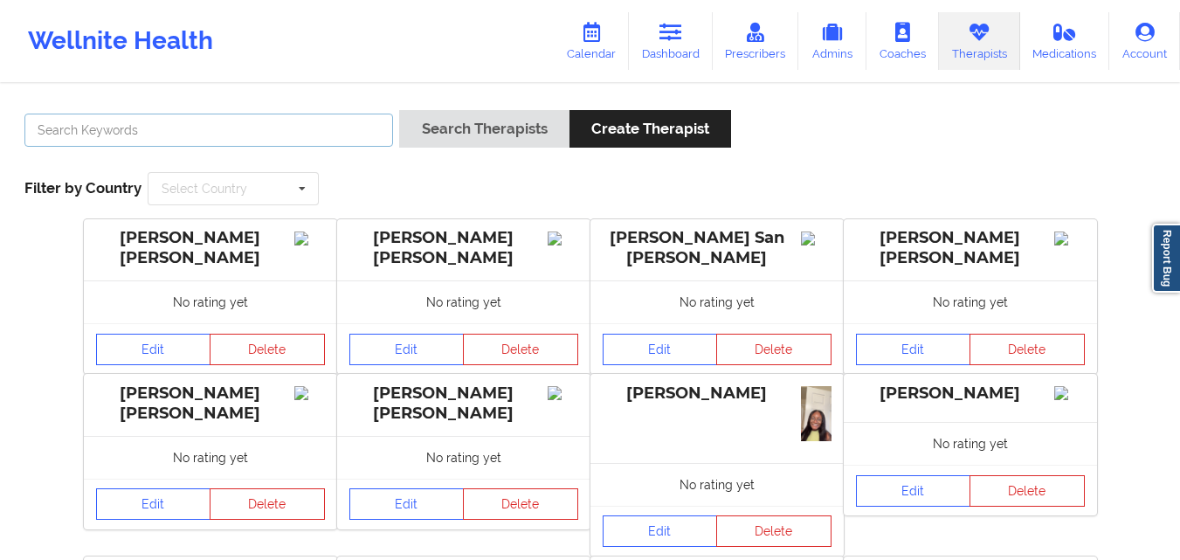
click at [257, 125] on input "text" at bounding box center [208, 130] width 368 height 33
type input "[PERSON_NAME]"
click at [399, 110] on button "Search Therapists" at bounding box center [483, 129] width 169 height 38
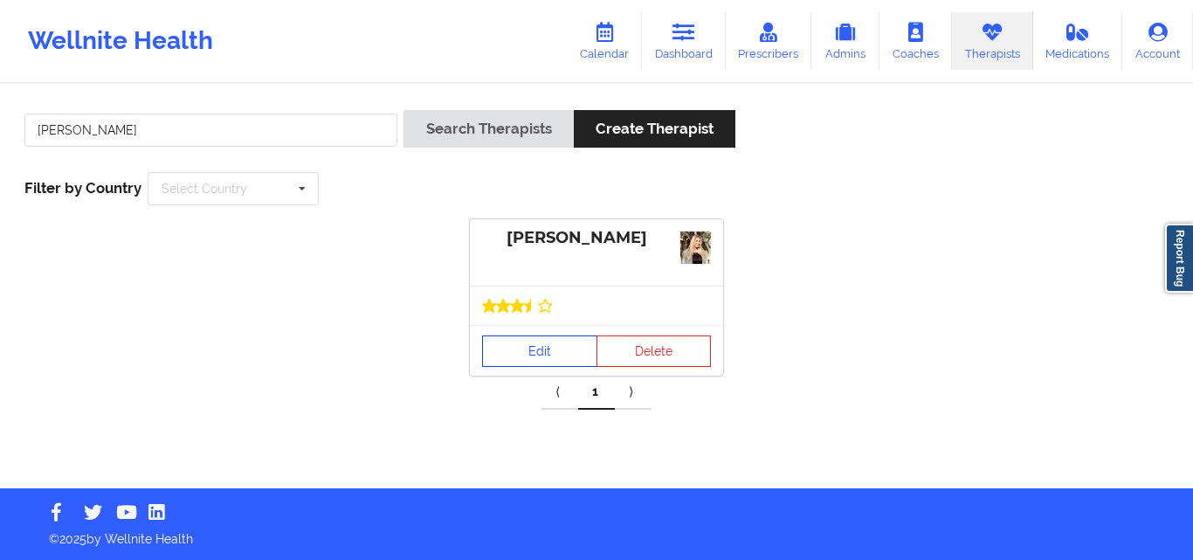
click at [524, 348] on link "Edit" at bounding box center [539, 350] width 115 height 31
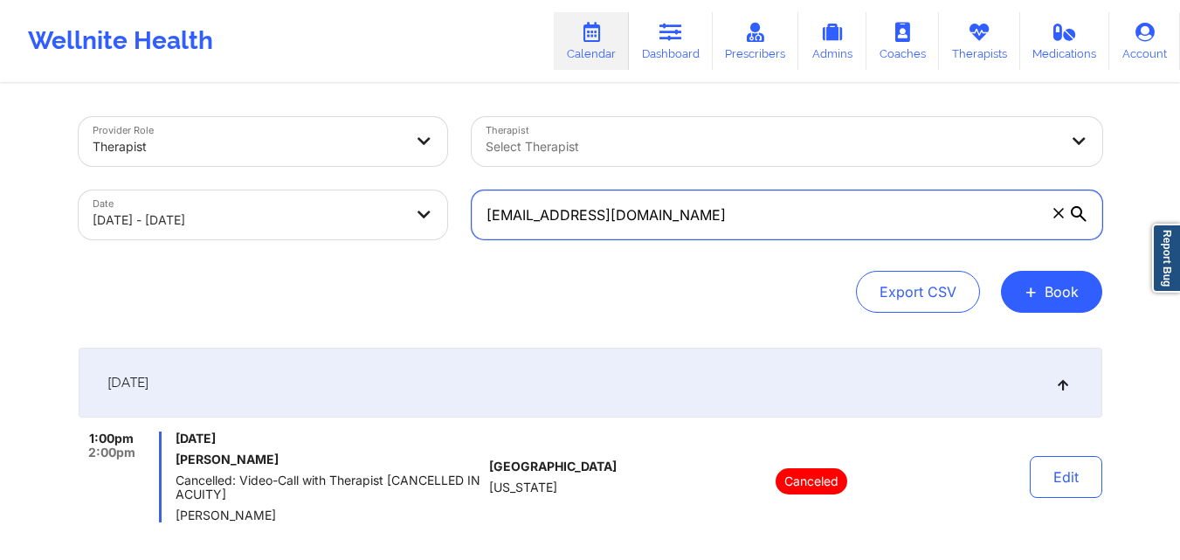
click at [651, 217] on input "[EMAIL_ADDRESS][DOMAIN_NAME]" at bounding box center [787, 214] width 630 height 49
paste input "mikeybarfield72"
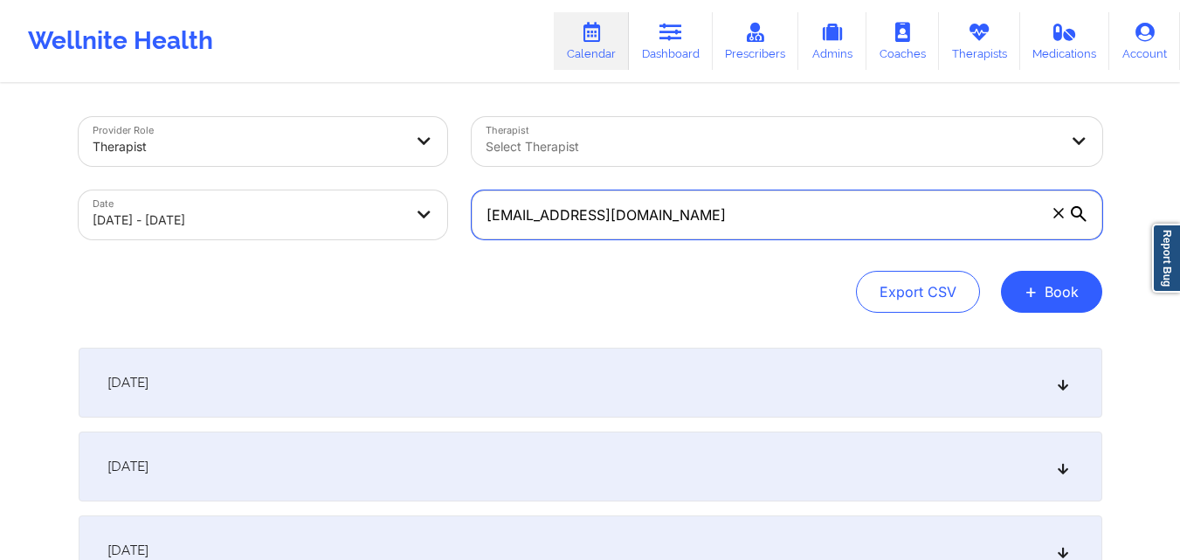
type input "[EMAIL_ADDRESS][DOMAIN_NAME]"
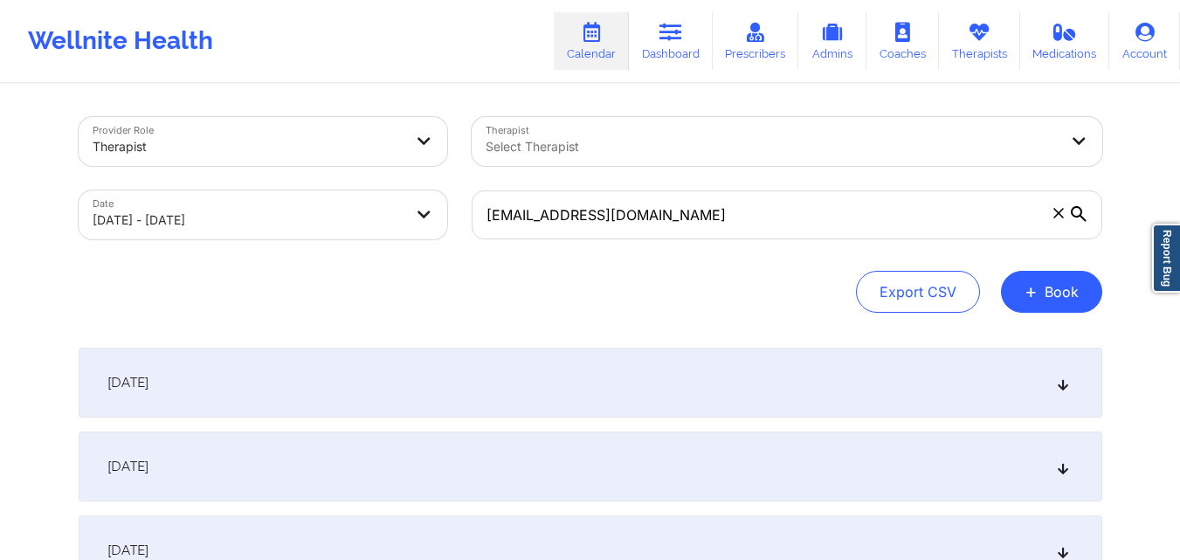
click at [548, 375] on div "[DATE]" at bounding box center [590, 383] width 1023 height 70
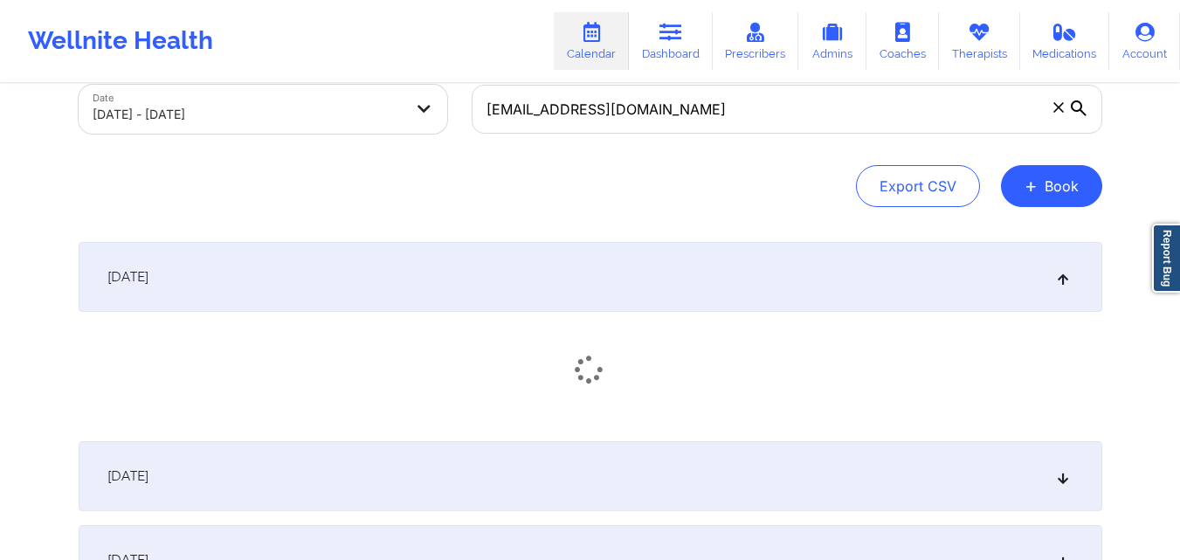
scroll to position [262, 0]
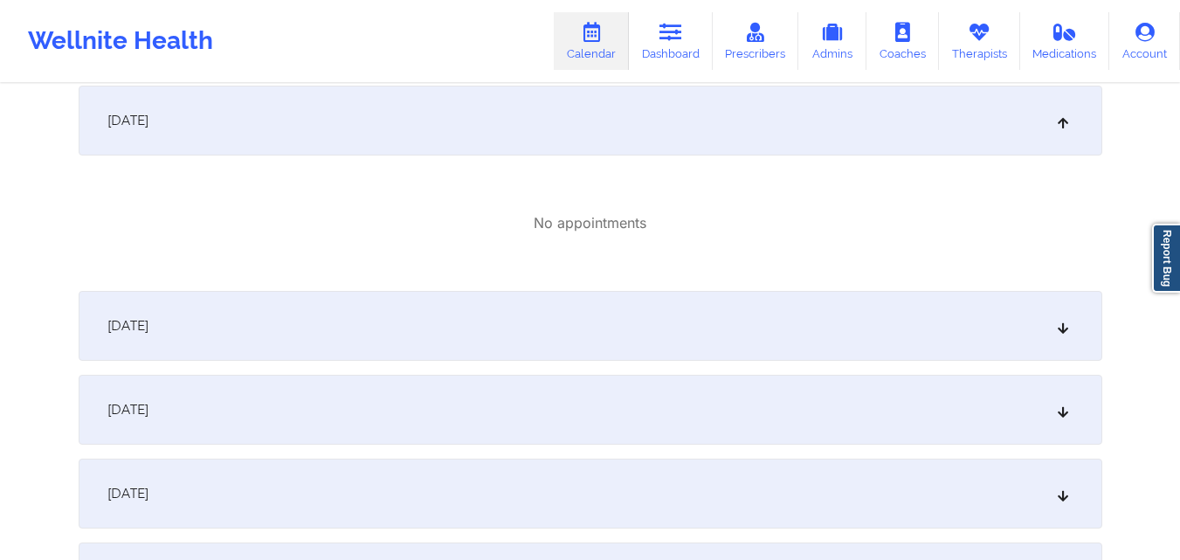
click at [594, 308] on div "[DATE]" at bounding box center [590, 326] width 1023 height 70
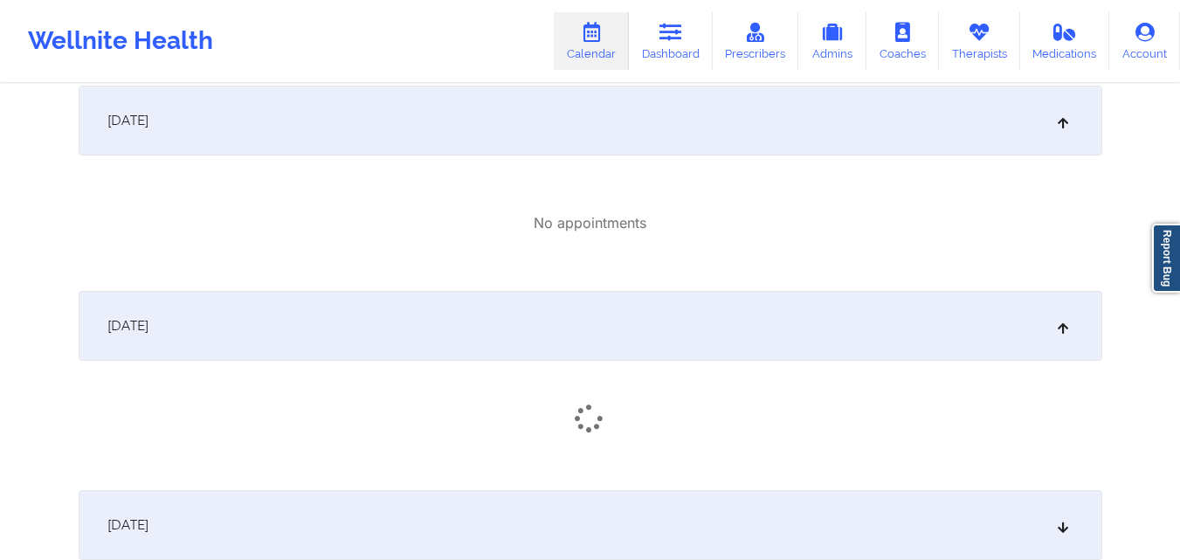
scroll to position [524, 0]
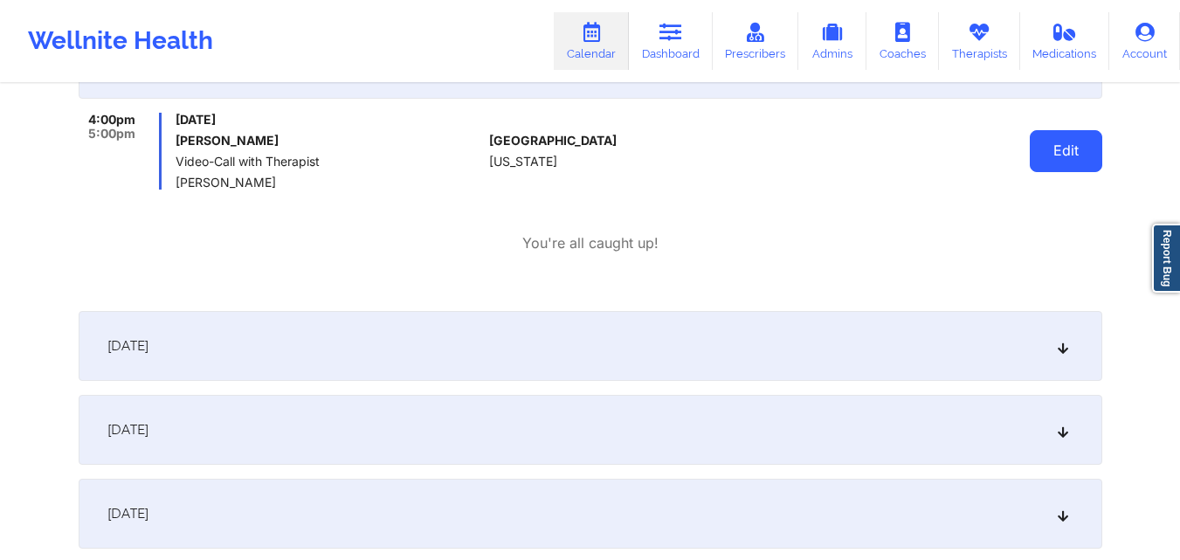
click at [1053, 157] on button "Edit" at bounding box center [1066, 151] width 72 height 42
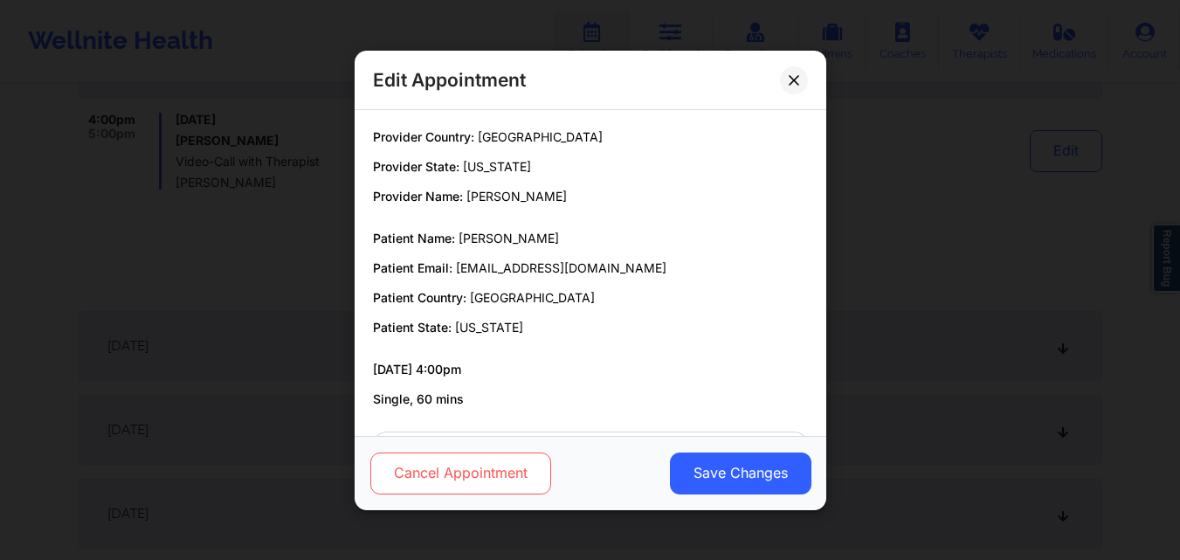
click at [499, 466] on button "Cancel Appointment" at bounding box center [459, 472] width 181 height 42
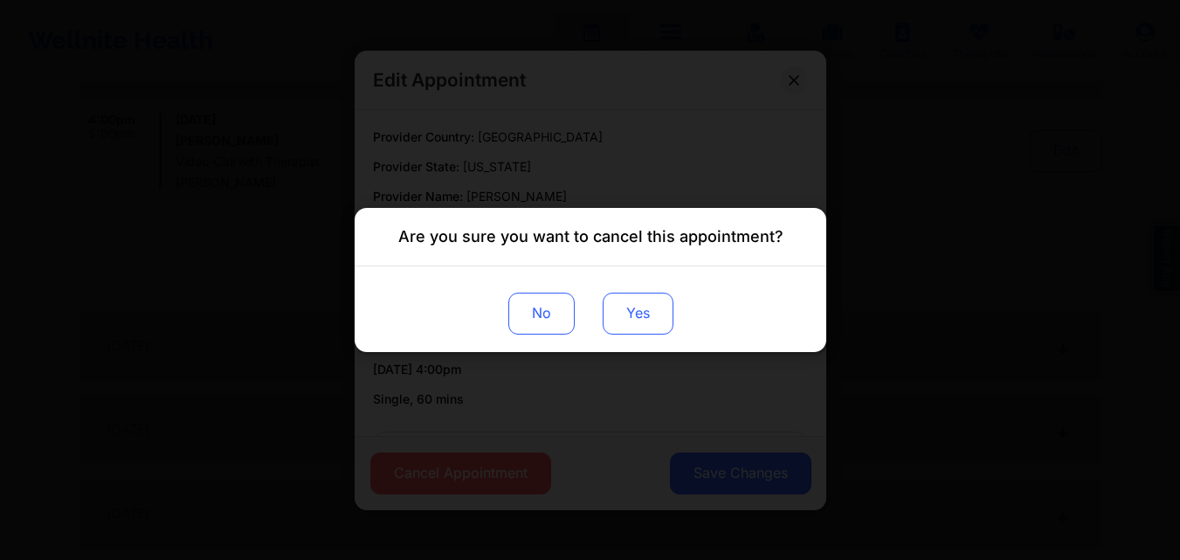
click at [669, 321] on button "Yes" at bounding box center [637, 314] width 71 height 42
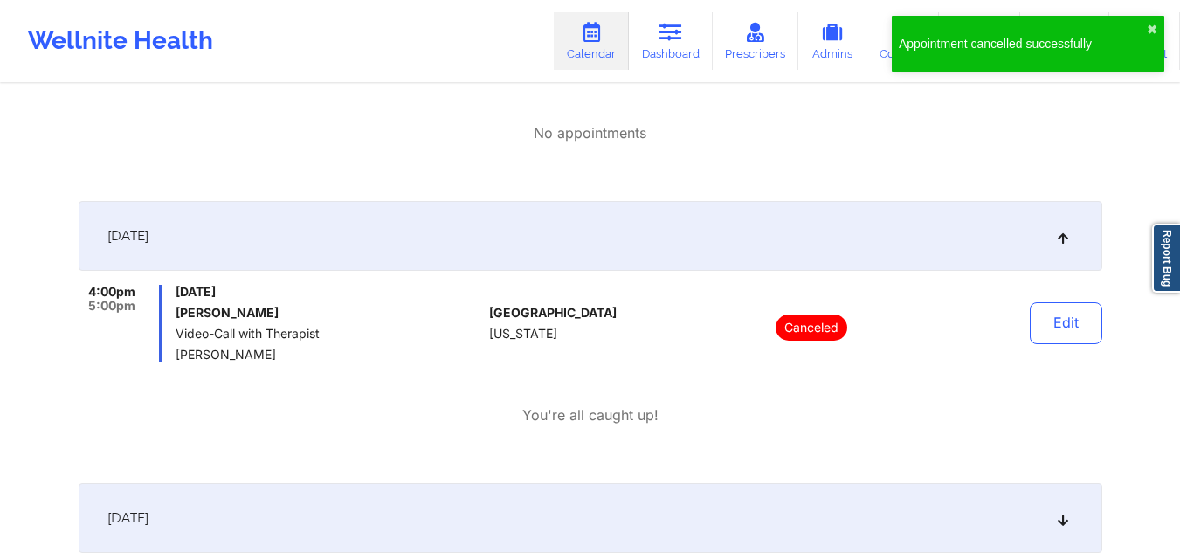
scroll to position [87, 0]
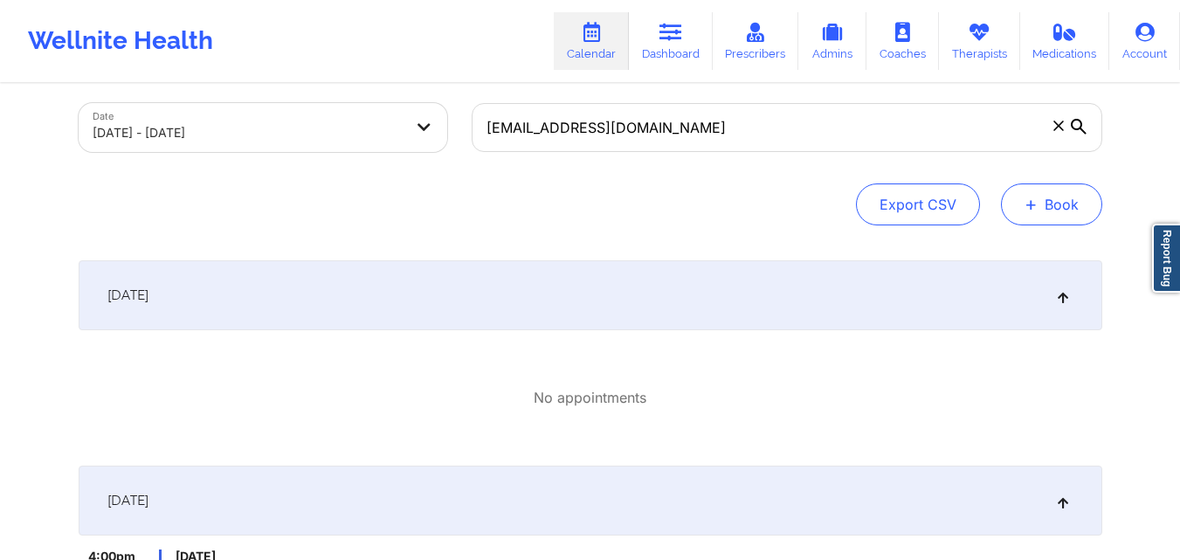
click at [1075, 210] on button "+ Book" at bounding box center [1051, 204] width 101 height 42
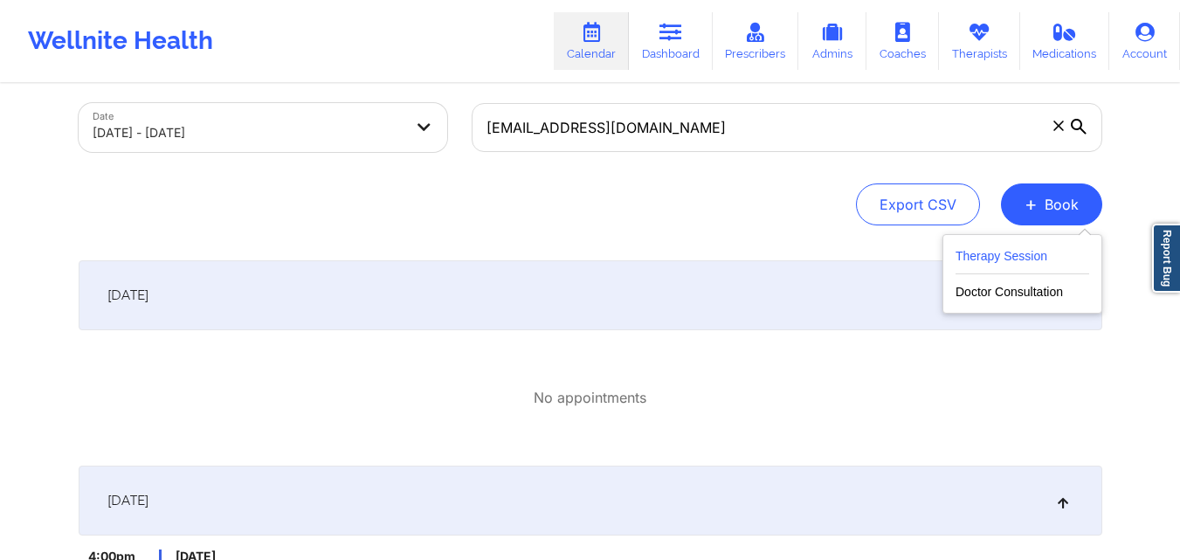
click at [1035, 254] on button "Therapy Session" at bounding box center [1022, 259] width 134 height 29
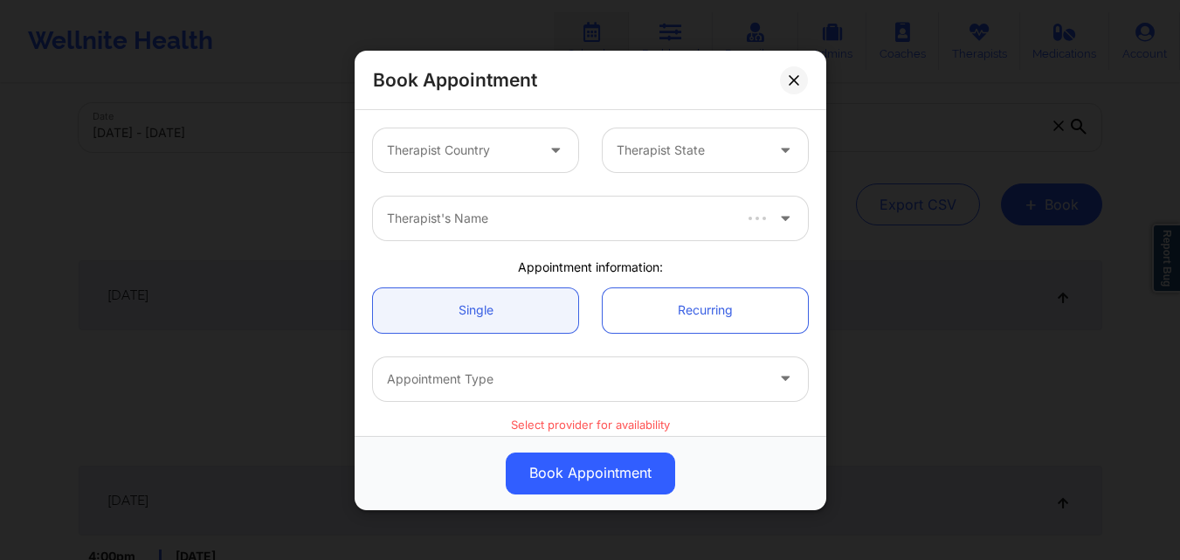
click at [502, 154] on div at bounding box center [461, 150] width 148 height 21
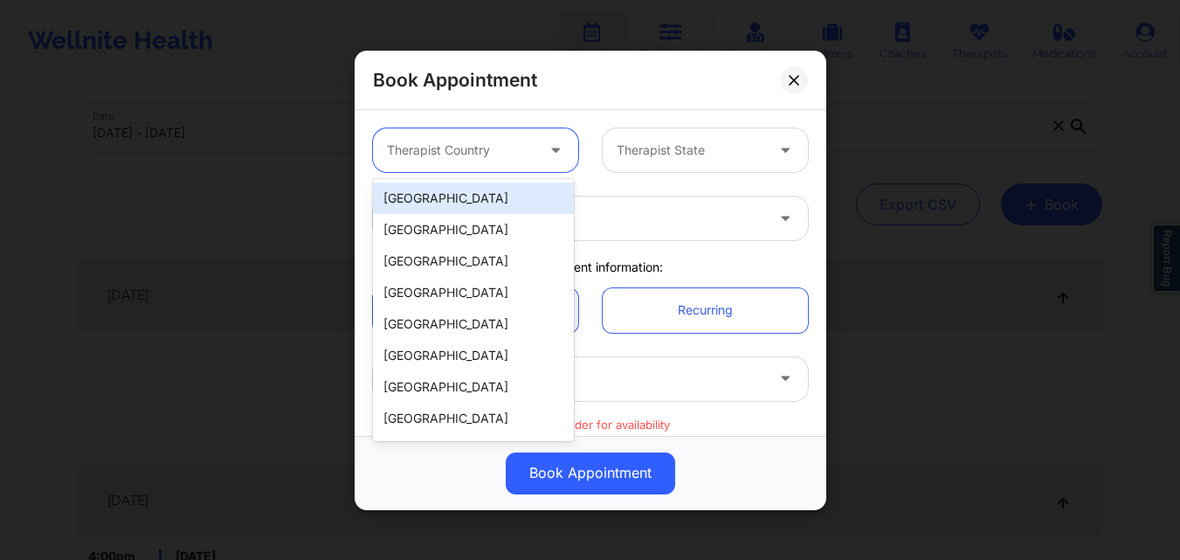
click at [496, 196] on div "[GEOGRAPHIC_DATA]" at bounding box center [473, 198] width 201 height 31
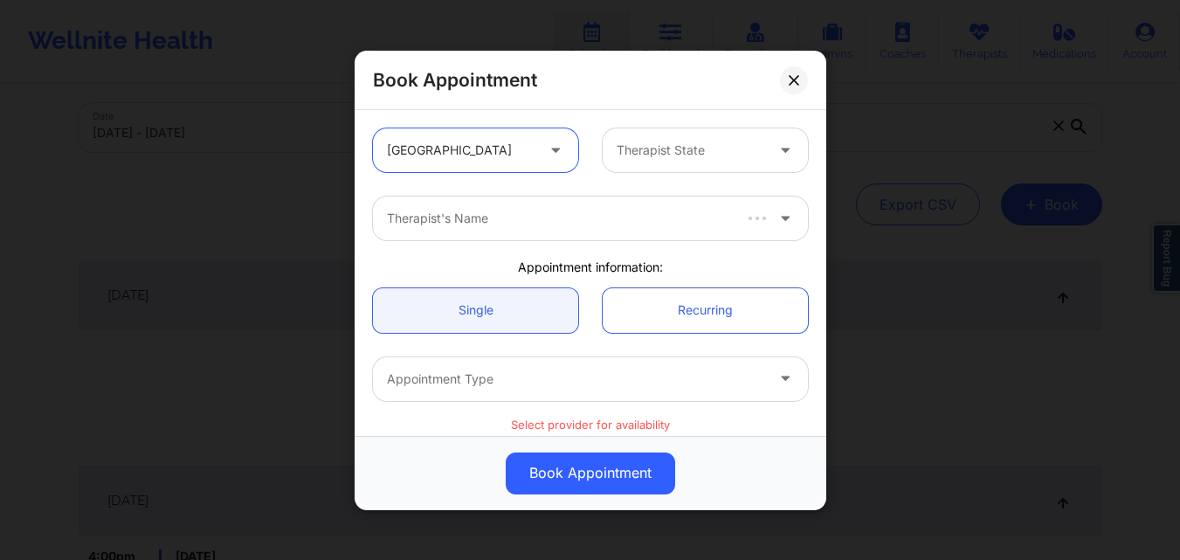
click at [686, 161] on div "Therapist State" at bounding box center [684, 150] width 163 height 44
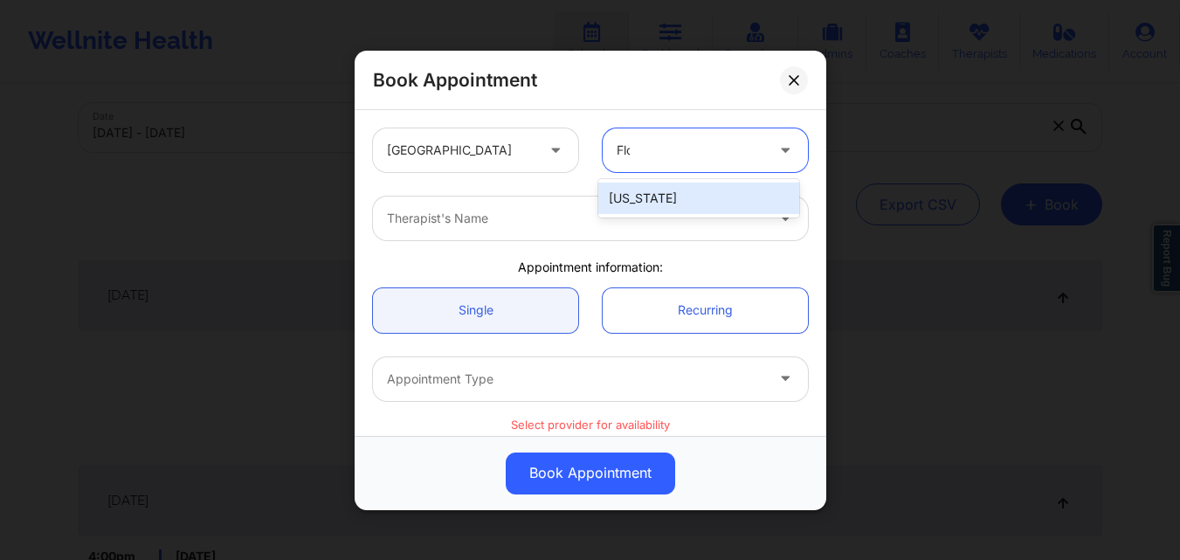
type input "[PERSON_NAME]"
click at [635, 223] on div at bounding box center [575, 218] width 377 height 21
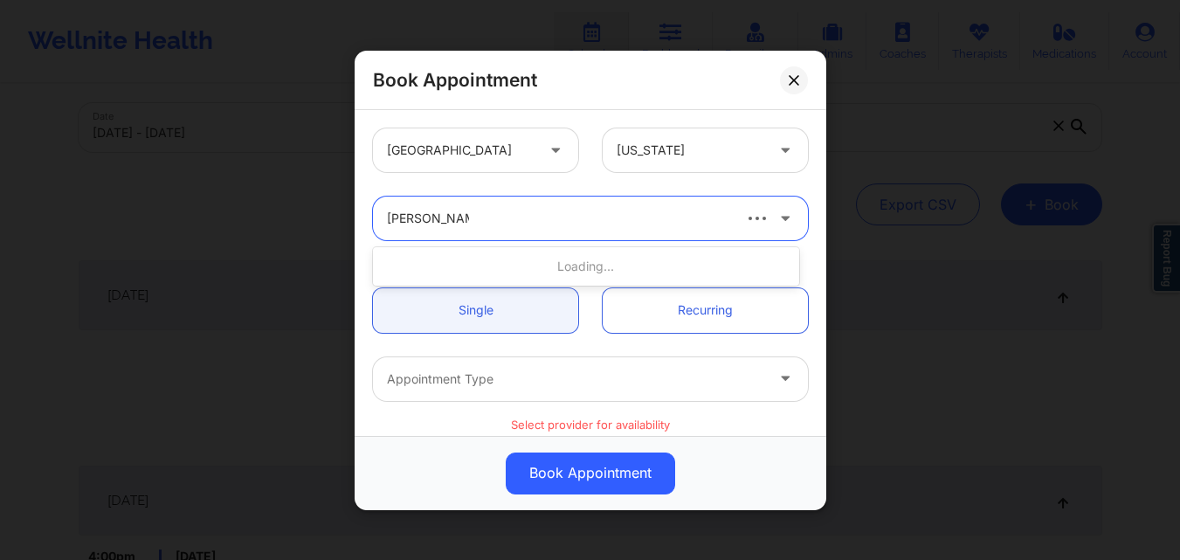
type input "[PERSON_NAME]"
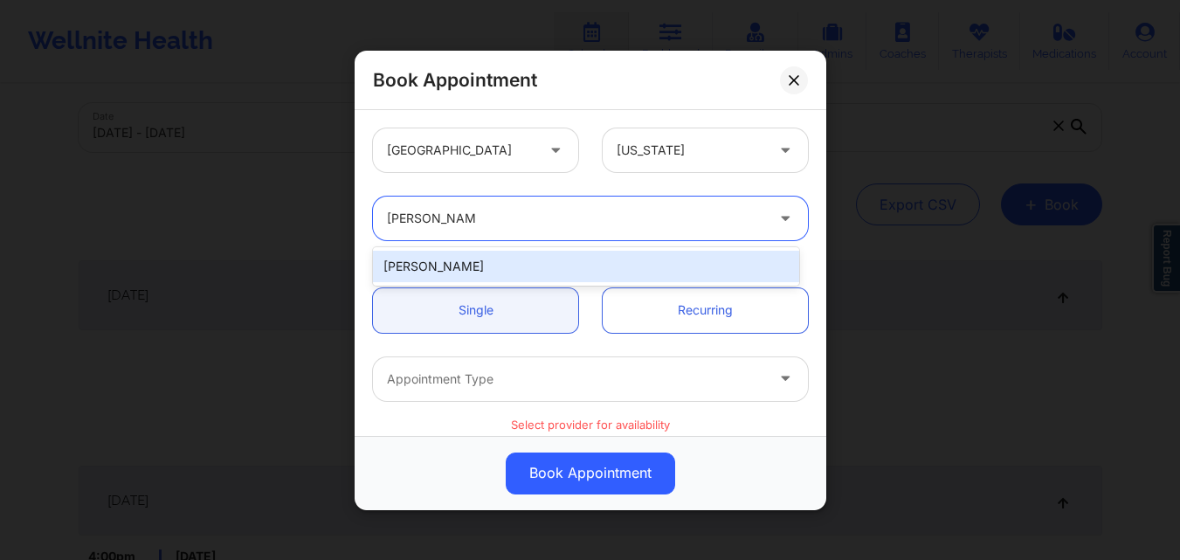
click at [499, 263] on div "[PERSON_NAME]" at bounding box center [586, 266] width 426 height 31
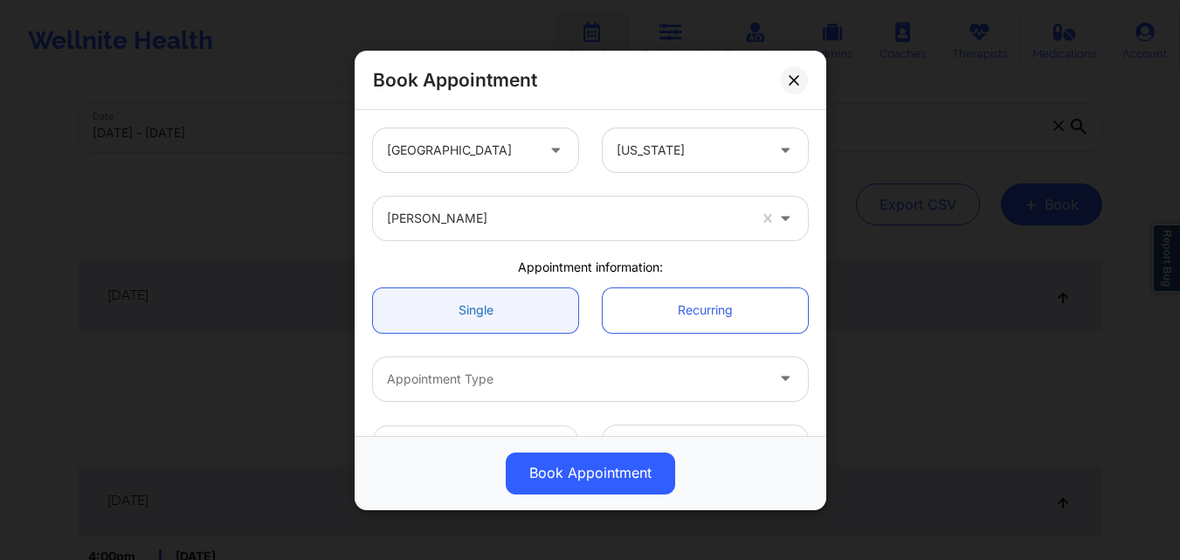
click at [490, 300] on link "Single" at bounding box center [475, 309] width 205 height 45
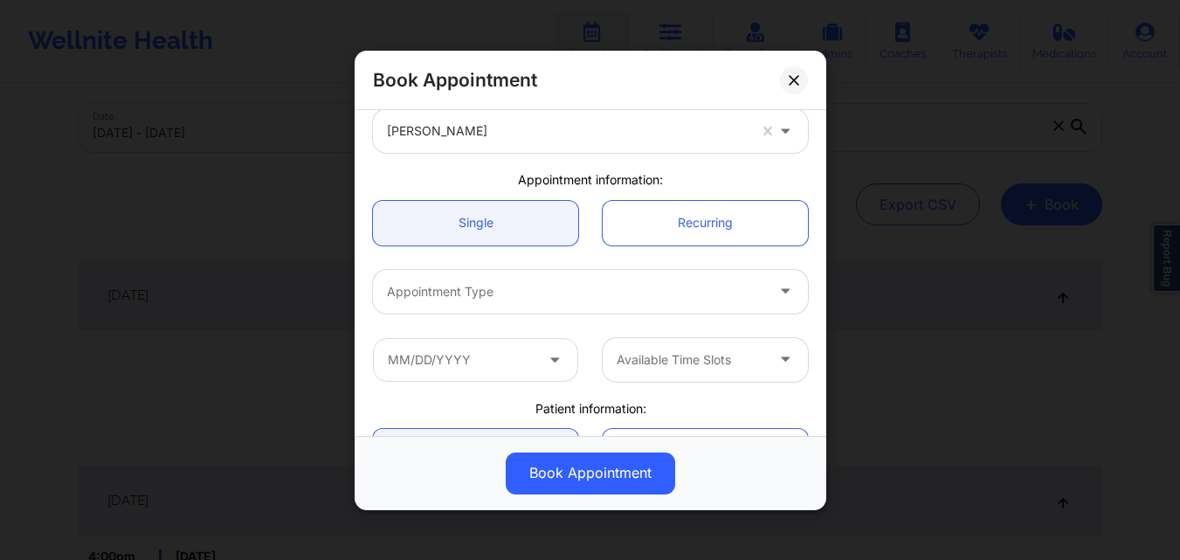
click at [527, 309] on div "Appointment Type" at bounding box center [569, 291] width 393 height 44
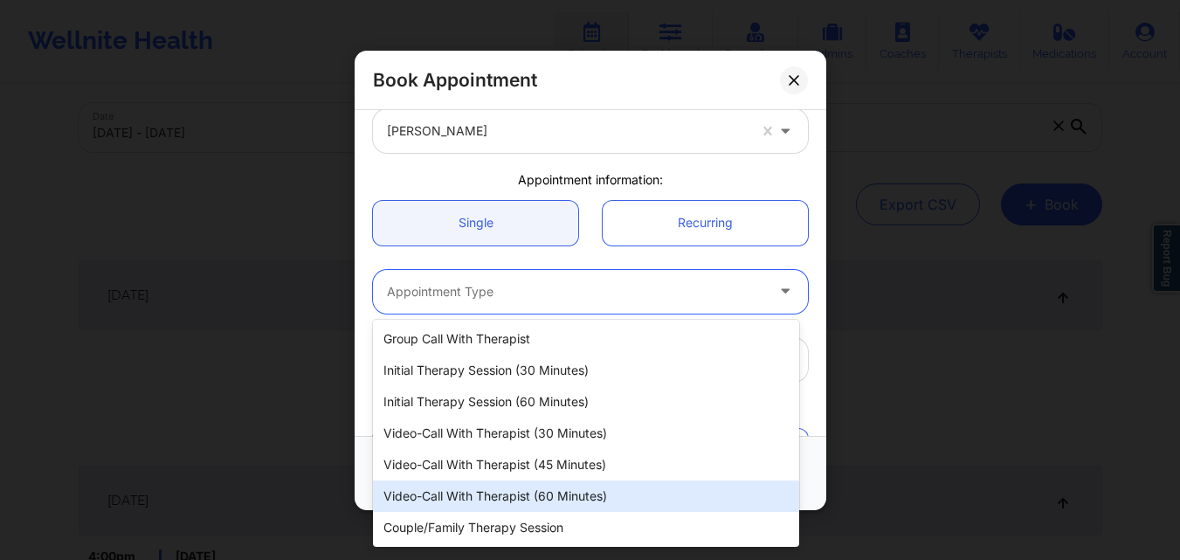
click at [588, 493] on div "Video-Call with Therapist (60 minutes)" at bounding box center [586, 495] width 426 height 31
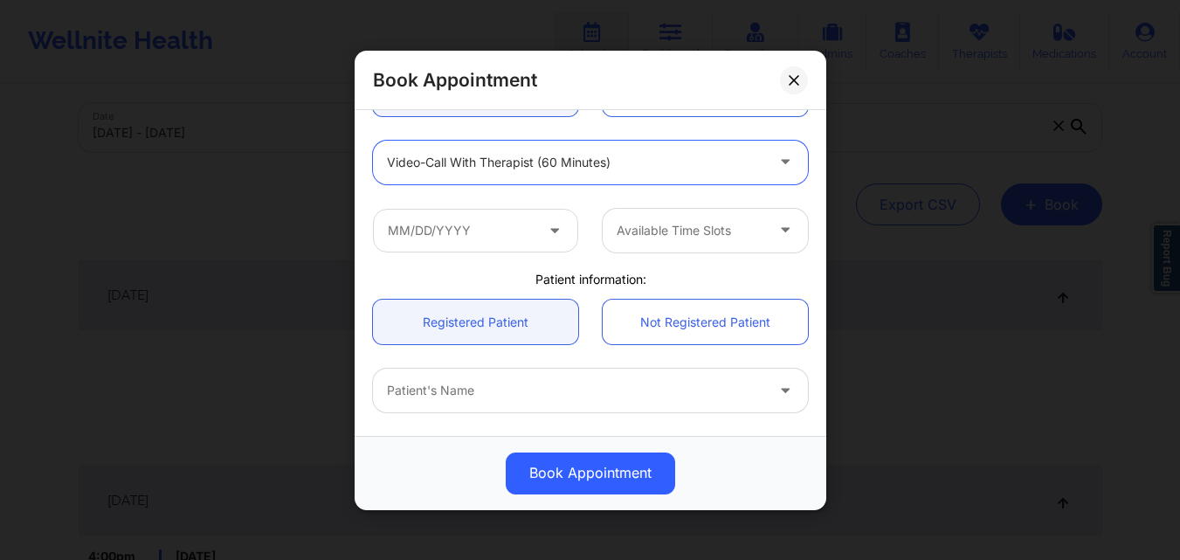
scroll to position [262, 0]
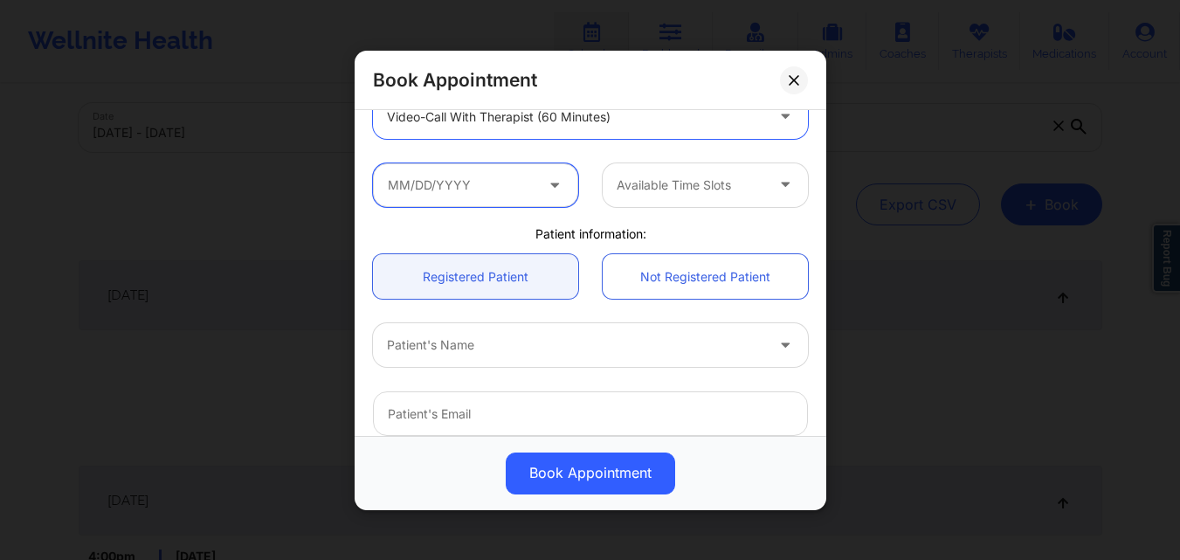
click at [544, 196] on input "text" at bounding box center [475, 184] width 205 height 44
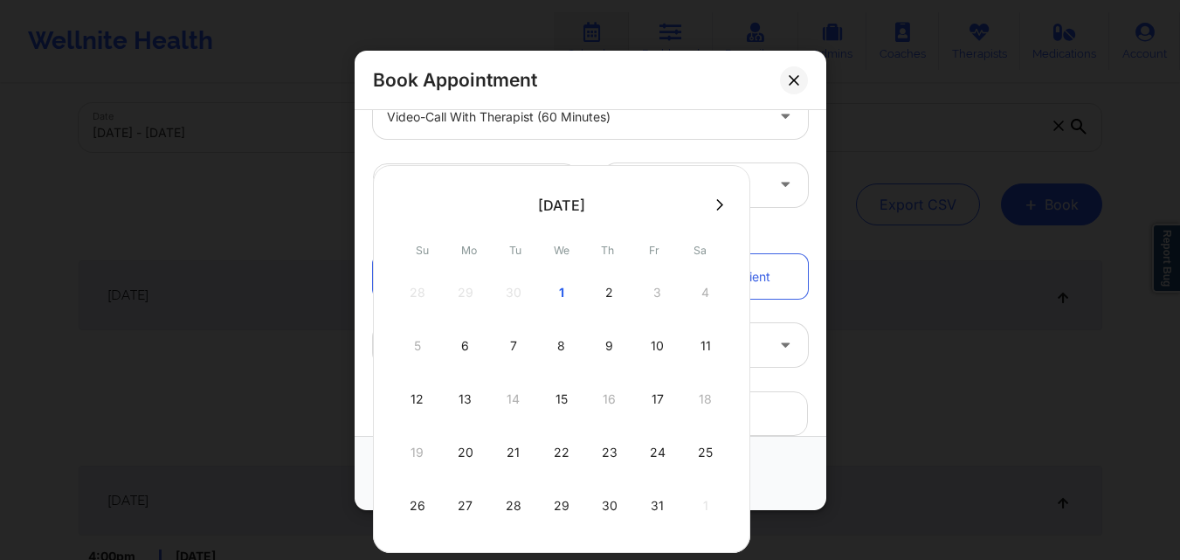
click at [658, 292] on div "28 29 30 1 2 3 4" at bounding box center [562, 292] width 332 height 49
click at [940, 128] on div "Book Appointment United States Florida Melissa McVan Appointment information: S…" at bounding box center [590, 280] width 1180 height 560
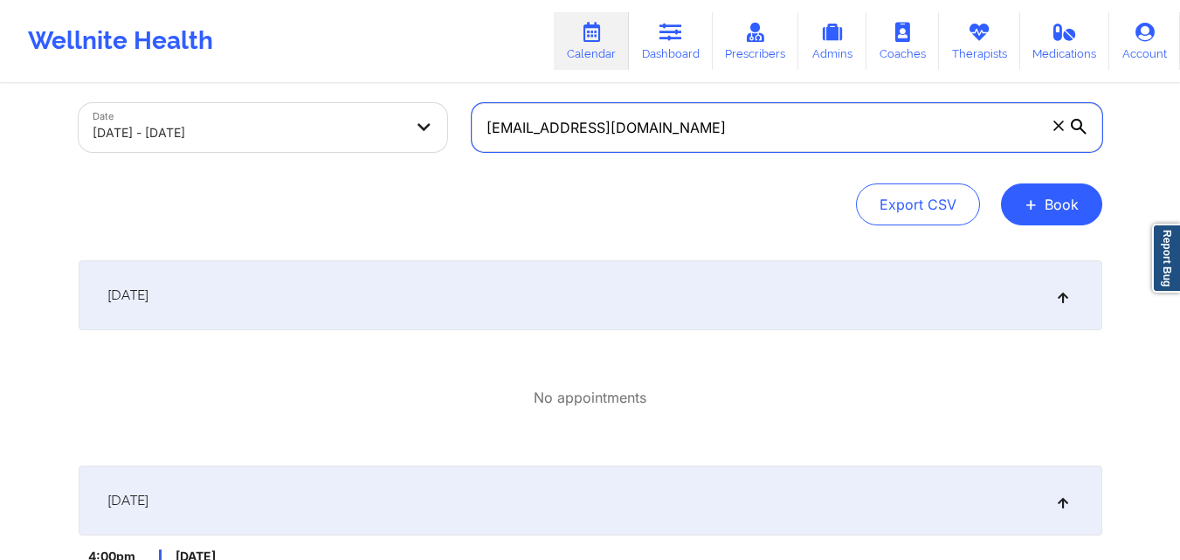
click at [755, 127] on input "mikeybarfield72@gmail.com" at bounding box center [787, 127] width 630 height 49
paste input "circusdiem"
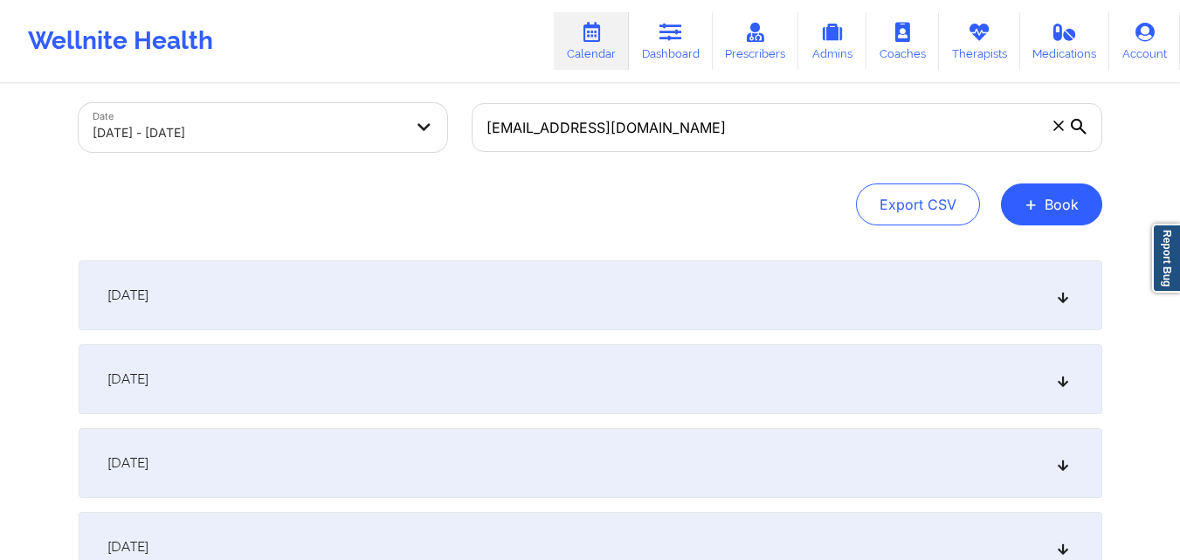
click at [527, 396] on div "October 1, 2025" at bounding box center [590, 379] width 1023 height 70
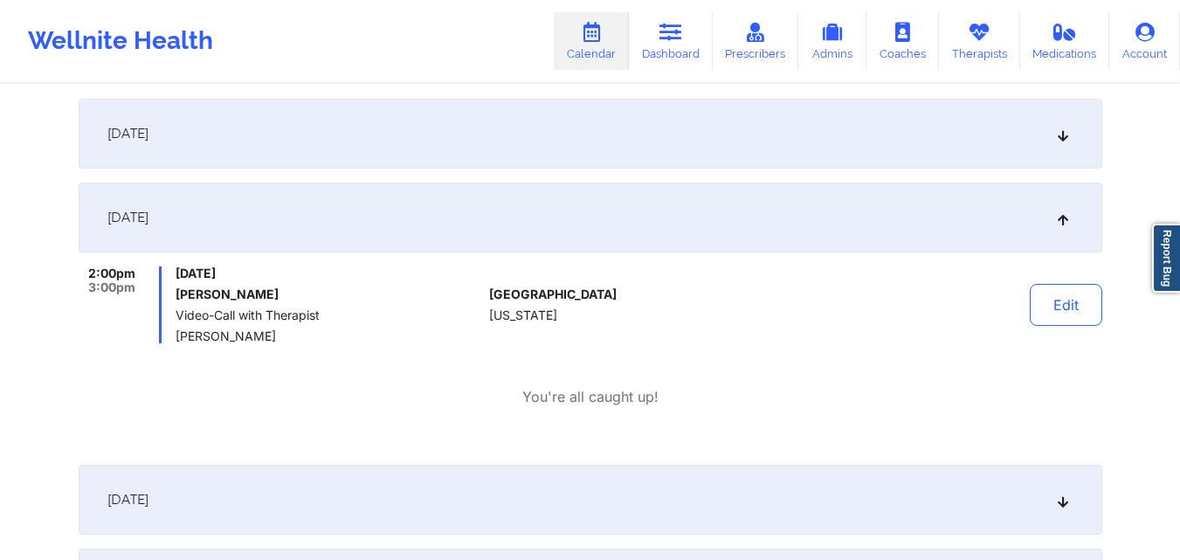
scroll to position [0, 0]
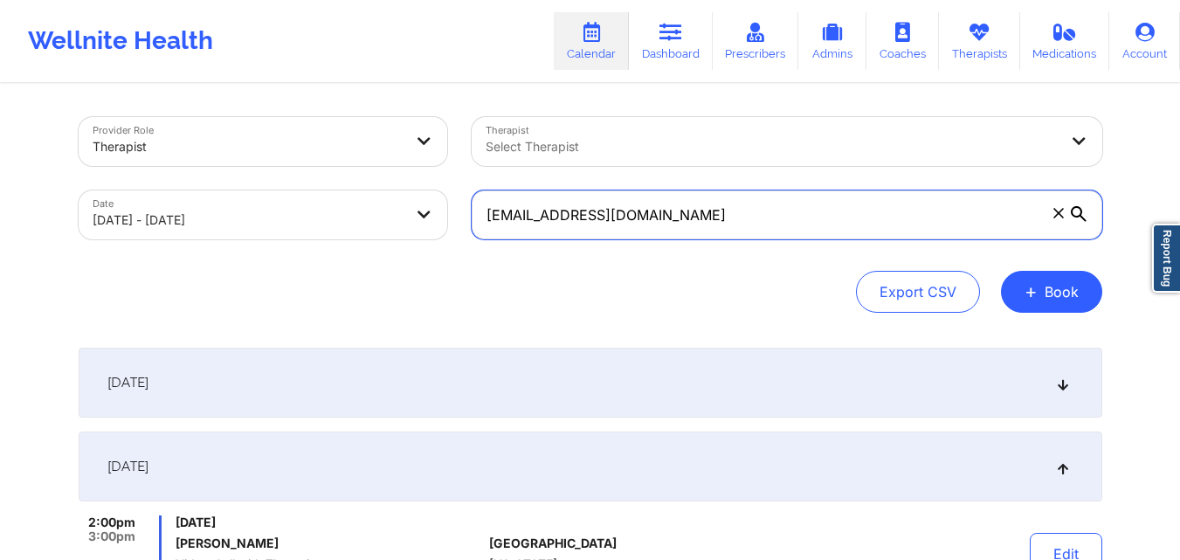
click at [751, 208] on input "circusdiem@gmail.com" at bounding box center [787, 214] width 630 height 49
paste input "Jmayes@mbanyc.org"
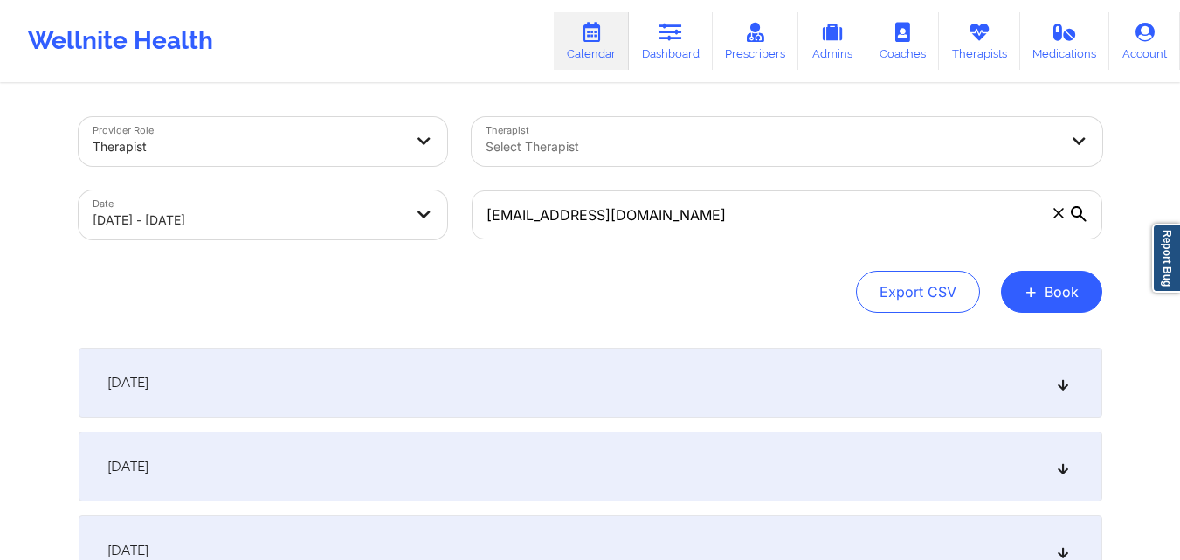
click at [593, 472] on div "October 1, 2025" at bounding box center [590, 466] width 1023 height 70
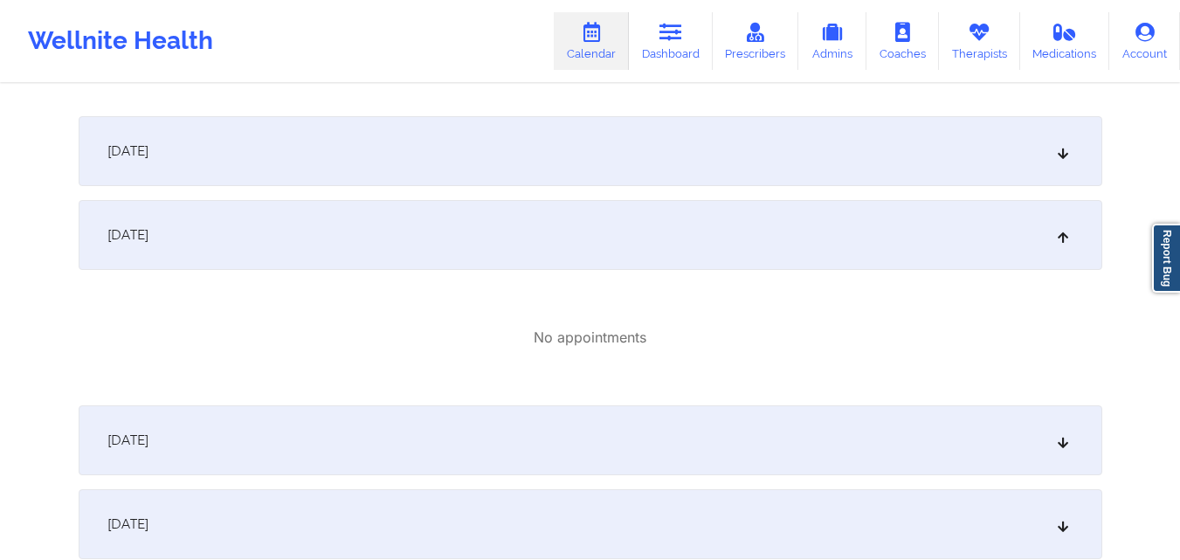
scroll to position [262, 0]
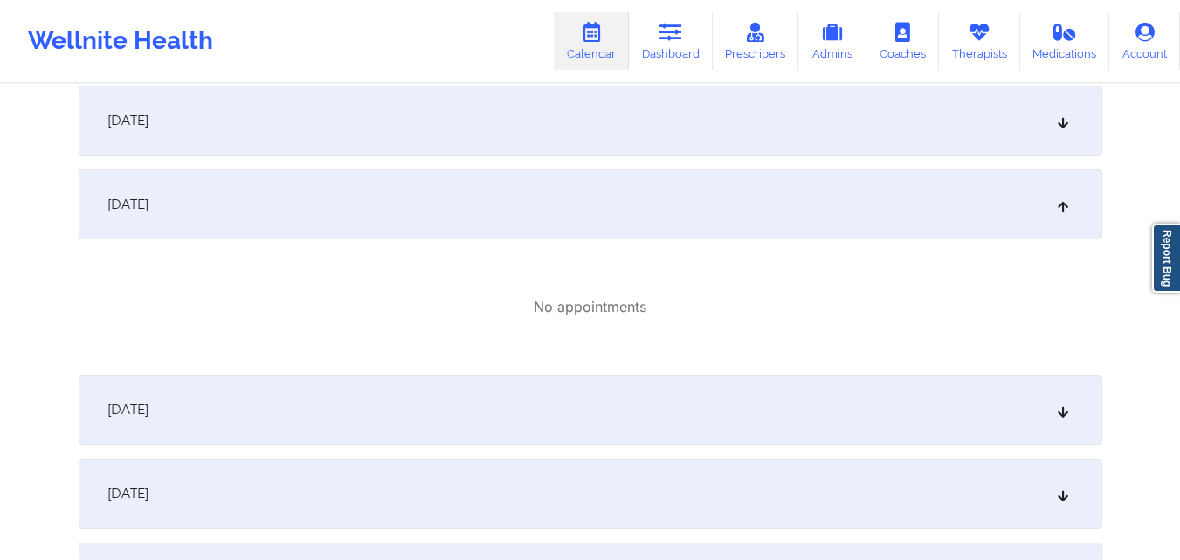
click at [686, 191] on div "October 1, 2025" at bounding box center [590, 204] width 1023 height 70
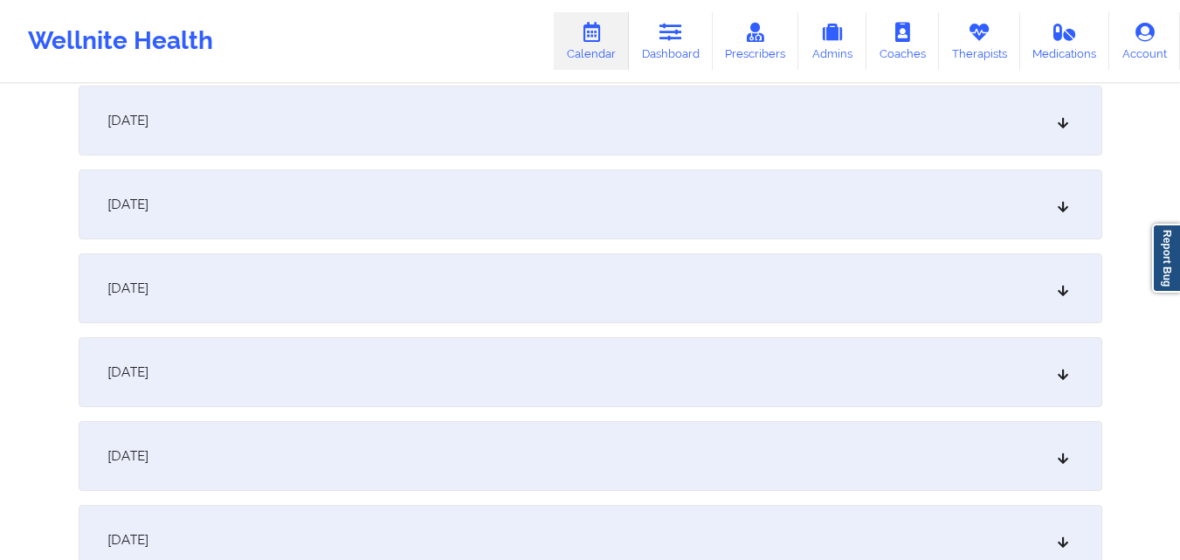
click at [686, 191] on div "October 1, 2025" at bounding box center [590, 204] width 1023 height 70
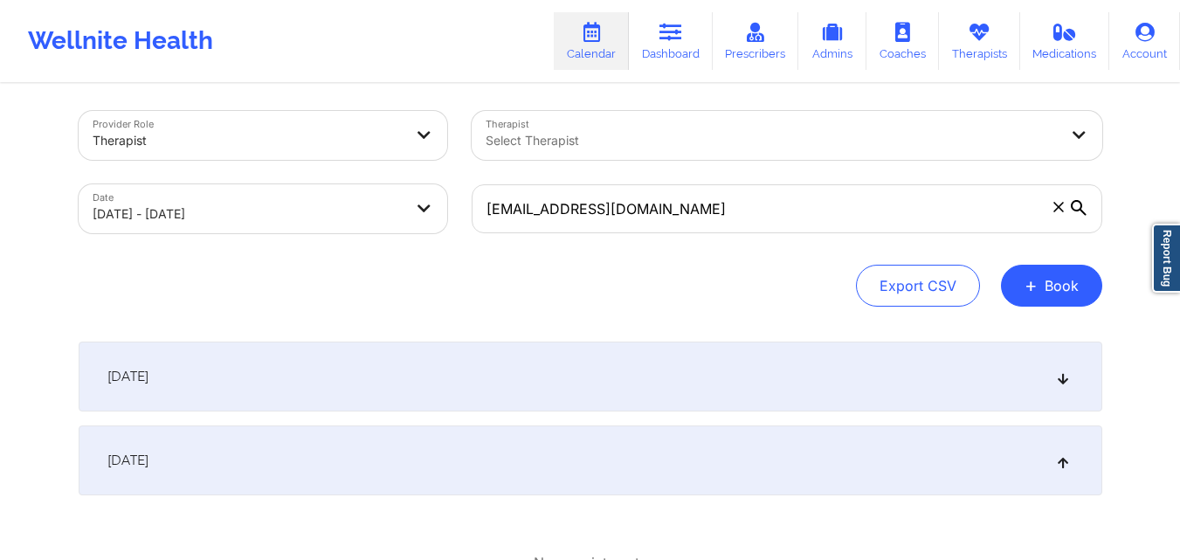
scroll to position [0, 0]
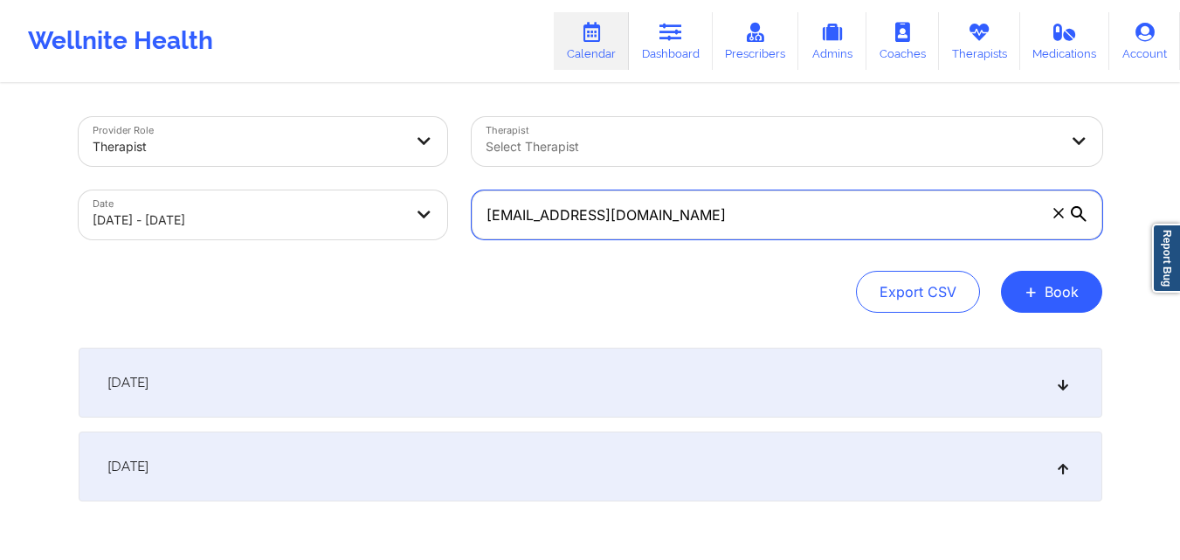
click at [658, 216] on input "Jmayes@mbanyc.org" at bounding box center [787, 214] width 630 height 49
paste input "warren.mayes04@gmail.com"
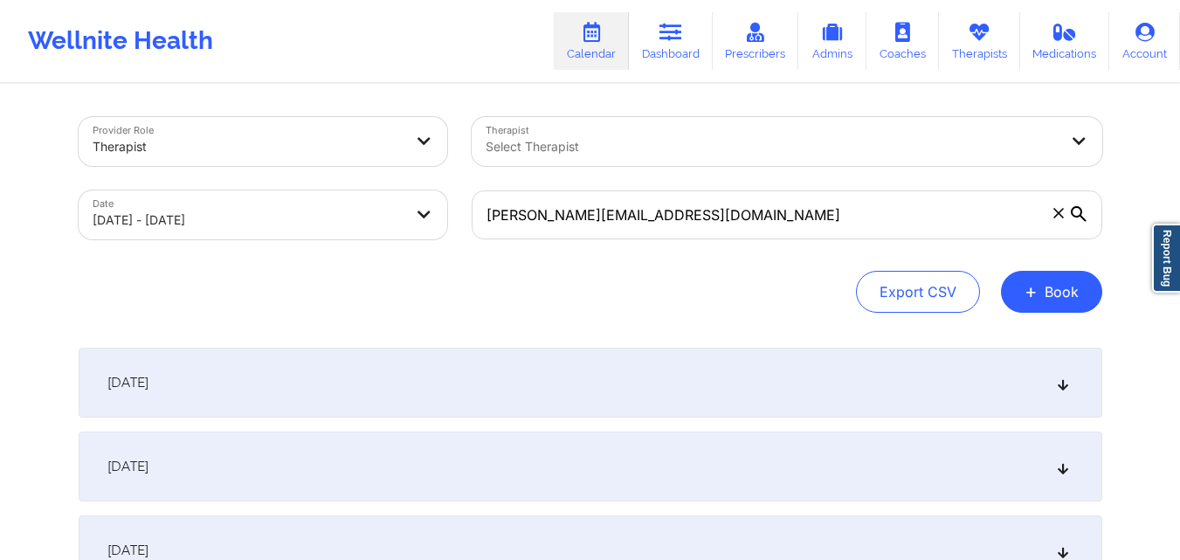
click at [498, 457] on div "October 1, 2025" at bounding box center [590, 466] width 1023 height 70
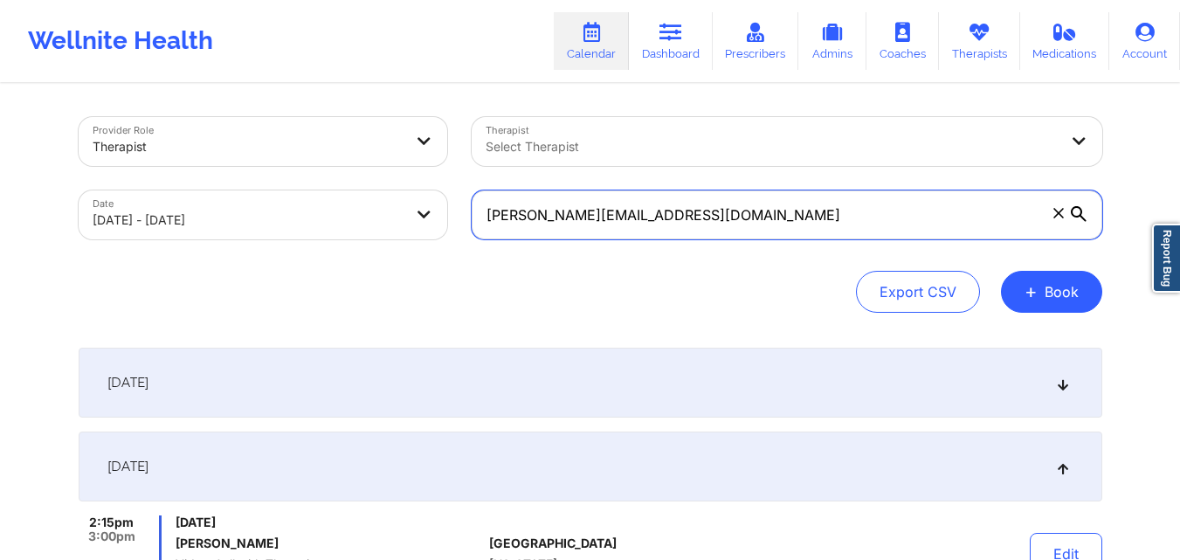
click at [714, 217] on input "warren.mayes04@gmail.com" at bounding box center [787, 214] width 630 height 49
click at [715, 217] on input "warren.mayes04@gmail.com" at bounding box center [787, 214] width 630 height 49
paste input "Tconway275@icloud"
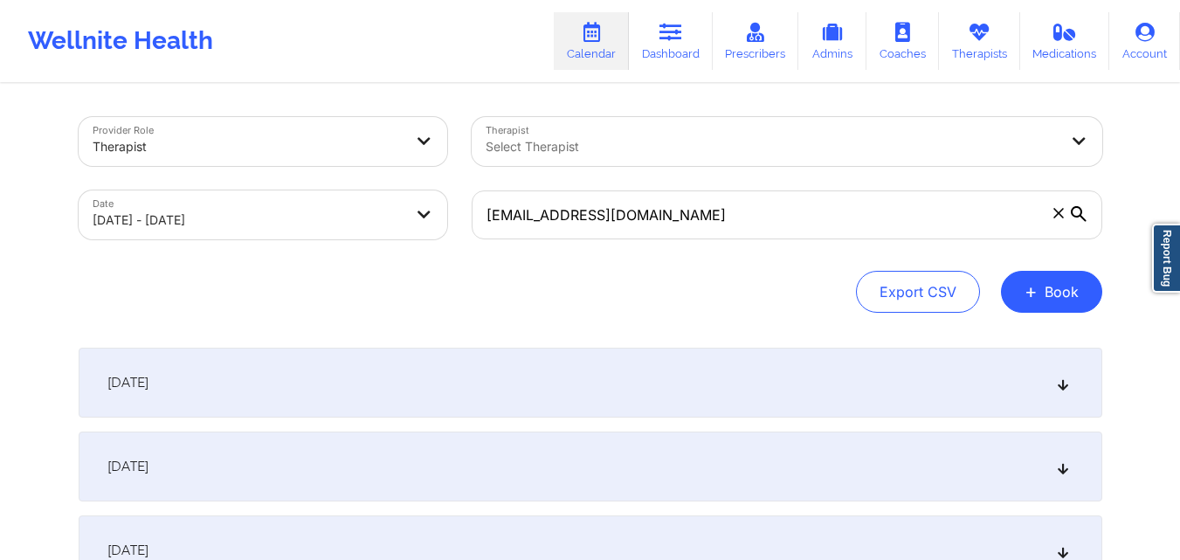
click at [446, 471] on div "October 1, 2025" at bounding box center [590, 466] width 1023 height 70
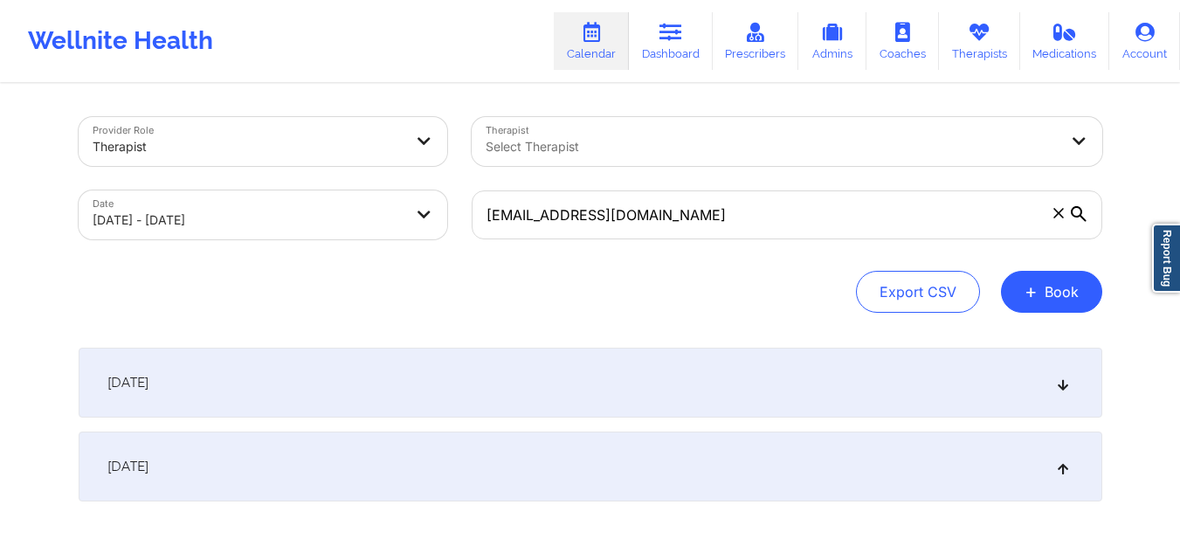
scroll to position [175, 0]
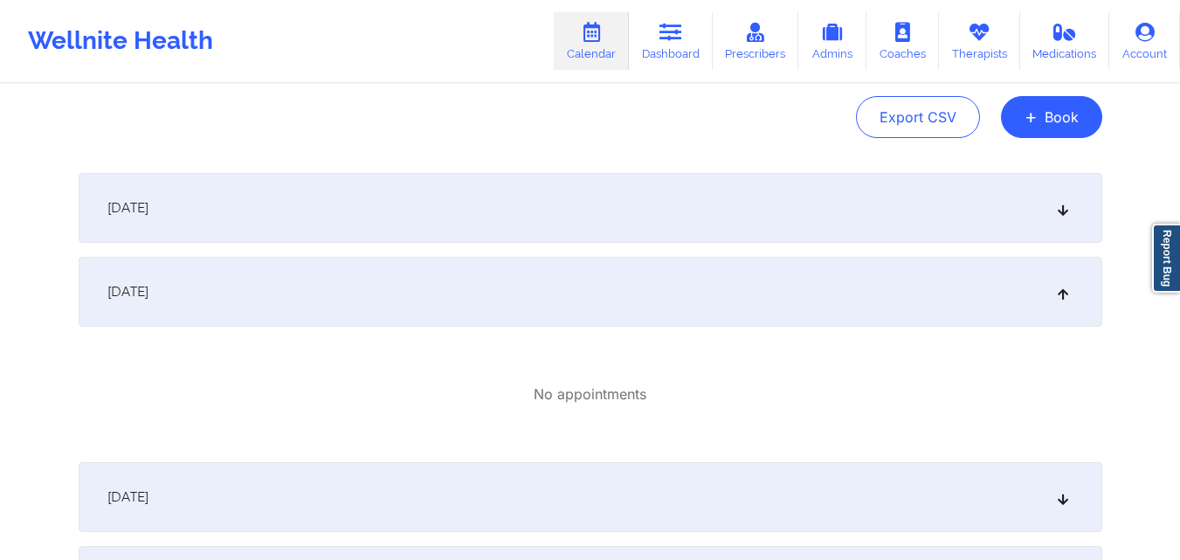
click at [595, 286] on div "October 1, 2025" at bounding box center [590, 292] width 1023 height 70
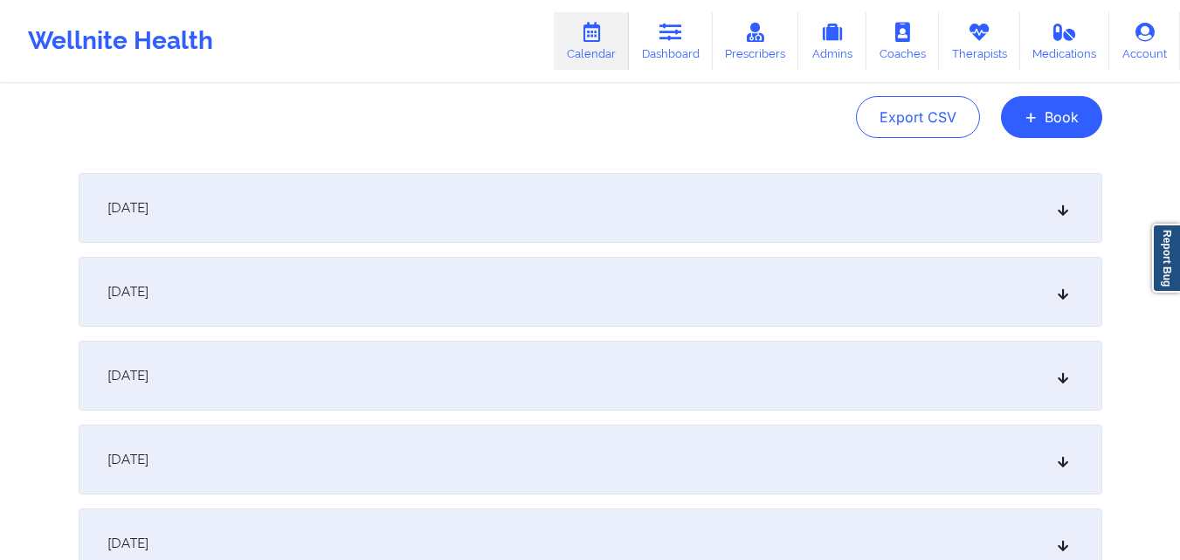
click at [574, 288] on div "October 1, 2025" at bounding box center [590, 292] width 1023 height 70
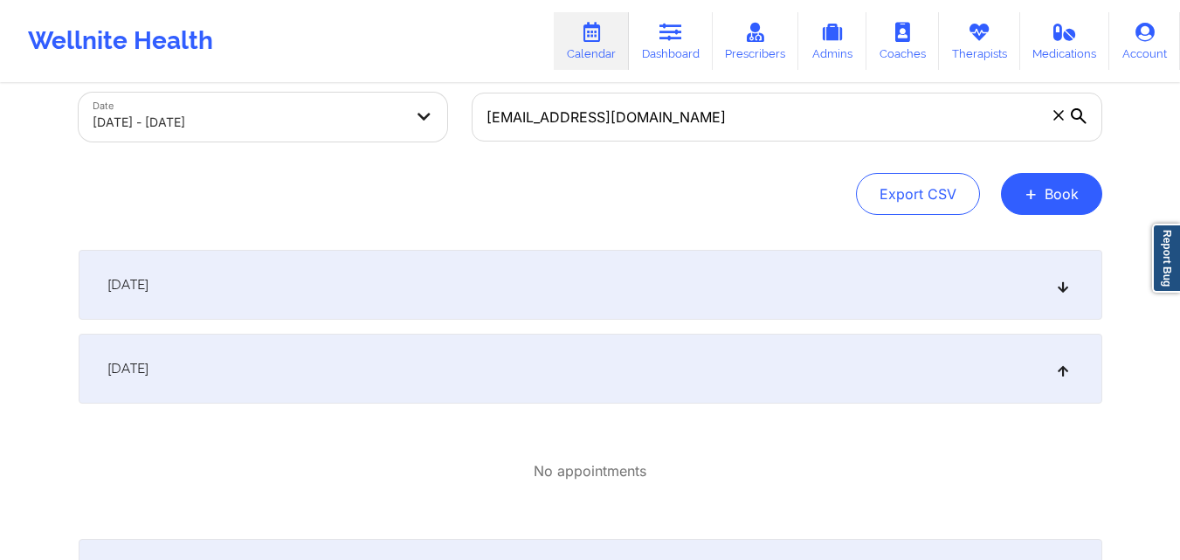
scroll to position [0, 0]
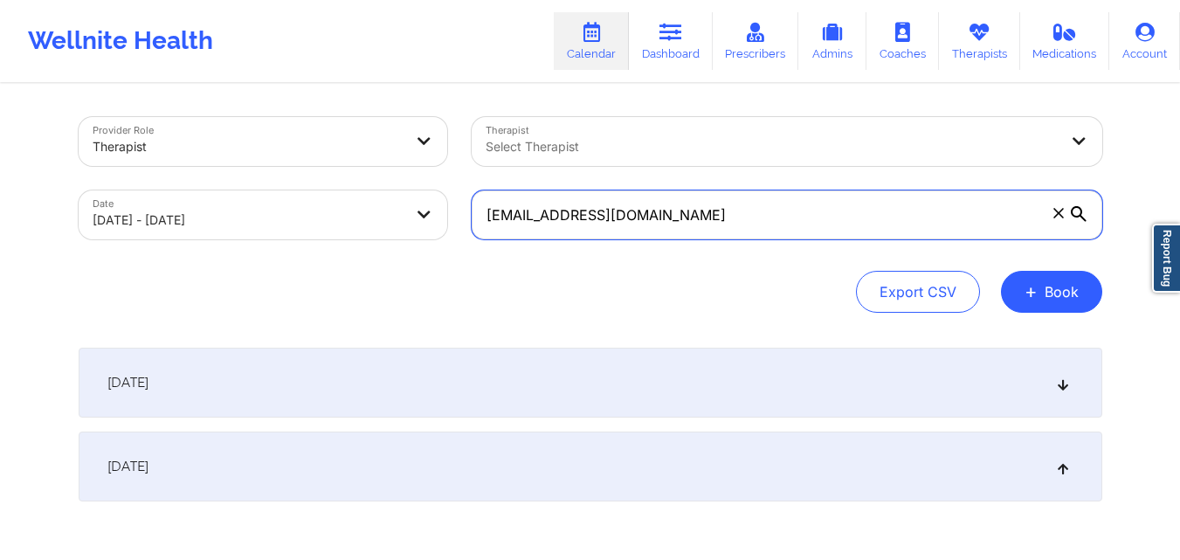
click at [492, 214] on input "Tconway275@icloud.com" at bounding box center [787, 214] width 630 height 49
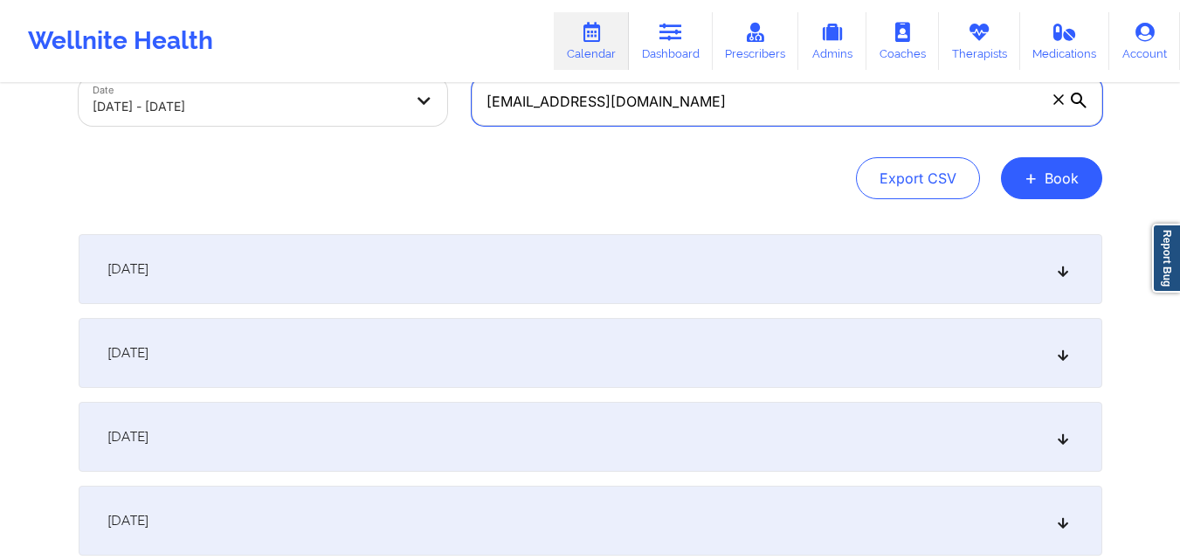
scroll to position [175, 0]
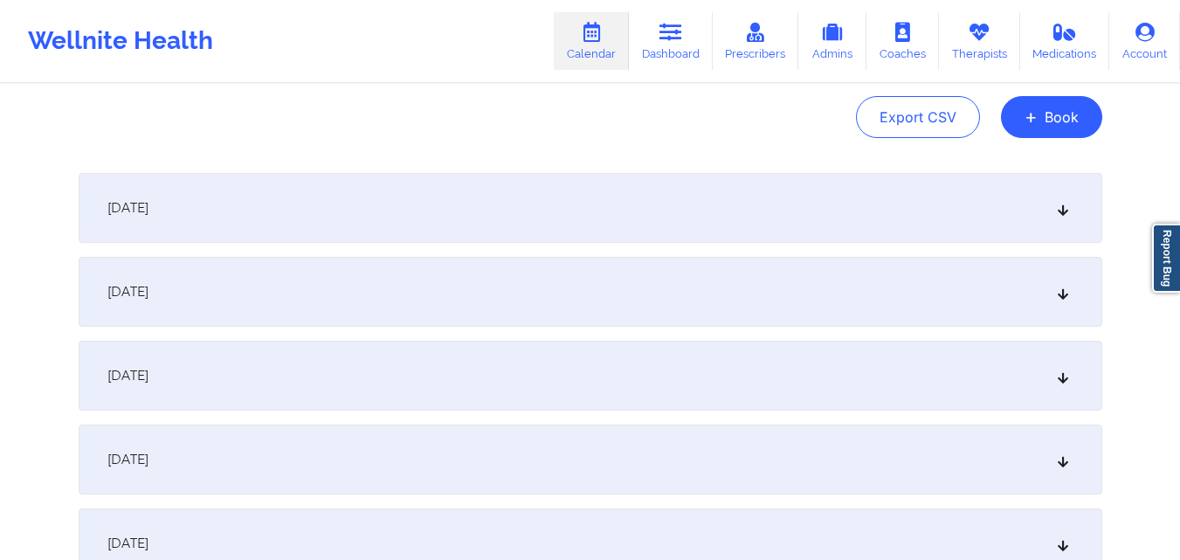
click at [521, 272] on div "October 1, 2025" at bounding box center [590, 292] width 1023 height 70
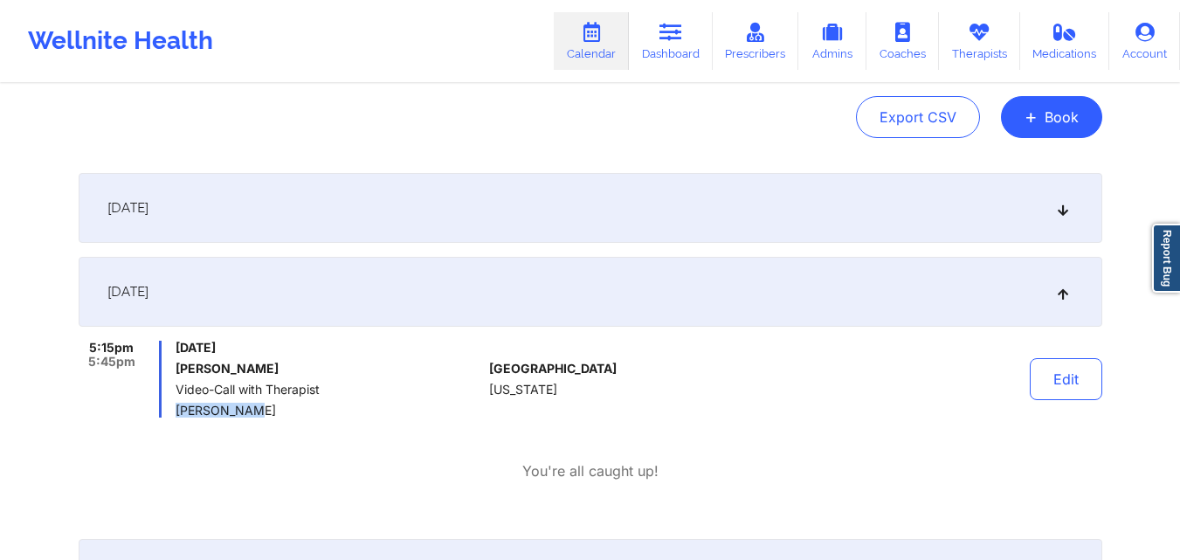
drag, startPoint x: 179, startPoint y: 408, endPoint x: 240, endPoint y: 409, distance: 61.1
click at [240, 409] on span "Colis Baker" at bounding box center [329, 410] width 306 height 14
copy span "Colis Baker"
click at [1092, 390] on button "Edit" at bounding box center [1066, 379] width 72 height 42
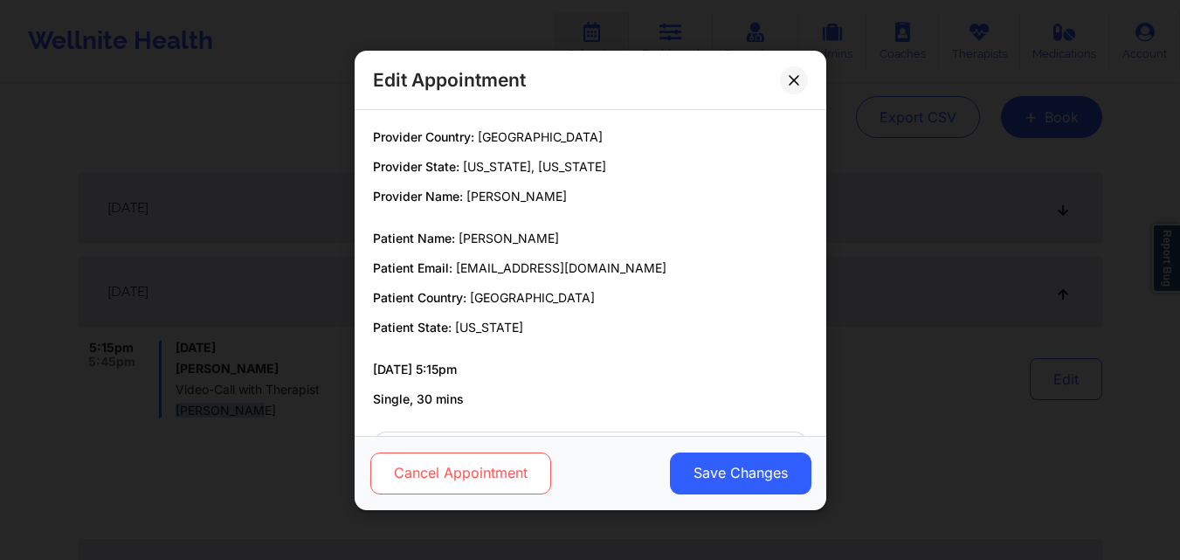
click at [474, 467] on button "Cancel Appointment" at bounding box center [459, 472] width 181 height 42
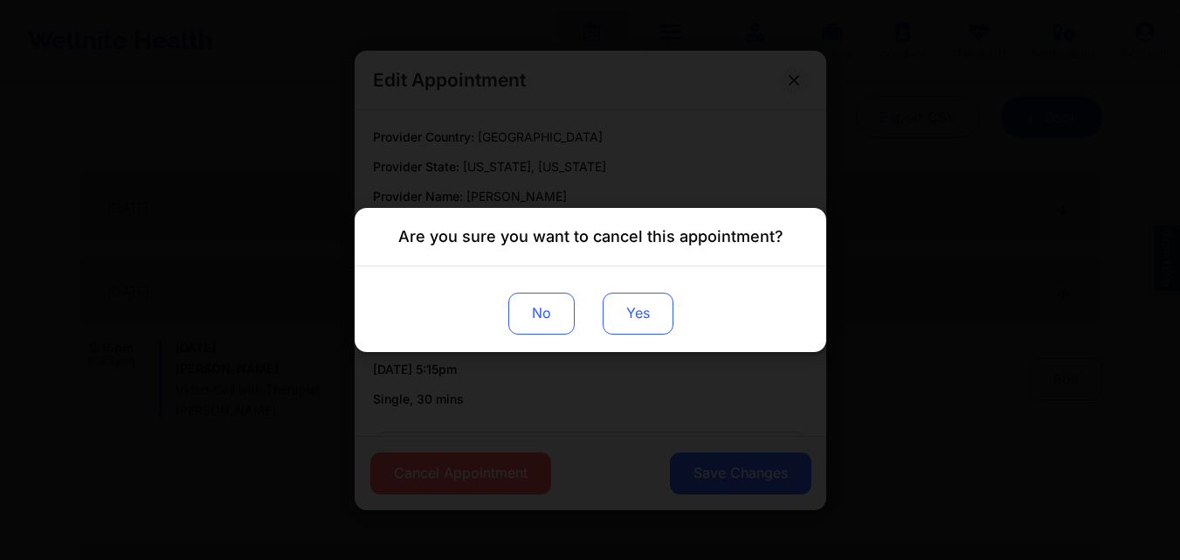
click at [638, 322] on button "Yes" at bounding box center [637, 314] width 71 height 42
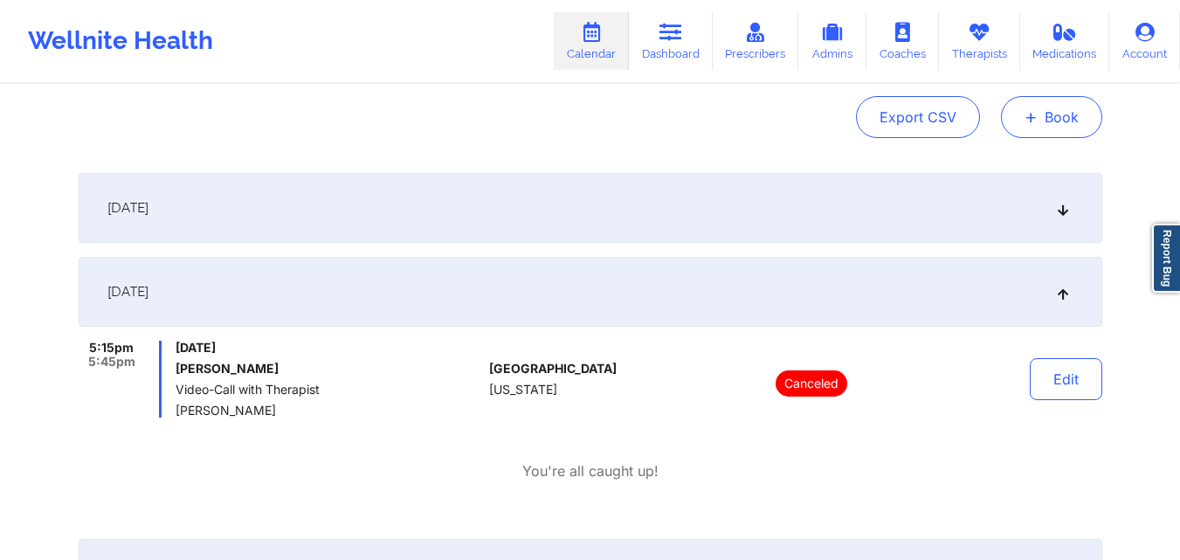
click at [1053, 124] on button "+ Book" at bounding box center [1051, 117] width 101 height 42
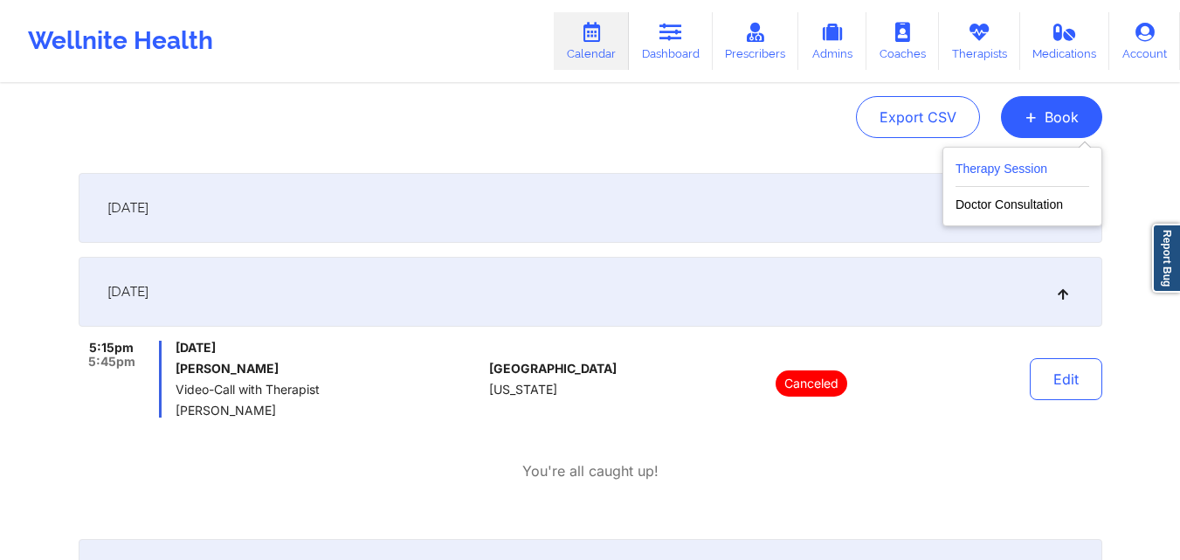
click at [1010, 172] on button "Therapy Session" at bounding box center [1022, 172] width 134 height 29
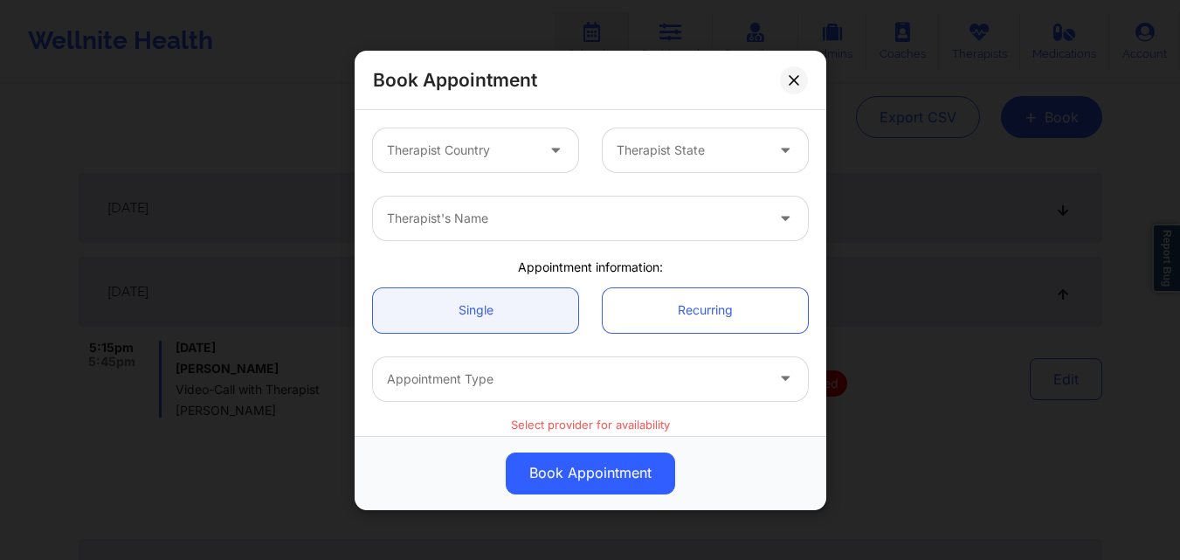
click at [894, 195] on div "Book Appointment Therapist Country Therapist State Therapist's Name Appointment…" at bounding box center [590, 280] width 1180 height 560
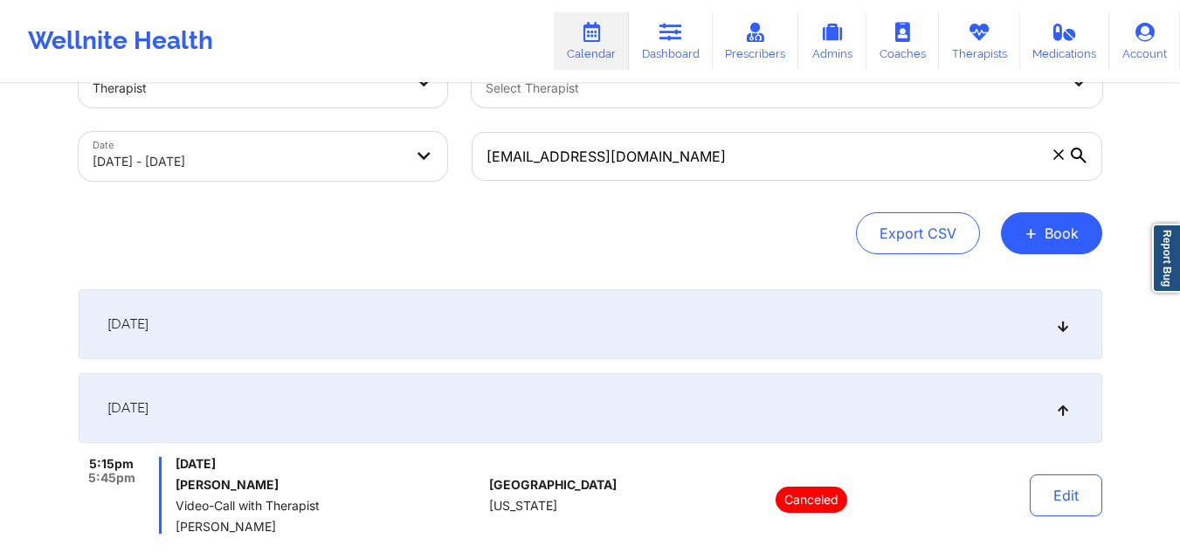
scroll to position [0, 0]
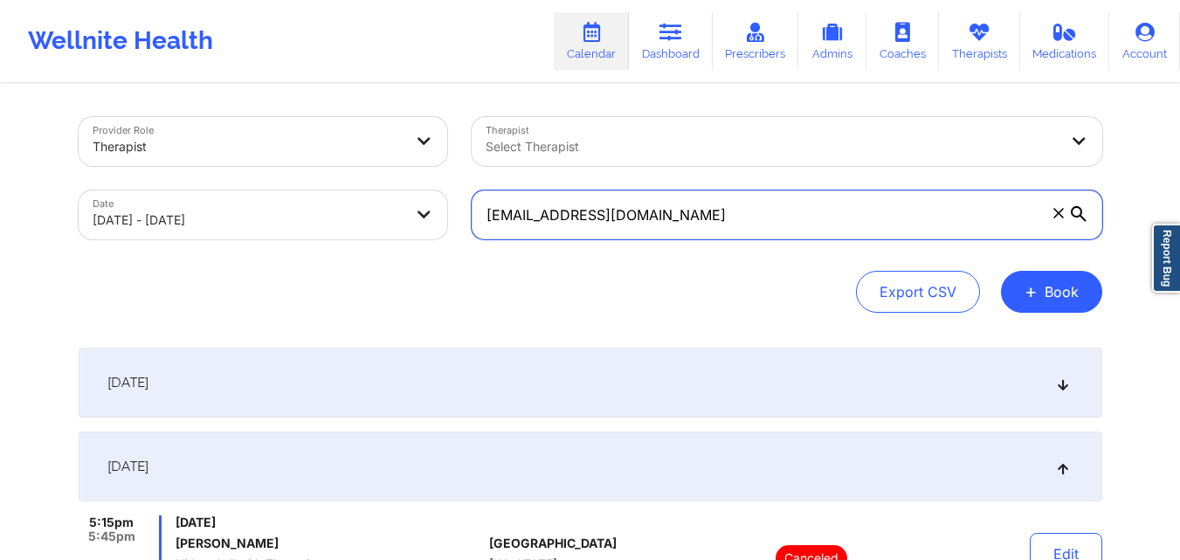
click at [740, 229] on input "tconway275@icloud.com" at bounding box center [787, 214] width 630 height 49
paste input "michelle_ozah@yahoo"
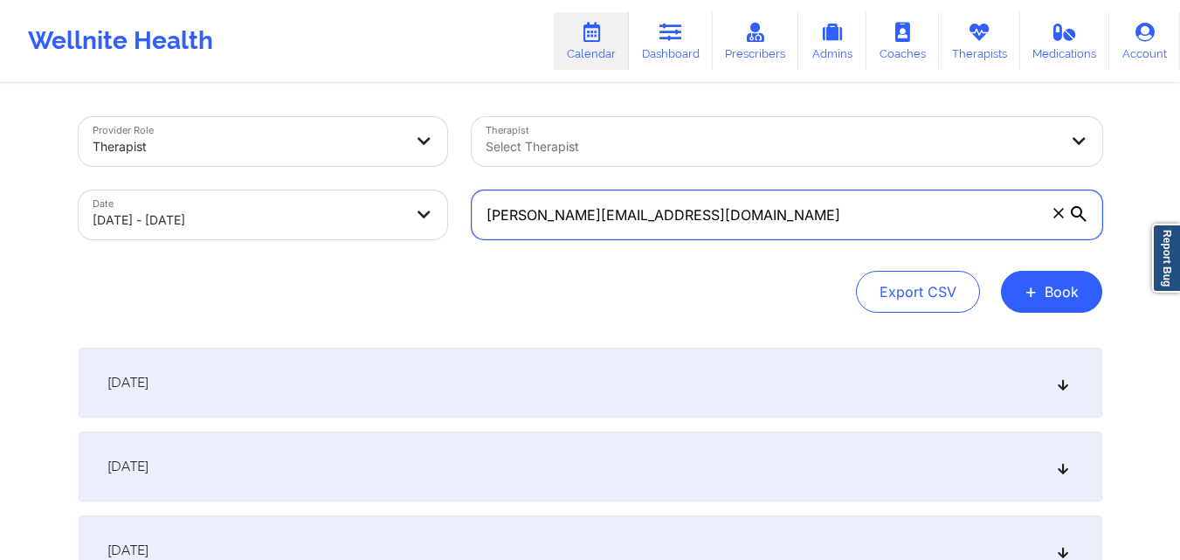
type input "michelle_ozah@yahoo.com"
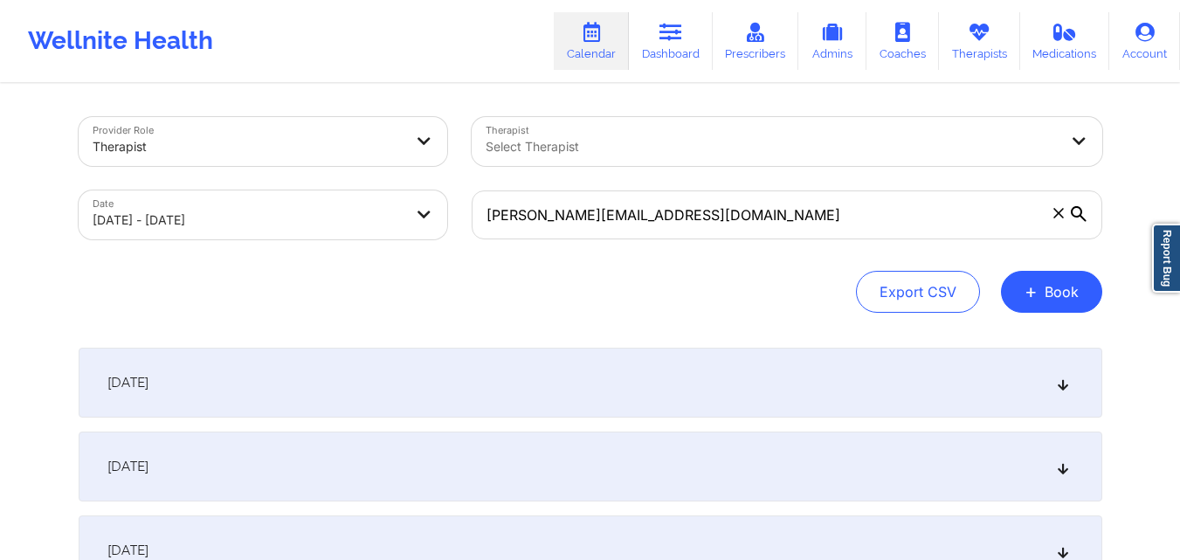
click at [506, 374] on div "September 30, 2025" at bounding box center [590, 383] width 1023 height 70
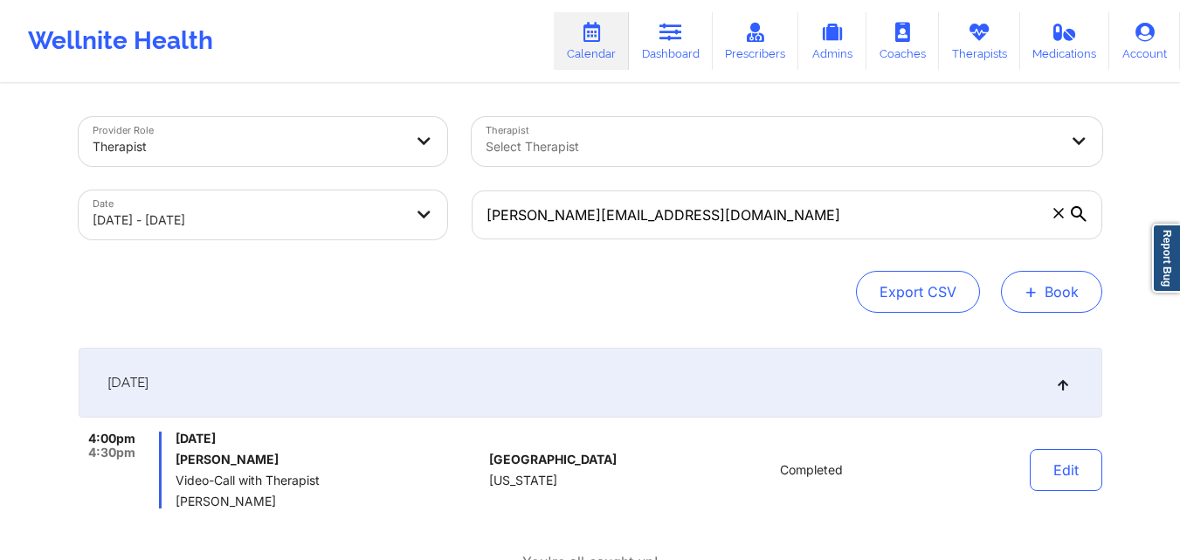
drag, startPoint x: 1056, startPoint y: 298, endPoint x: 1002, endPoint y: 298, distance: 54.1
click at [1057, 298] on button "+ Book" at bounding box center [1051, 292] width 101 height 42
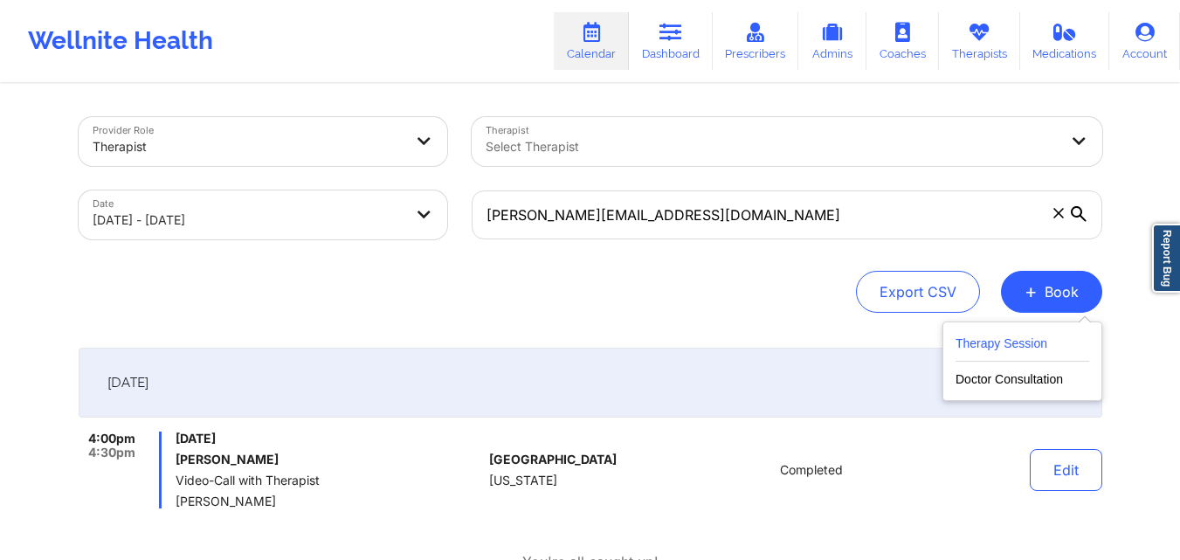
click at [1064, 341] on button "Therapy Session" at bounding box center [1022, 347] width 134 height 29
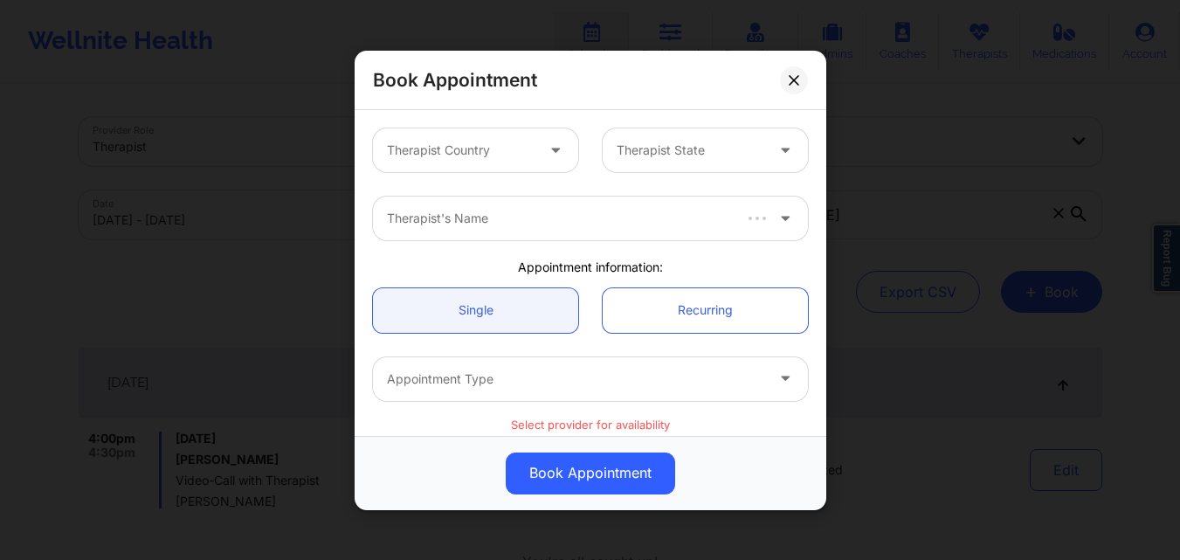
click at [517, 138] on div "Therapist Country" at bounding box center [454, 150] width 163 height 44
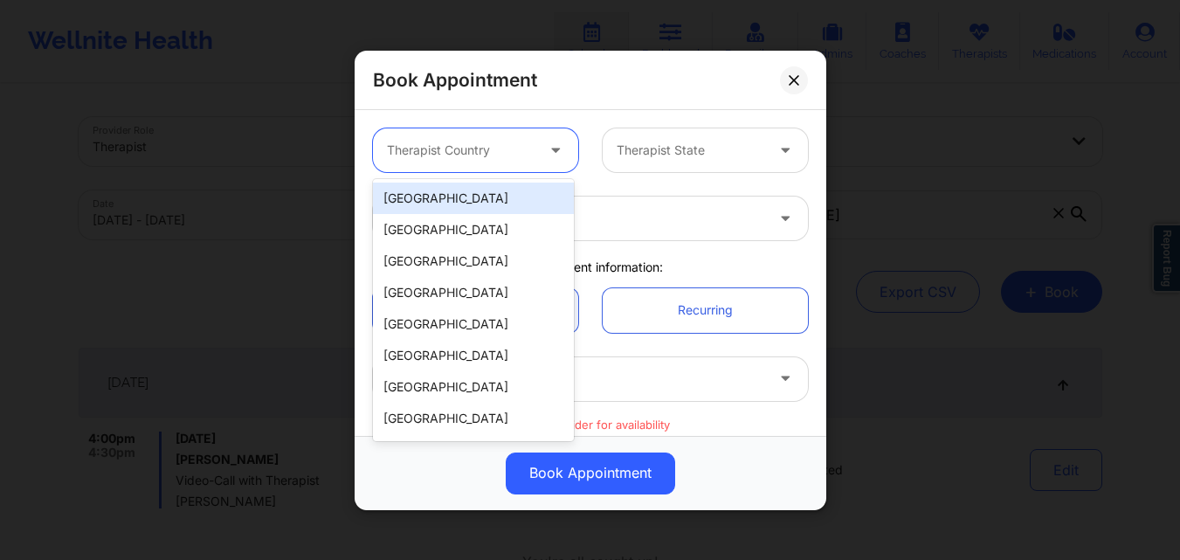
click at [505, 199] on div "[GEOGRAPHIC_DATA]" at bounding box center [473, 198] width 201 height 31
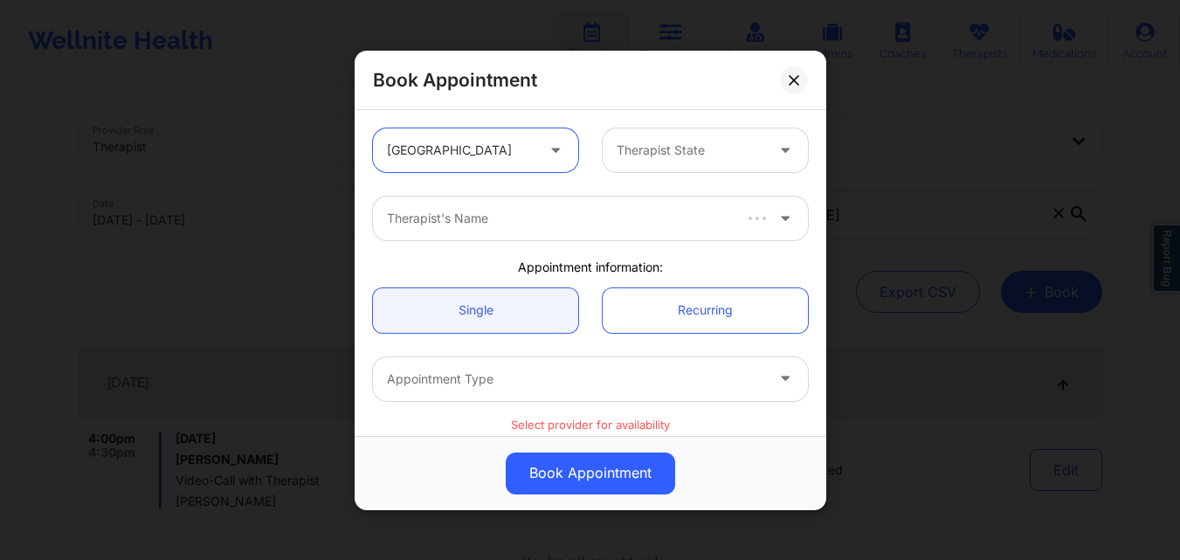
click at [708, 146] on div at bounding box center [690, 150] width 148 height 21
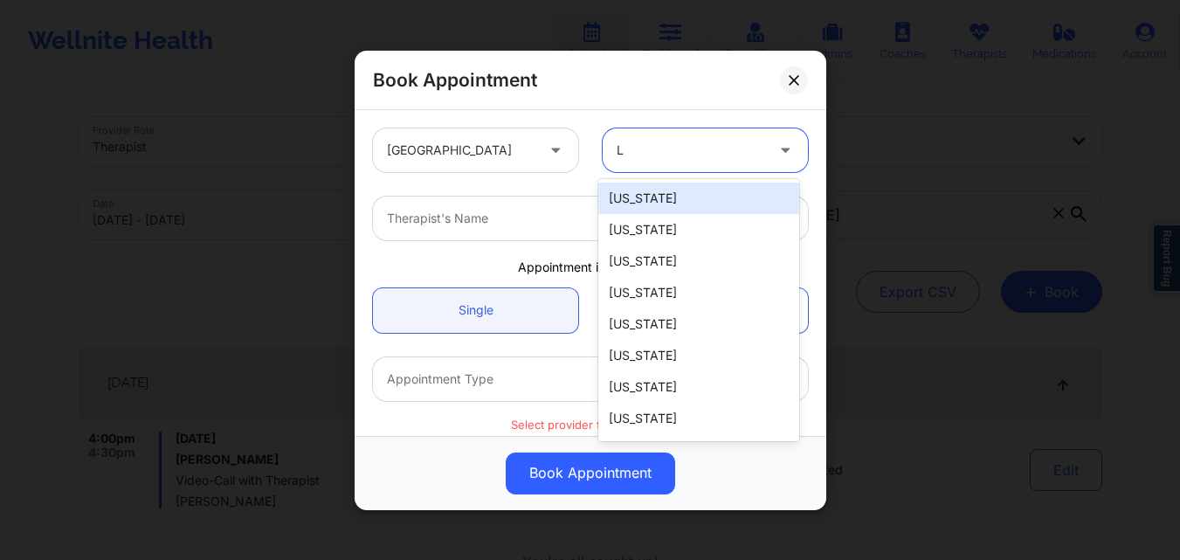
type input "Lo"
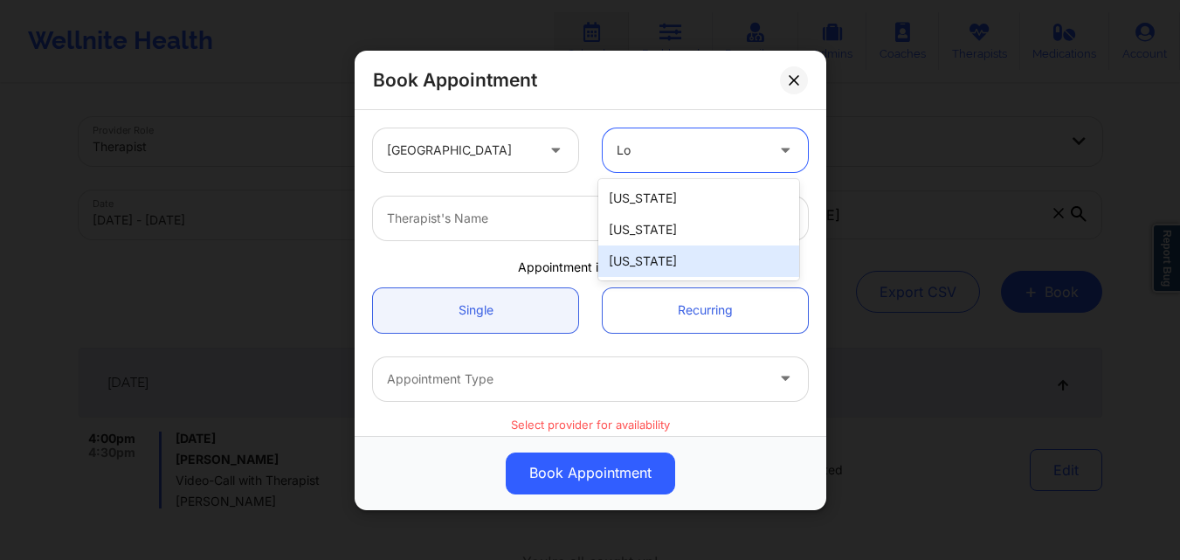
click at [704, 275] on div "Louisiana" at bounding box center [698, 260] width 201 height 31
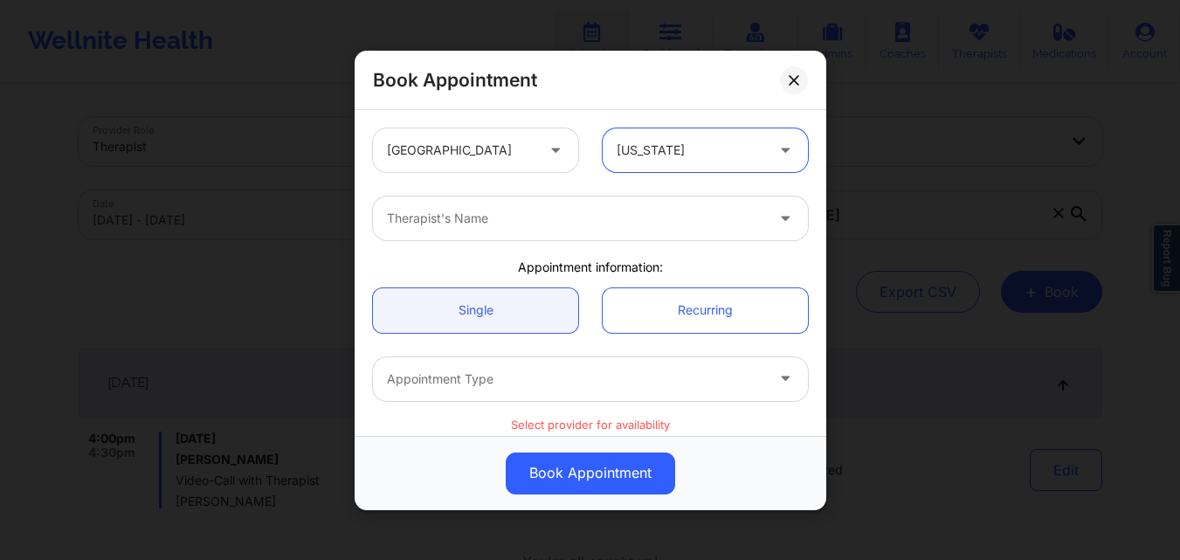
click at [486, 215] on div at bounding box center [575, 218] width 377 height 21
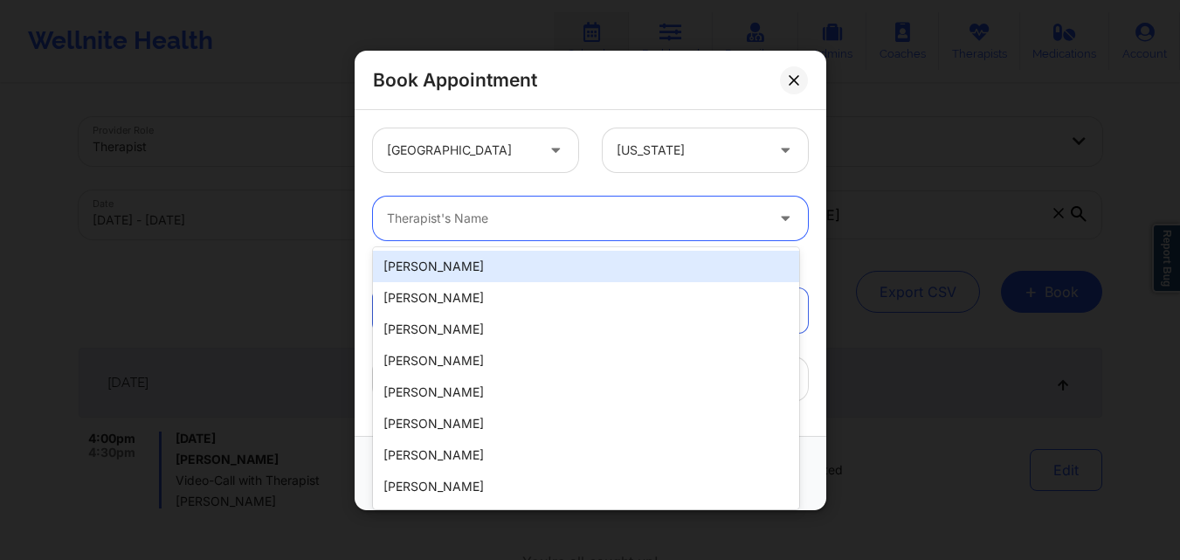
paste input "michelle_ozah@yahoo.com"
type input "michelle_ozah@yahoo.com"
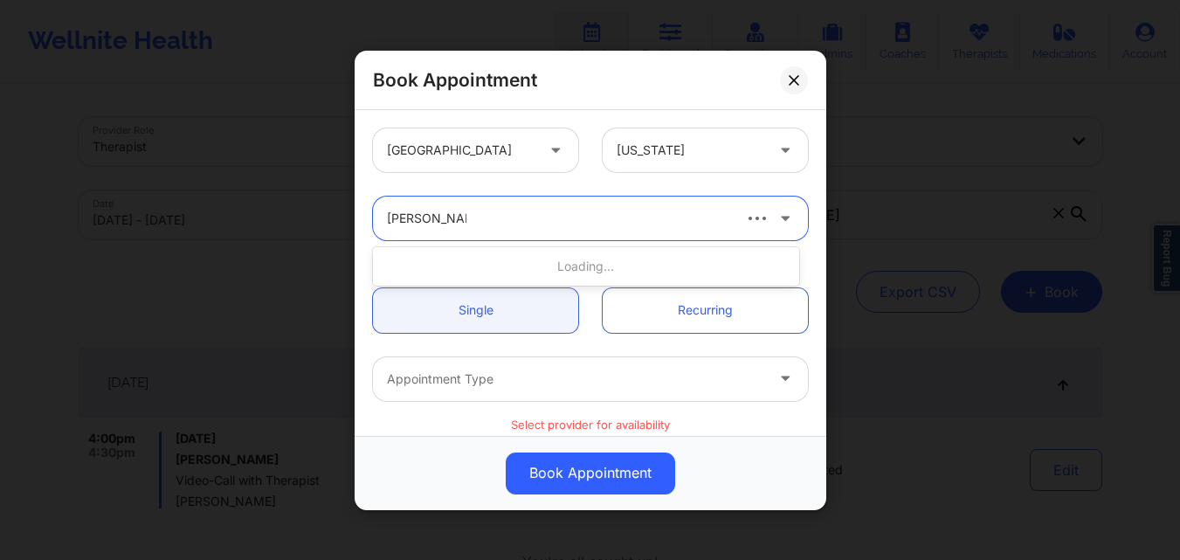
type input "Amelia Geo"
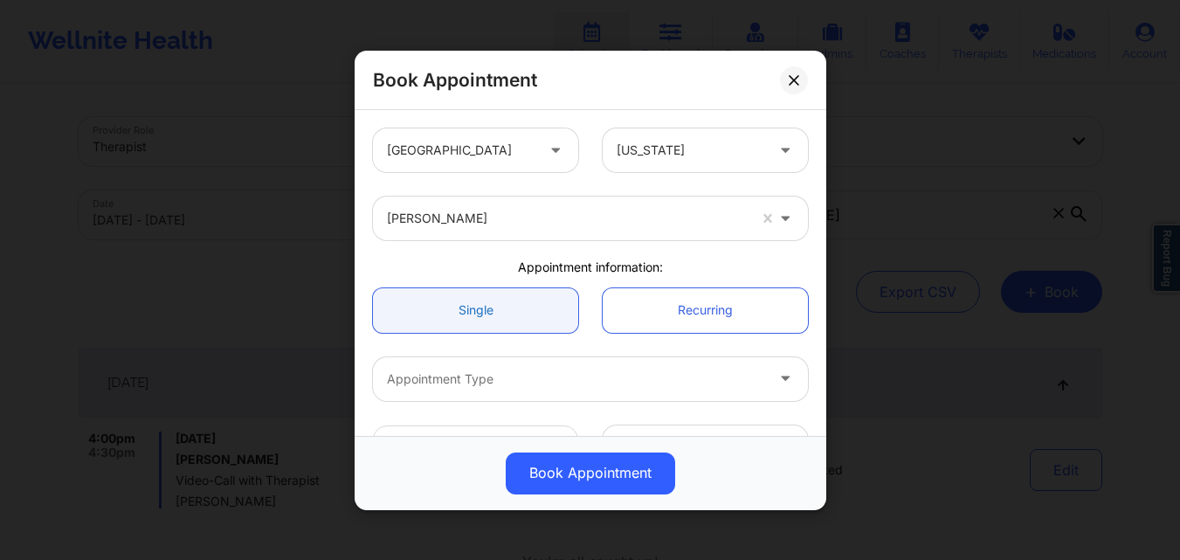
click at [493, 308] on link "Single" at bounding box center [475, 309] width 205 height 45
click at [506, 372] on div at bounding box center [575, 378] width 377 height 21
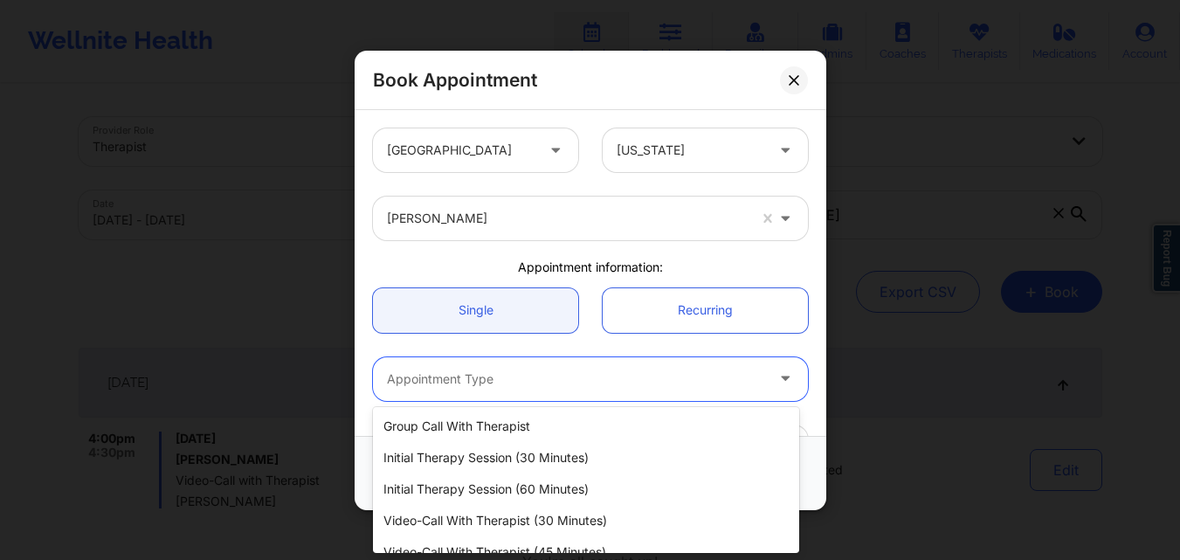
scroll to position [81, 0]
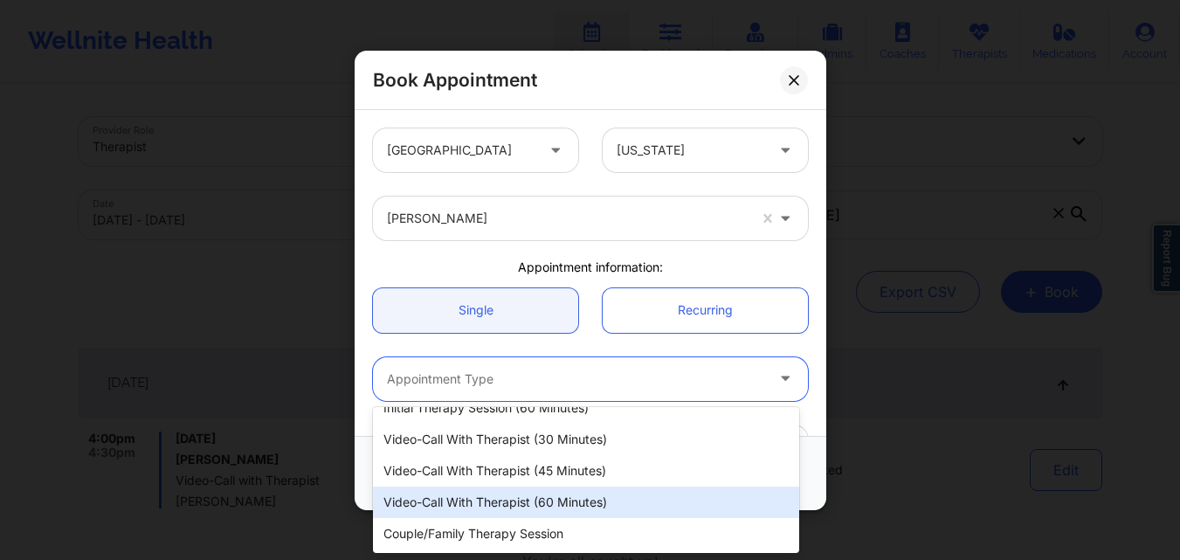
click at [531, 496] on div "Video-Call with Therapist (60 minutes)" at bounding box center [586, 501] width 426 height 31
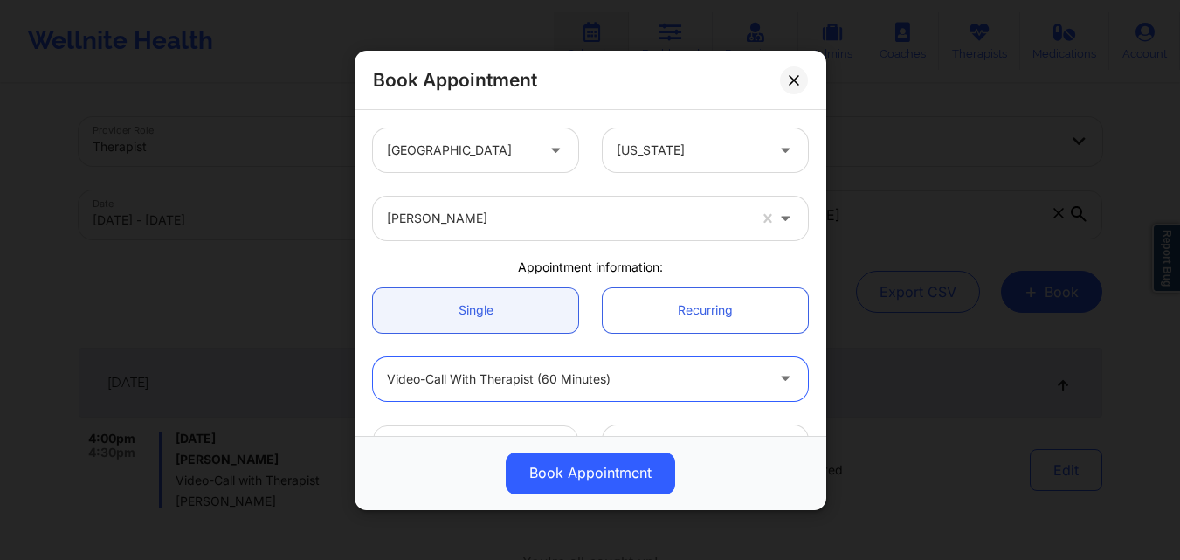
click at [522, 385] on div at bounding box center [575, 378] width 377 height 21
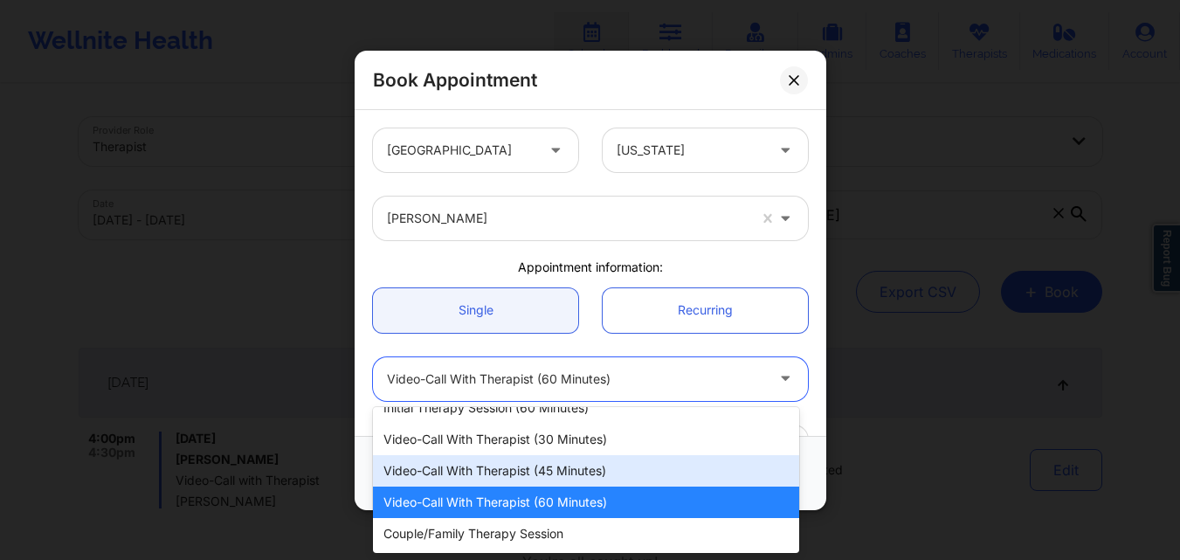
click at [511, 473] on div "Video-Call with Therapist (45 minutes)" at bounding box center [586, 470] width 426 height 31
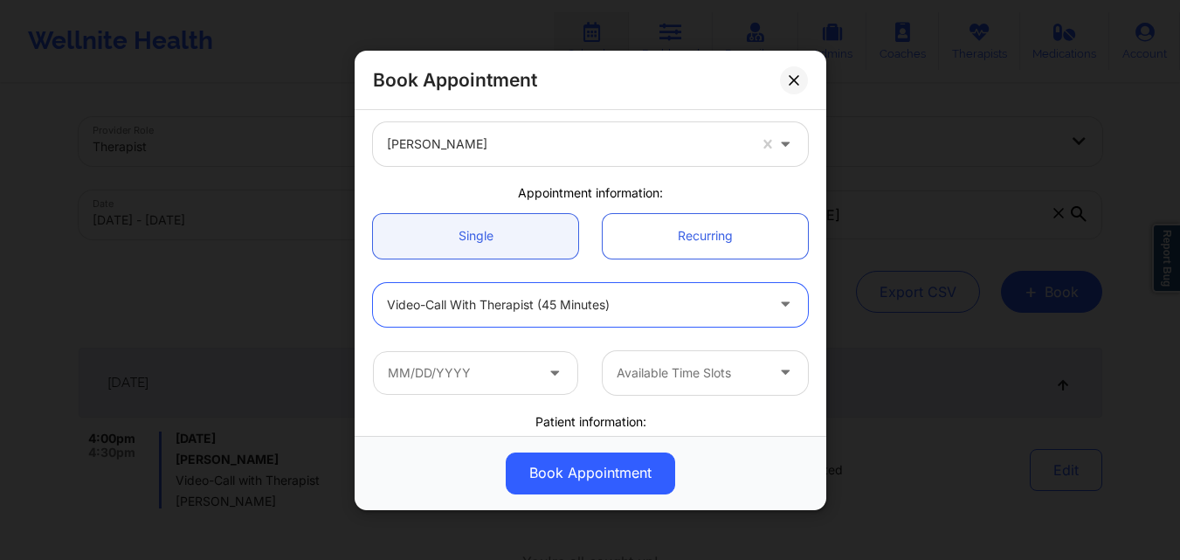
scroll to position [175, 0]
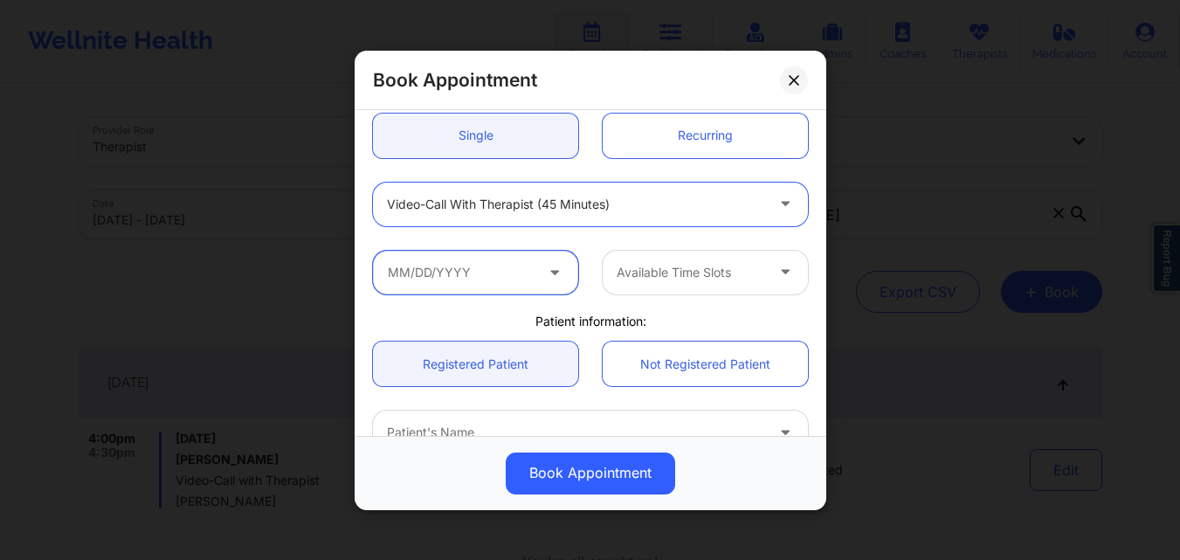
click at [502, 272] on input "text" at bounding box center [475, 272] width 205 height 44
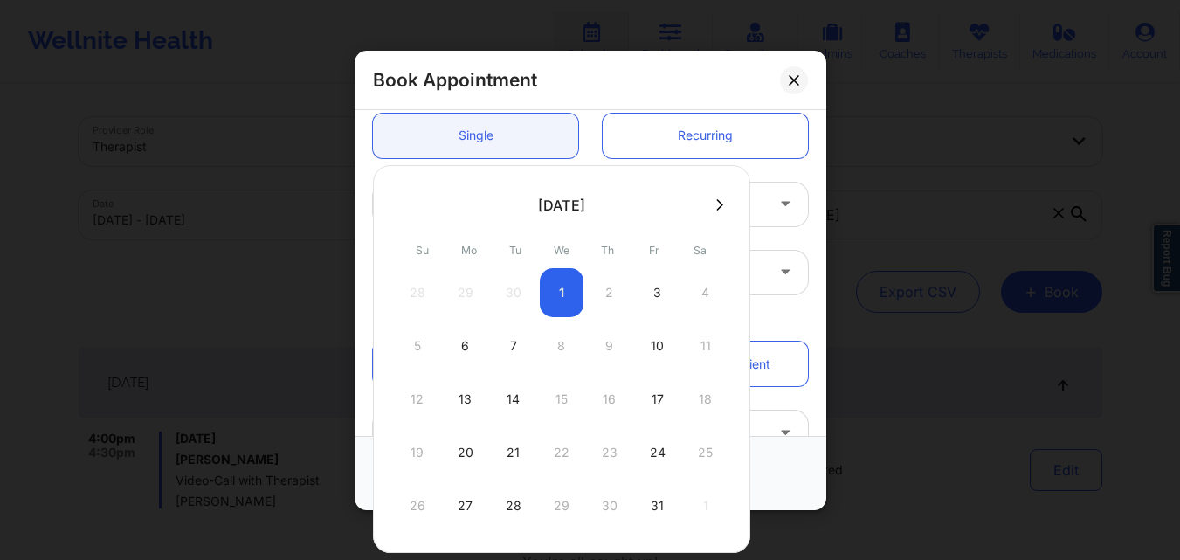
click at [795, 239] on div "Available Time Slots" at bounding box center [590, 272] width 459 height 68
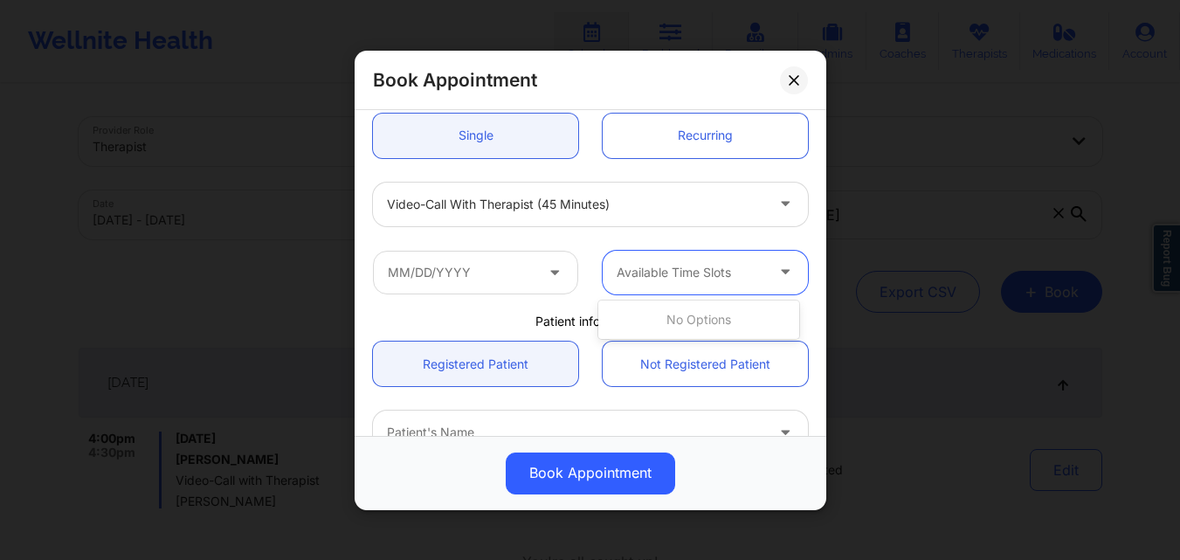
click at [706, 284] on div "Available Time Slots" at bounding box center [684, 272] width 163 height 44
click at [721, 143] on link "Recurring" at bounding box center [705, 135] width 205 height 45
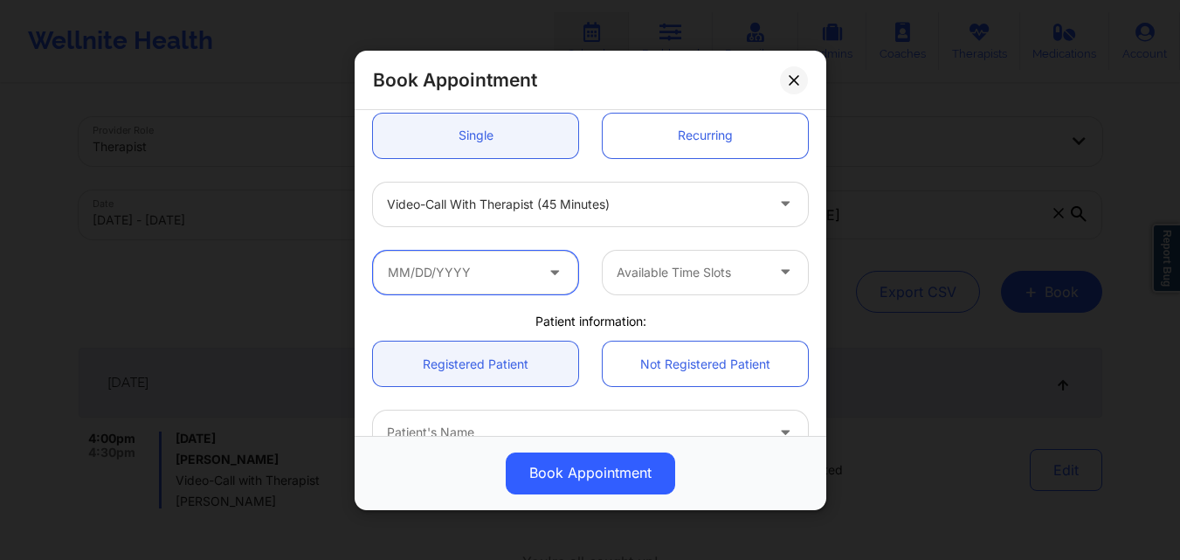
click at [491, 281] on input "text" at bounding box center [475, 272] width 205 height 44
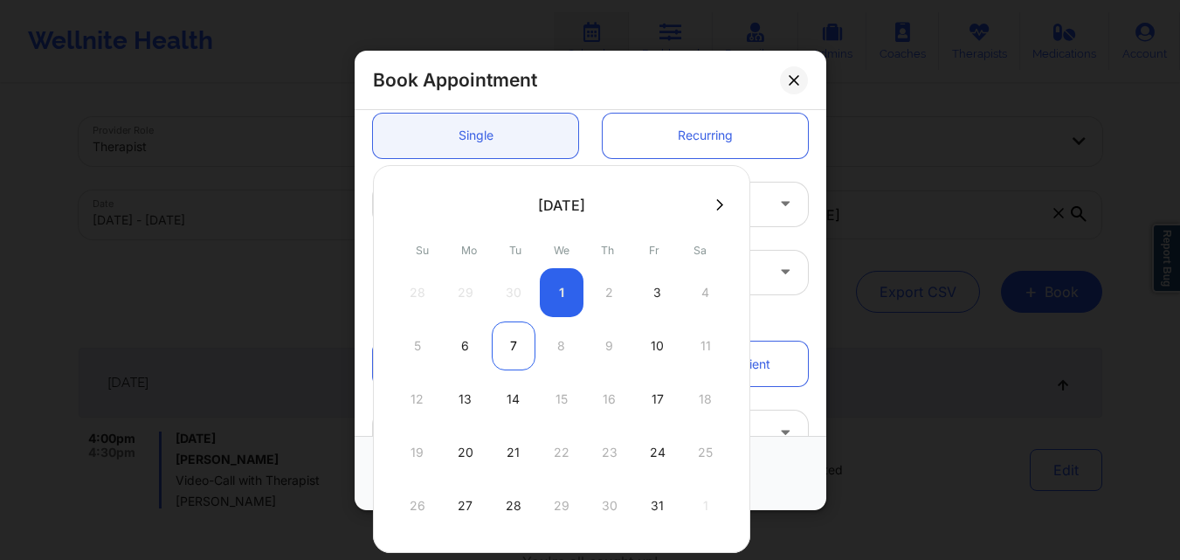
click at [513, 346] on div "7" at bounding box center [514, 345] width 44 height 49
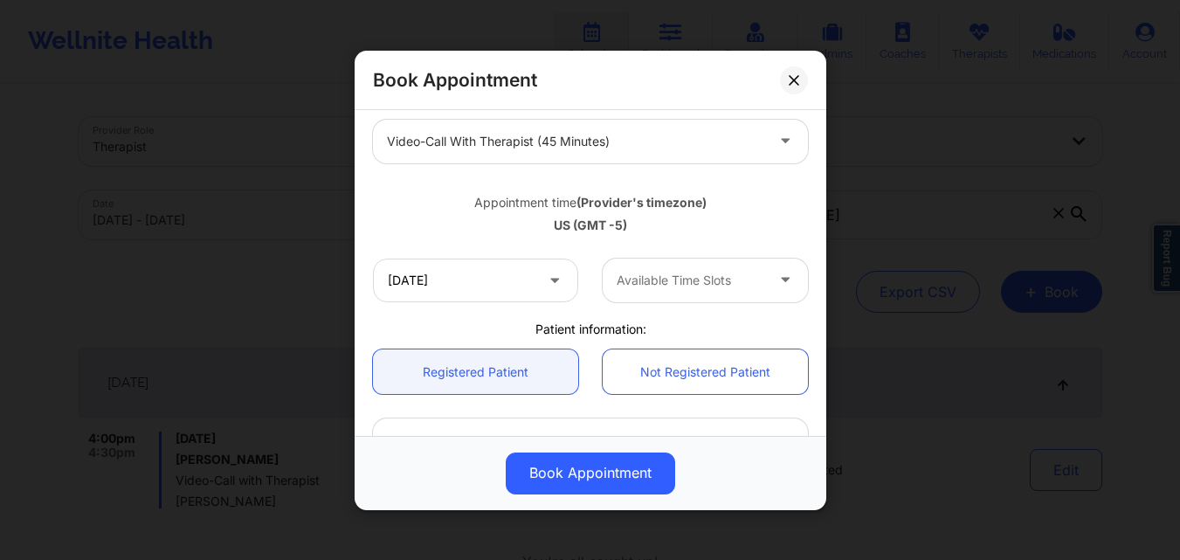
scroll to position [262, 0]
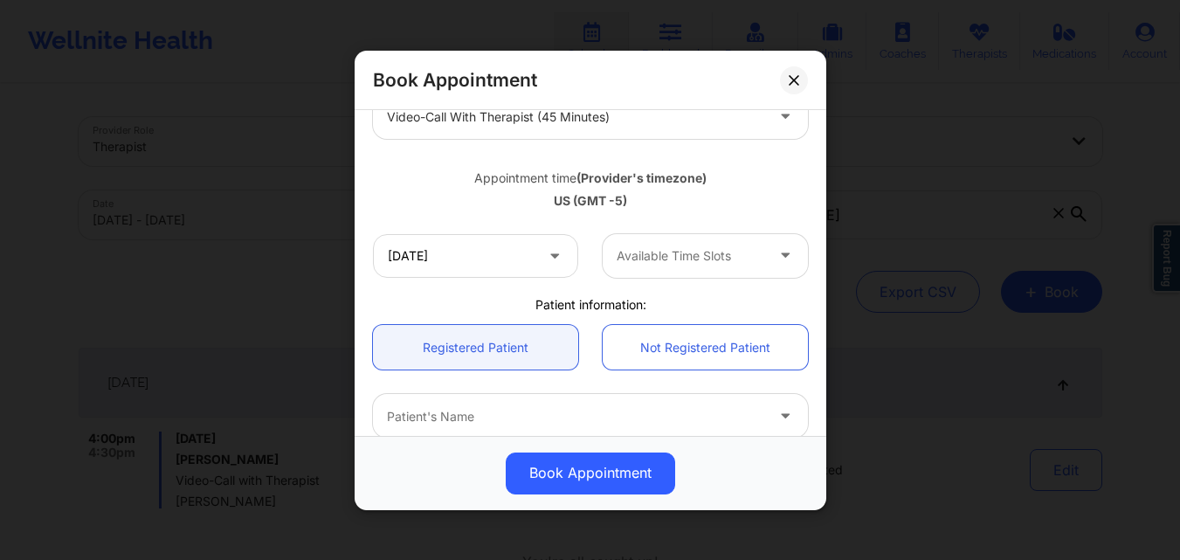
click at [692, 258] on div at bounding box center [690, 255] width 148 height 21
click at [499, 263] on input "10/07/2025" at bounding box center [475, 255] width 205 height 44
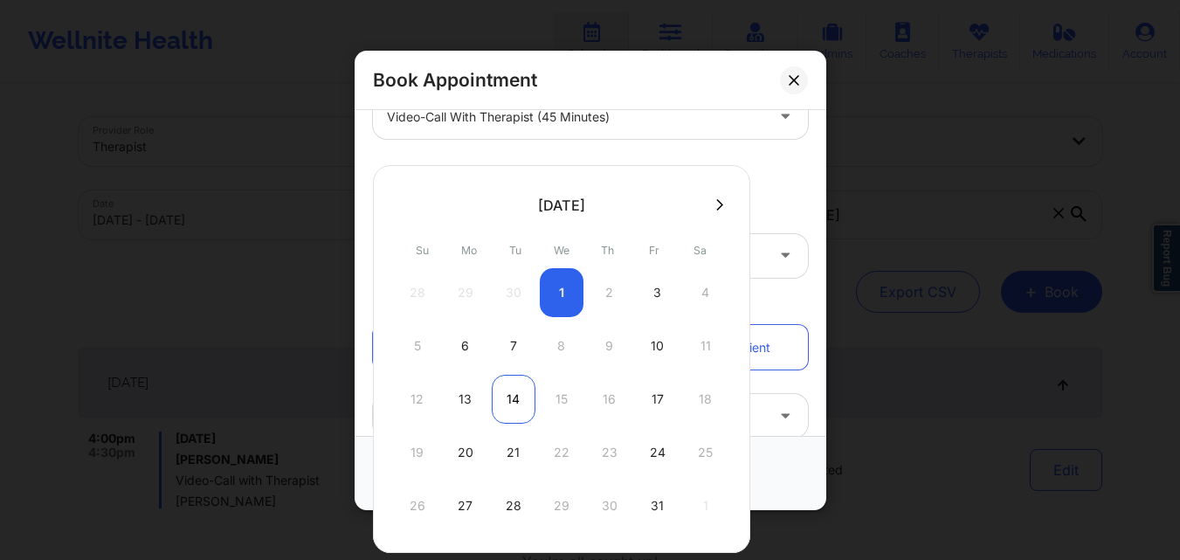
click at [510, 396] on div "14" at bounding box center [514, 399] width 44 height 49
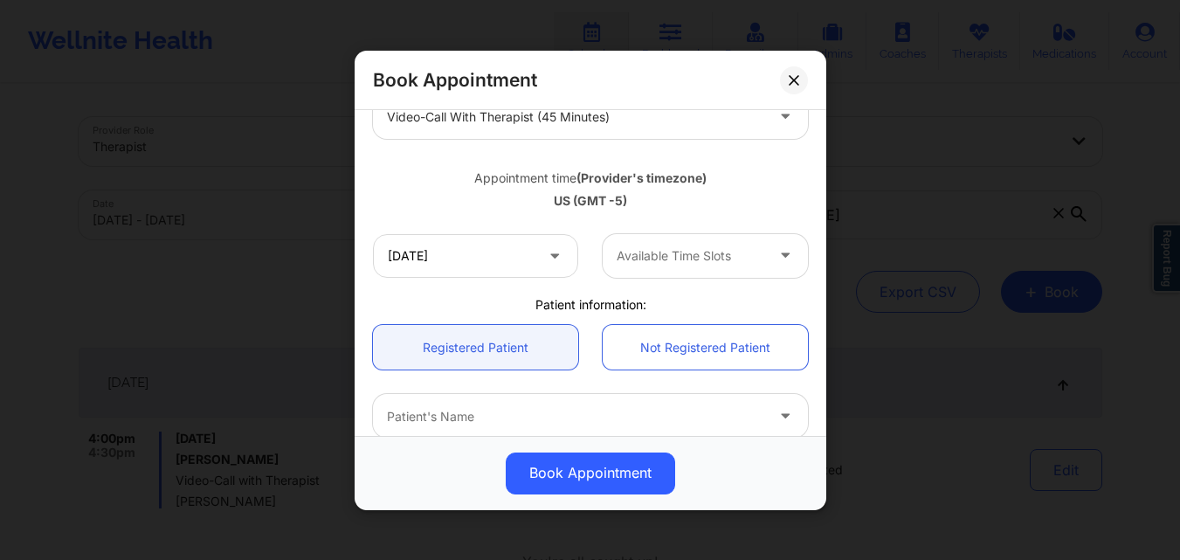
click at [712, 253] on div at bounding box center [690, 255] width 148 height 21
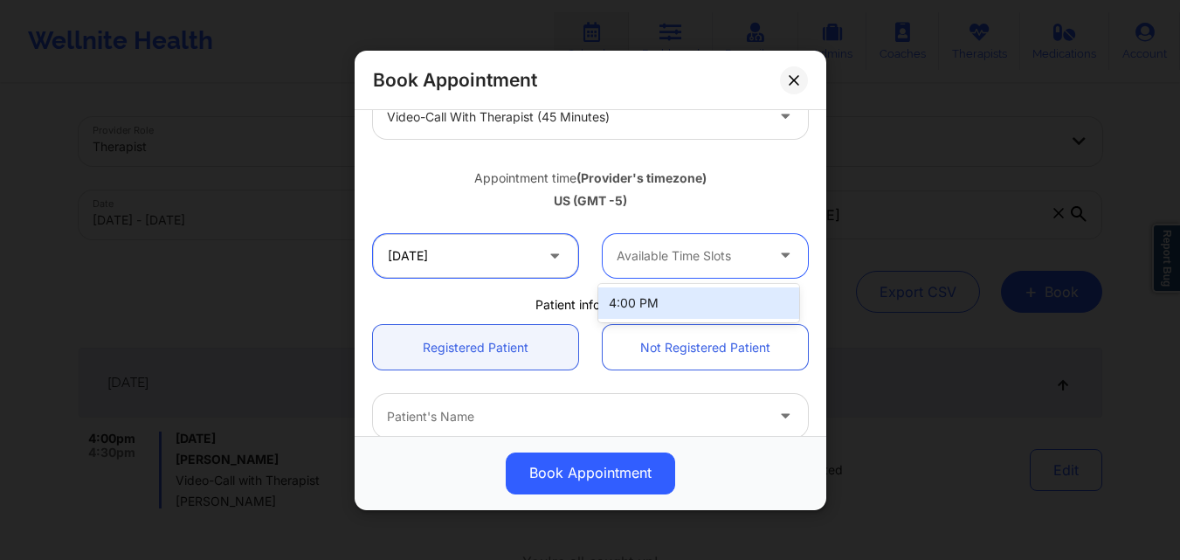
click at [483, 257] on input "10/14/2025" at bounding box center [475, 255] width 205 height 44
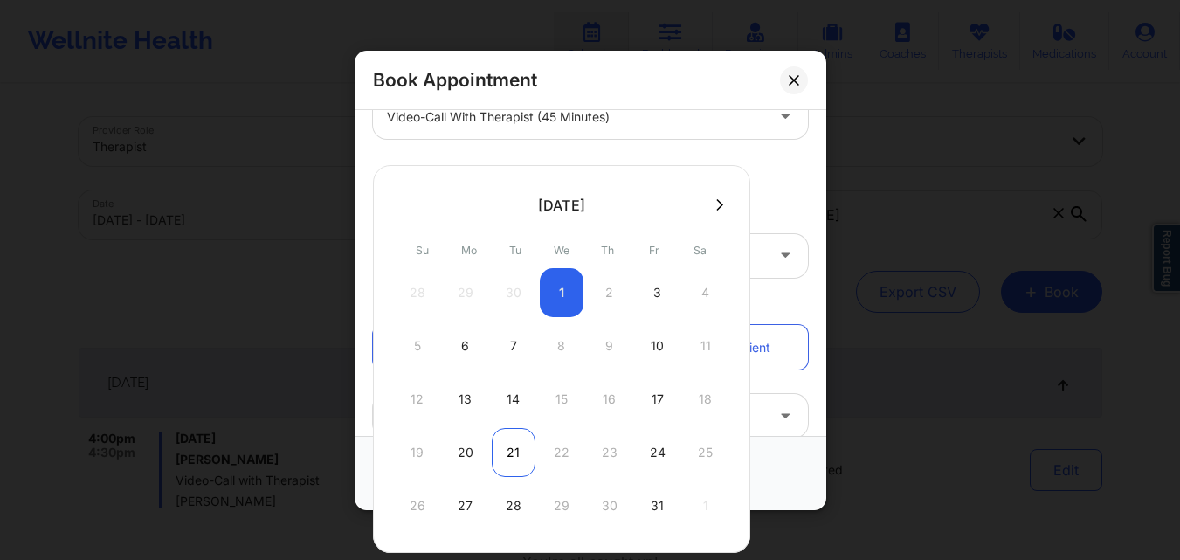
click at [511, 445] on div "21" at bounding box center [514, 452] width 44 height 49
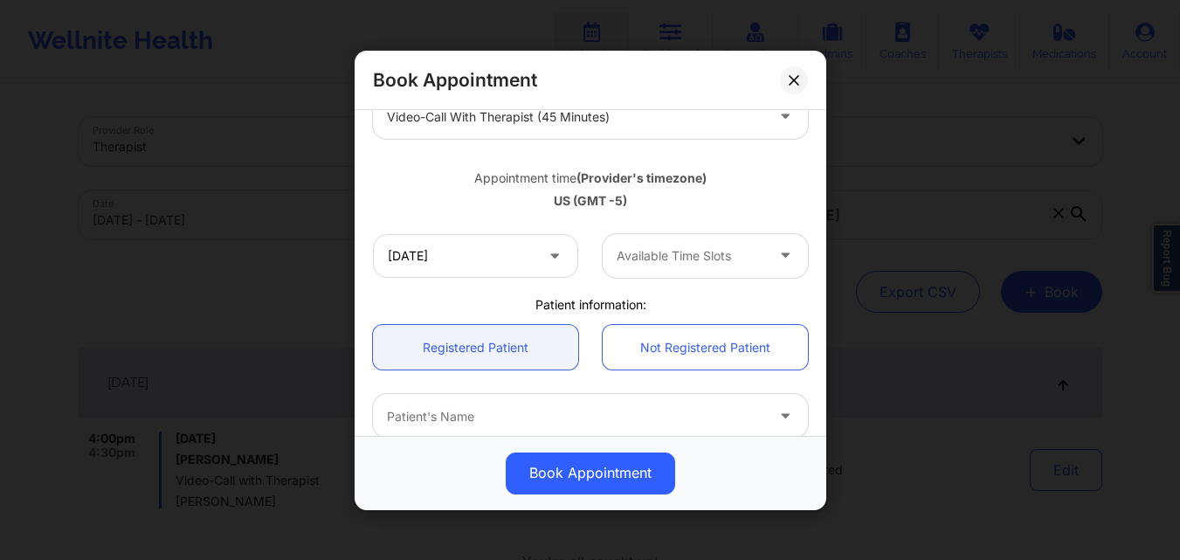
click at [721, 241] on div "Available Time Slots" at bounding box center [684, 255] width 163 height 44
click at [720, 256] on div at bounding box center [690, 255] width 148 height 21
click at [497, 257] on input "10/21/2025" at bounding box center [475, 255] width 205 height 44
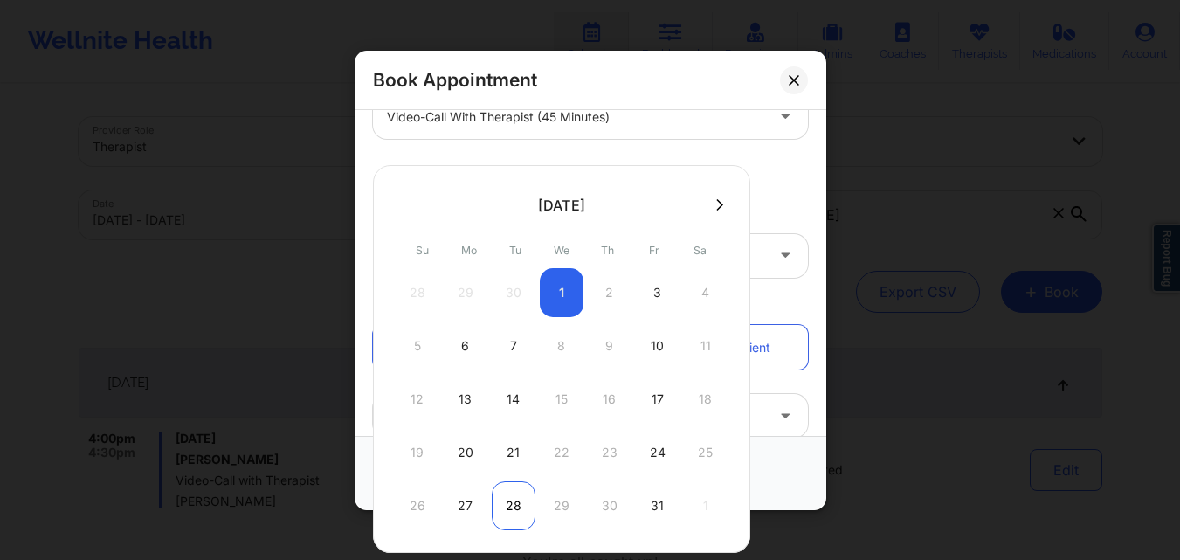
click at [519, 497] on div "28" at bounding box center [514, 505] width 44 height 49
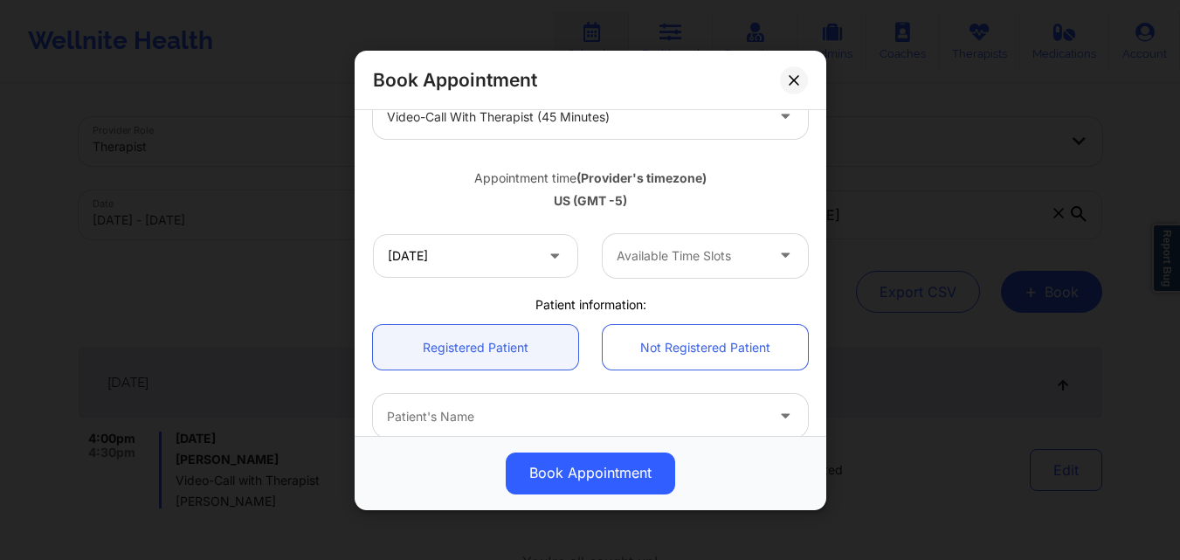
click at [727, 245] on div at bounding box center [690, 255] width 148 height 21
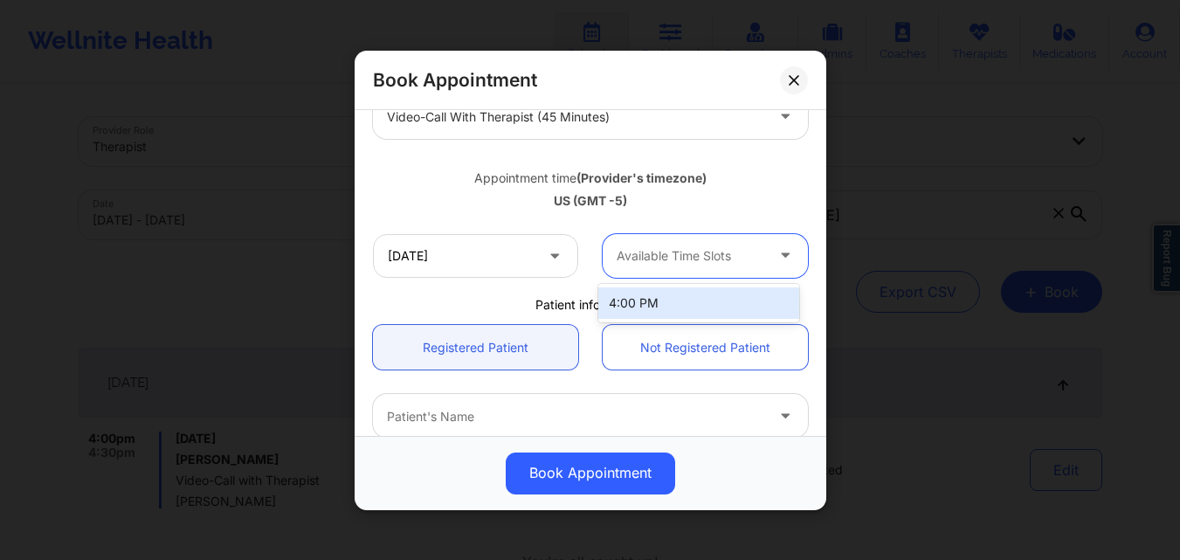
click at [727, 245] on div at bounding box center [690, 255] width 148 height 21
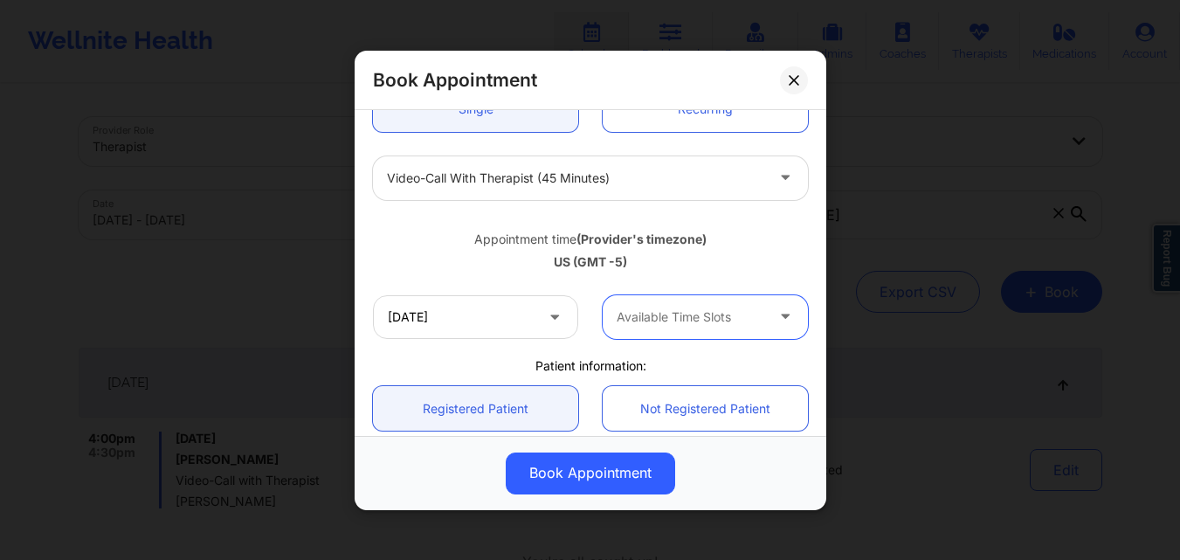
scroll to position [175, 0]
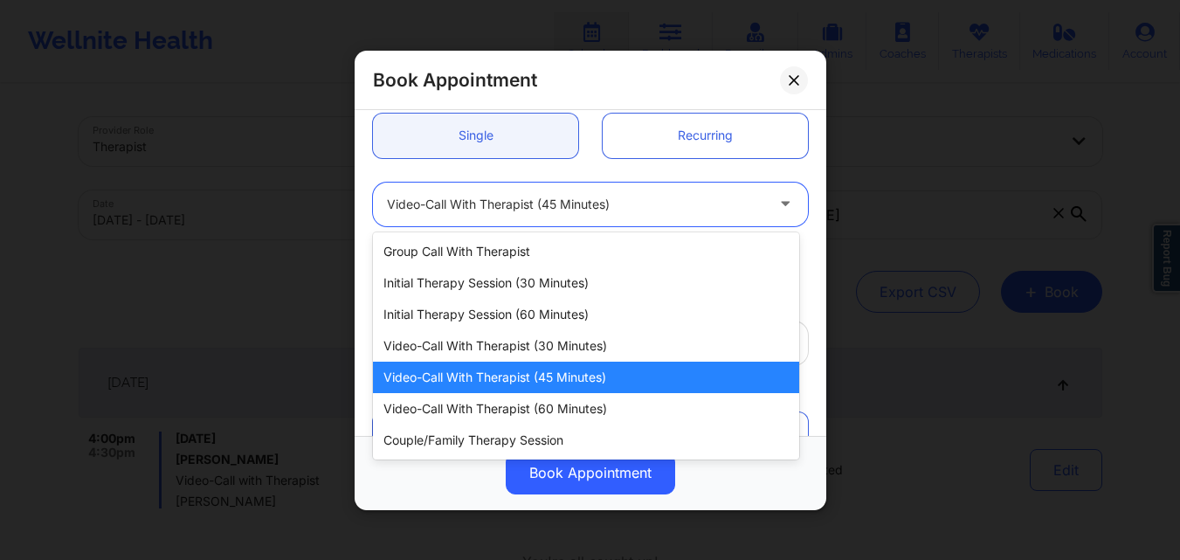
click at [644, 212] on div at bounding box center [575, 203] width 377 height 21
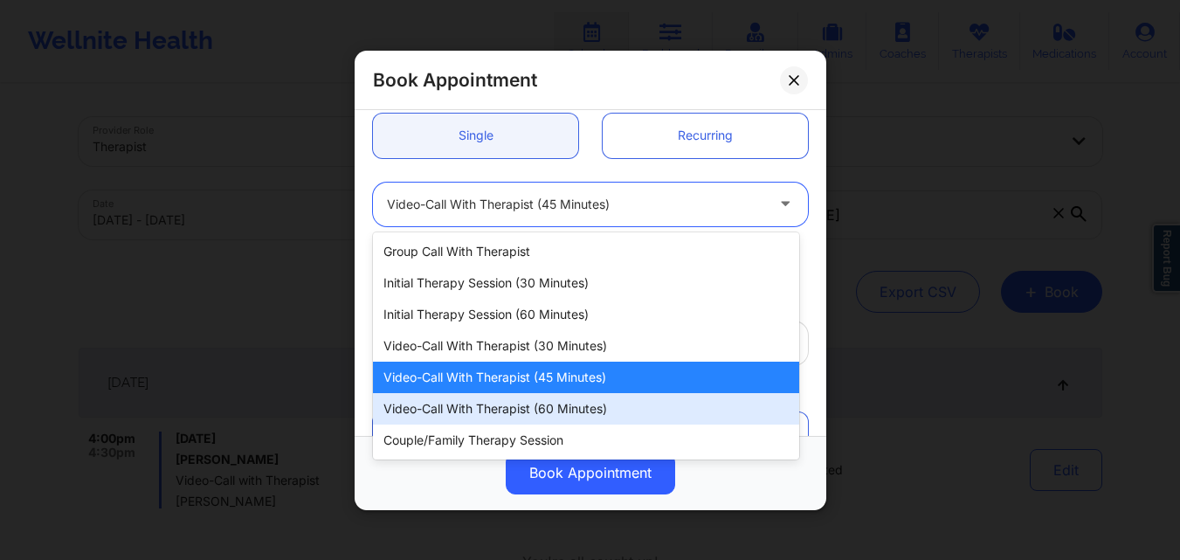
click at [562, 413] on div "Video-Call with Therapist (60 minutes)" at bounding box center [586, 408] width 426 height 31
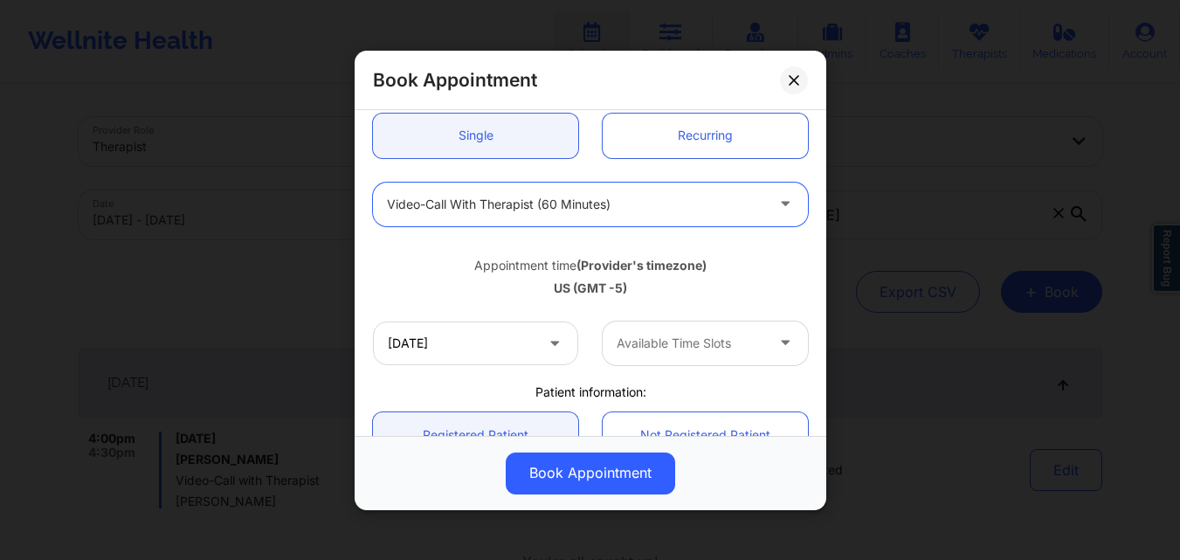
click at [699, 346] on div at bounding box center [690, 343] width 148 height 21
click at [661, 211] on div at bounding box center [575, 203] width 377 height 21
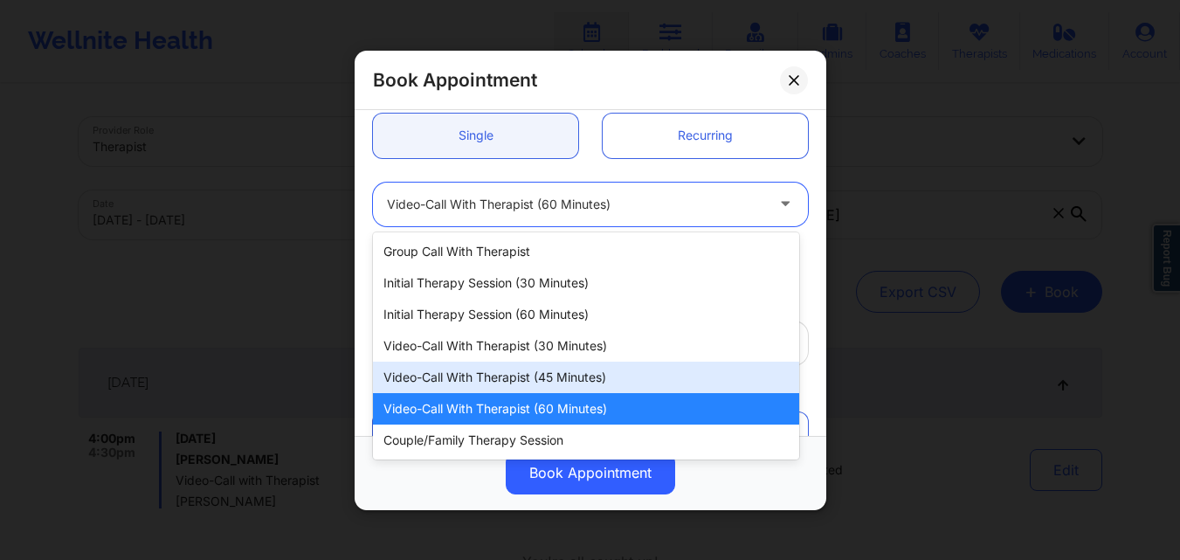
click at [614, 374] on div "Video-Call with Therapist (45 minutes)" at bounding box center [586, 377] width 426 height 31
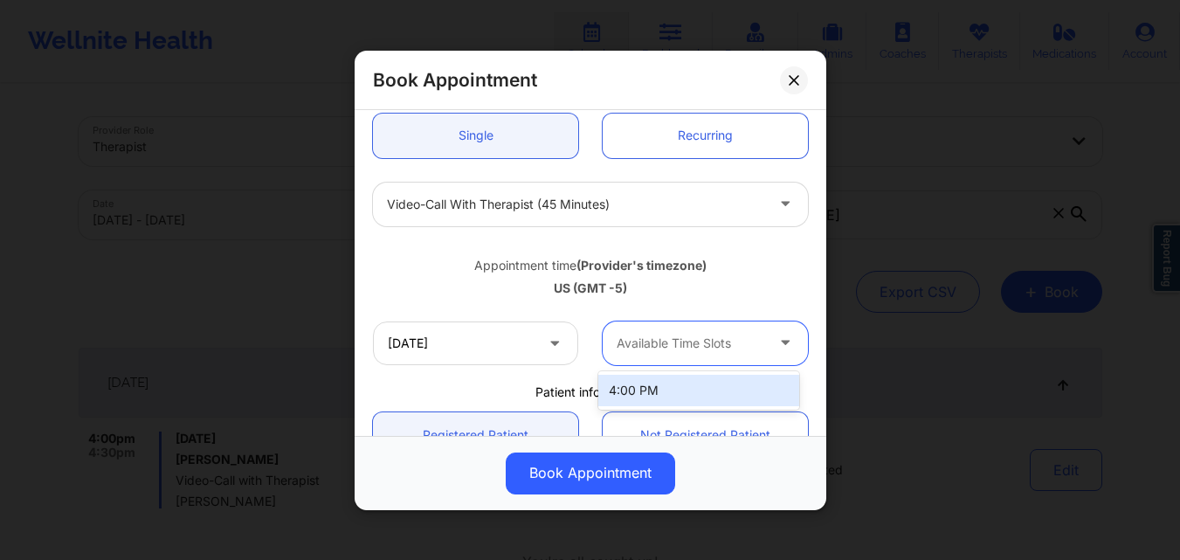
click at [728, 355] on div "Available Time Slots" at bounding box center [684, 342] width 163 height 44
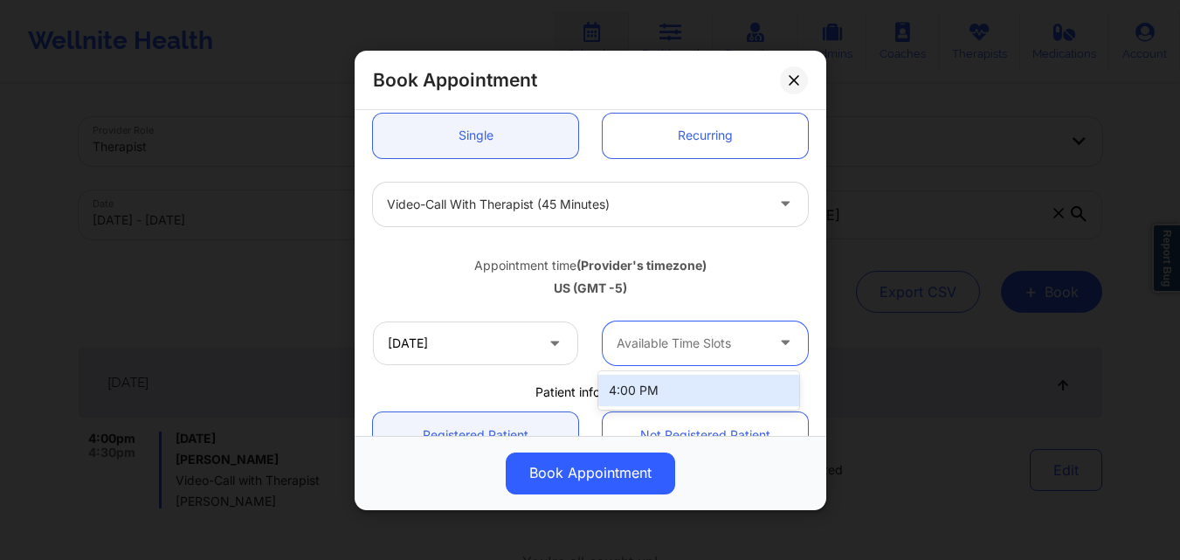
click at [728, 355] on div "Available Time Slots" at bounding box center [684, 342] width 163 height 44
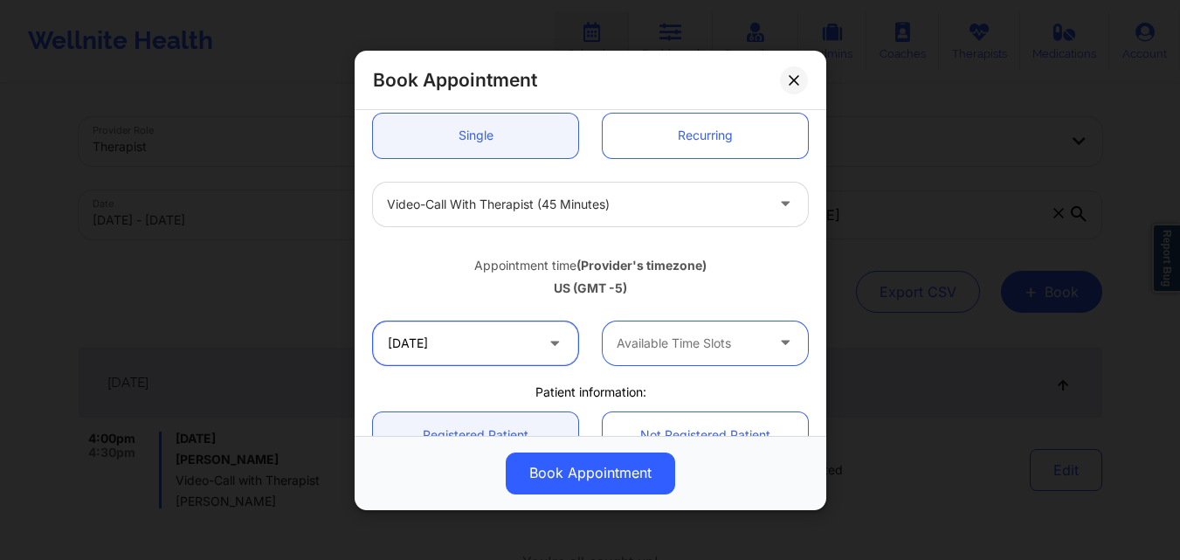
click at [503, 352] on input "10/28/2025" at bounding box center [475, 342] width 205 height 44
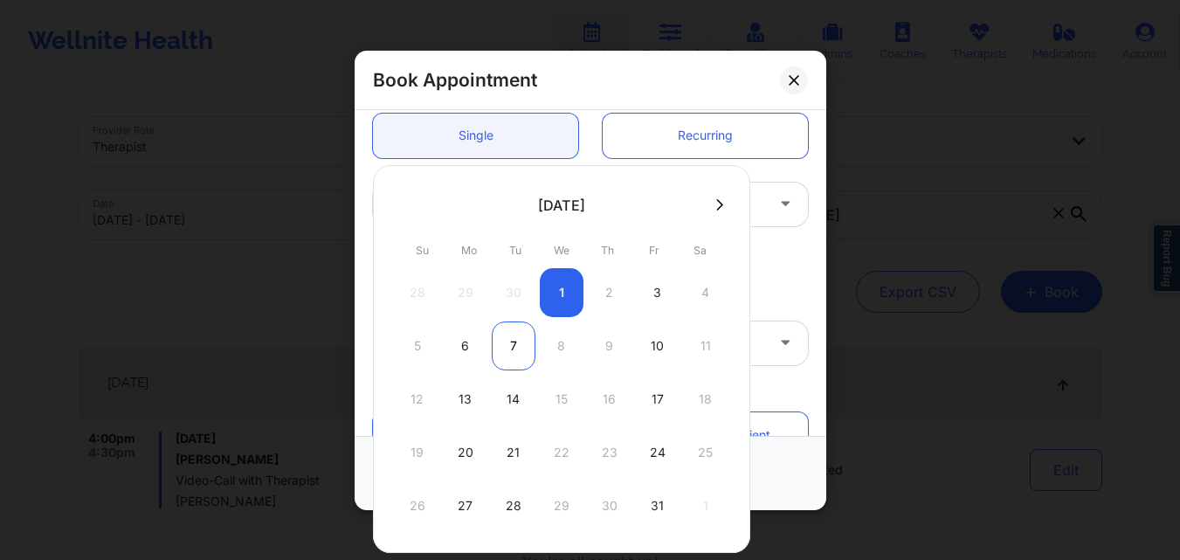
click at [513, 344] on div "7" at bounding box center [514, 345] width 44 height 49
type input "10/07/2025"
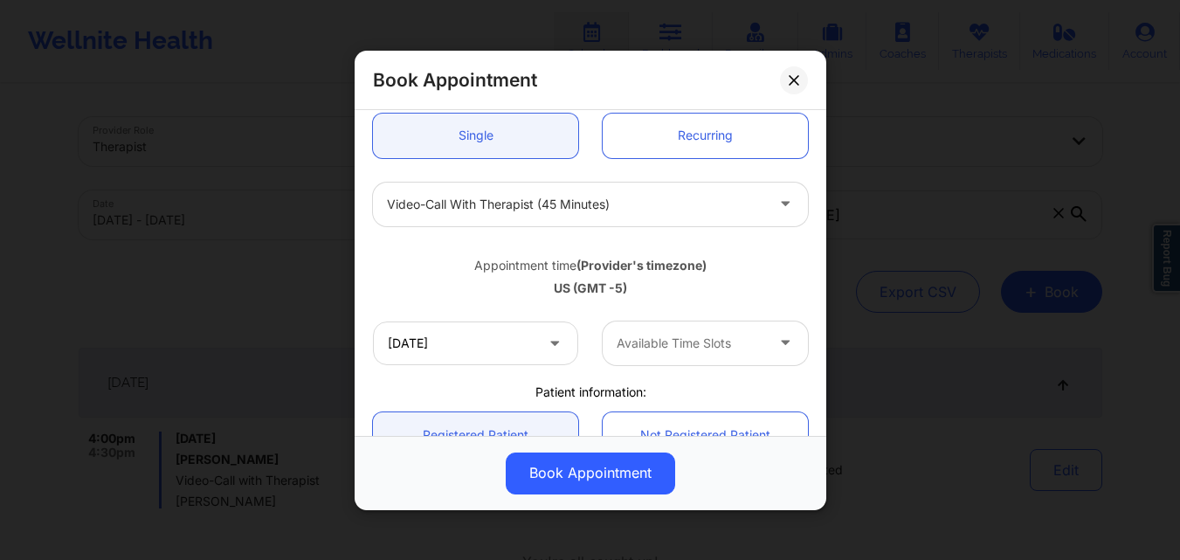
click at [736, 348] on div at bounding box center [690, 343] width 148 height 21
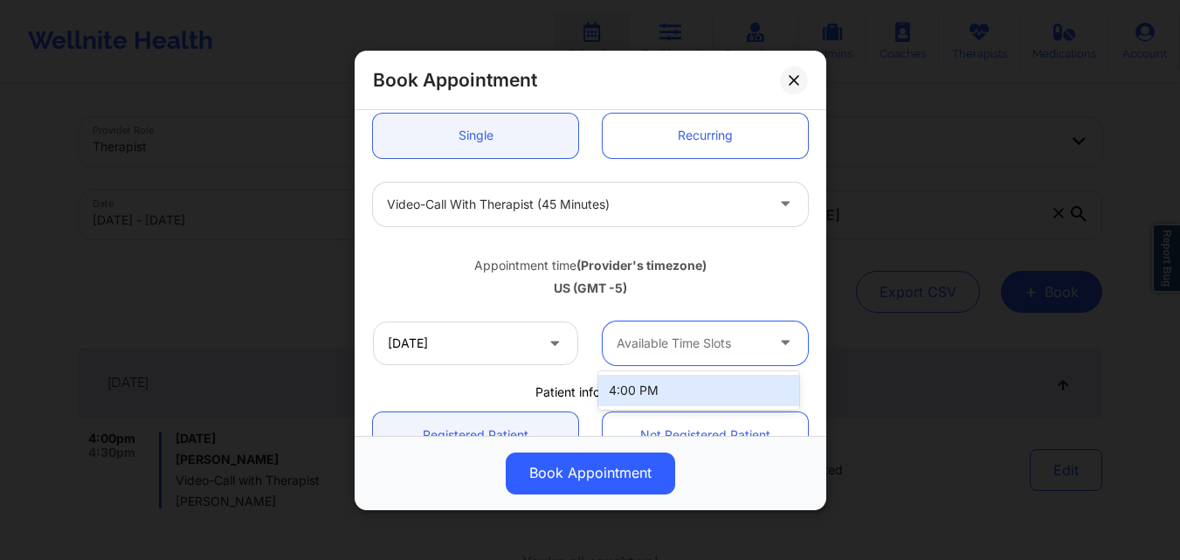
click at [690, 395] on div "4:00 PM" at bounding box center [698, 390] width 201 height 31
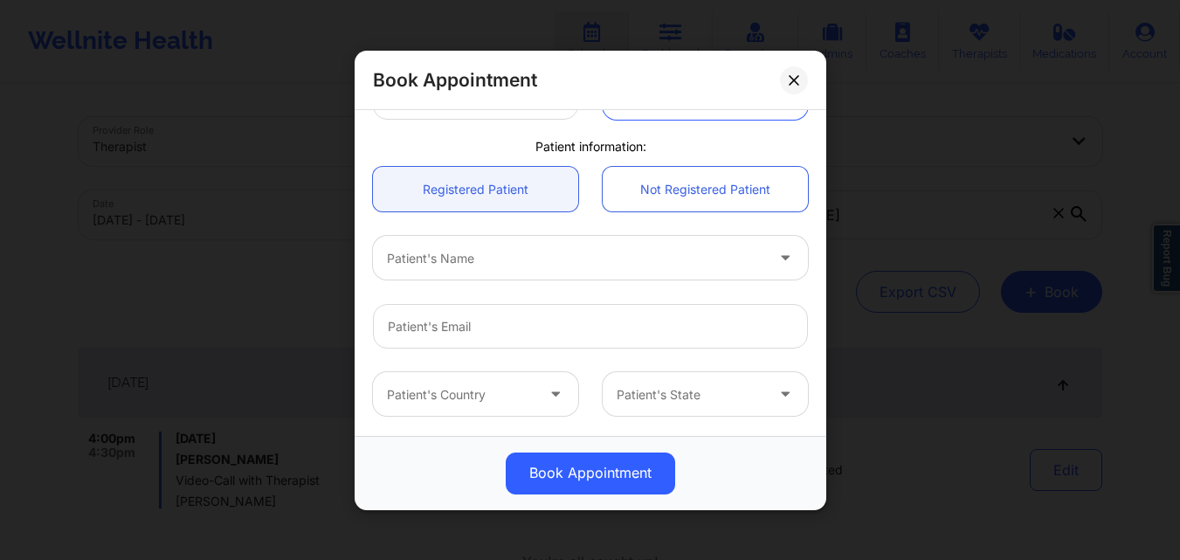
scroll to position [406, 0]
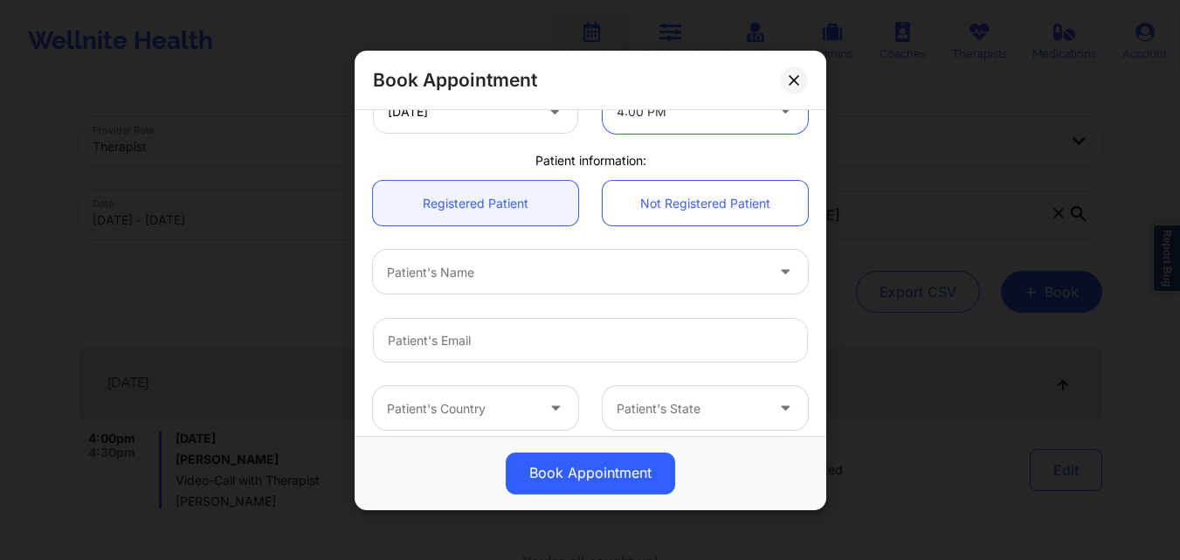
click at [608, 285] on div "Patient's Name" at bounding box center [569, 272] width 393 height 44
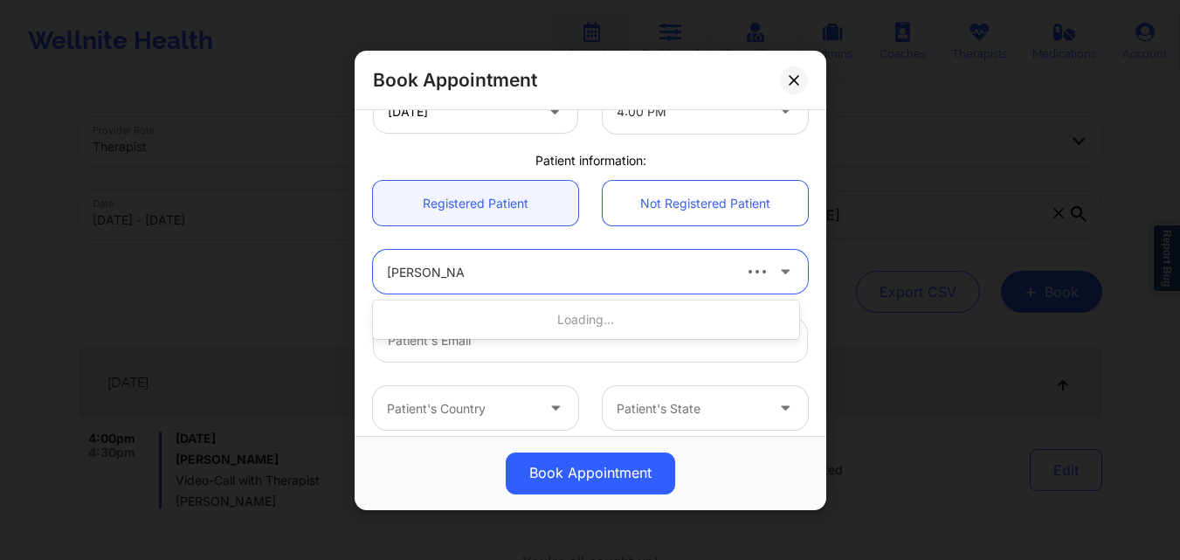
type input "Michelle Ozah"
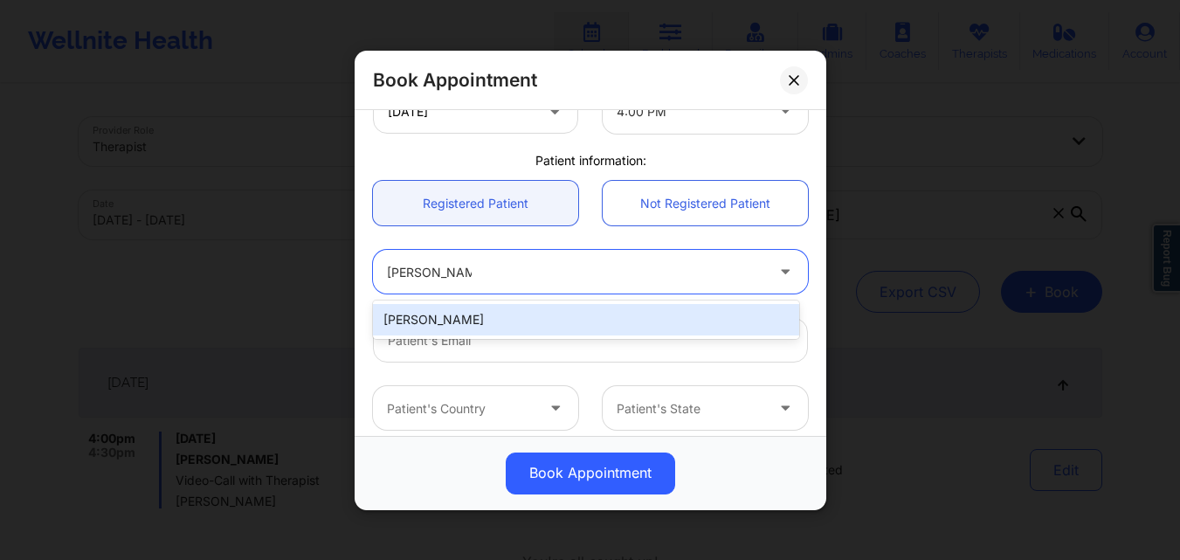
click at [550, 314] on div "Michelle Ozah" at bounding box center [586, 319] width 426 height 31
type input "michelle_ozah@yahoo.com"
type input "+15048740038"
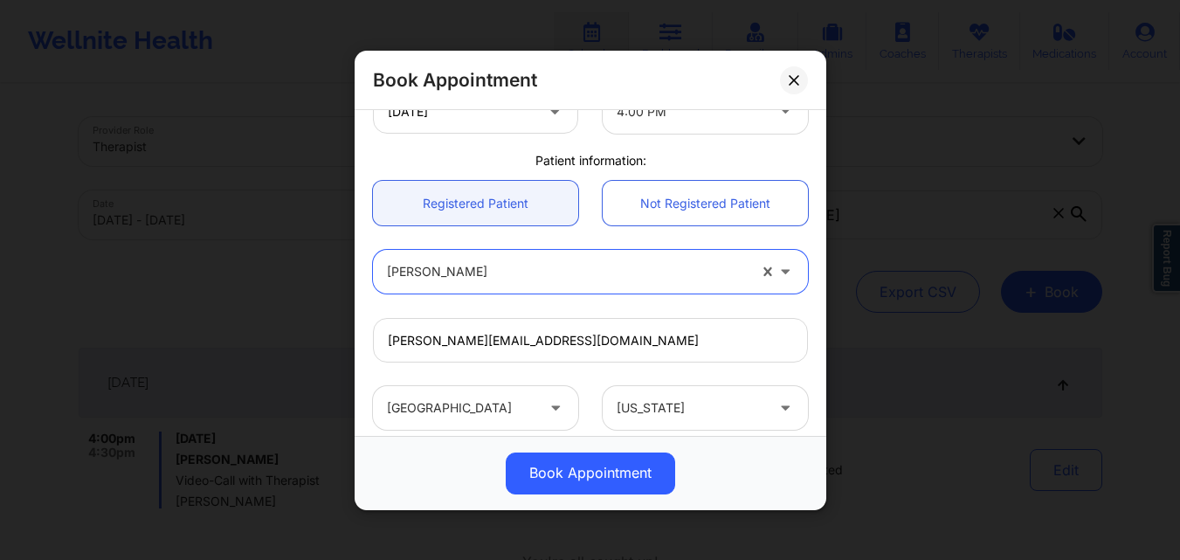
scroll to position [581, 0]
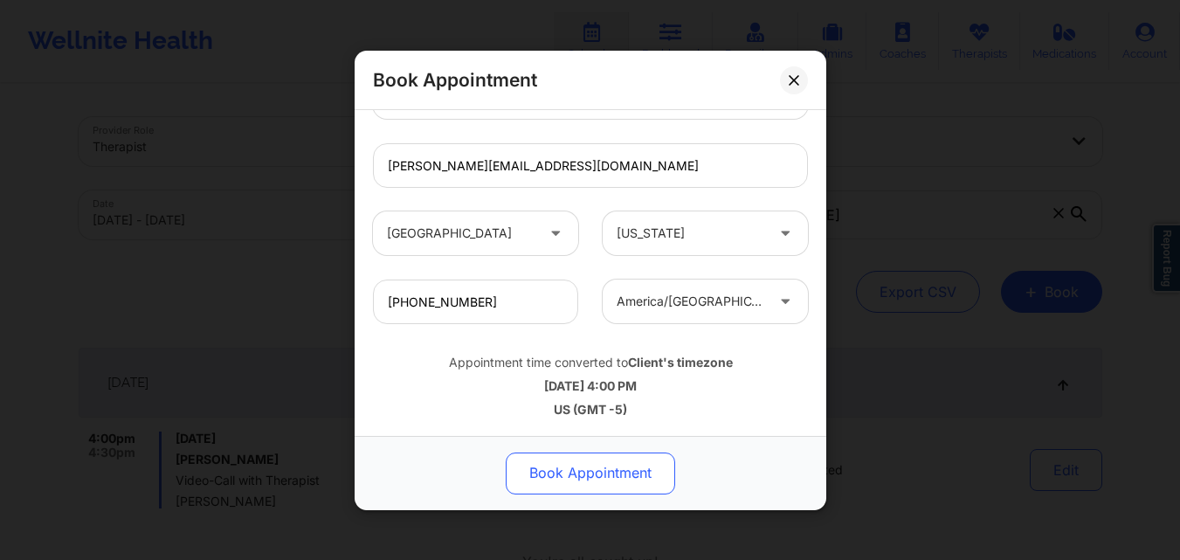
click at [632, 459] on button "Book Appointment" at bounding box center [590, 472] width 169 height 42
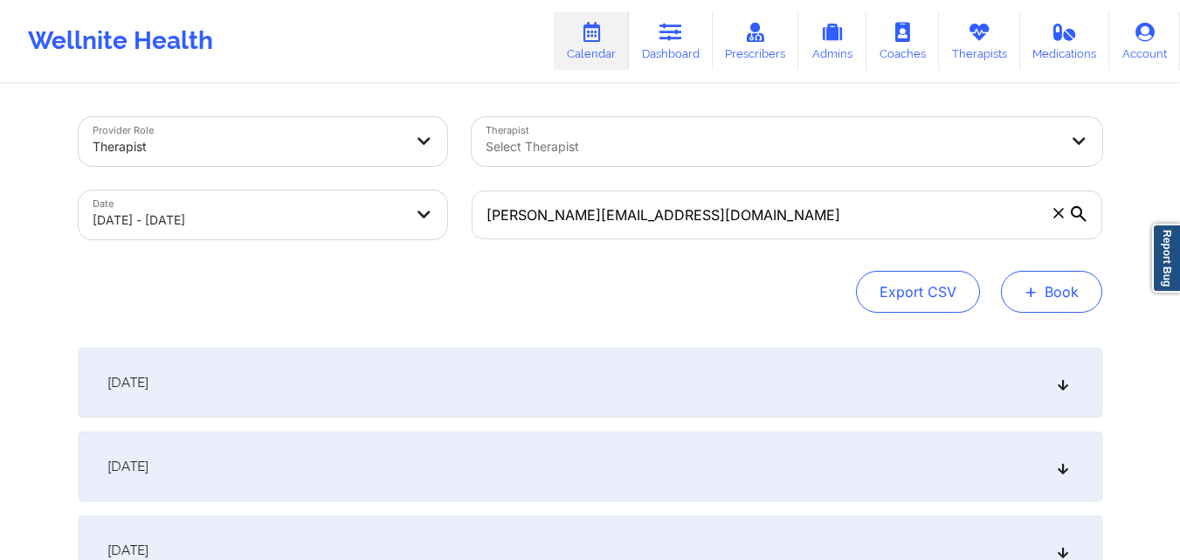
click at [1042, 294] on button "+ Book" at bounding box center [1051, 292] width 101 height 42
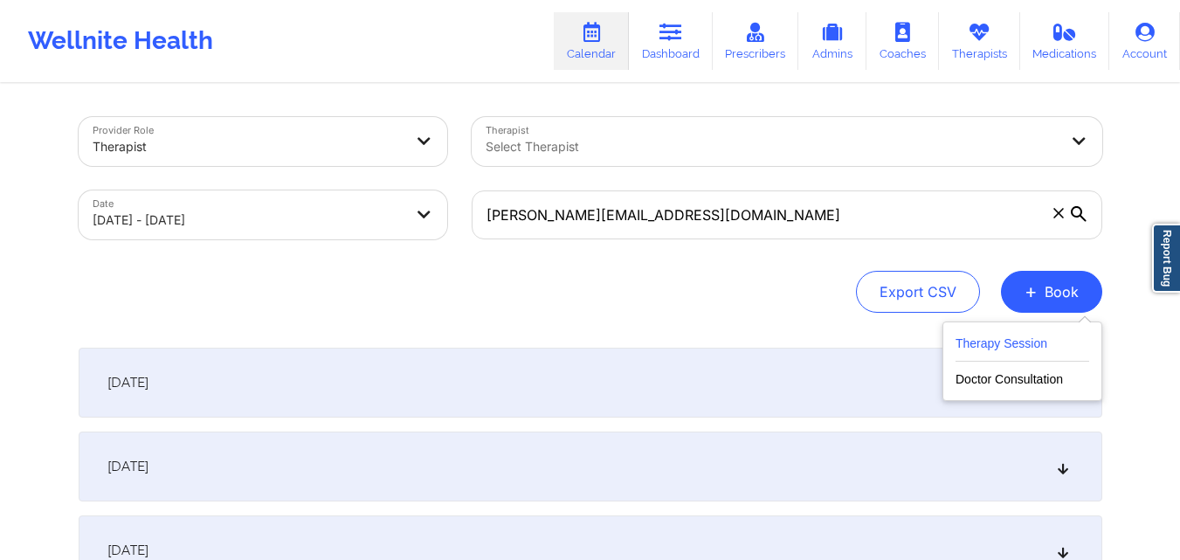
click at [1031, 348] on button "Therapy Session" at bounding box center [1022, 347] width 134 height 29
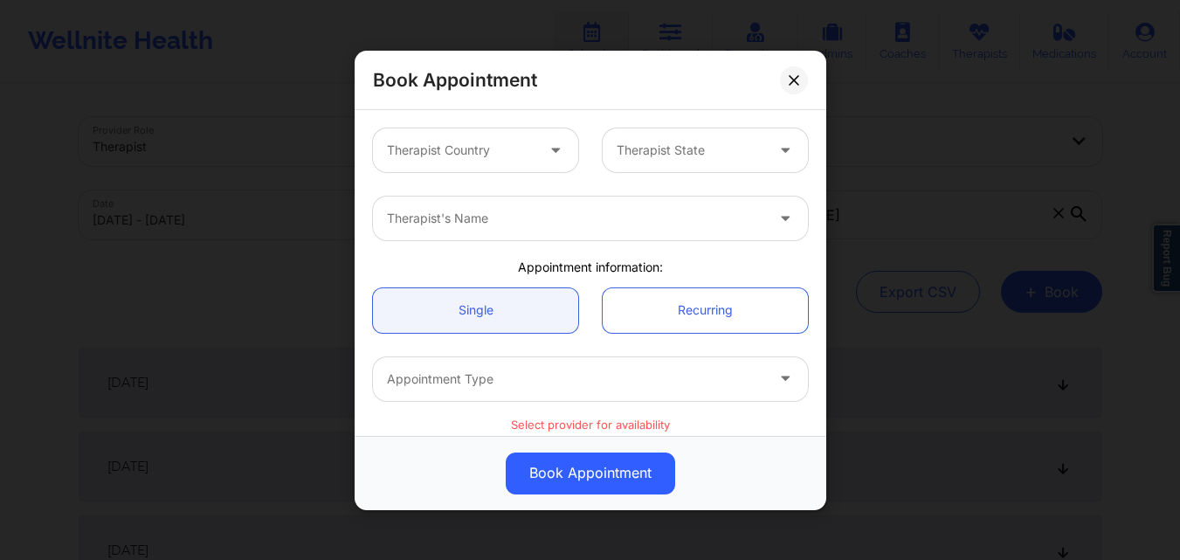
click at [516, 160] on div at bounding box center [461, 150] width 148 height 21
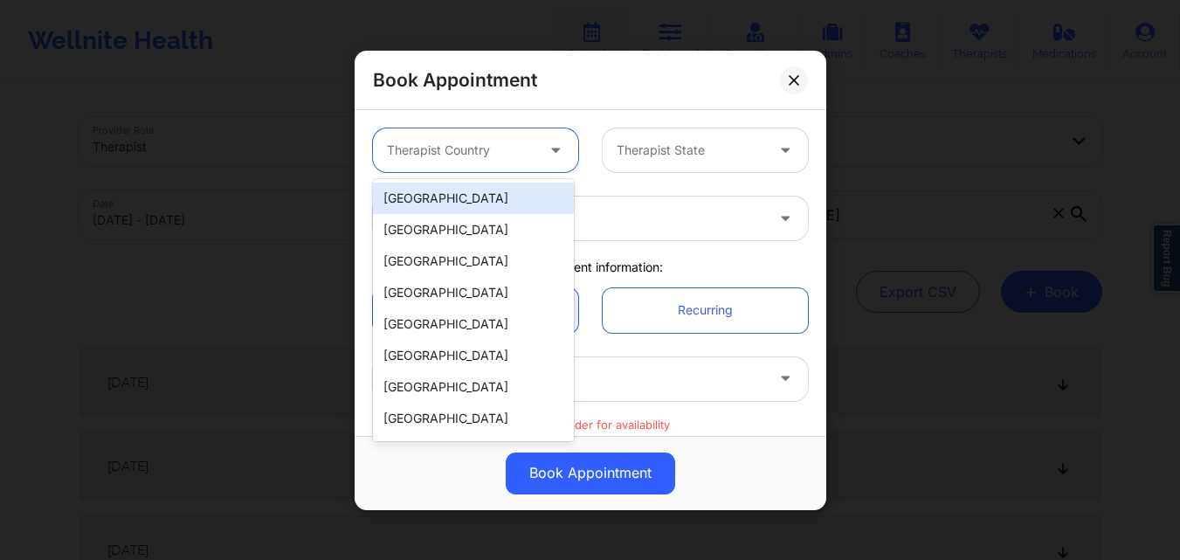
click at [500, 206] on div "[GEOGRAPHIC_DATA]" at bounding box center [473, 198] width 201 height 31
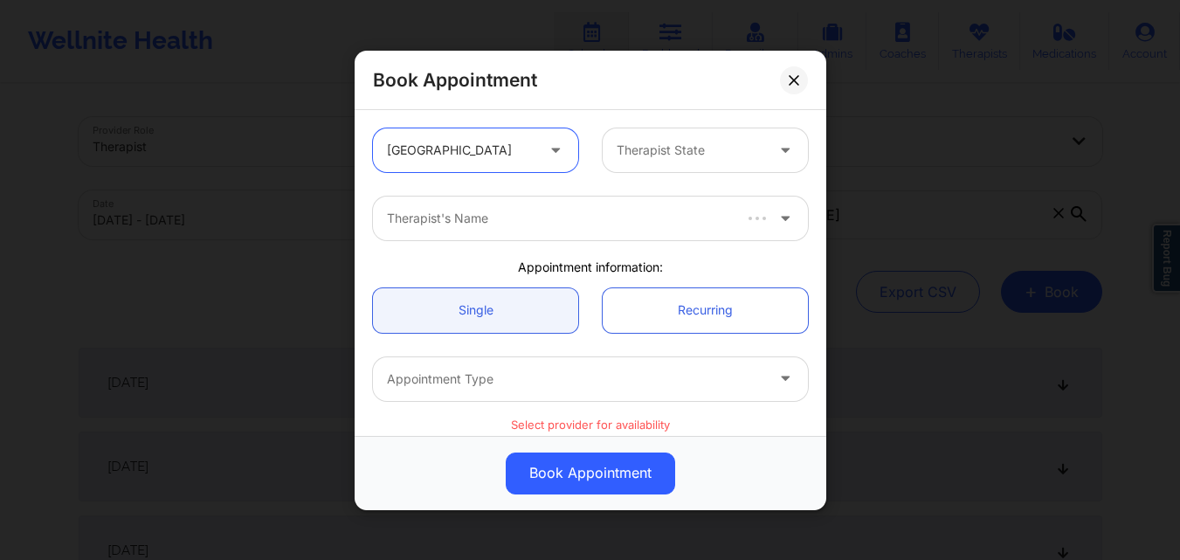
click at [725, 158] on div at bounding box center [690, 150] width 148 height 21
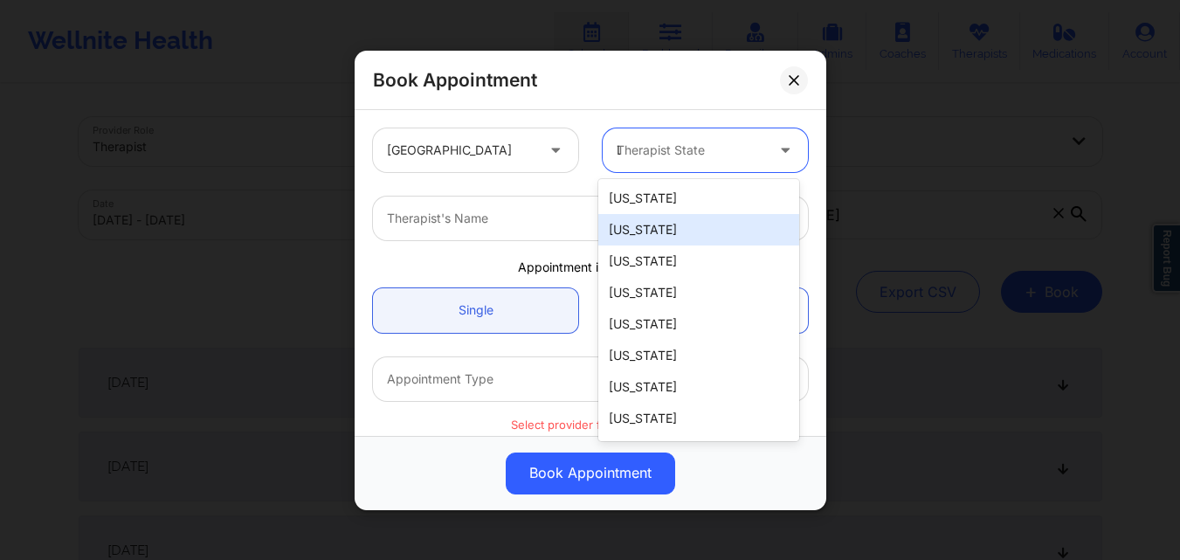
type input "Lo"
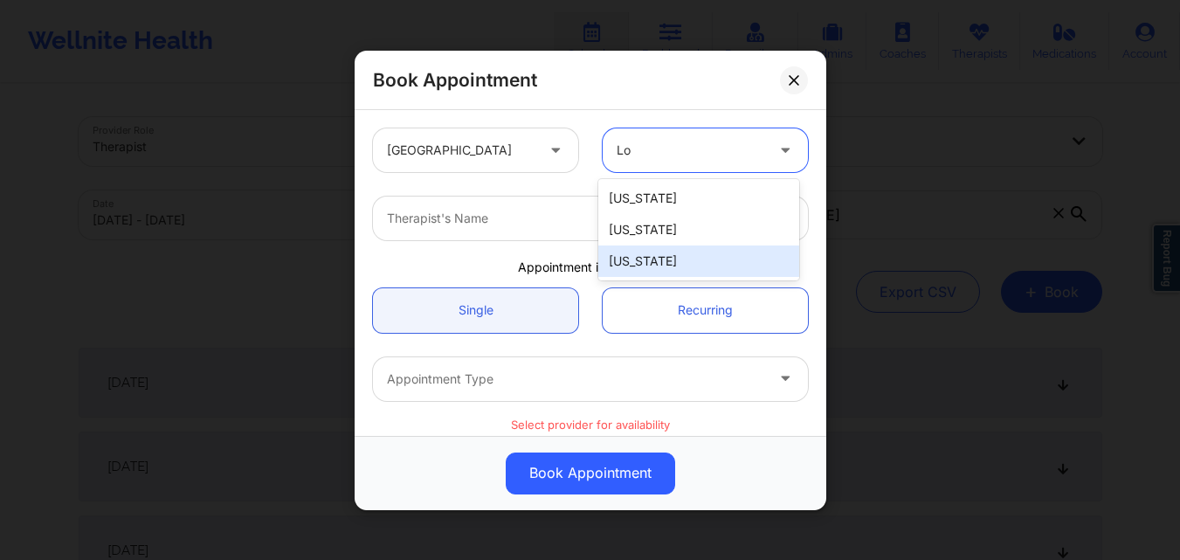
click at [686, 270] on div "Louisiana" at bounding box center [698, 260] width 201 height 31
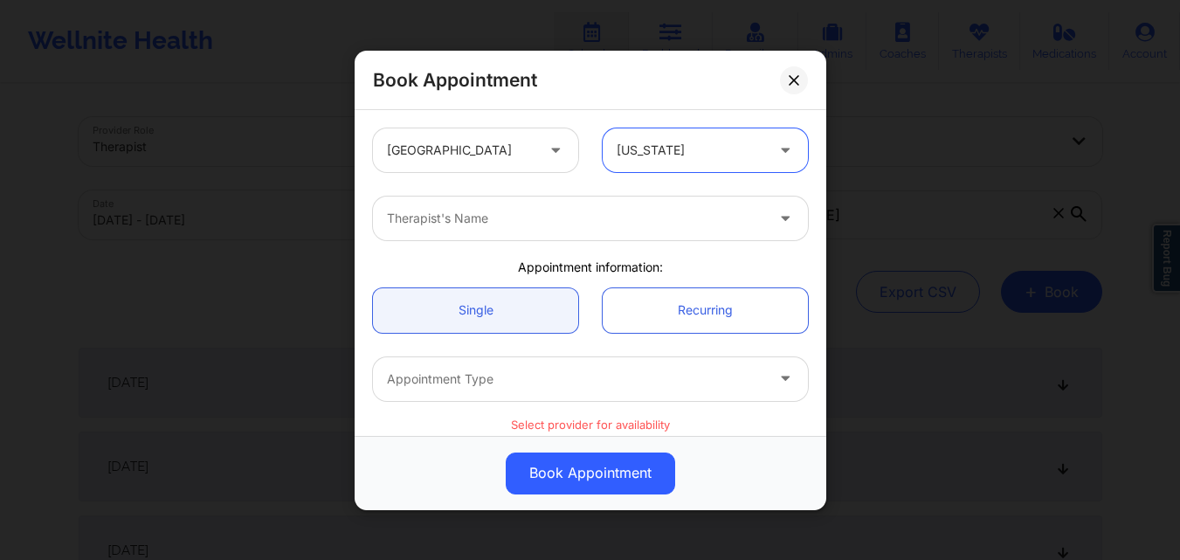
click at [546, 212] on div at bounding box center [575, 218] width 377 height 21
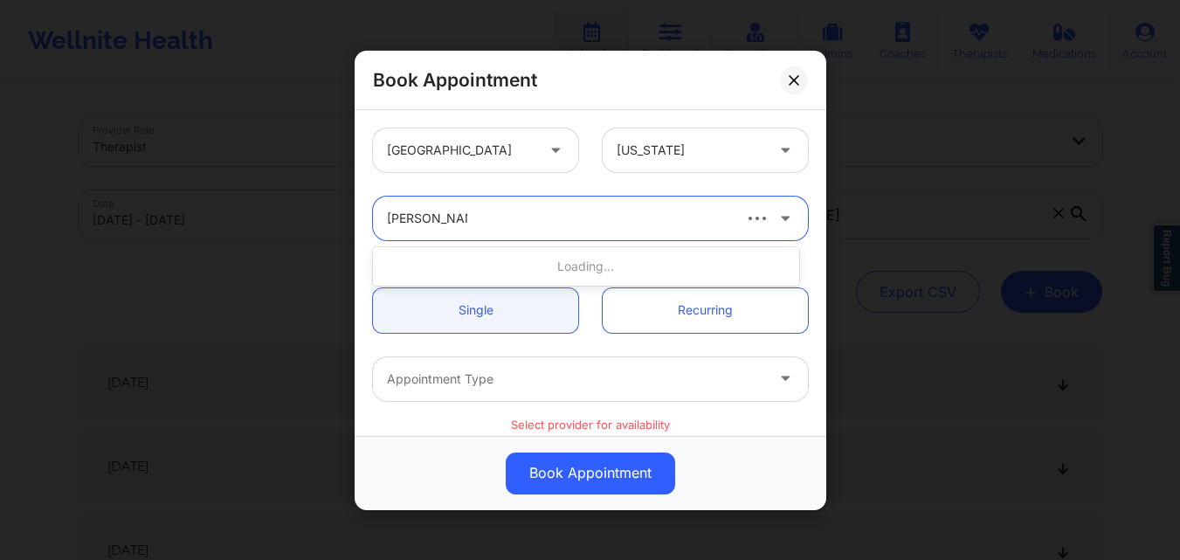
type input "Amelia George"
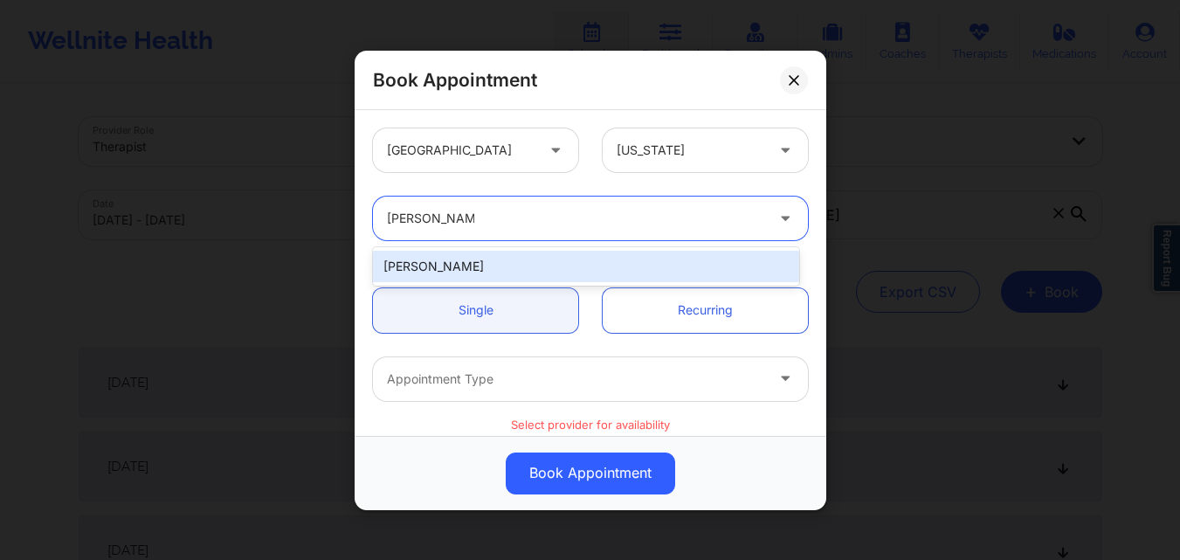
click at [550, 265] on div "Amelia George" at bounding box center [586, 266] width 426 height 31
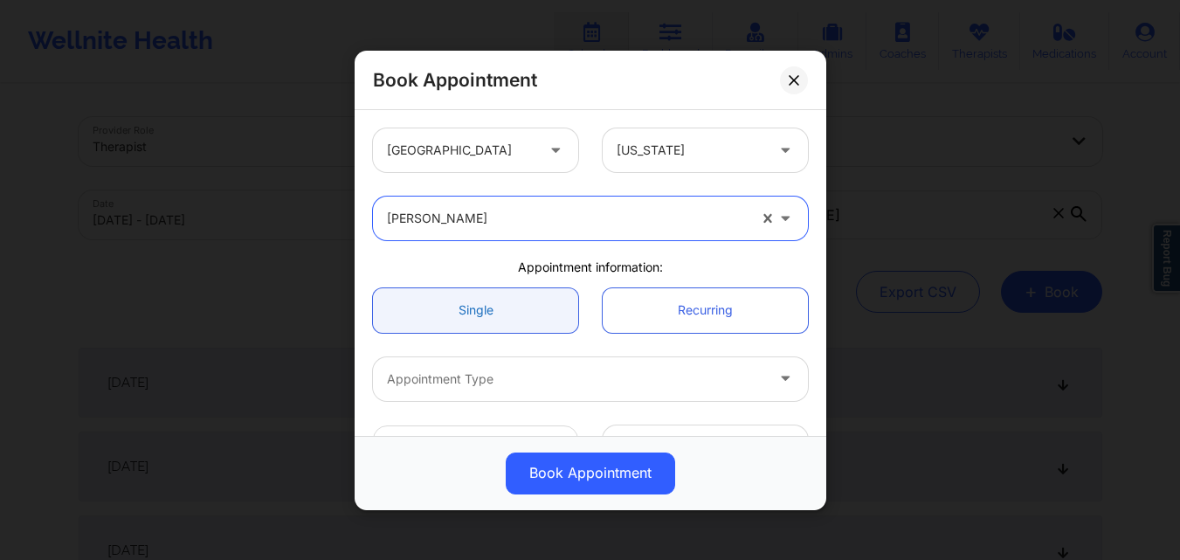
click at [509, 314] on link "Single" at bounding box center [475, 309] width 205 height 45
click at [513, 373] on div at bounding box center [575, 378] width 377 height 21
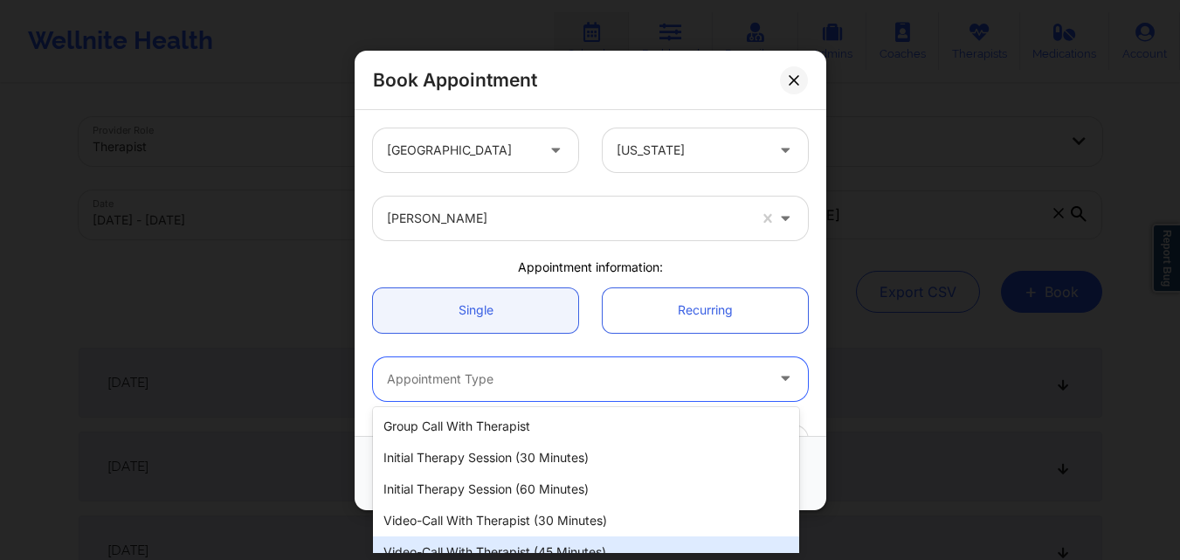
click at [568, 546] on div "Video-Call with Therapist (45 minutes)" at bounding box center [586, 551] width 426 height 31
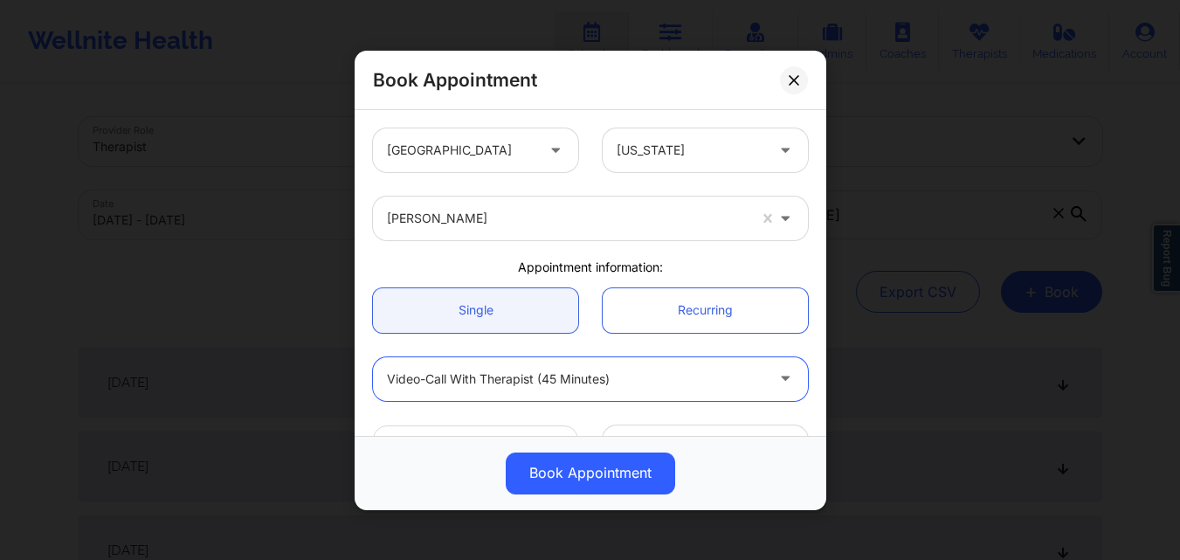
scroll to position [175, 0]
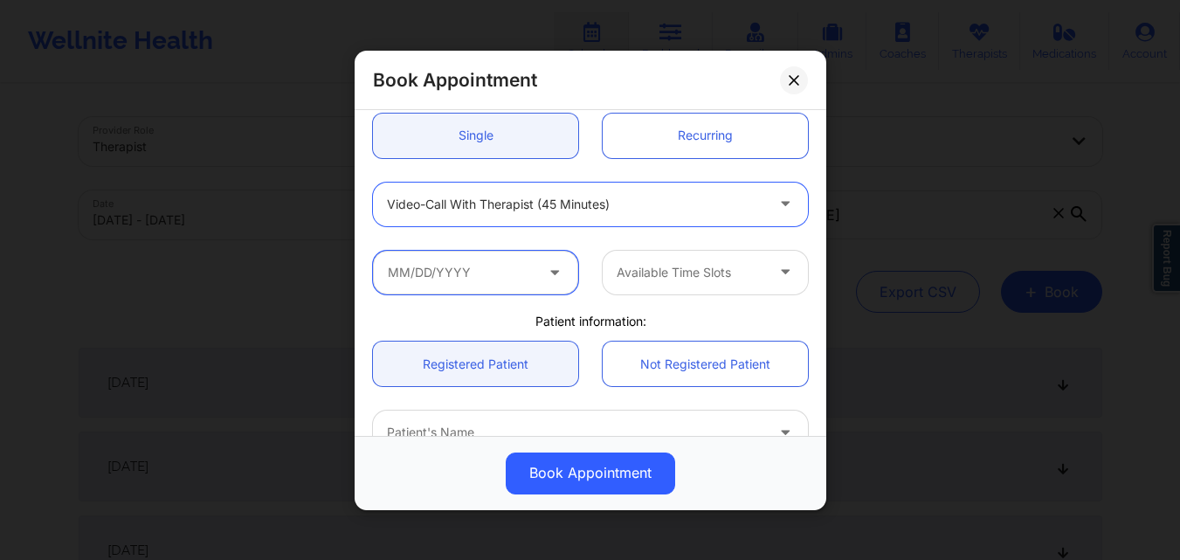
click at [532, 272] on input "text" at bounding box center [475, 272] width 205 height 44
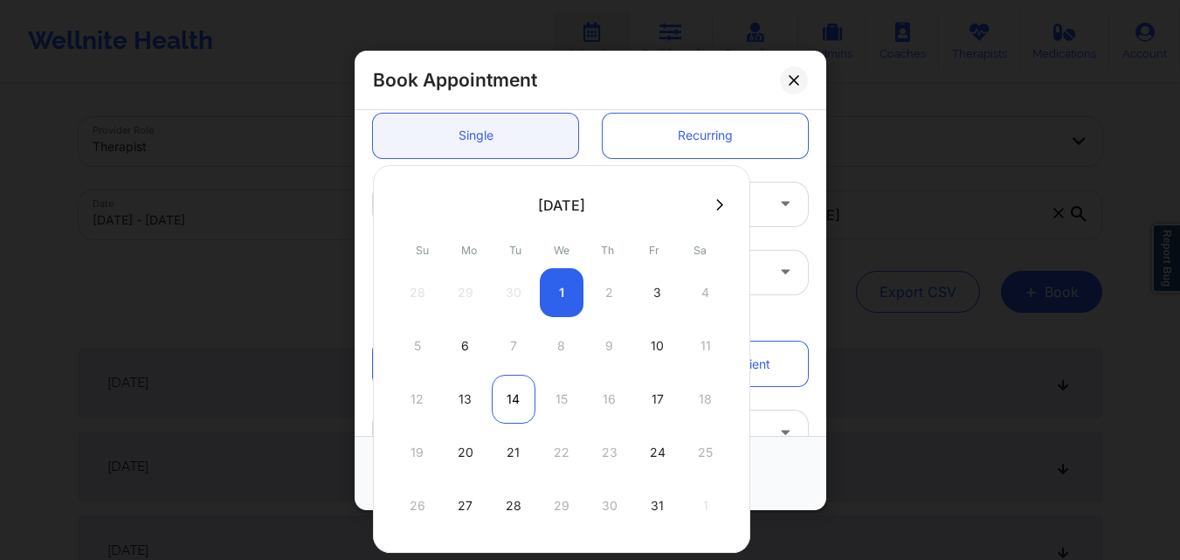
click at [515, 396] on div "14" at bounding box center [514, 399] width 44 height 49
type input "10/14/2025"
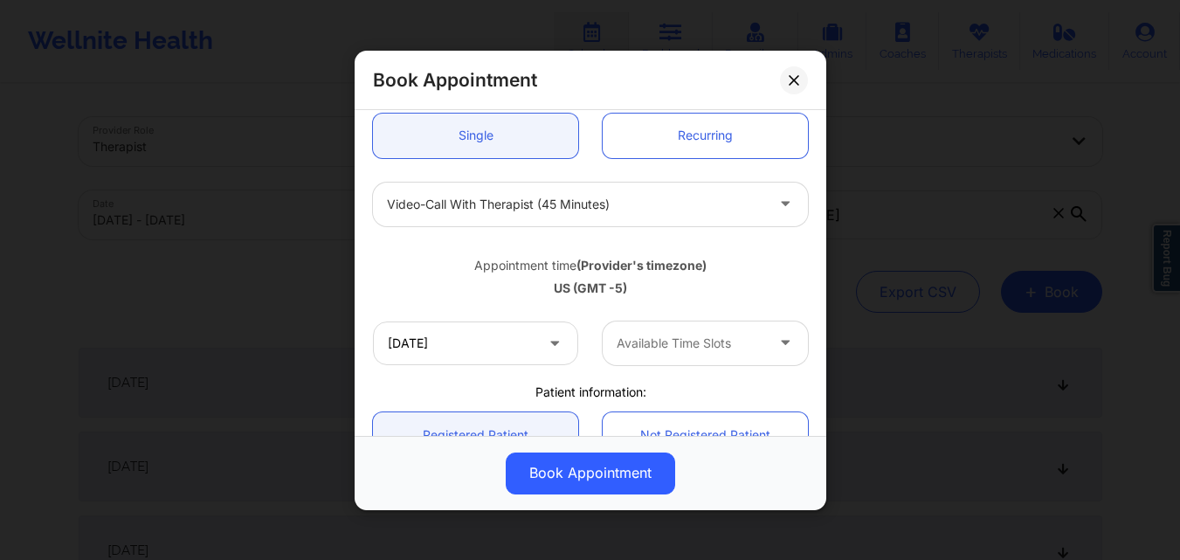
click at [717, 348] on div at bounding box center [690, 343] width 148 height 21
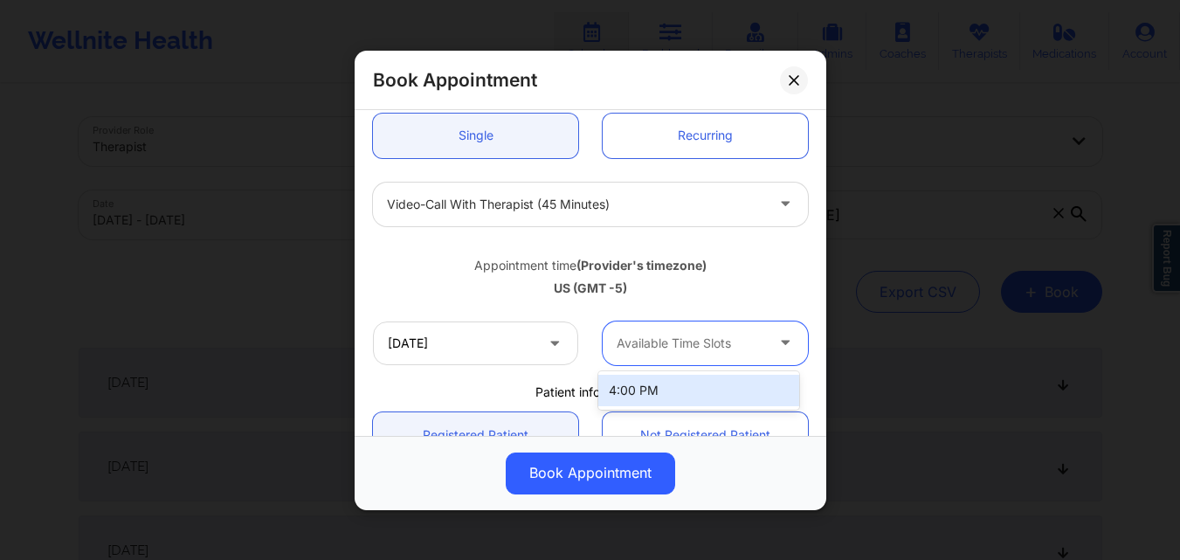
click at [682, 392] on div "4:00 PM" at bounding box center [698, 390] width 201 height 31
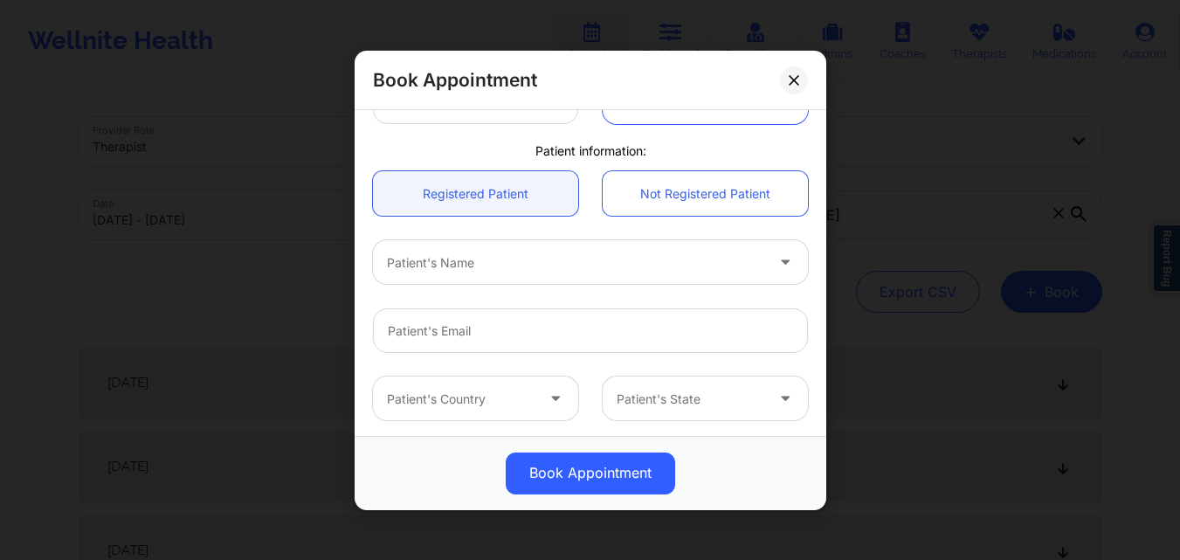
scroll to position [437, 0]
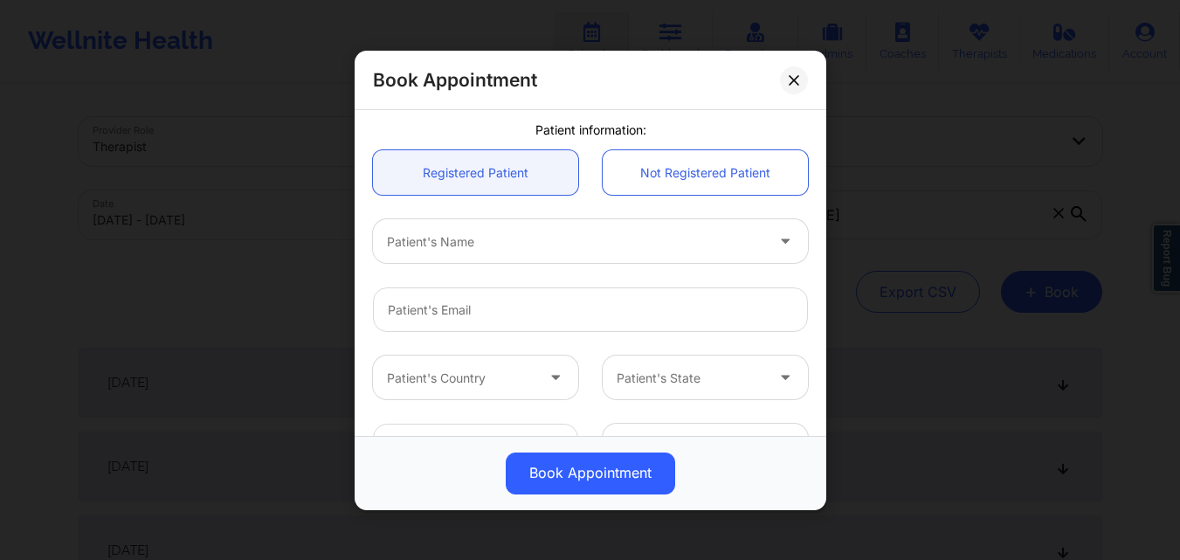
click at [533, 251] on div at bounding box center [575, 241] width 377 height 21
type input "Michelle Ozah"
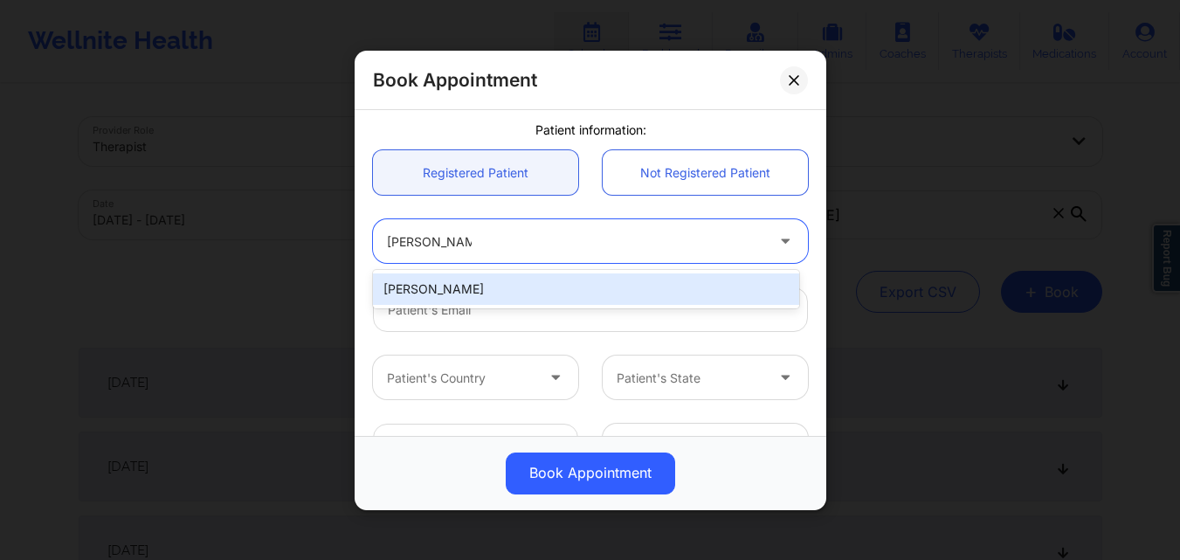
click at [540, 284] on div "Michelle Ozah" at bounding box center [586, 288] width 426 height 31
type input "michelle_ozah@yahoo.com"
type input "+15048740038"
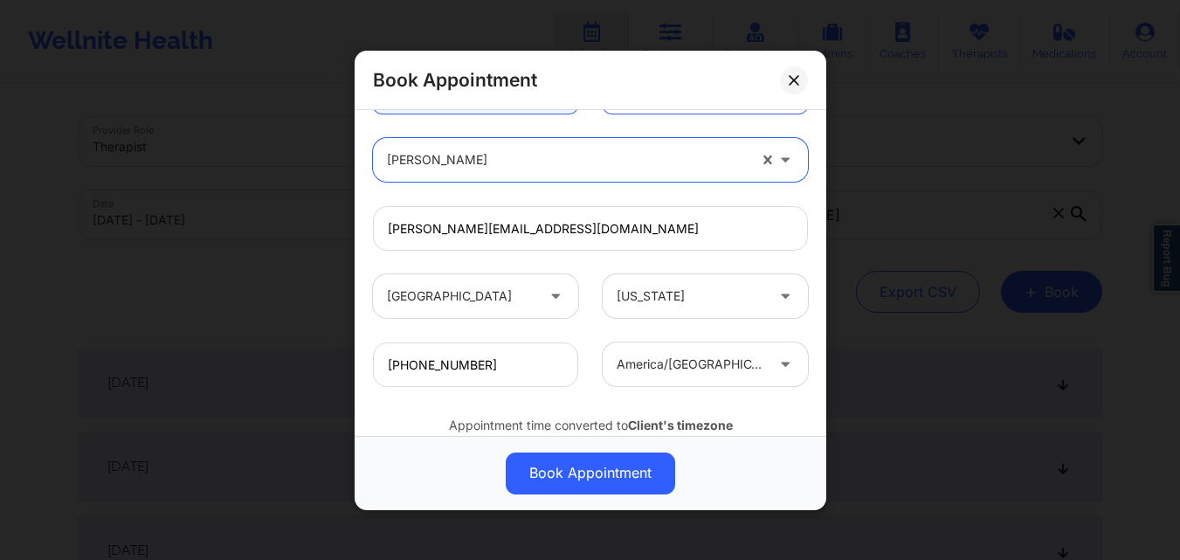
scroll to position [581, 0]
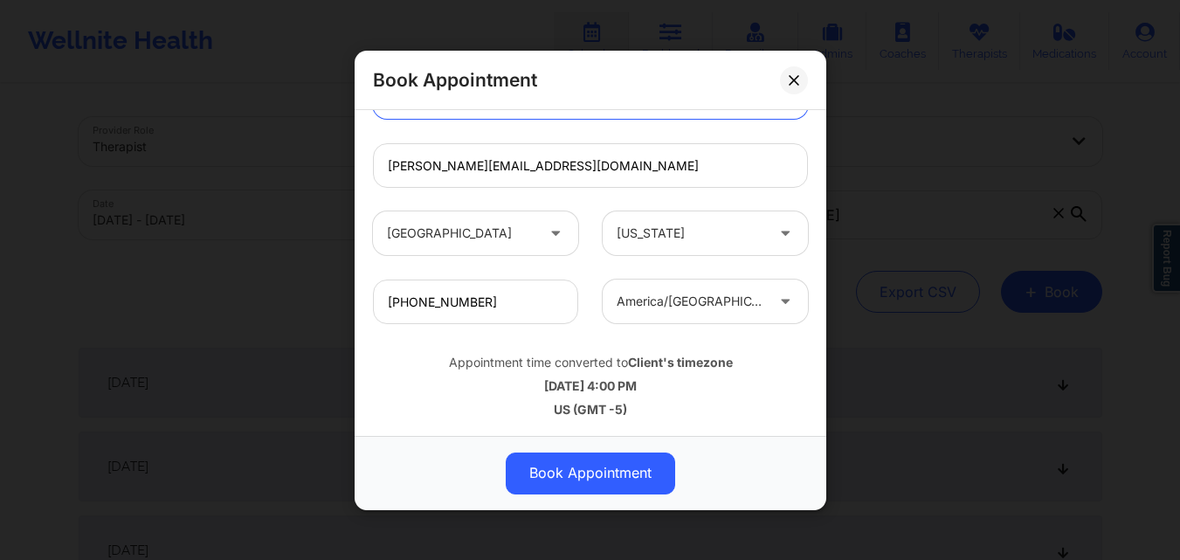
click at [580, 460] on button "Book Appointment" at bounding box center [590, 472] width 169 height 42
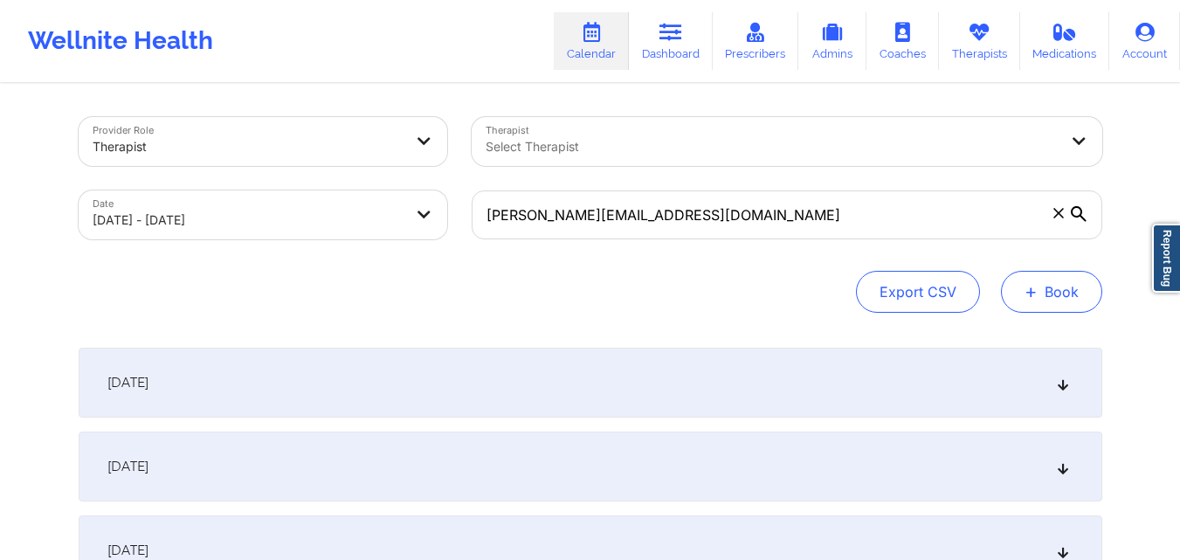
click at [1034, 303] on button "+ Book" at bounding box center [1051, 292] width 101 height 42
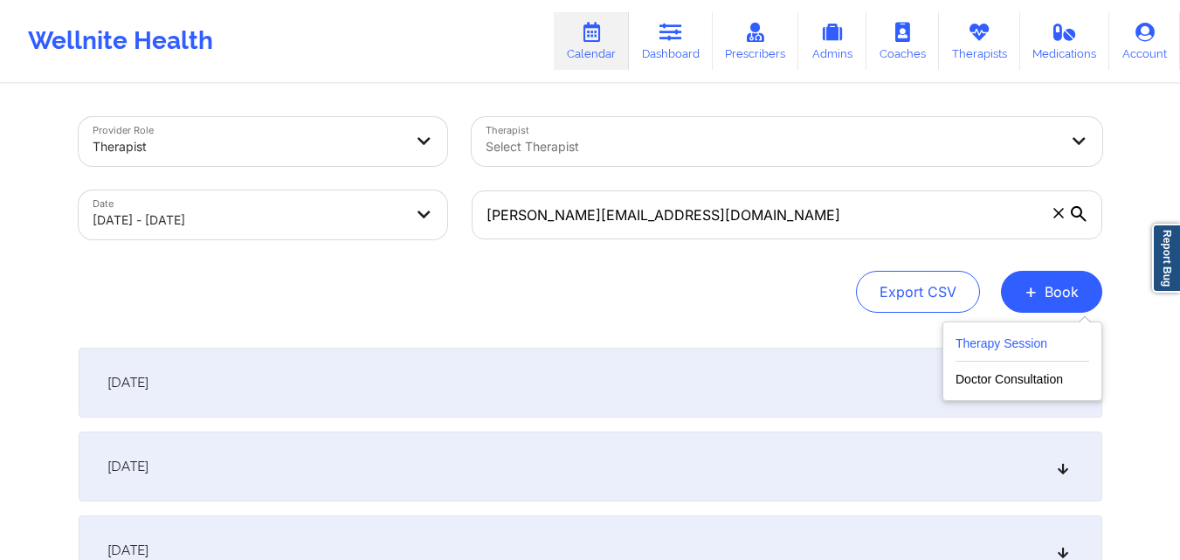
click at [1027, 338] on button "Therapy Session" at bounding box center [1022, 347] width 134 height 29
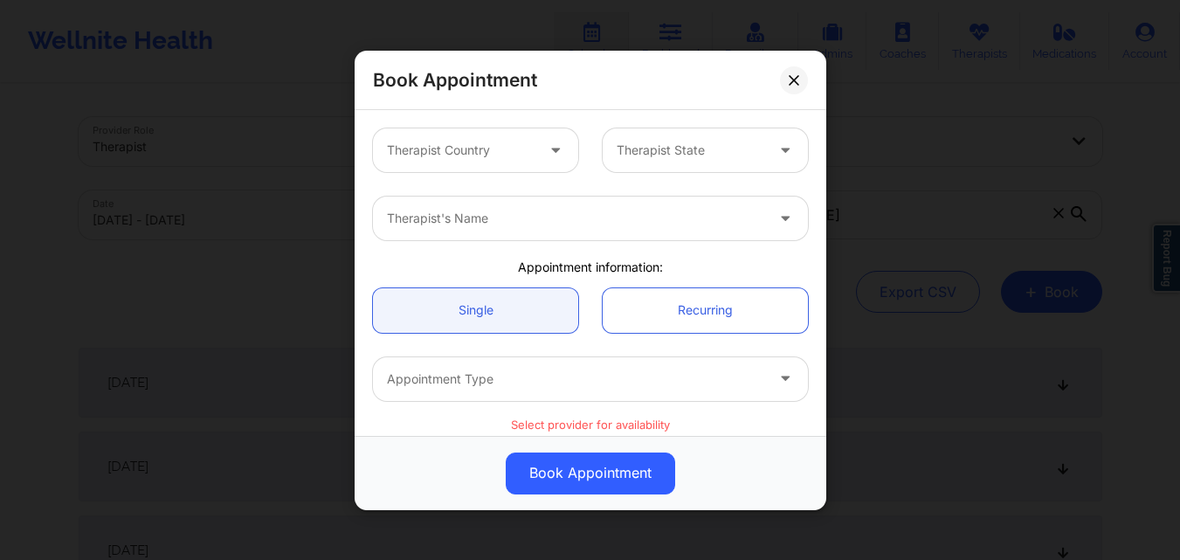
click at [451, 156] on div at bounding box center [461, 150] width 148 height 21
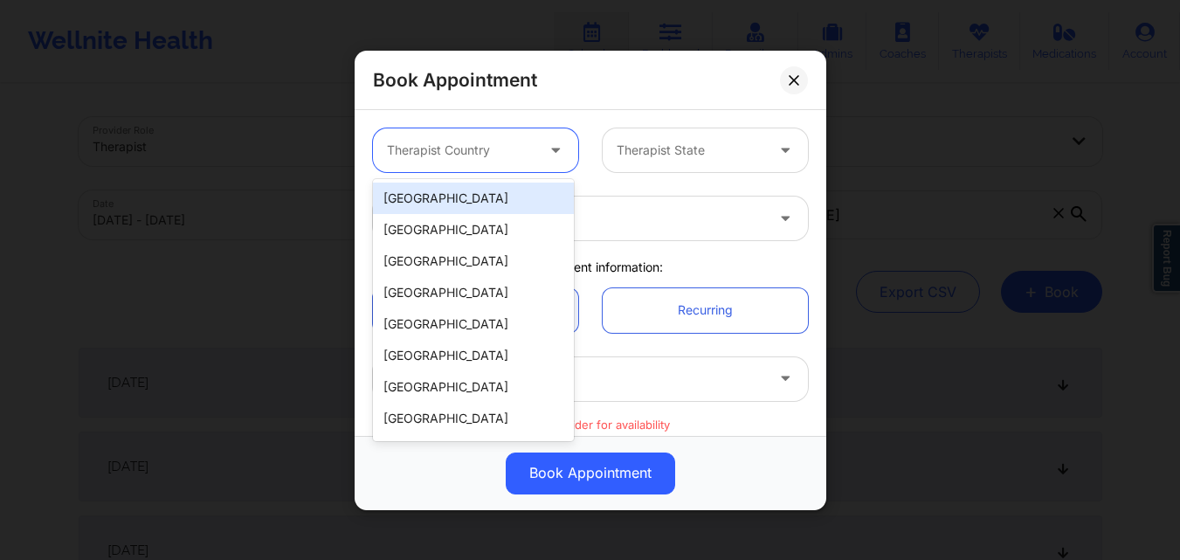
drag, startPoint x: 473, startPoint y: 201, endPoint x: 651, endPoint y: 180, distance: 178.5
click at [473, 200] on div "[GEOGRAPHIC_DATA]" at bounding box center [473, 198] width 201 height 31
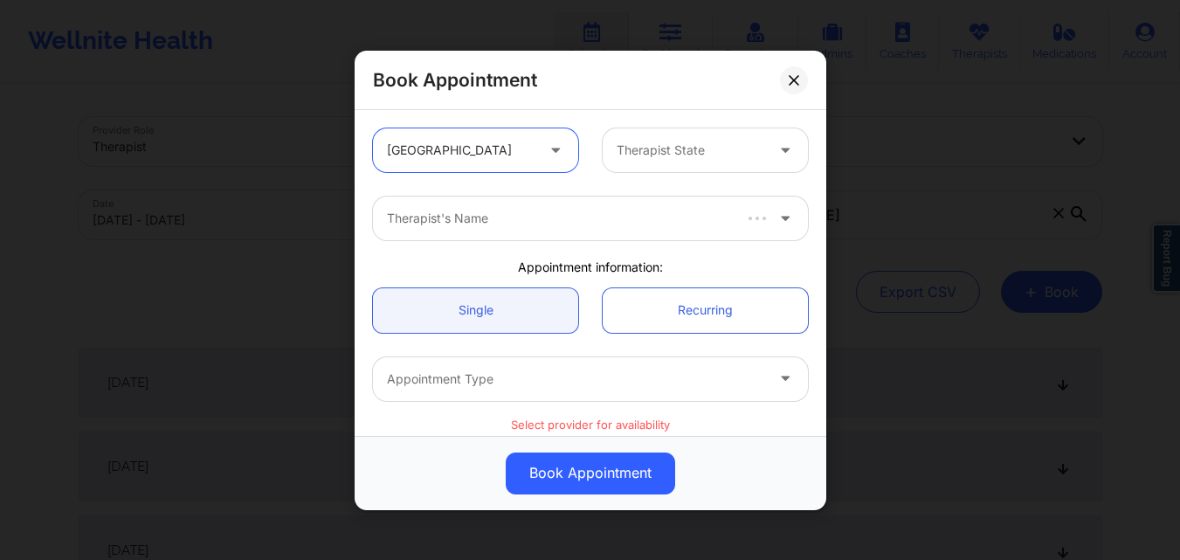
click at [672, 152] on div at bounding box center [690, 150] width 148 height 21
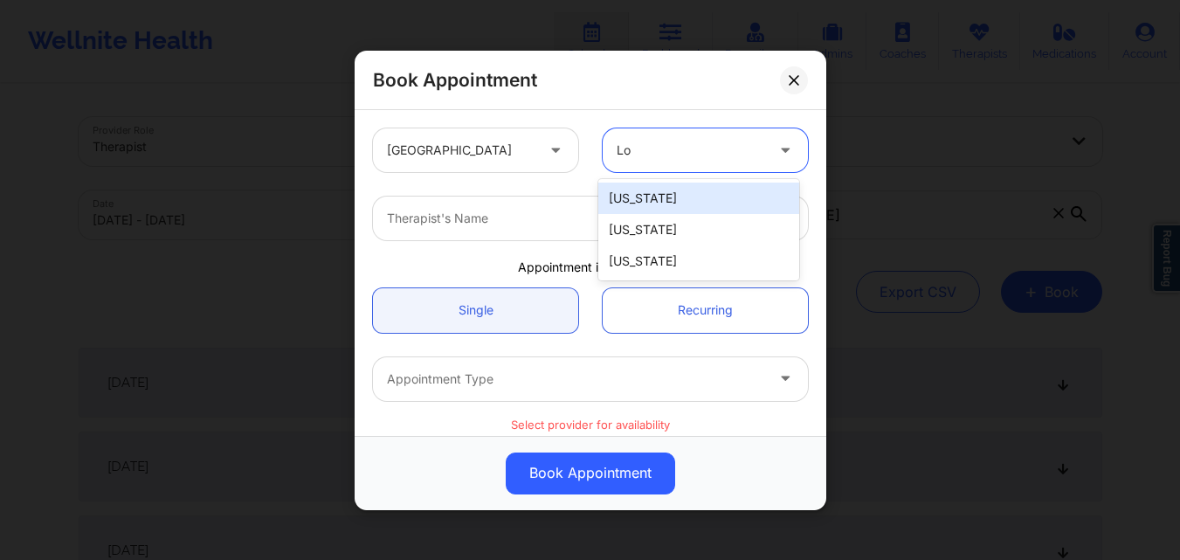
type input "Lou"
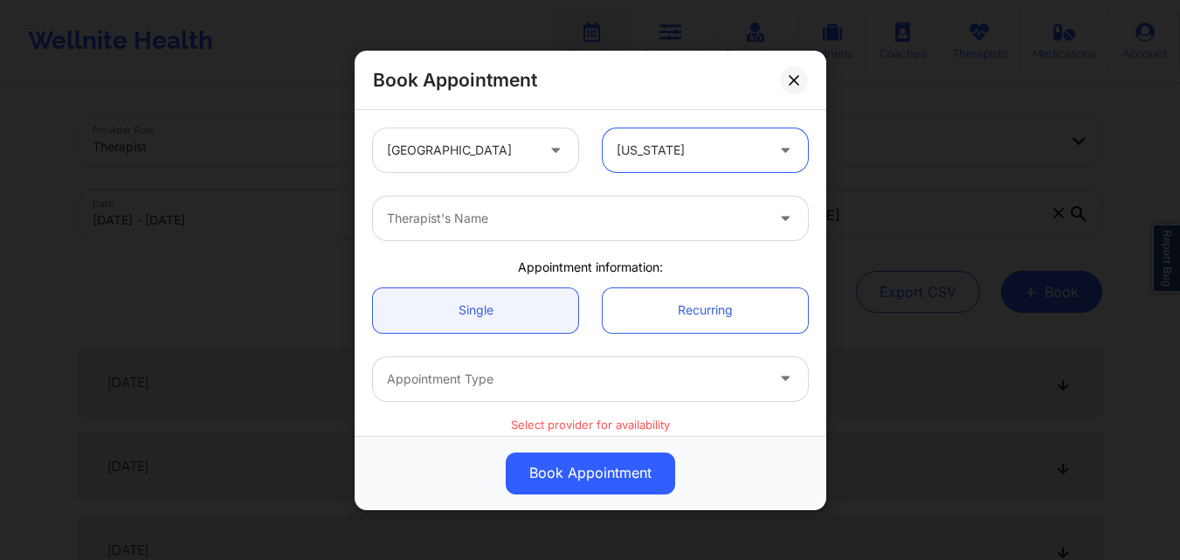
click at [528, 208] on div at bounding box center [575, 218] width 377 height 21
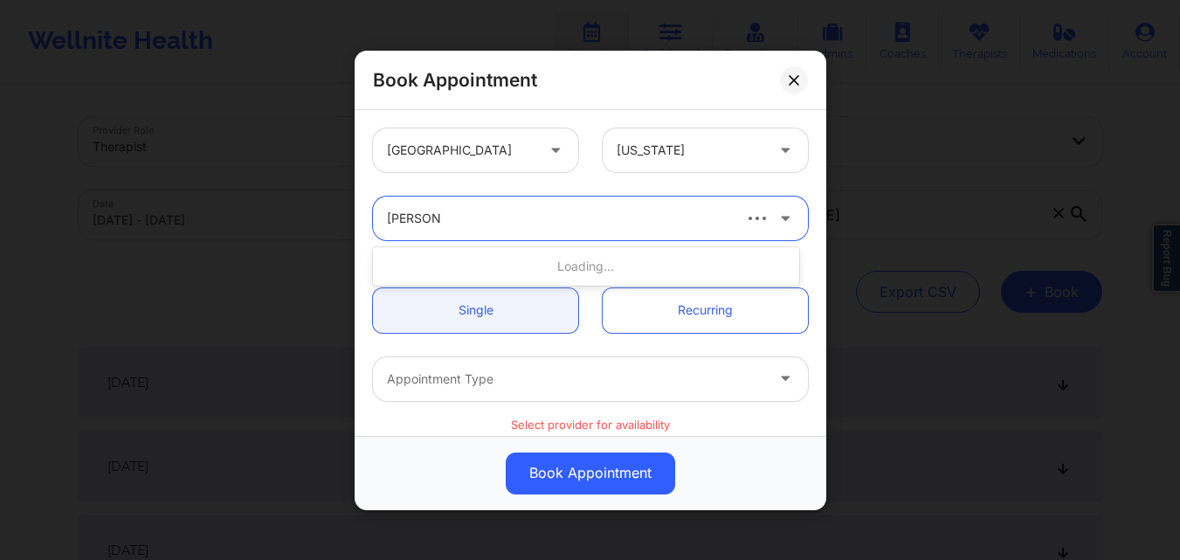
type input "Amelia Ge"
click at [503, 311] on link "Single" at bounding box center [475, 309] width 205 height 45
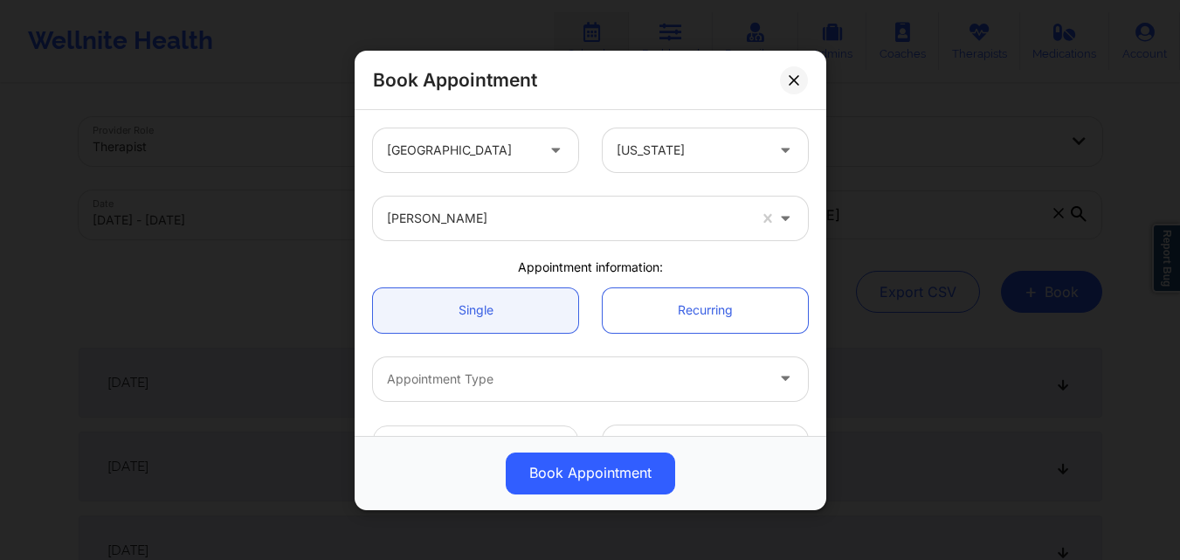
click at [518, 383] on div at bounding box center [575, 378] width 377 height 21
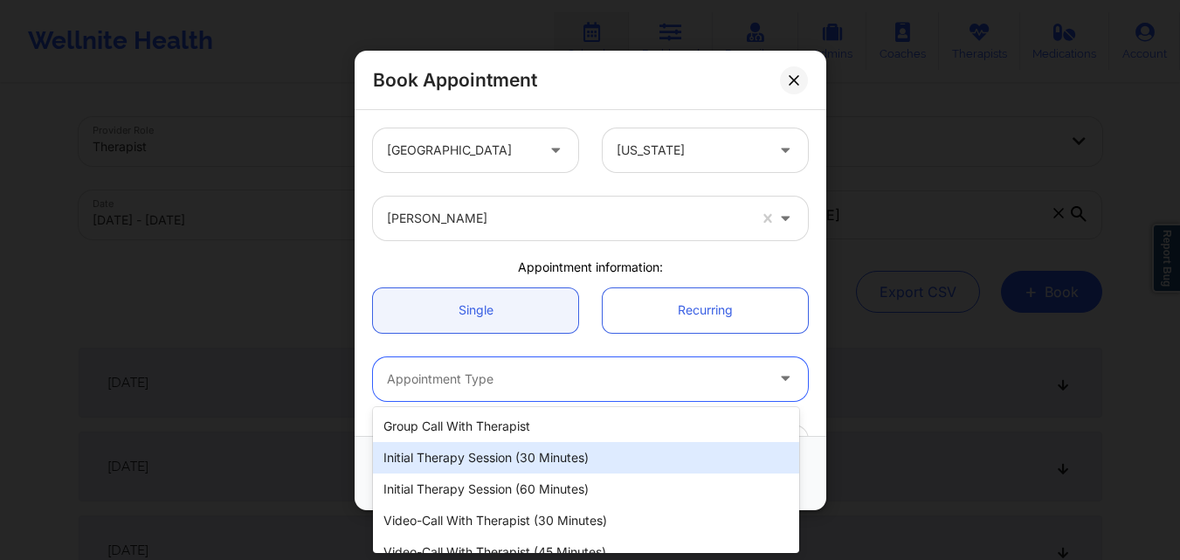
scroll to position [81, 0]
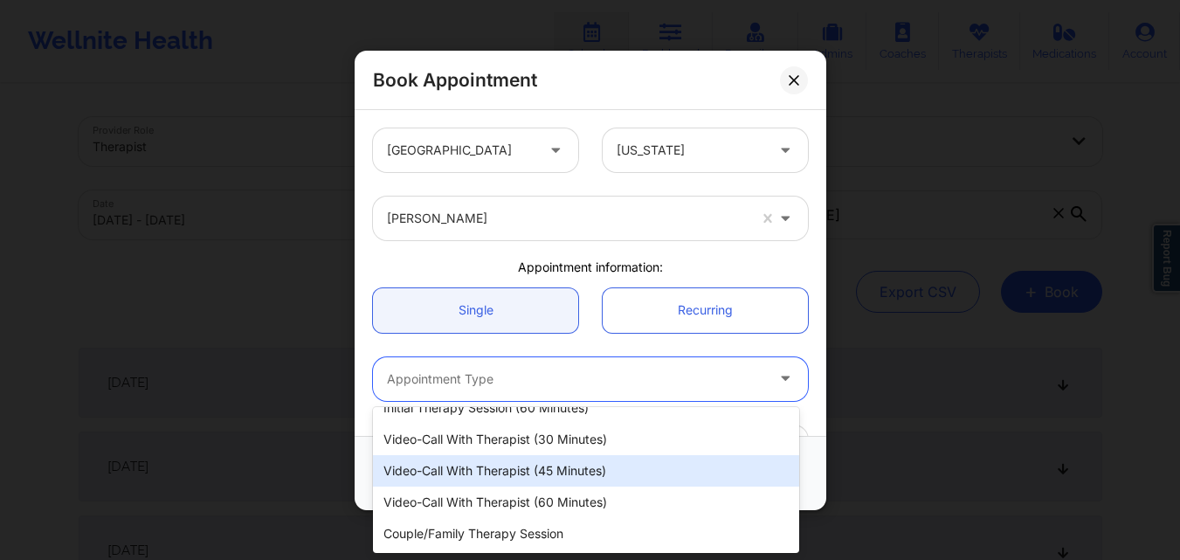
click at [601, 472] on div "Video-Call with Therapist (45 minutes)" at bounding box center [586, 470] width 426 height 31
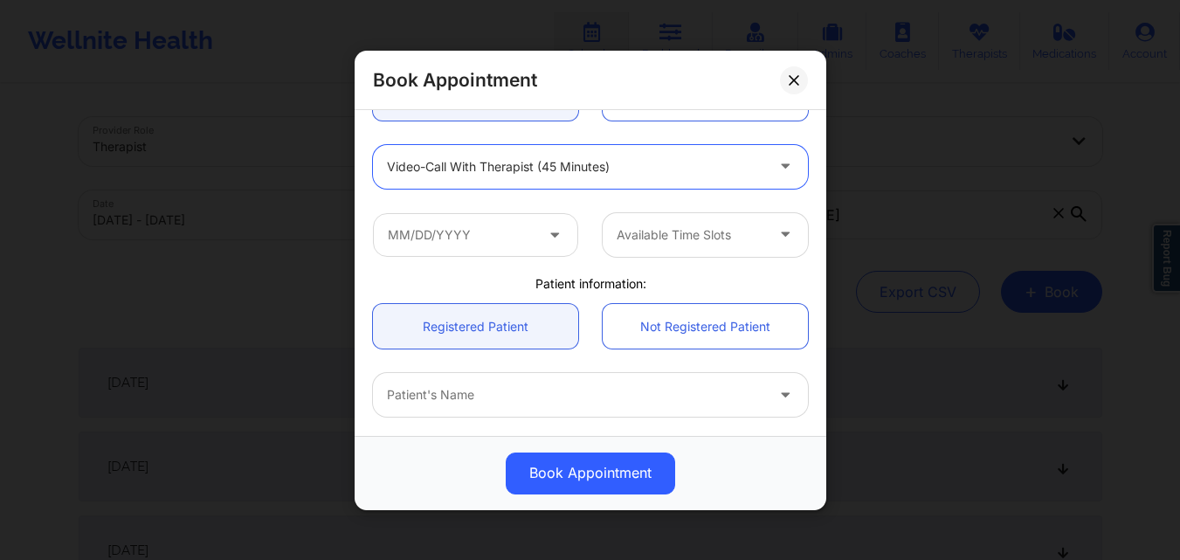
scroll to position [262, 0]
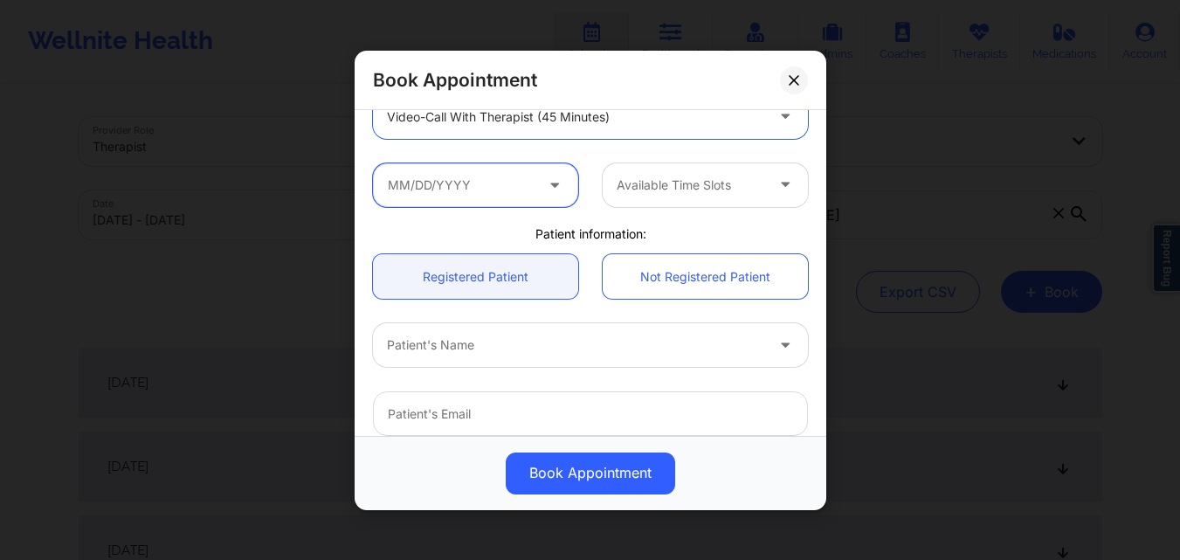
click at [495, 184] on input "text" at bounding box center [475, 184] width 205 height 44
click at [478, 182] on input "text" at bounding box center [475, 184] width 205 height 44
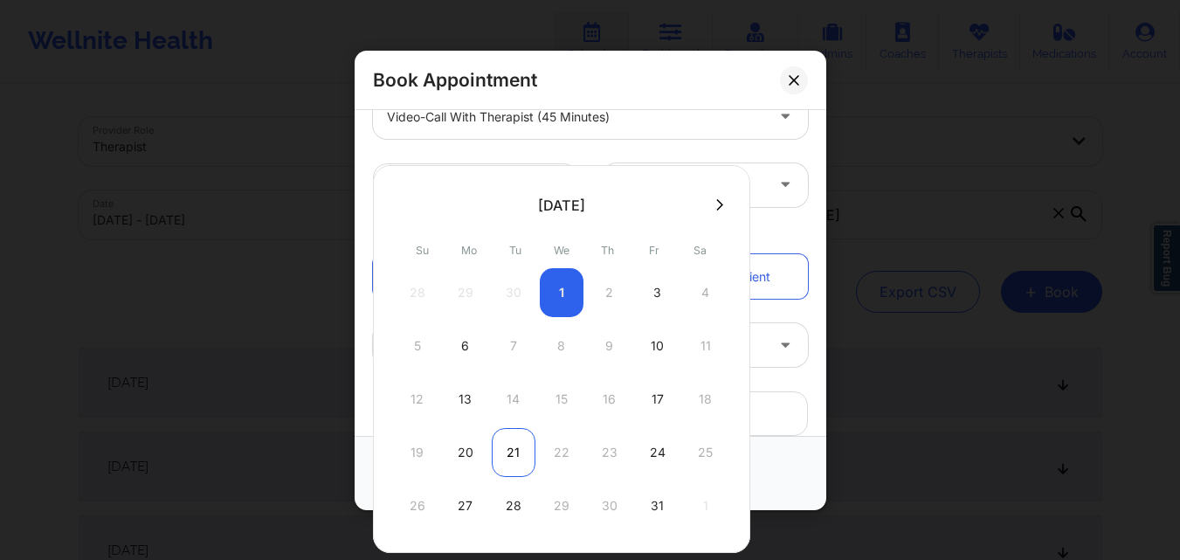
click at [517, 463] on div "21" at bounding box center [514, 452] width 44 height 49
type input "10/21/2025"
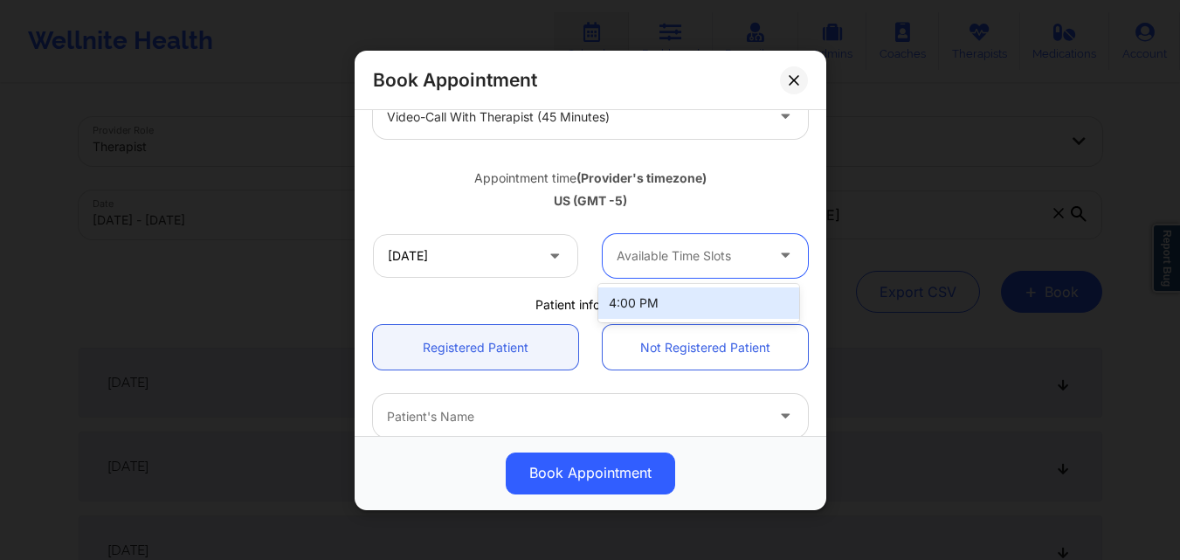
click at [663, 255] on div at bounding box center [690, 255] width 148 height 21
click at [669, 302] on div "4:00 PM" at bounding box center [698, 302] width 201 height 31
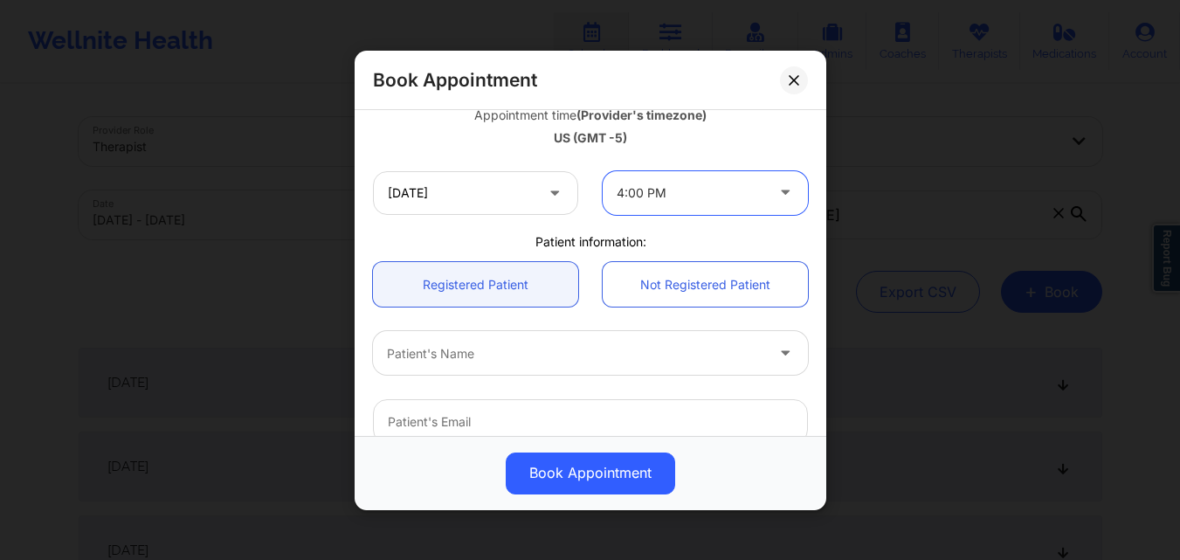
scroll to position [349, 0]
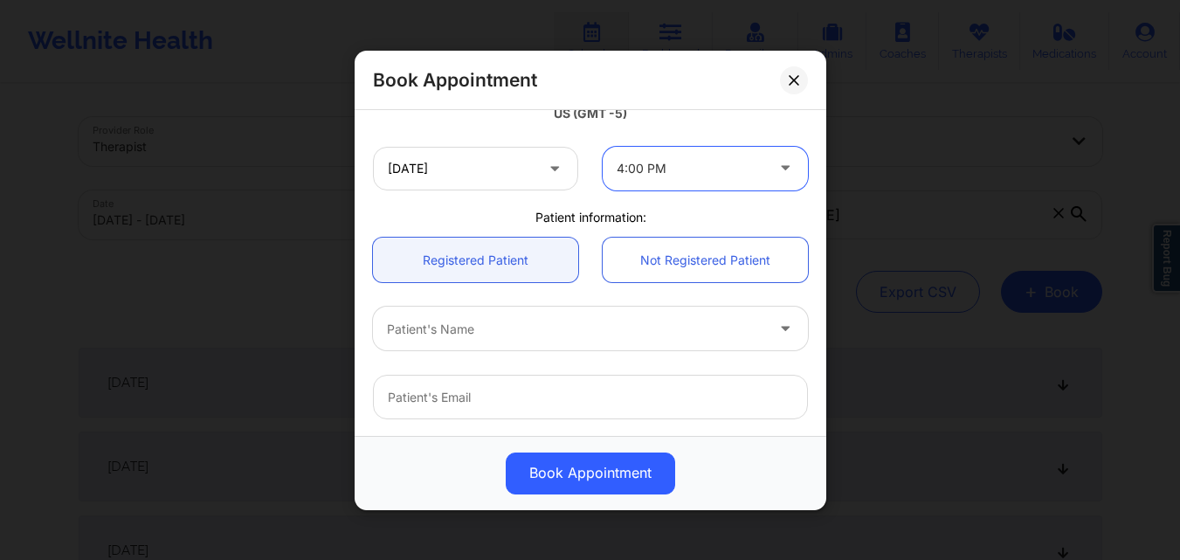
click at [507, 320] on div at bounding box center [575, 328] width 377 height 21
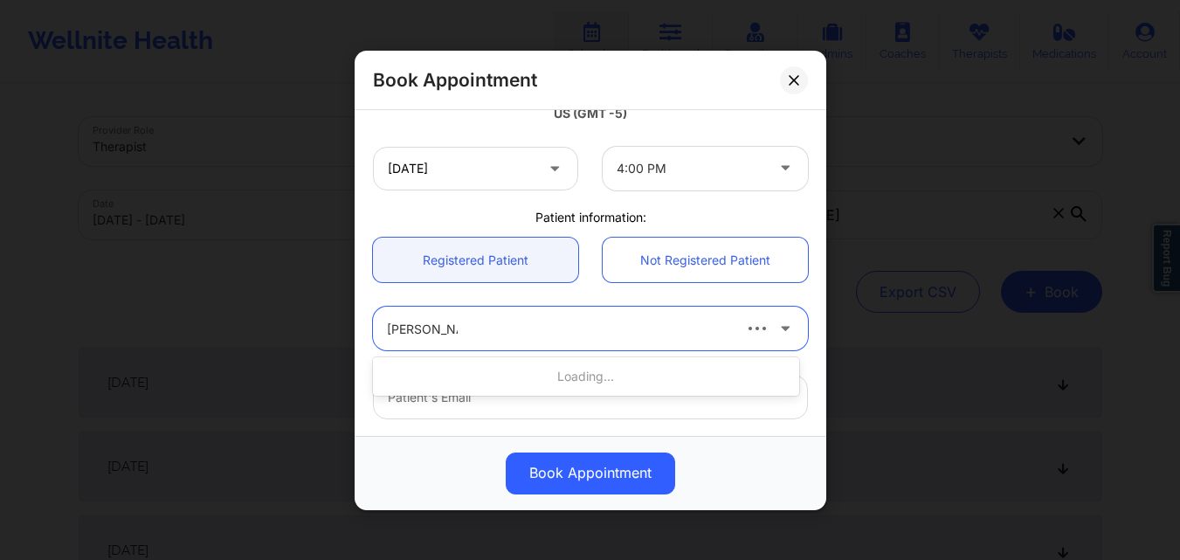
type input "Michelle Oza"
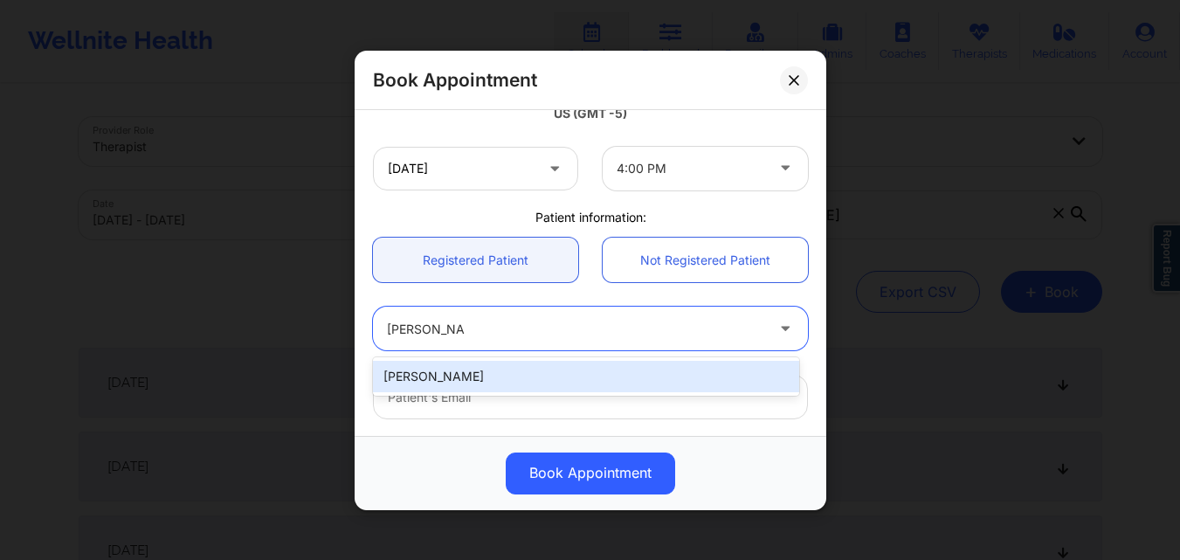
click at [499, 370] on div "Michelle Ozah" at bounding box center [586, 376] width 426 height 31
type input "michelle_ozah@yahoo.com"
type input "+15048740038"
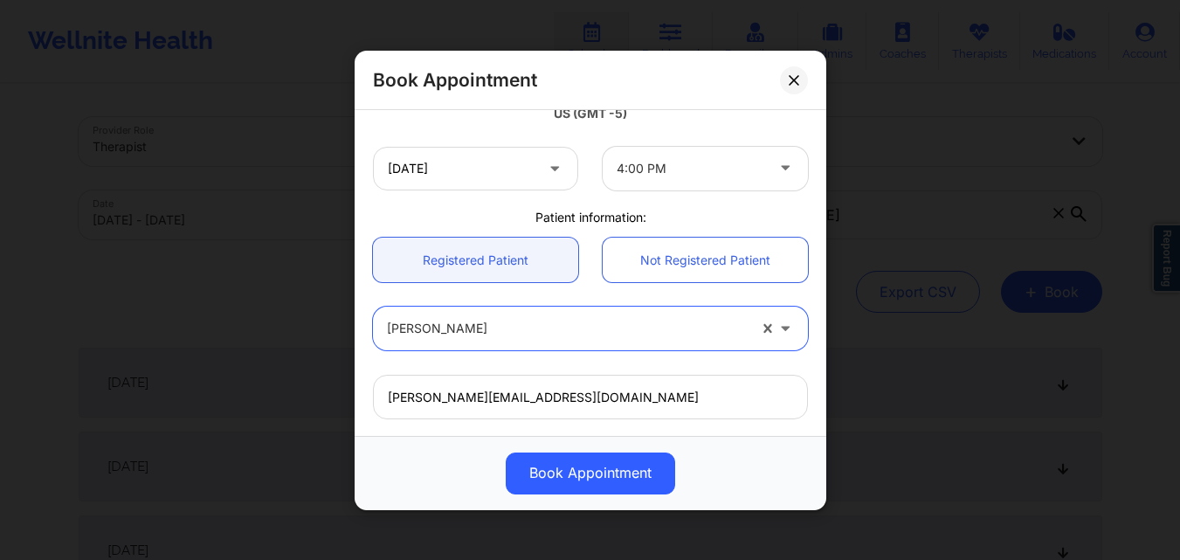
scroll to position [581, 0]
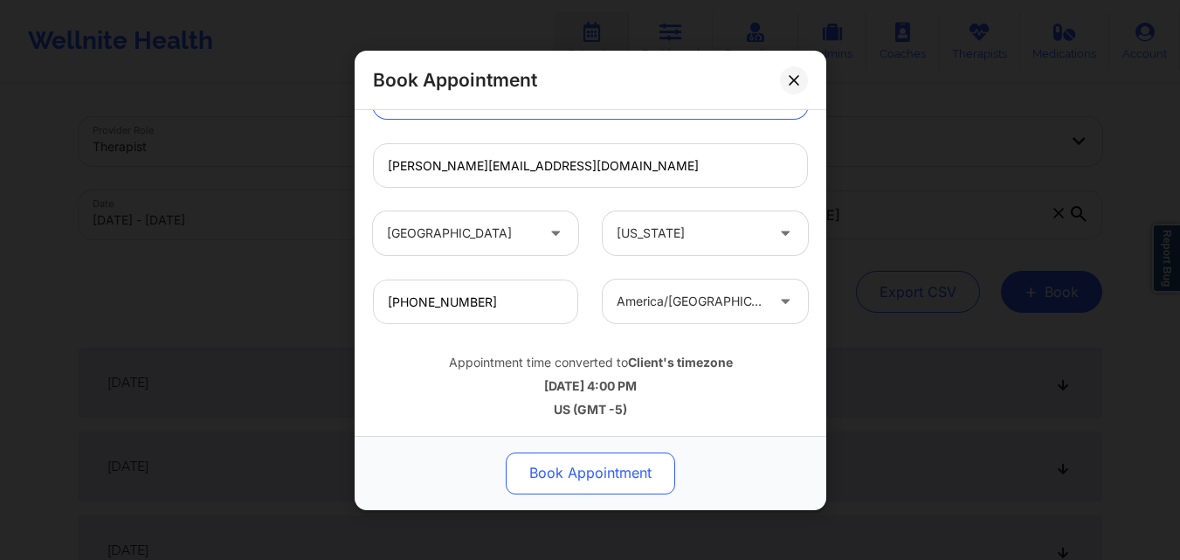
click at [627, 477] on button "Book Appointment" at bounding box center [590, 472] width 169 height 42
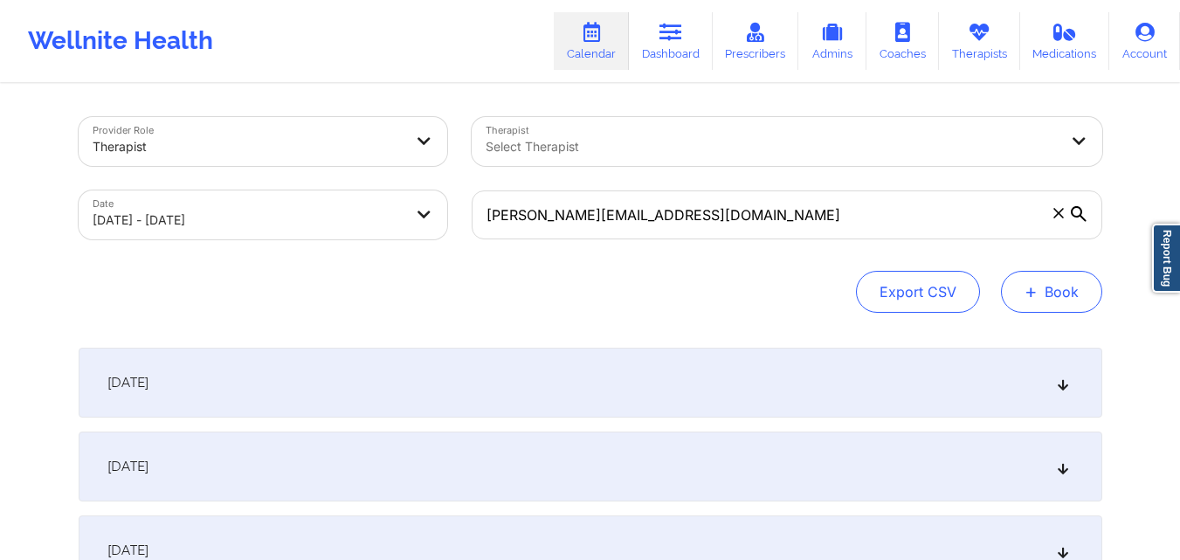
click at [1025, 305] on button "+ Book" at bounding box center [1051, 292] width 101 height 42
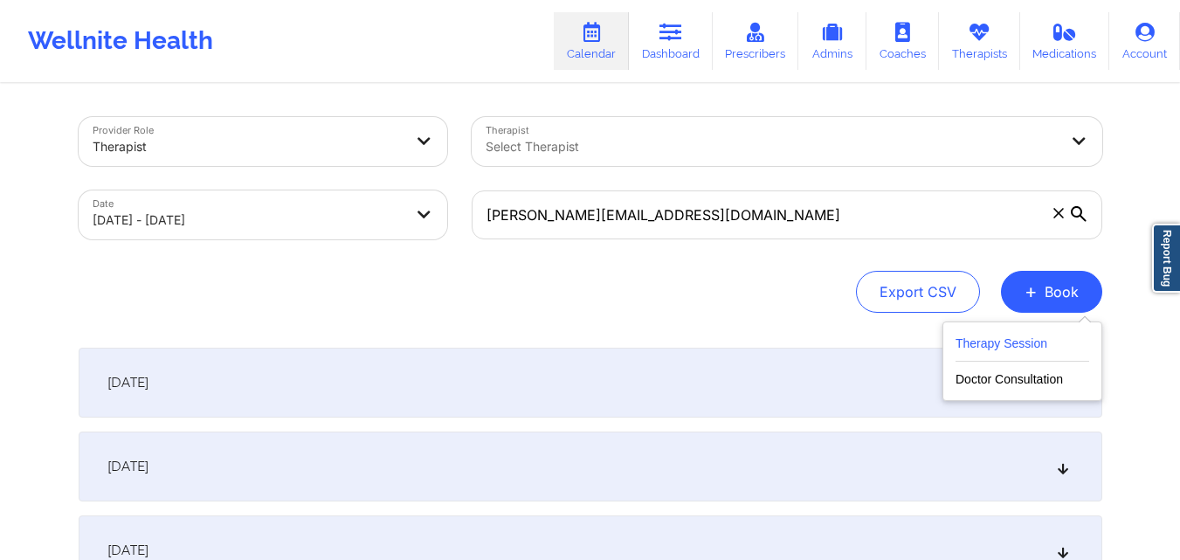
click at [1019, 340] on button "Therapy Session" at bounding box center [1022, 347] width 134 height 29
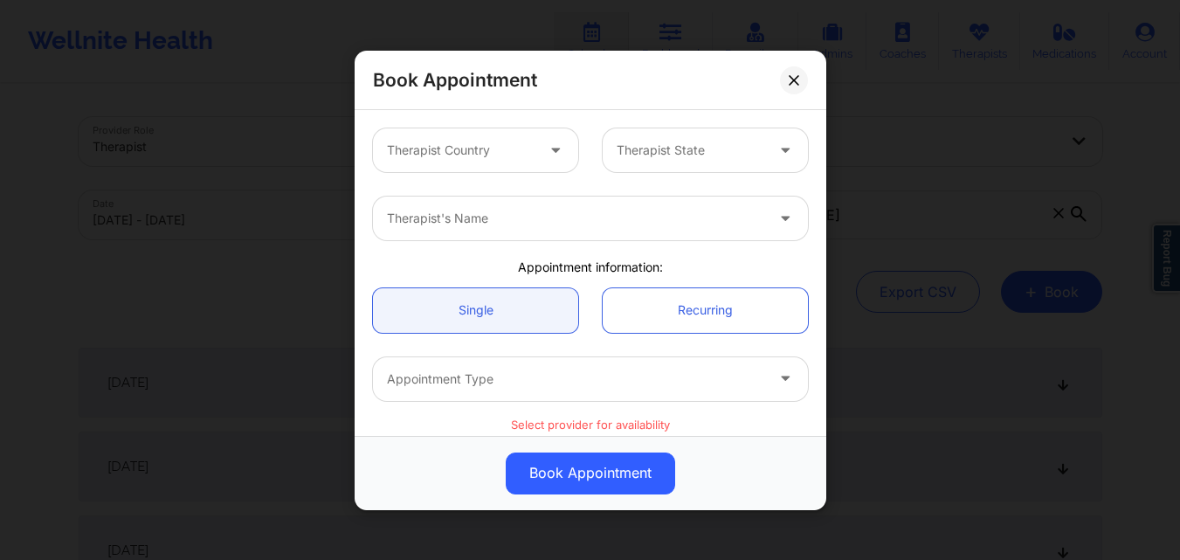
click at [488, 154] on div at bounding box center [461, 150] width 148 height 21
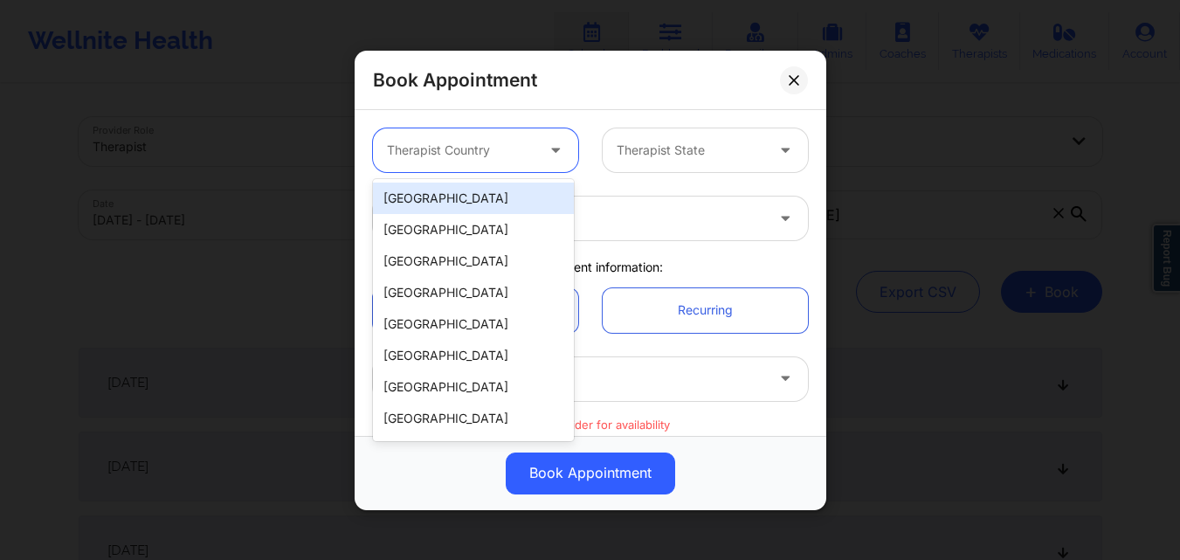
click at [470, 203] on div "[GEOGRAPHIC_DATA]" at bounding box center [473, 198] width 201 height 31
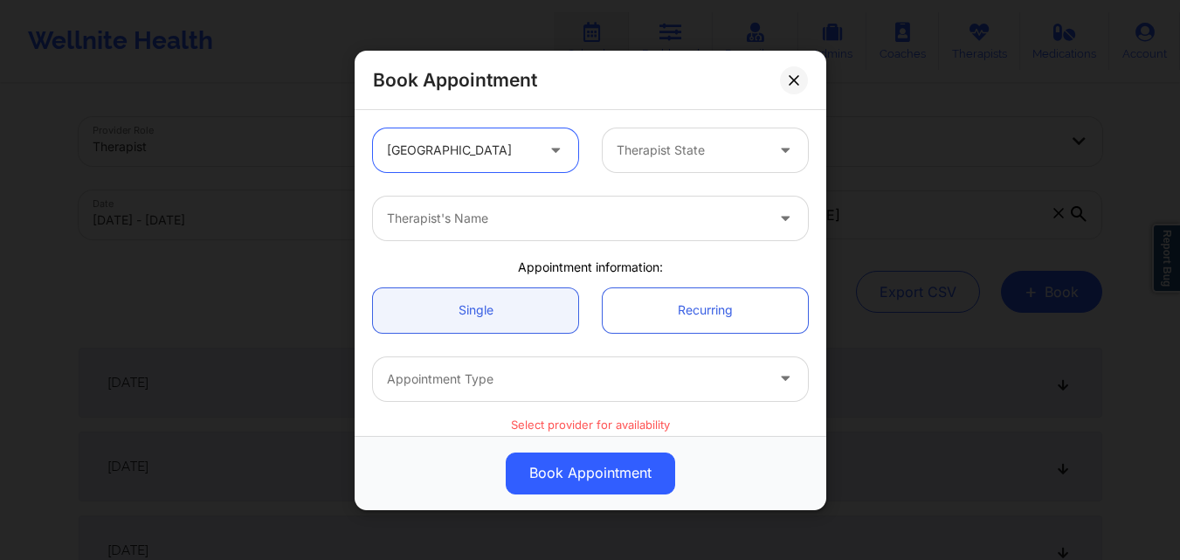
click at [692, 138] on div "Therapist State" at bounding box center [684, 150] width 163 height 44
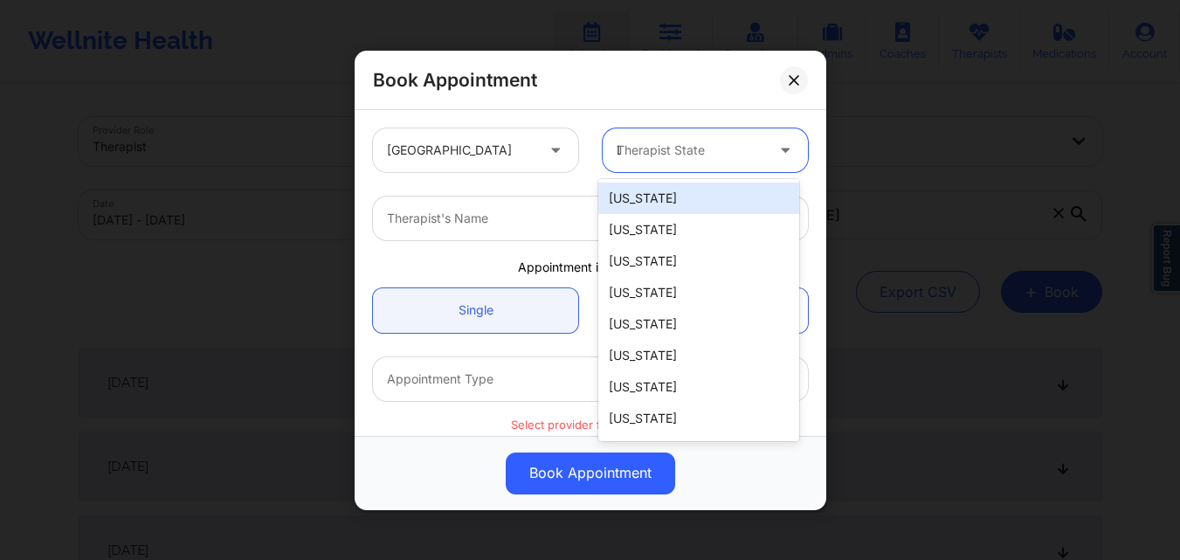
type input "Lo"
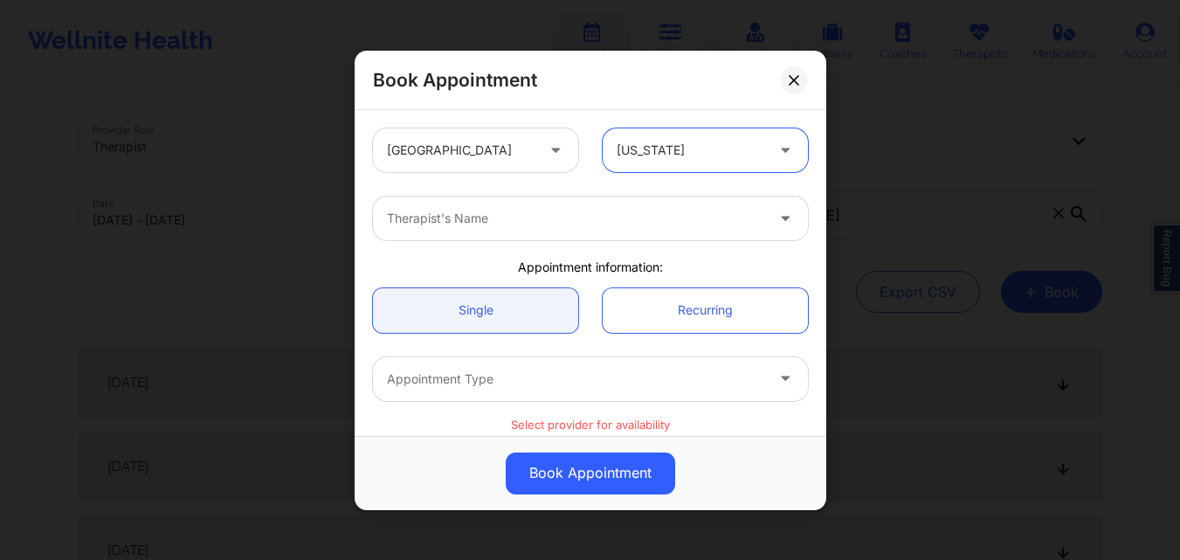
click at [637, 210] on div at bounding box center [575, 218] width 377 height 21
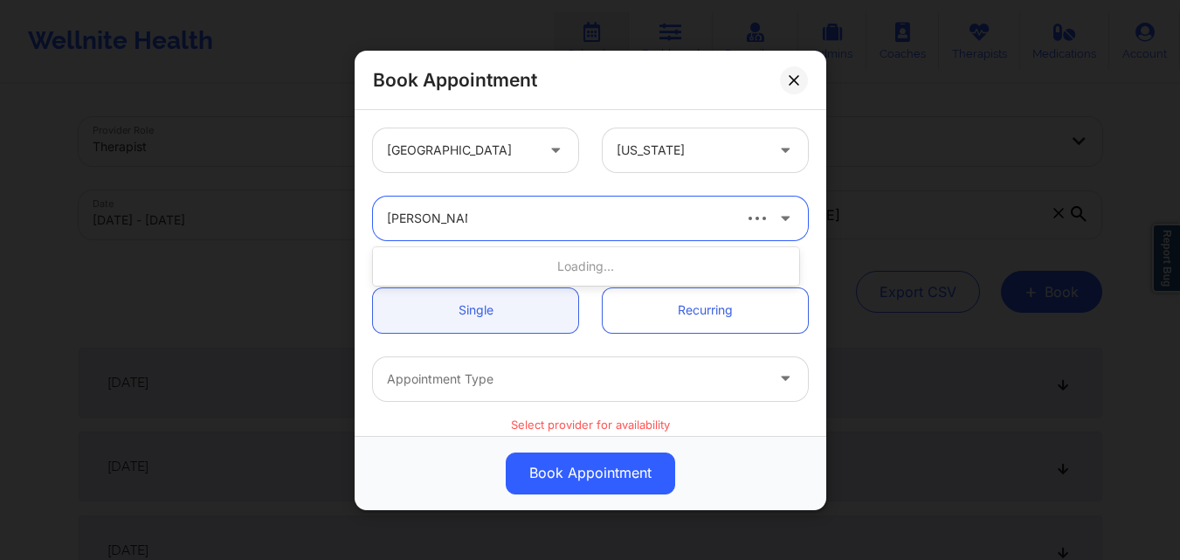
type input "Amelia George"
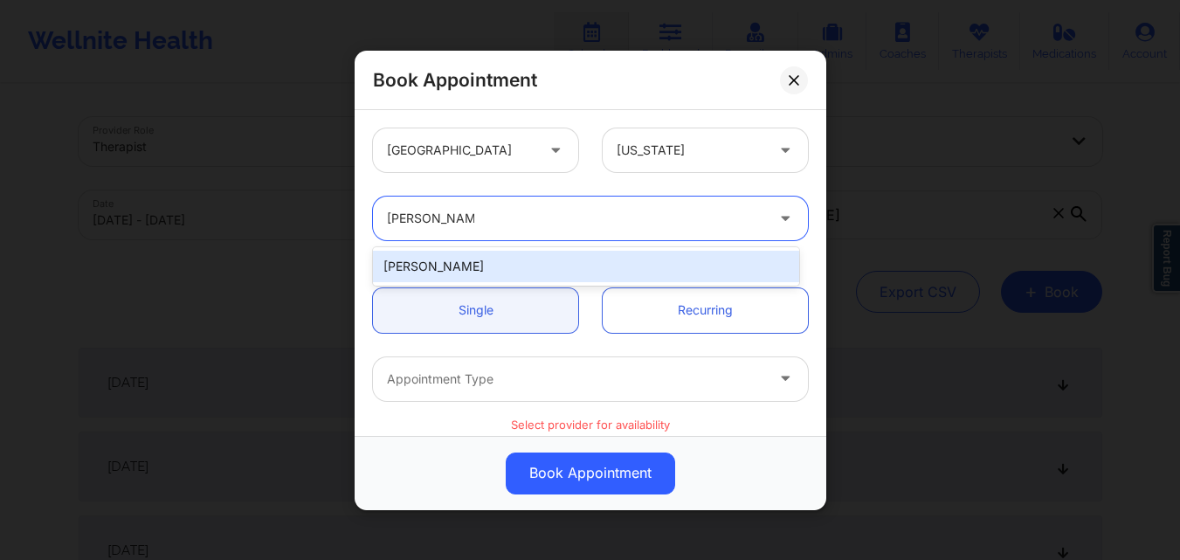
click at [603, 266] on div "Amelia George" at bounding box center [586, 266] width 426 height 31
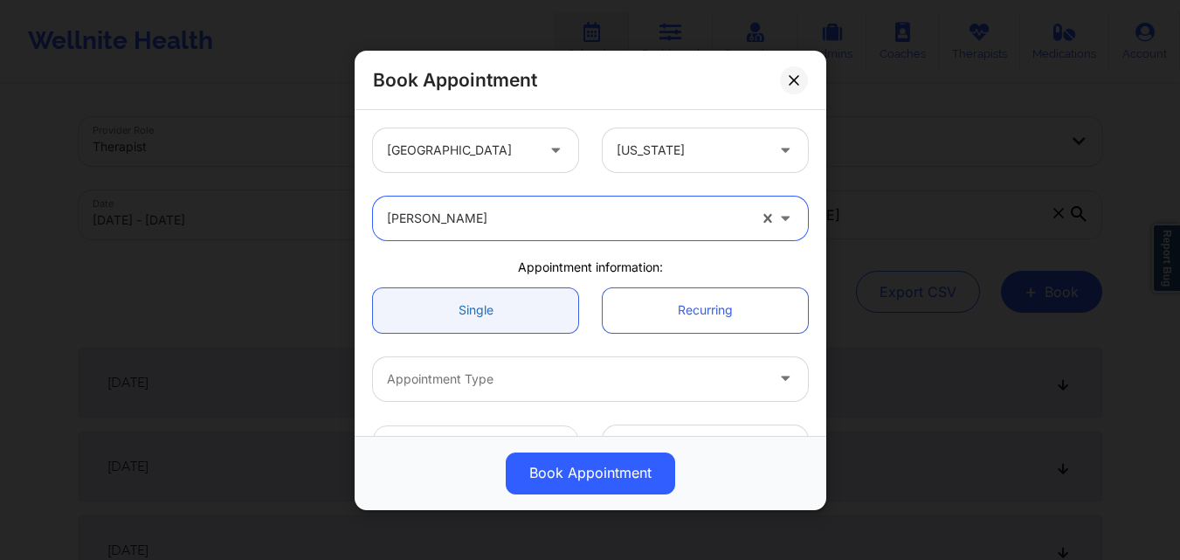
click at [499, 307] on link "Single" at bounding box center [475, 309] width 205 height 45
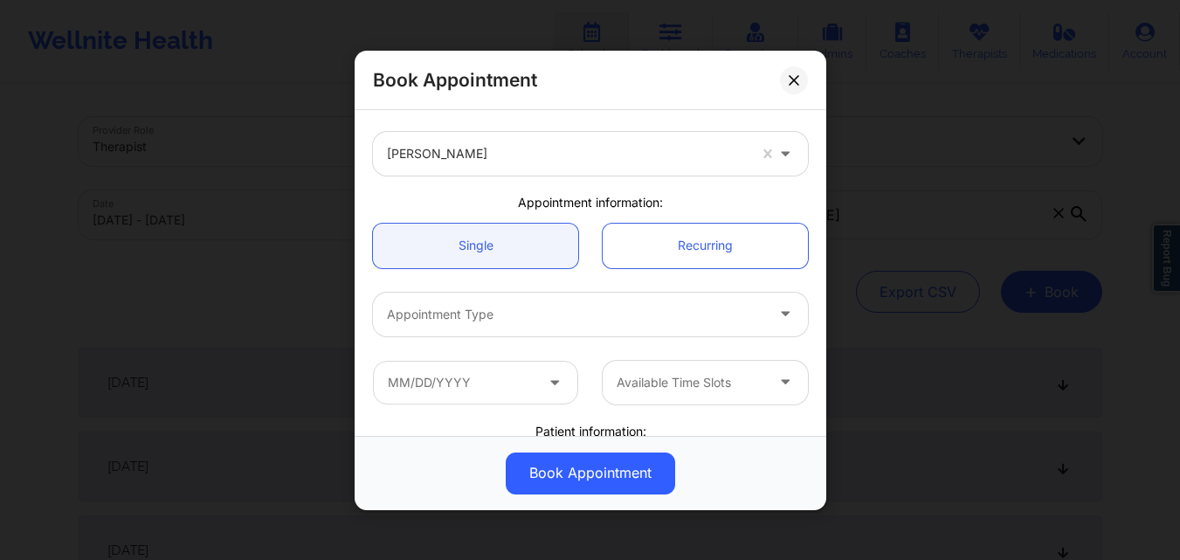
scroll to position [87, 0]
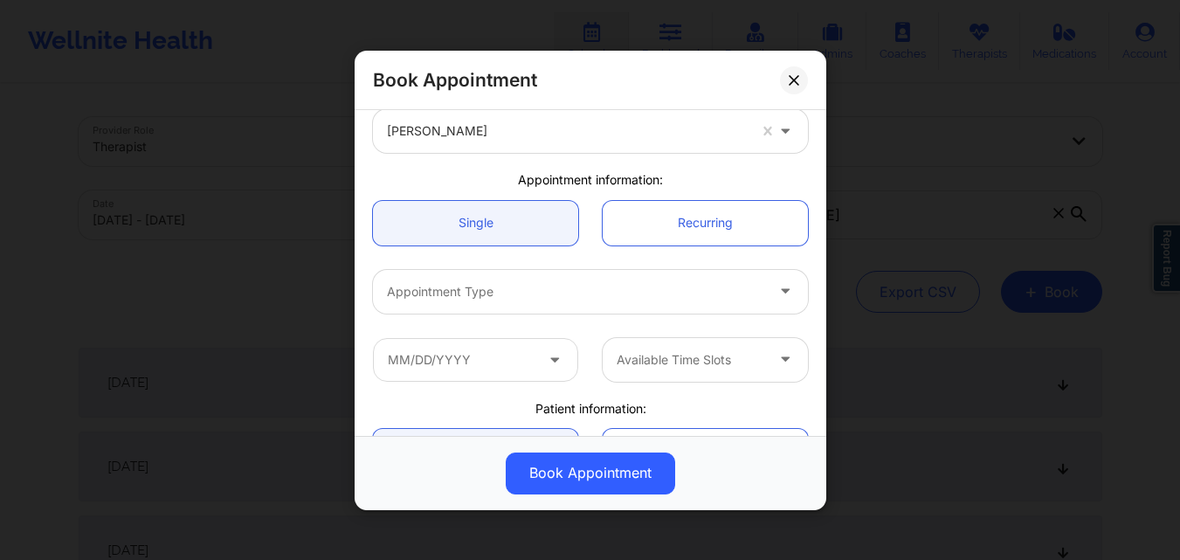
click at [531, 284] on div at bounding box center [575, 290] width 377 height 21
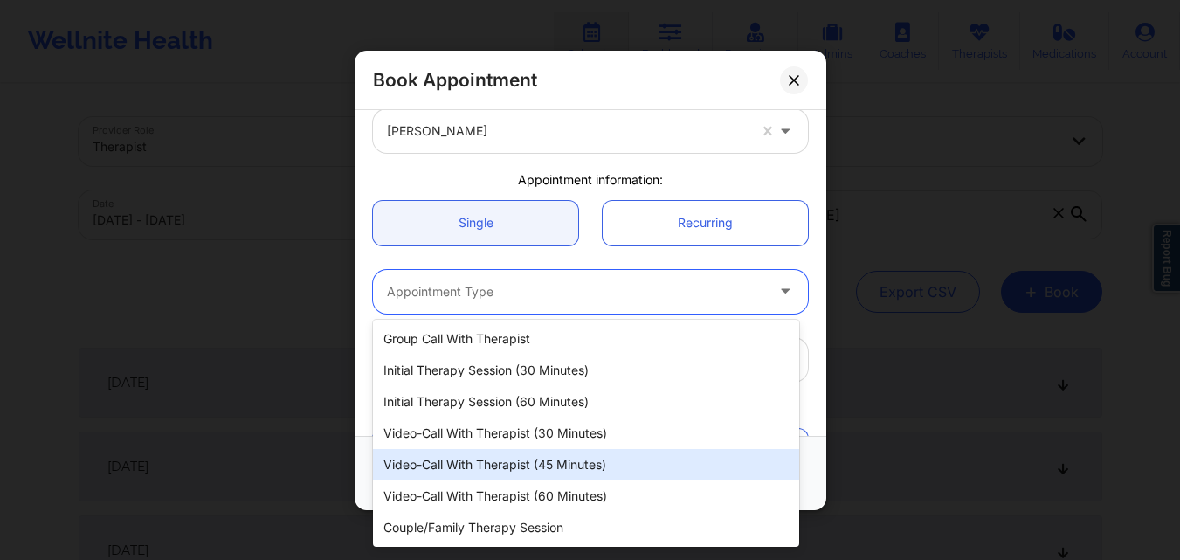
click at [568, 468] on div "Video-Call with Therapist (45 minutes)" at bounding box center [586, 464] width 426 height 31
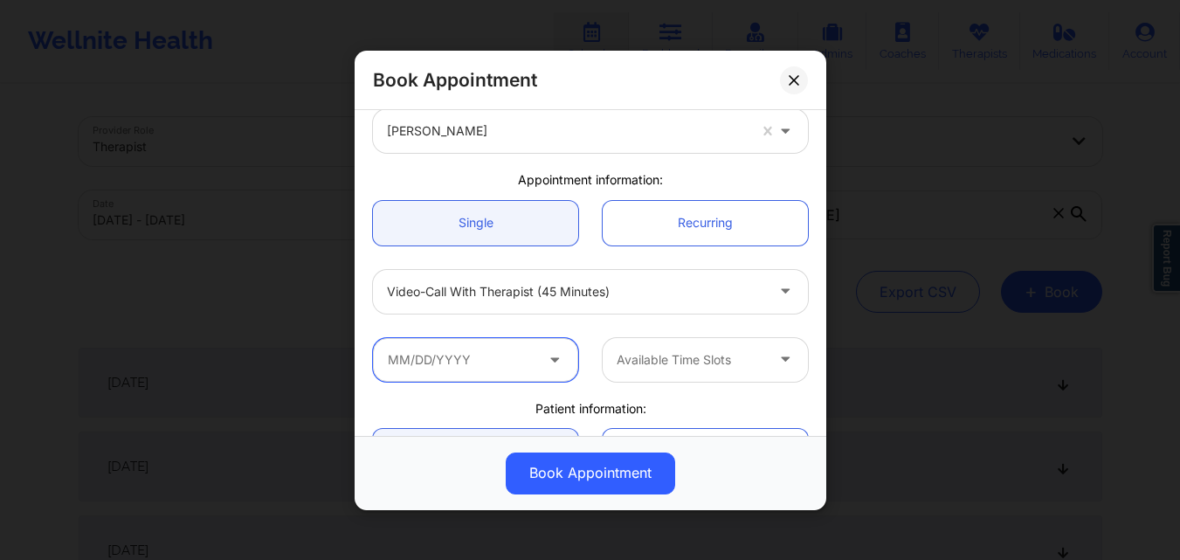
click at [509, 363] on input "text" at bounding box center [475, 359] width 205 height 44
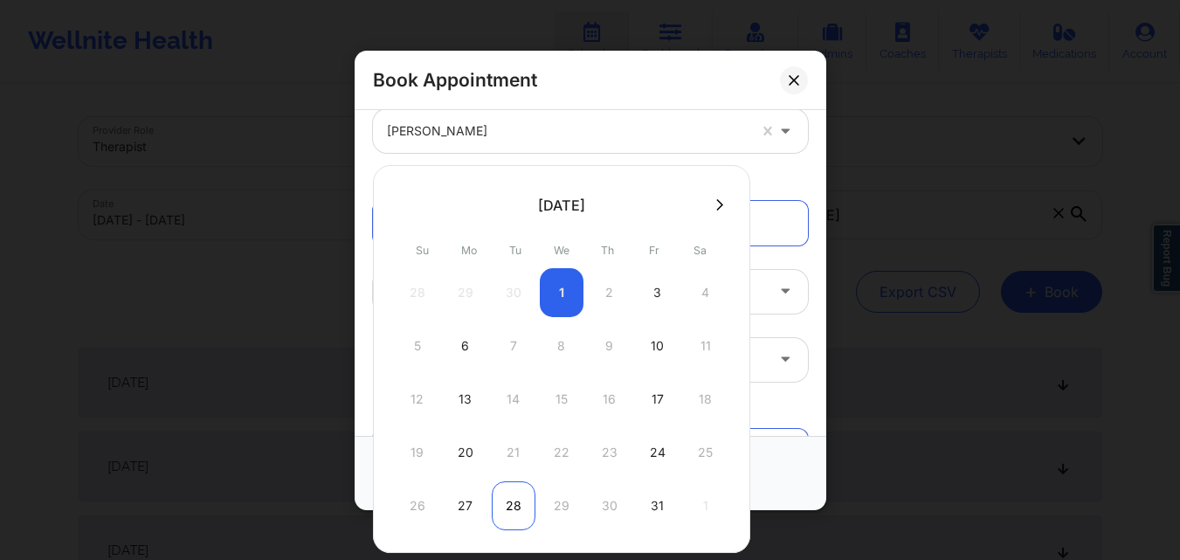
click at [520, 506] on div "28" at bounding box center [514, 505] width 44 height 49
type input "10/28/2025"
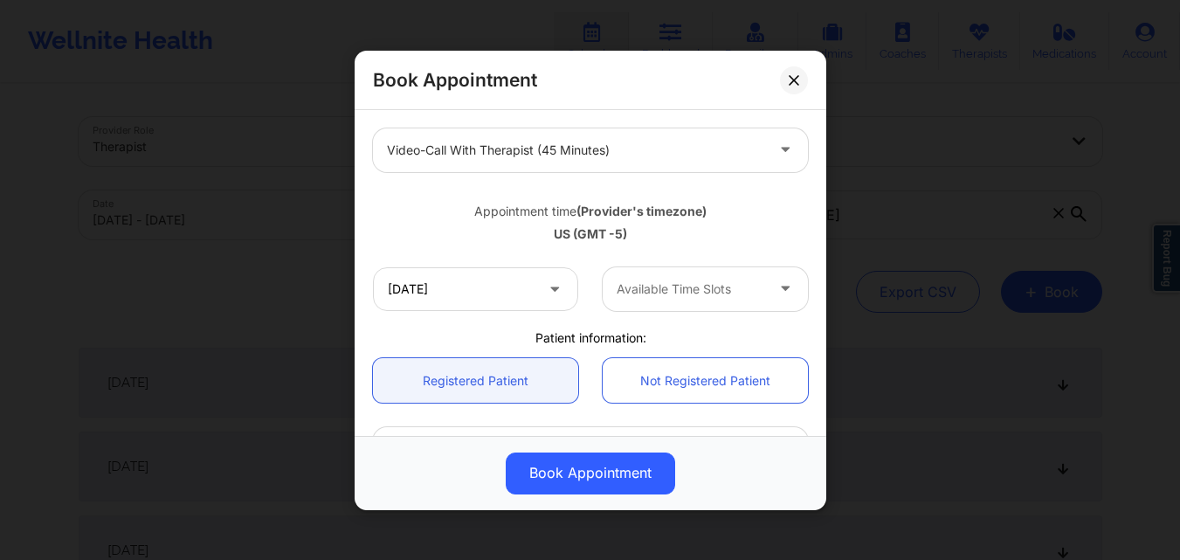
scroll to position [262, 0]
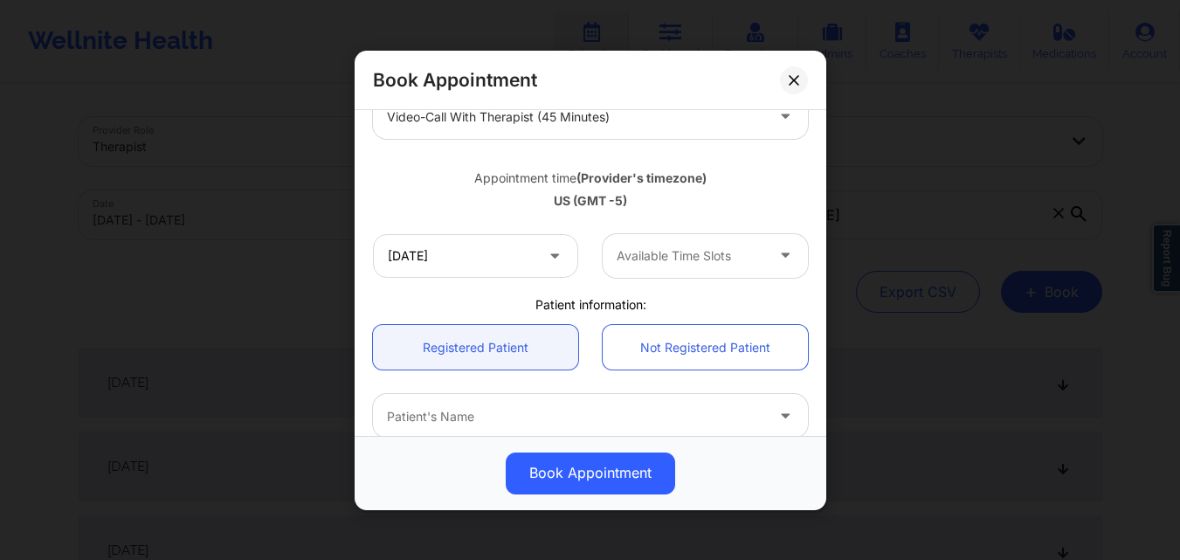
click at [668, 254] on div at bounding box center [690, 255] width 148 height 21
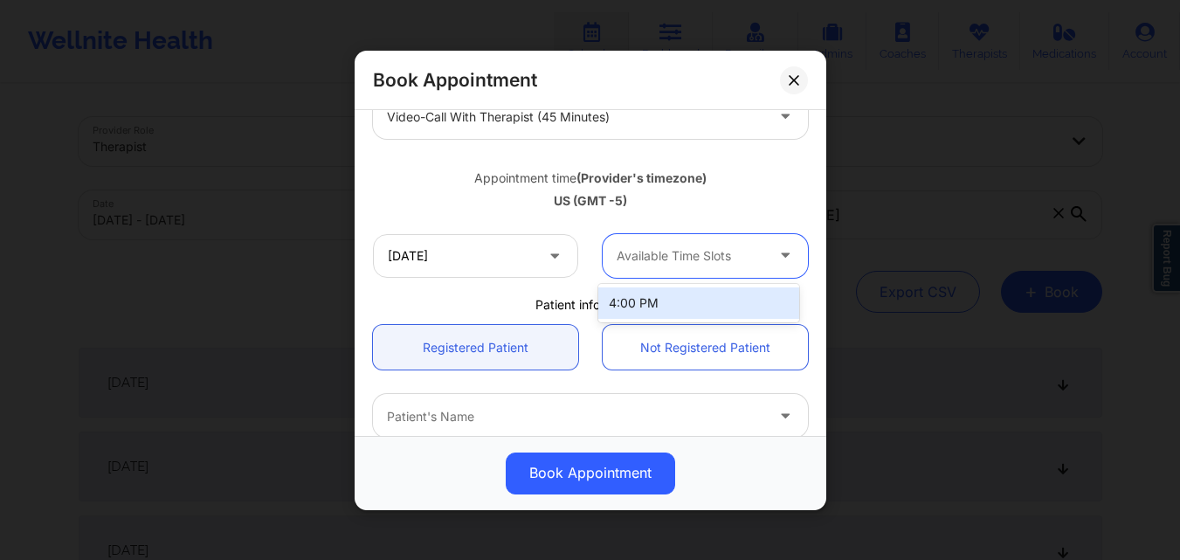
click at [677, 299] on div "4:00 PM" at bounding box center [698, 302] width 201 height 31
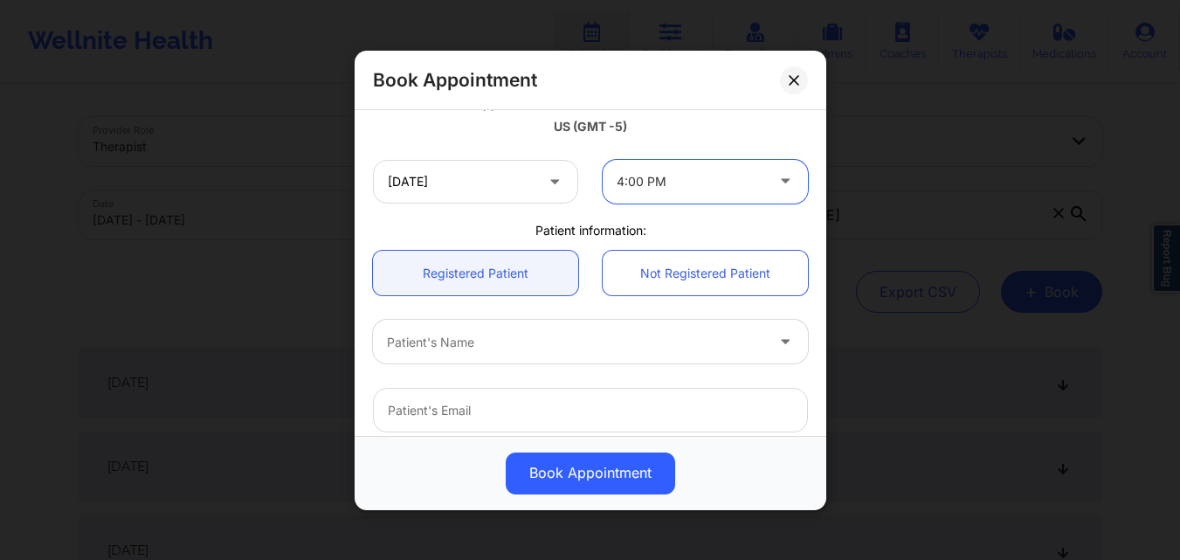
scroll to position [437, 0]
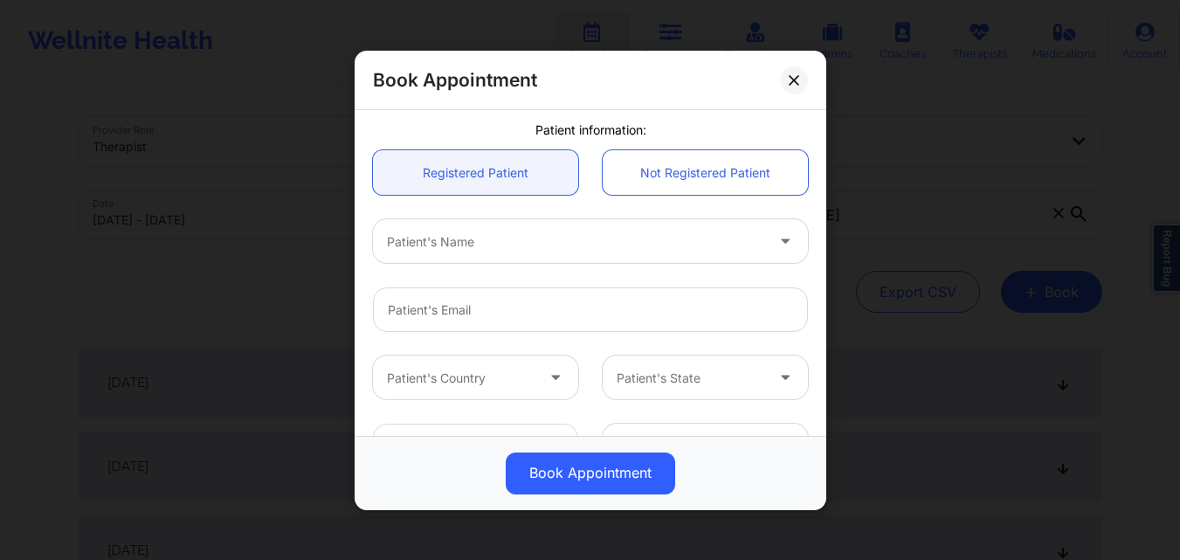
click at [535, 241] on div at bounding box center [575, 241] width 377 height 21
type input "Michelle Ozah"
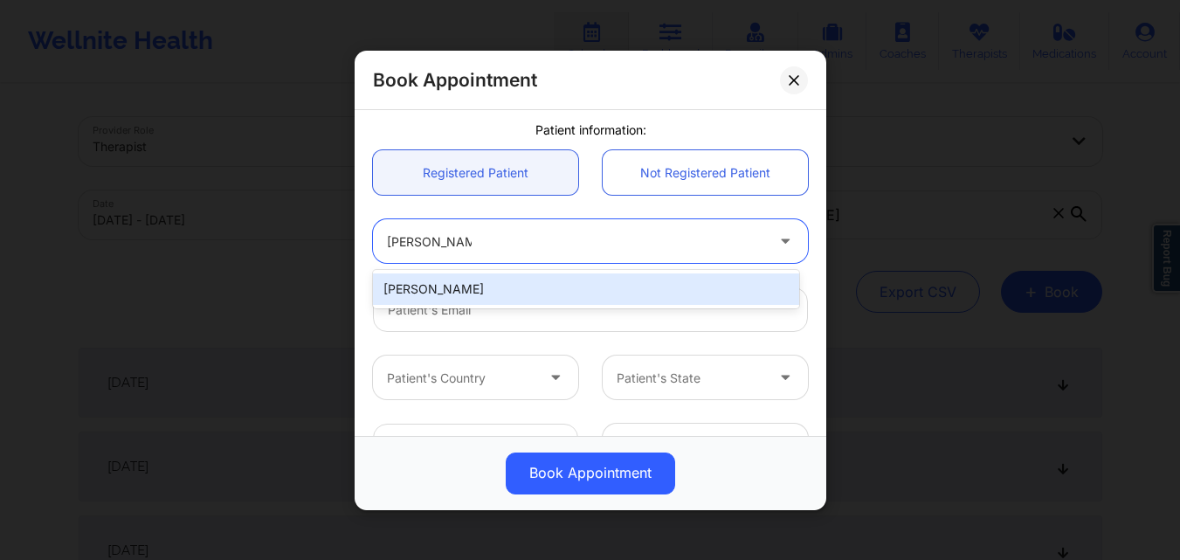
click at [582, 290] on div "Michelle Ozah" at bounding box center [586, 288] width 426 height 31
type input "michelle_ozah@yahoo.com"
type input "+15048740038"
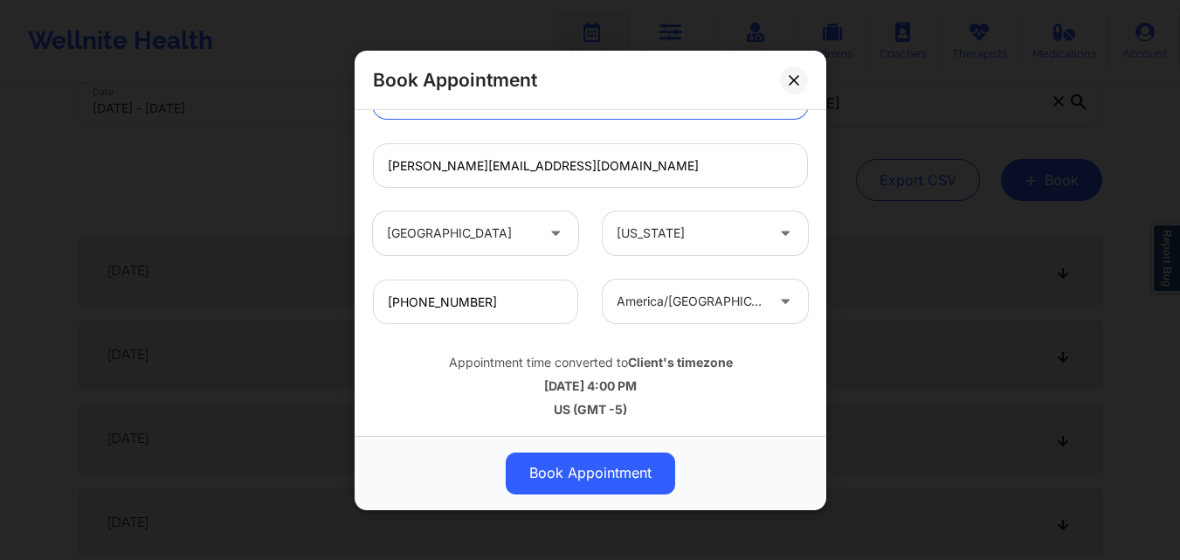
scroll to position [262, 0]
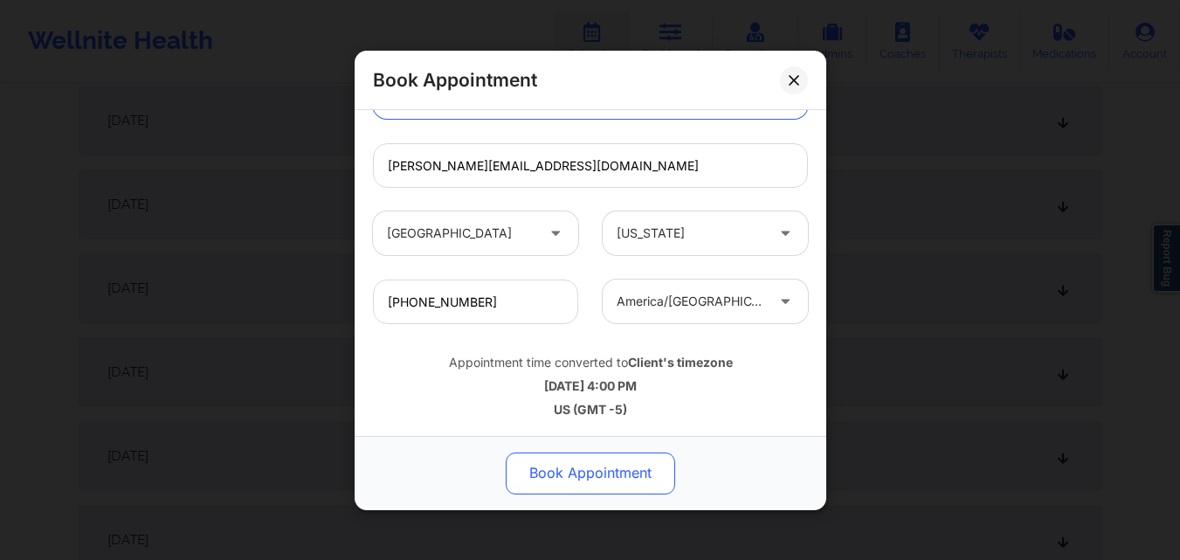
click at [609, 461] on button "Book Appointment" at bounding box center [590, 472] width 169 height 42
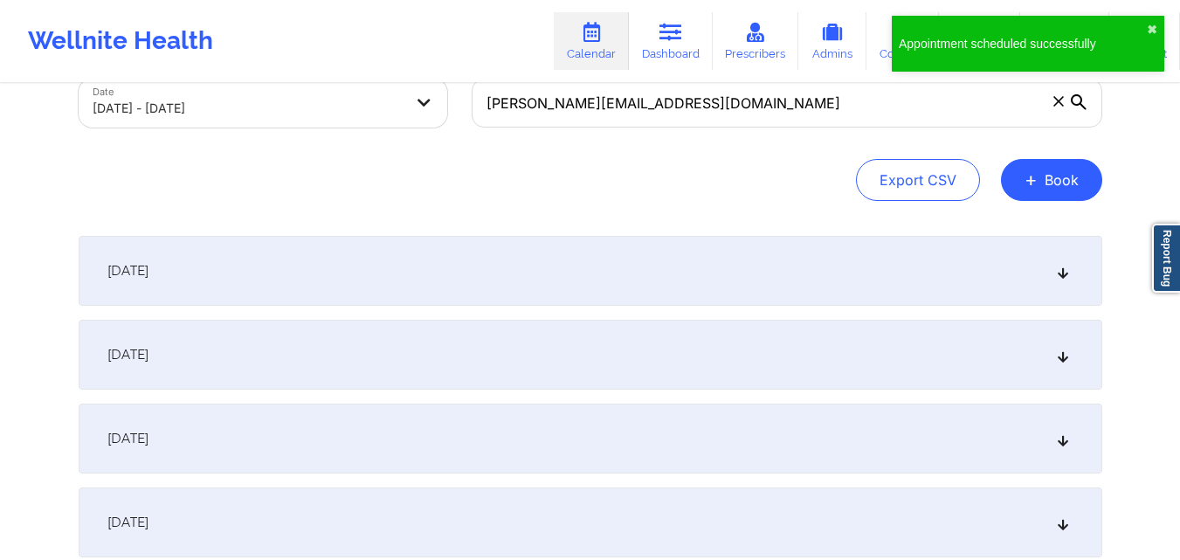
scroll to position [0, 0]
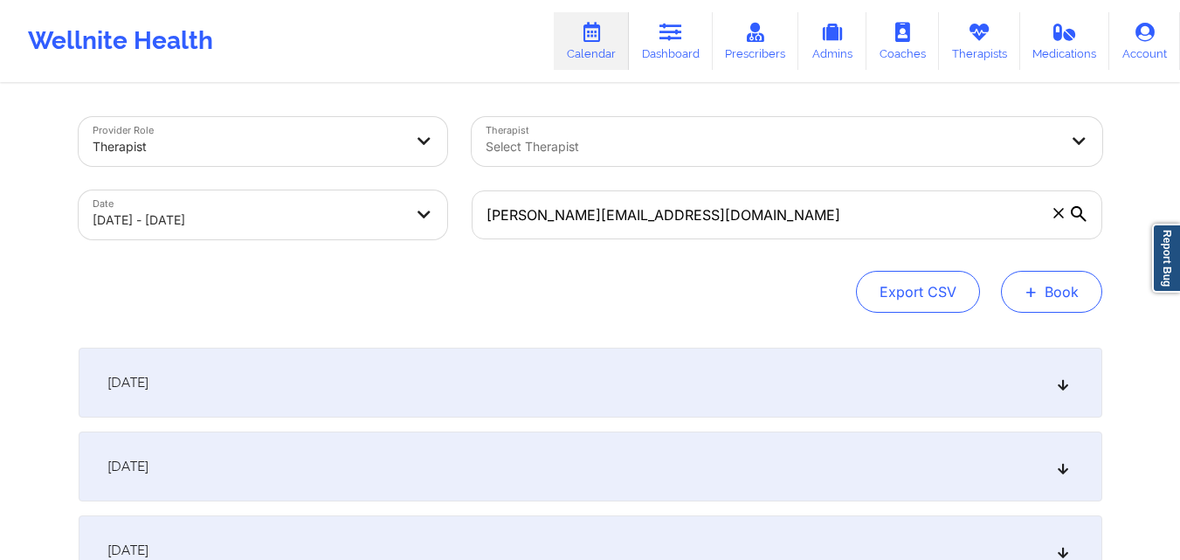
click at [1064, 287] on button "+ Book" at bounding box center [1051, 292] width 101 height 42
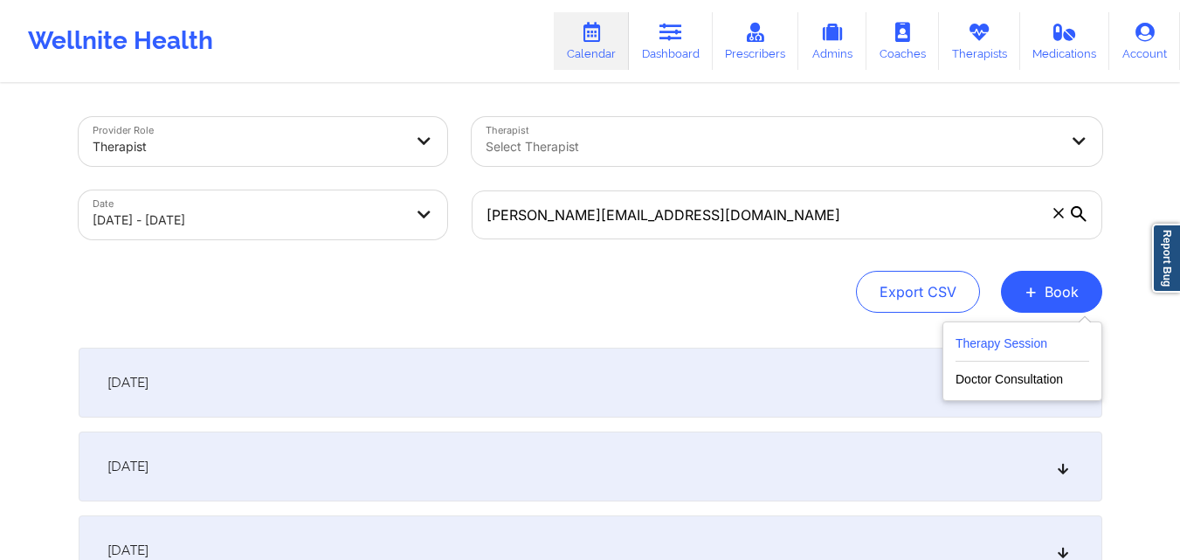
click at [1031, 337] on button "Therapy Session" at bounding box center [1022, 347] width 134 height 29
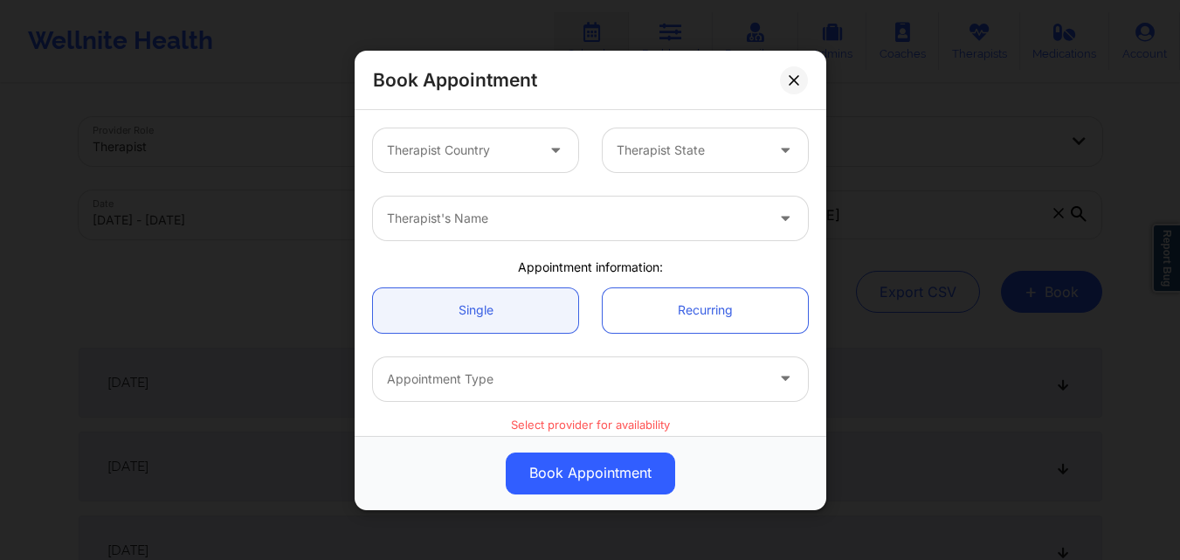
click at [527, 144] on div at bounding box center [461, 150] width 148 height 21
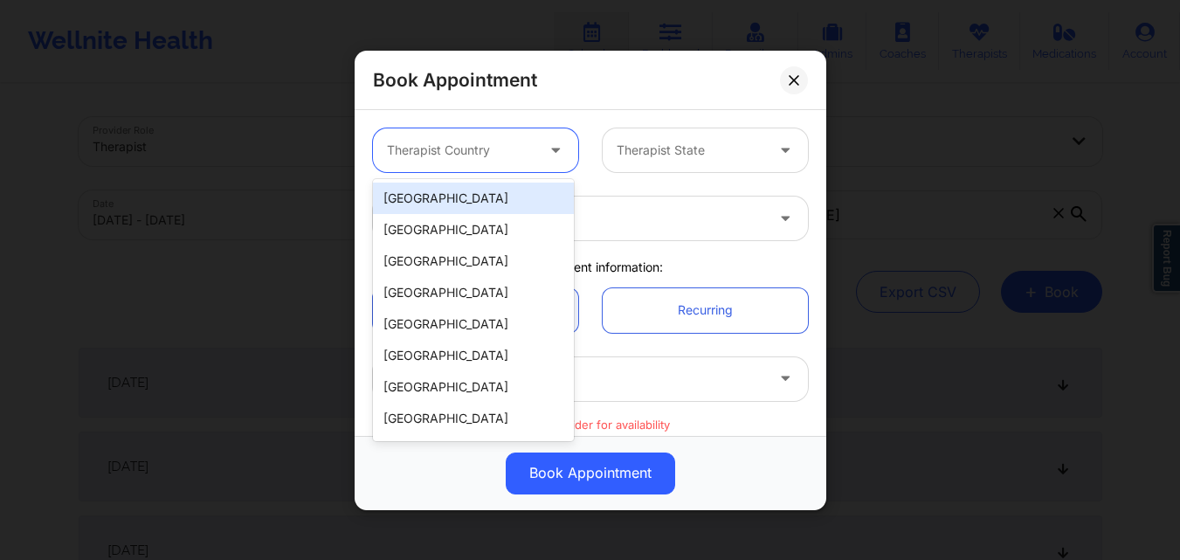
click at [473, 204] on div "[GEOGRAPHIC_DATA]" at bounding box center [473, 198] width 201 height 31
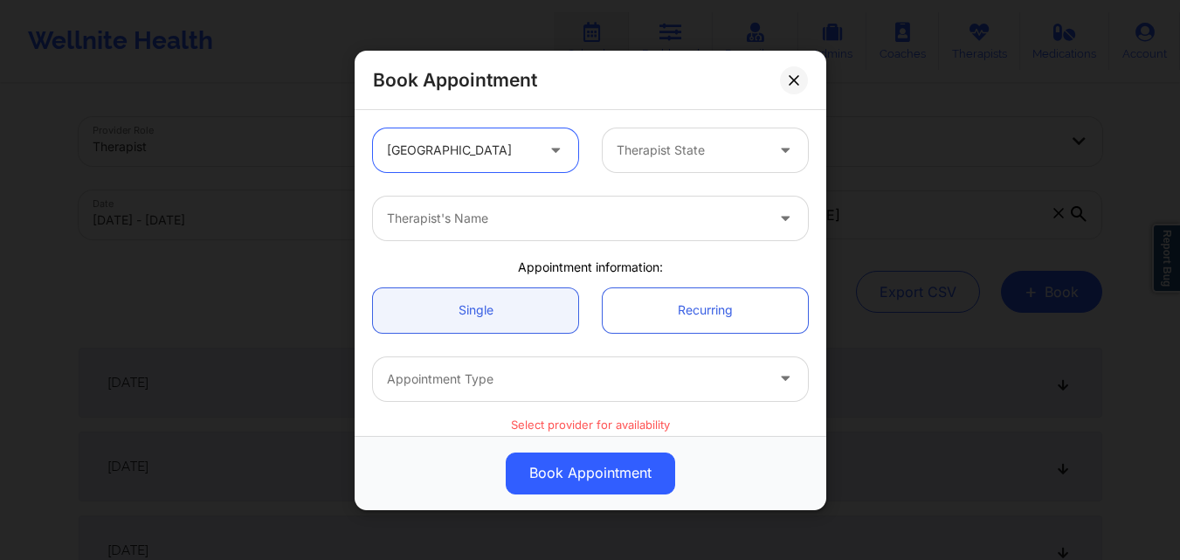
click at [698, 162] on div "Therapist State" at bounding box center [684, 150] width 163 height 44
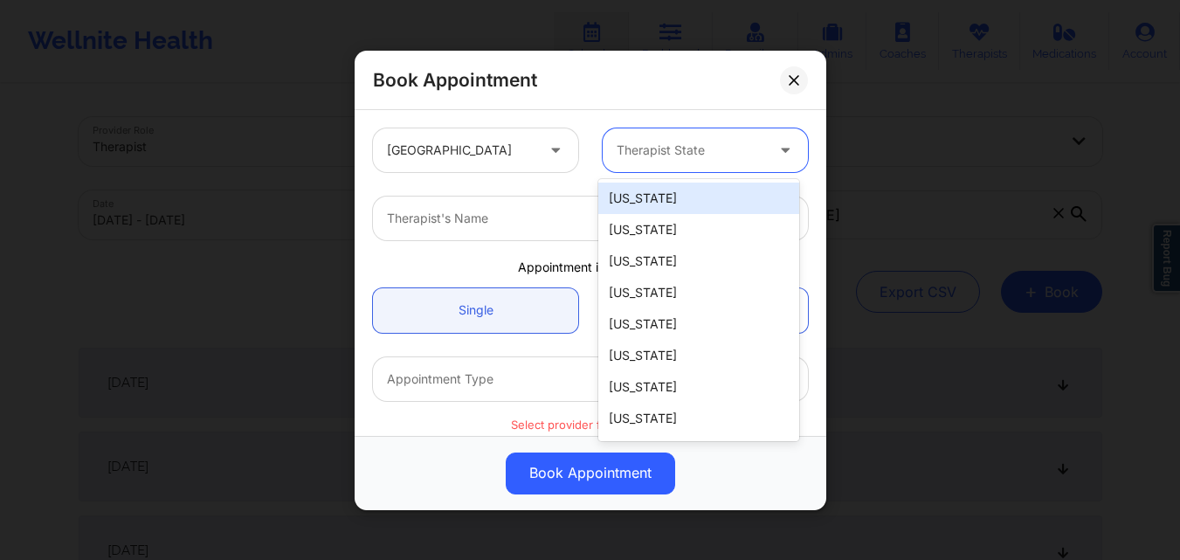
click at [949, 140] on div "Book Appointment United States 51 results available. Use Up and Down to choose …" at bounding box center [590, 280] width 1180 height 560
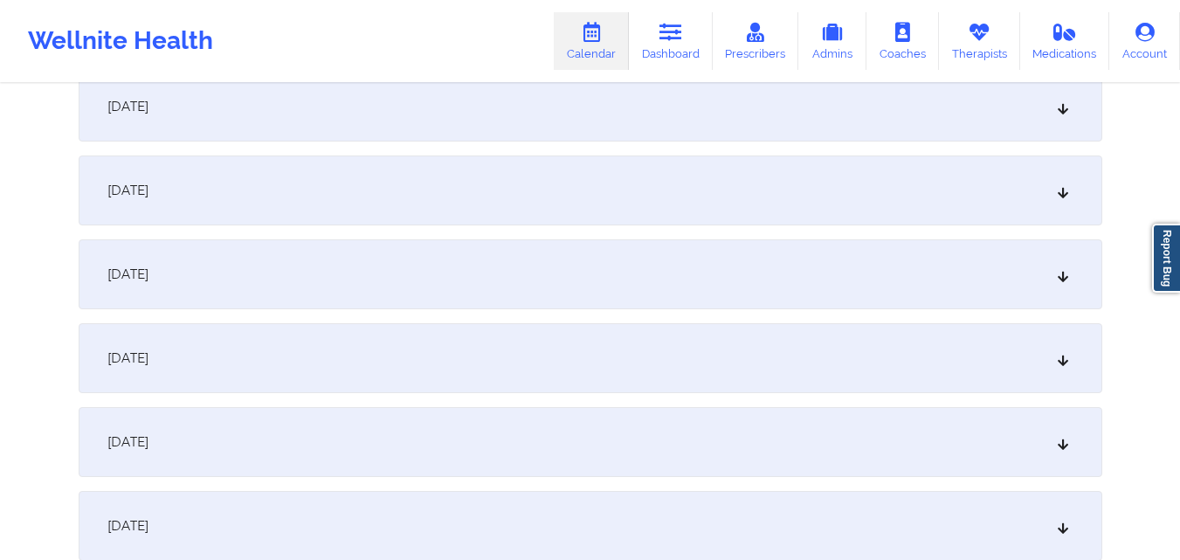
scroll to position [699, 0]
click at [555, 281] on div "[DATE]" at bounding box center [590, 271] width 1023 height 70
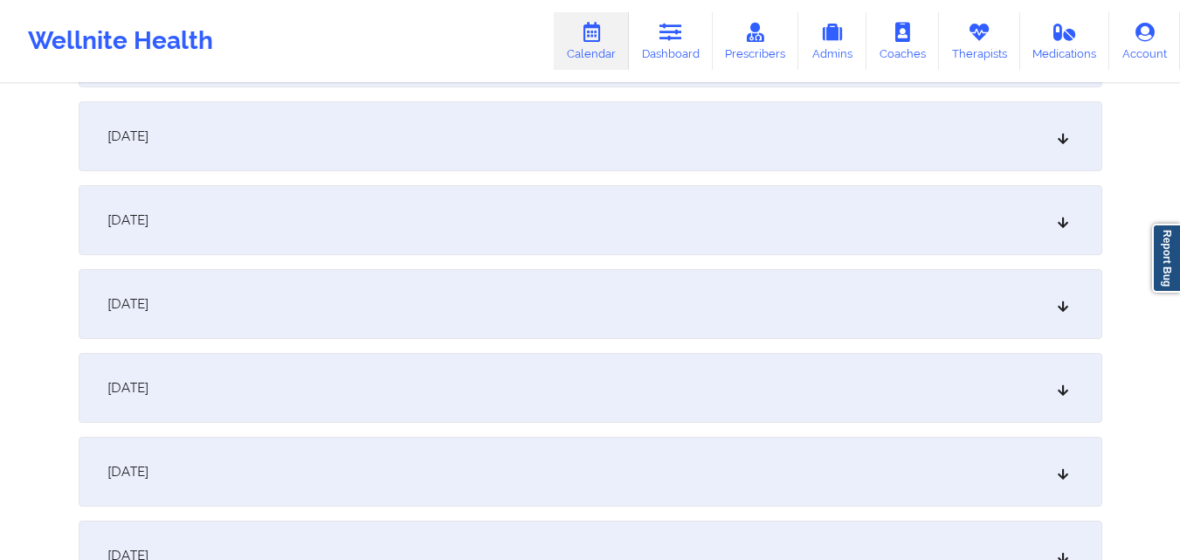
scroll to position [1310, 0]
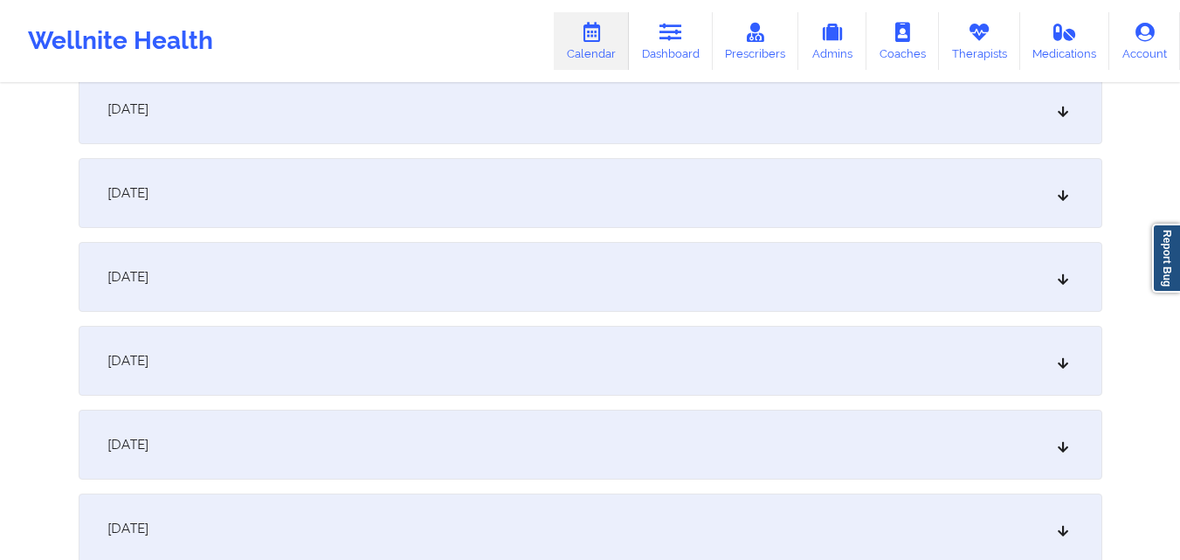
click at [572, 451] on div "[DATE]" at bounding box center [590, 445] width 1023 height 70
click at [519, 525] on div "[DATE]" at bounding box center [590, 531] width 1023 height 70
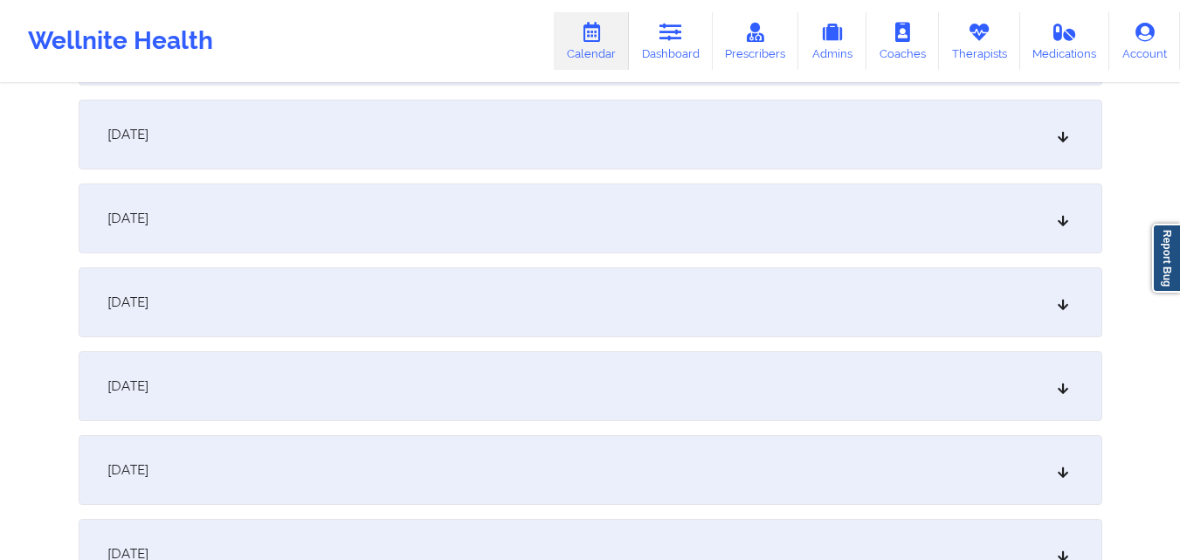
scroll to position [2882, 0]
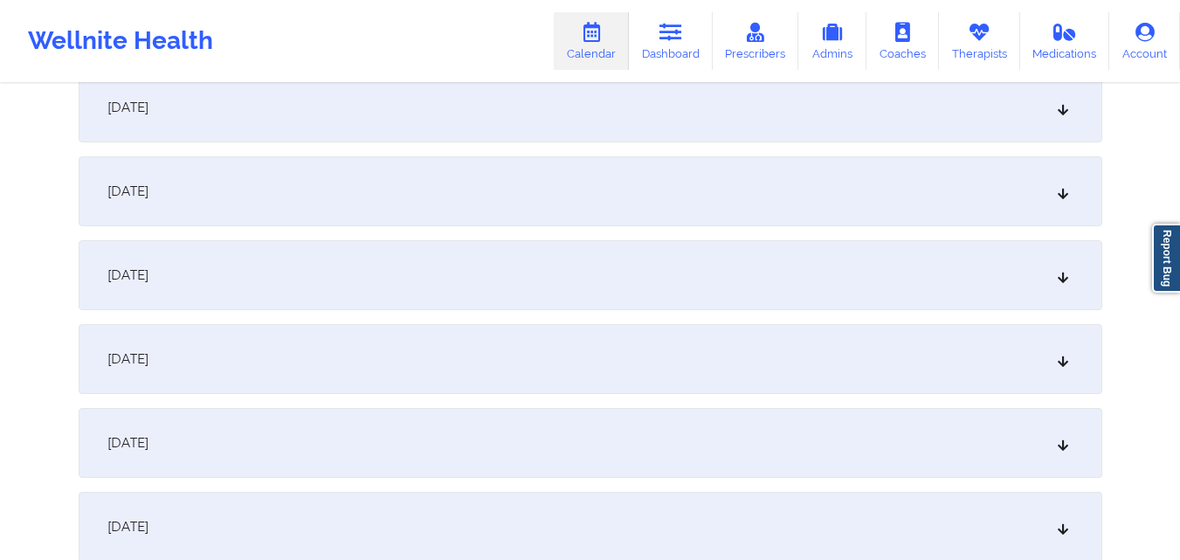
click at [669, 422] on div "[DATE]" at bounding box center [590, 443] width 1023 height 70
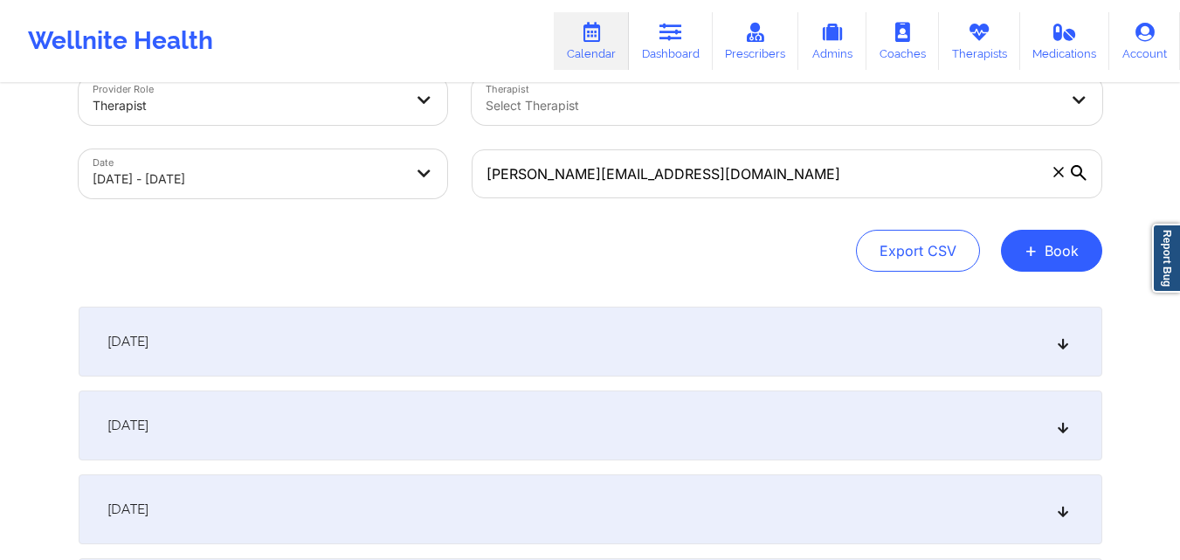
scroll to position [0, 0]
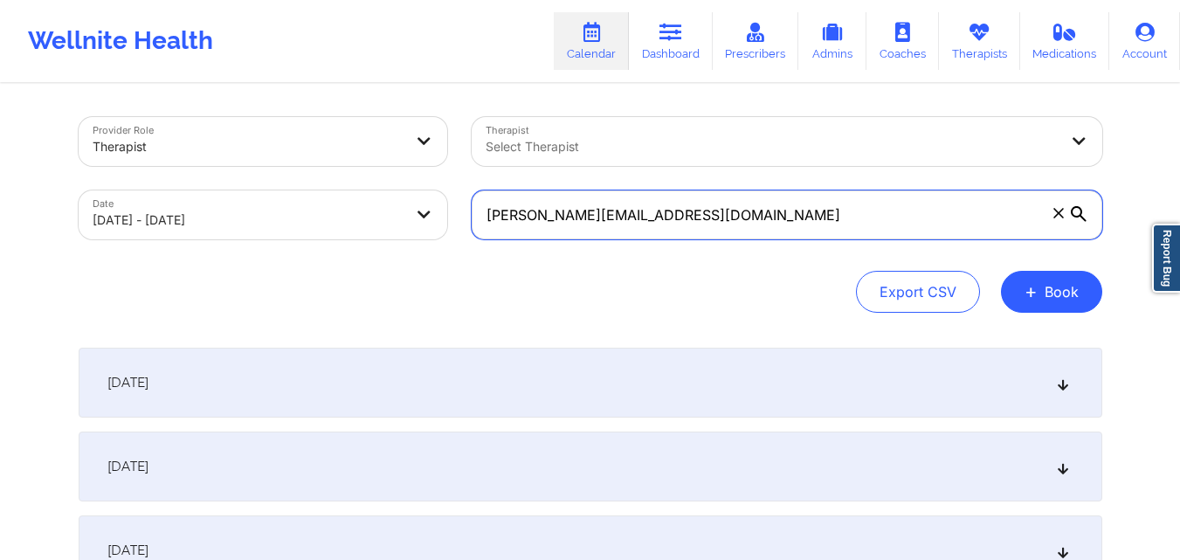
click at [809, 228] on input "michelle_ozah@yahoo.com" at bounding box center [787, 214] width 630 height 49
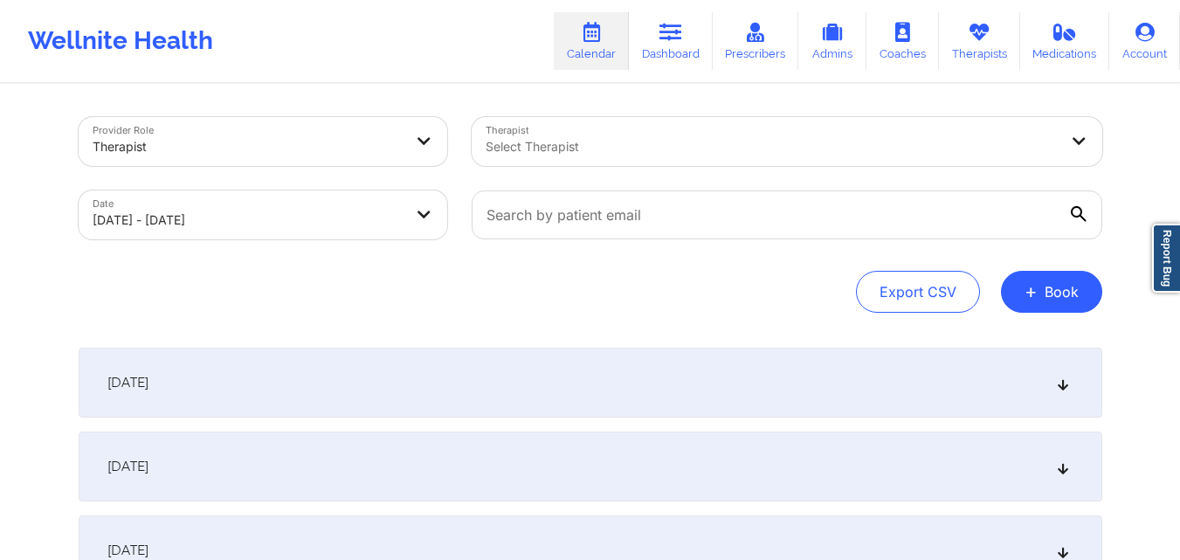
click at [713, 134] on div "Select Therapist" at bounding box center [766, 141] width 589 height 49
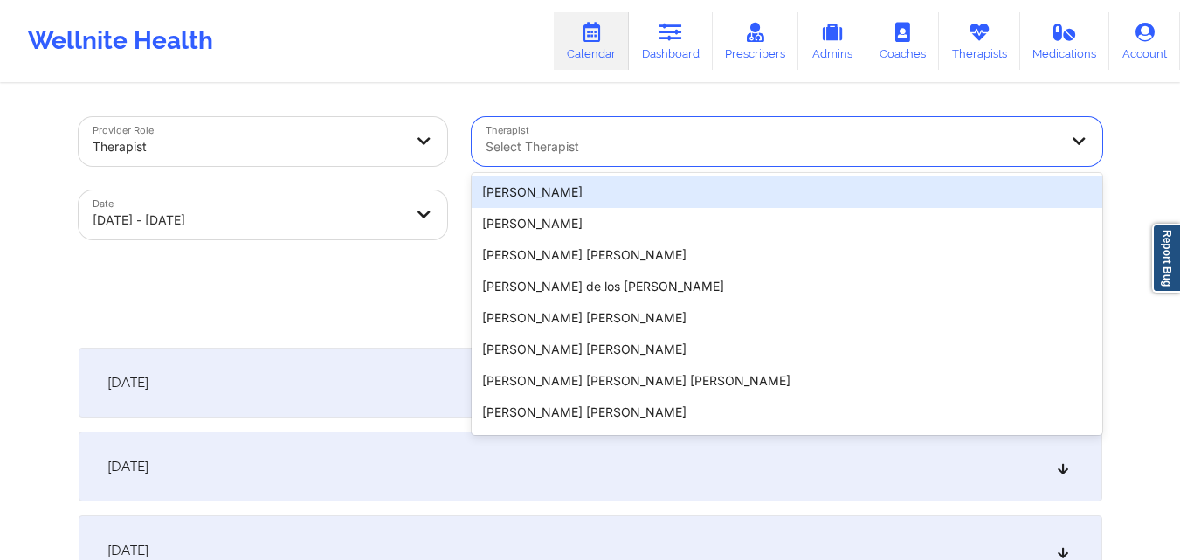
paste input "[PERSON_NAME]"
type input "[PERSON_NAME]"
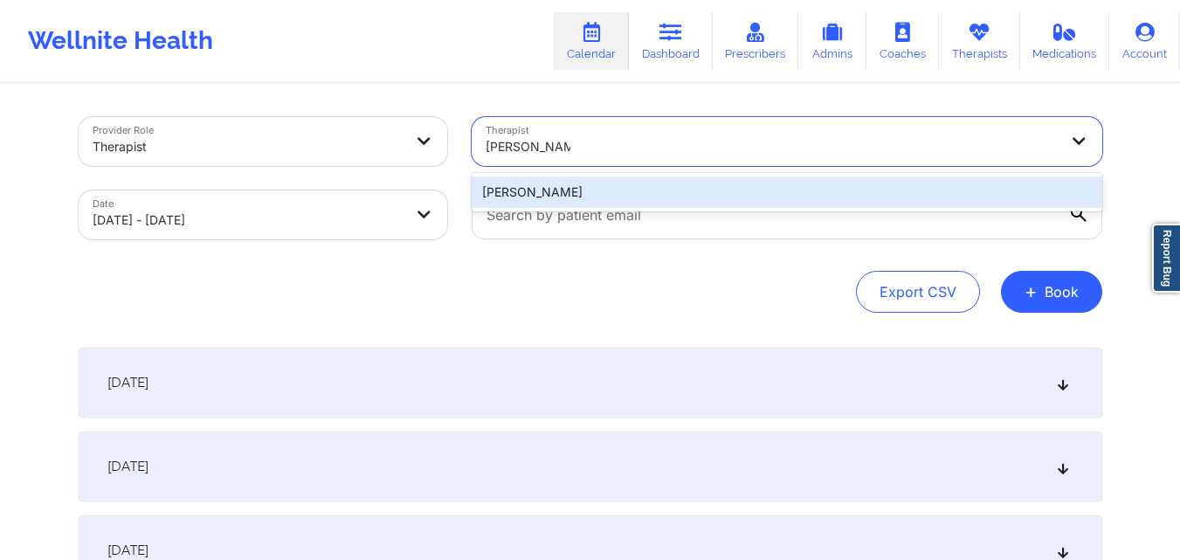
click at [691, 185] on div "[PERSON_NAME]" at bounding box center [787, 191] width 630 height 31
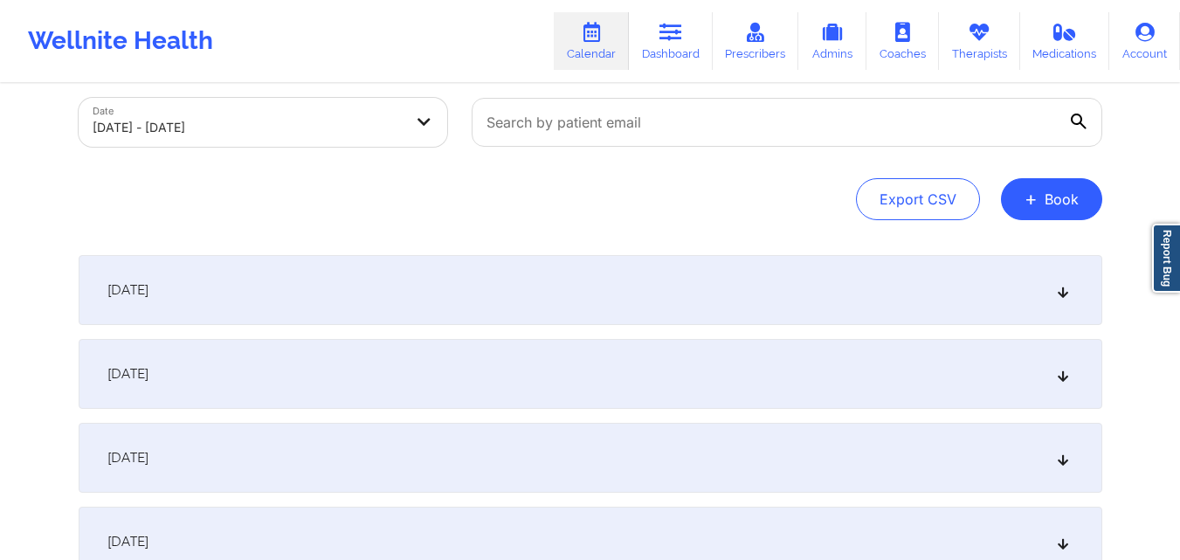
scroll to position [175, 0]
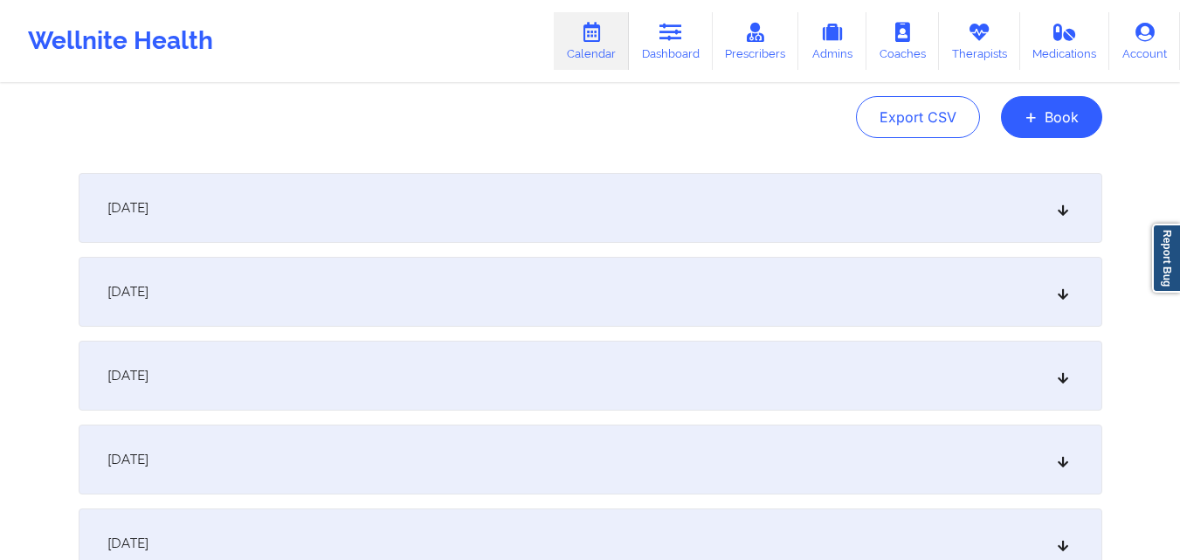
click at [651, 293] on div "[DATE]" at bounding box center [590, 292] width 1023 height 70
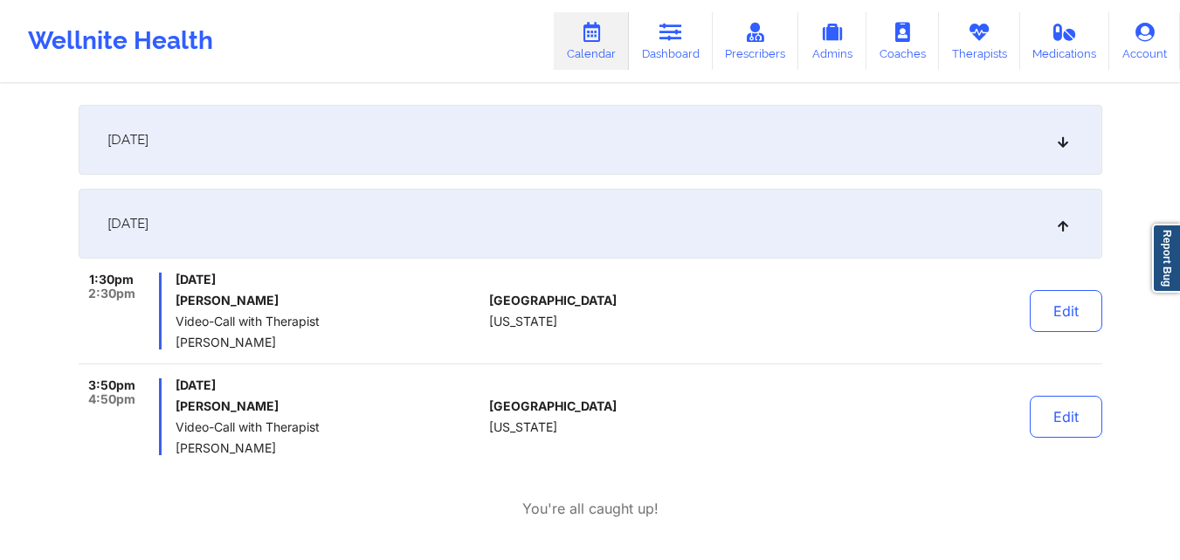
scroll to position [349, 0]
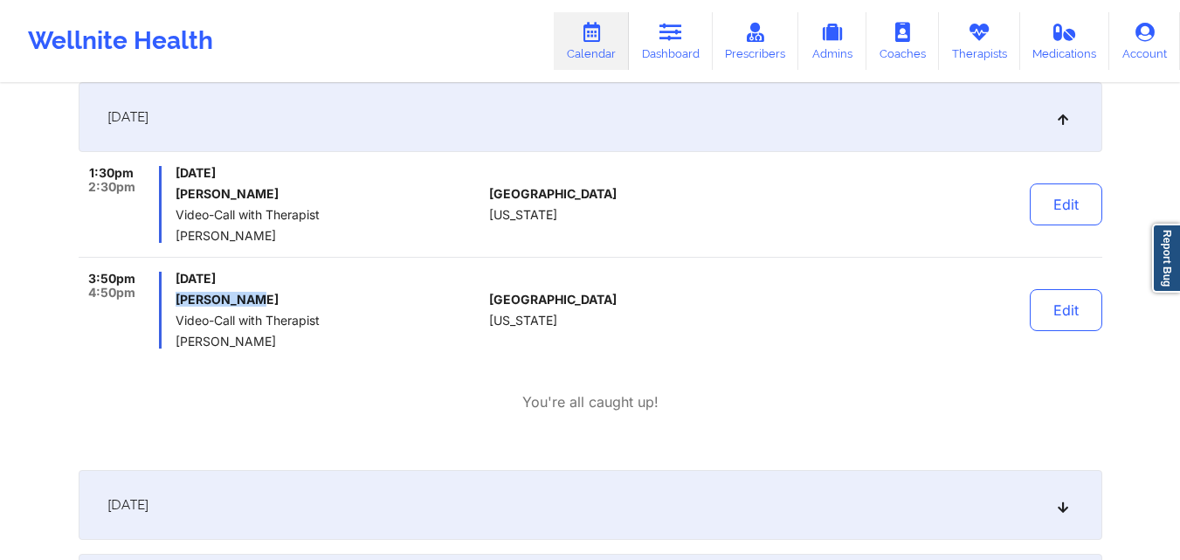
drag, startPoint x: 178, startPoint y: 300, endPoint x: 279, endPoint y: 304, distance: 100.5
click at [279, 304] on h6 "[PERSON_NAME]" at bounding box center [329, 300] width 306 height 14
copy h6 "[PERSON_NAME]"
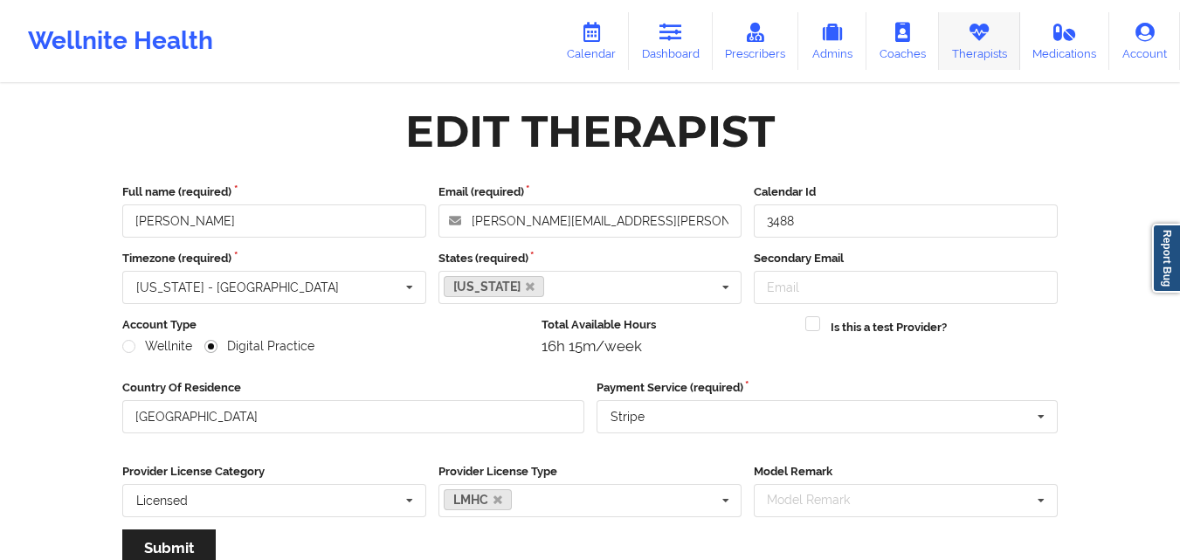
click at [977, 45] on link "Therapists" at bounding box center [979, 41] width 81 height 58
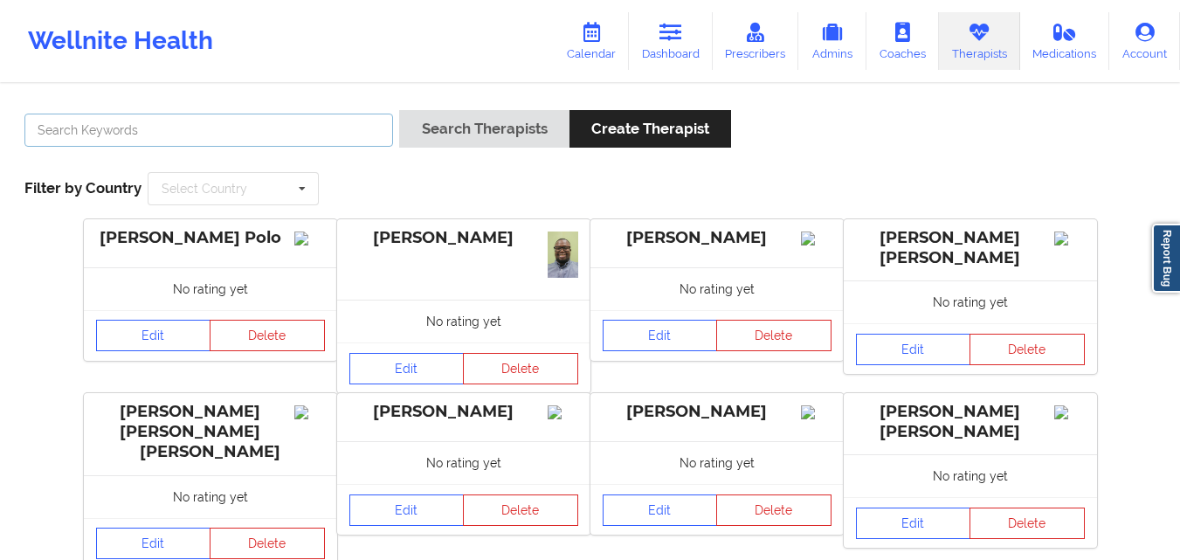
click at [221, 133] on input "text" at bounding box center [208, 130] width 368 height 33
click at [273, 121] on input "text" at bounding box center [208, 130] width 368 height 33
paste input "[PERSON_NAME]"
type input "[PERSON_NAME]"
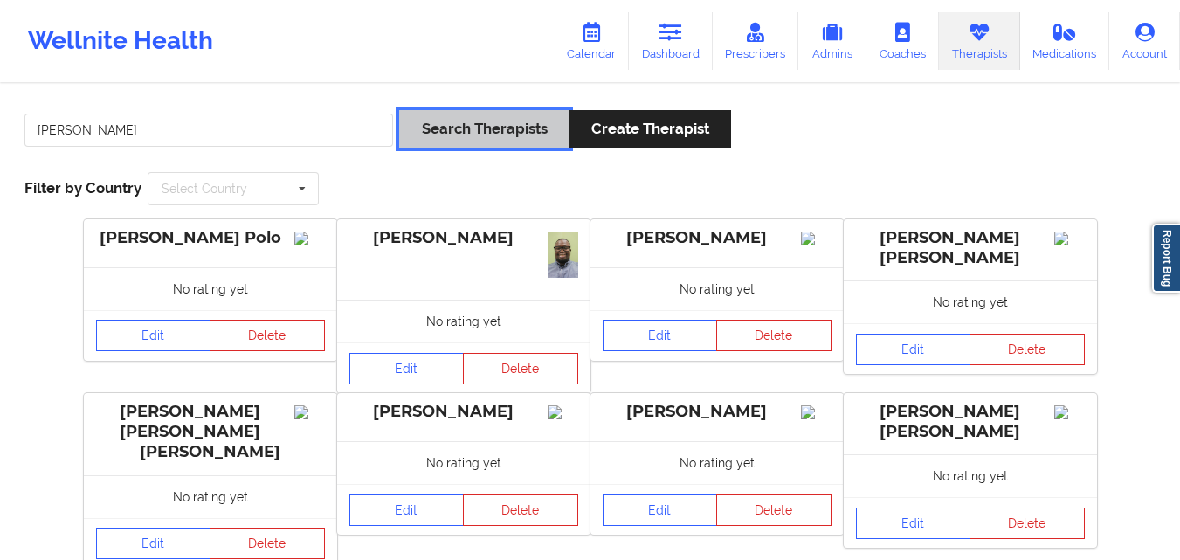
click at [526, 120] on button "Search Therapists" at bounding box center [483, 129] width 169 height 38
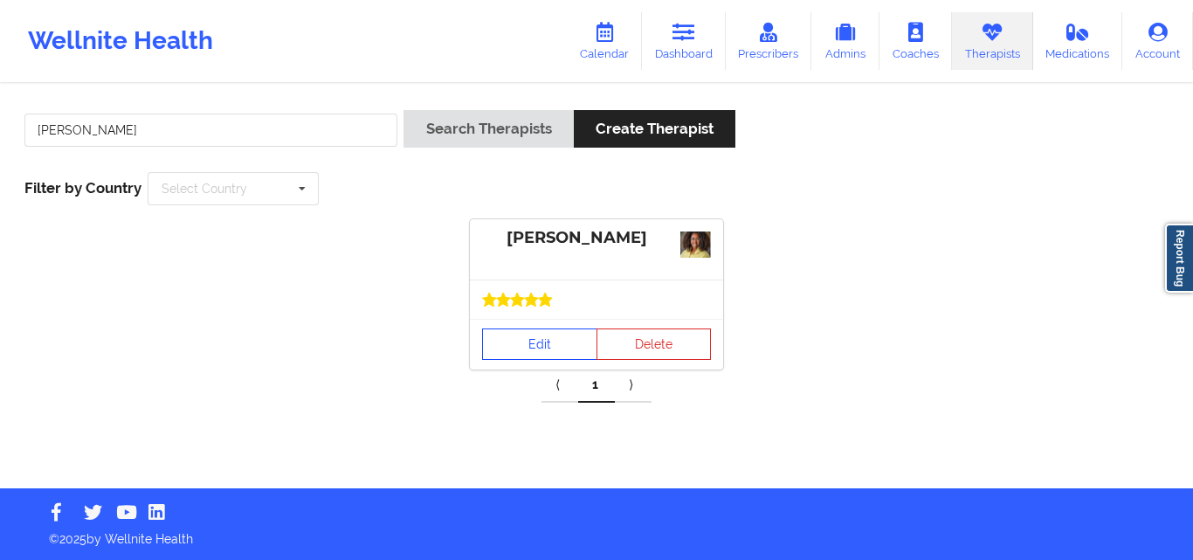
click at [527, 319] on div "Edit Delete" at bounding box center [596, 344] width 253 height 51
click at [527, 337] on link "Edit" at bounding box center [539, 343] width 115 height 31
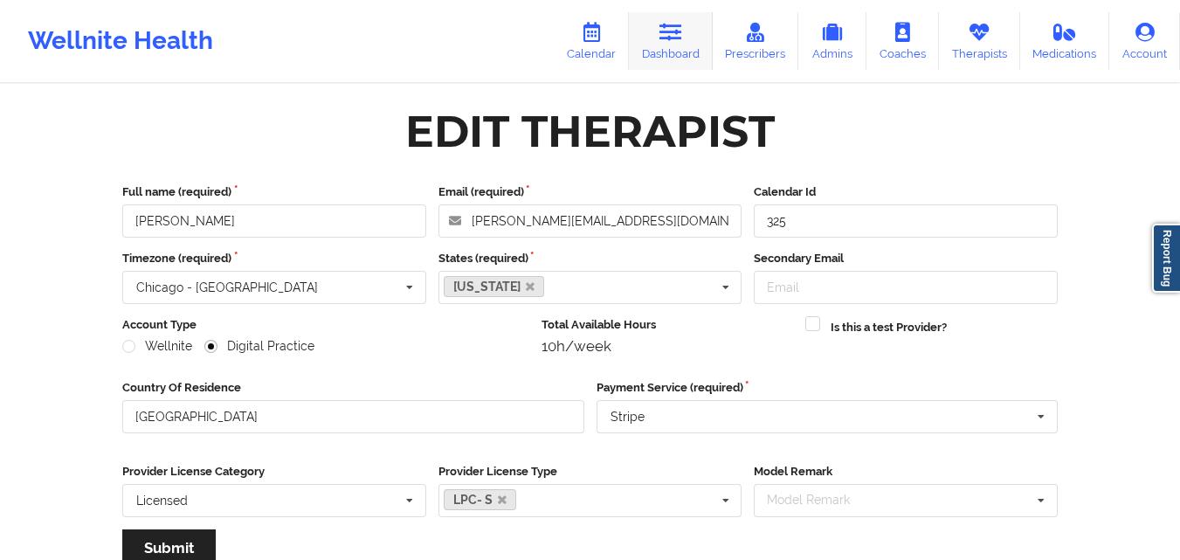
click at [677, 46] on link "Dashboard" at bounding box center [671, 41] width 84 height 58
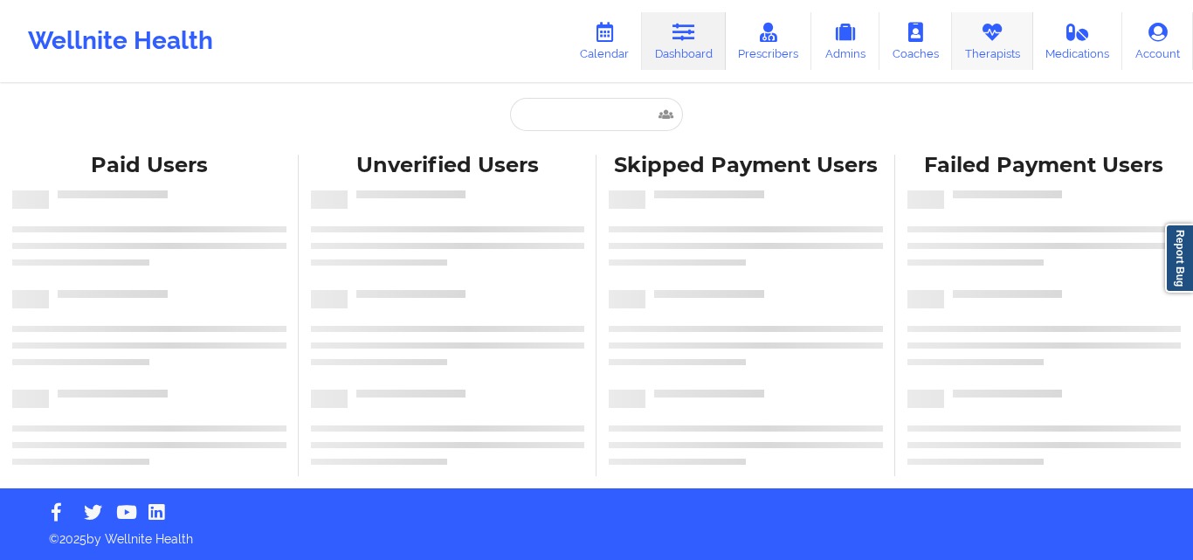
click at [1025, 45] on link "Therapists" at bounding box center [992, 41] width 81 height 58
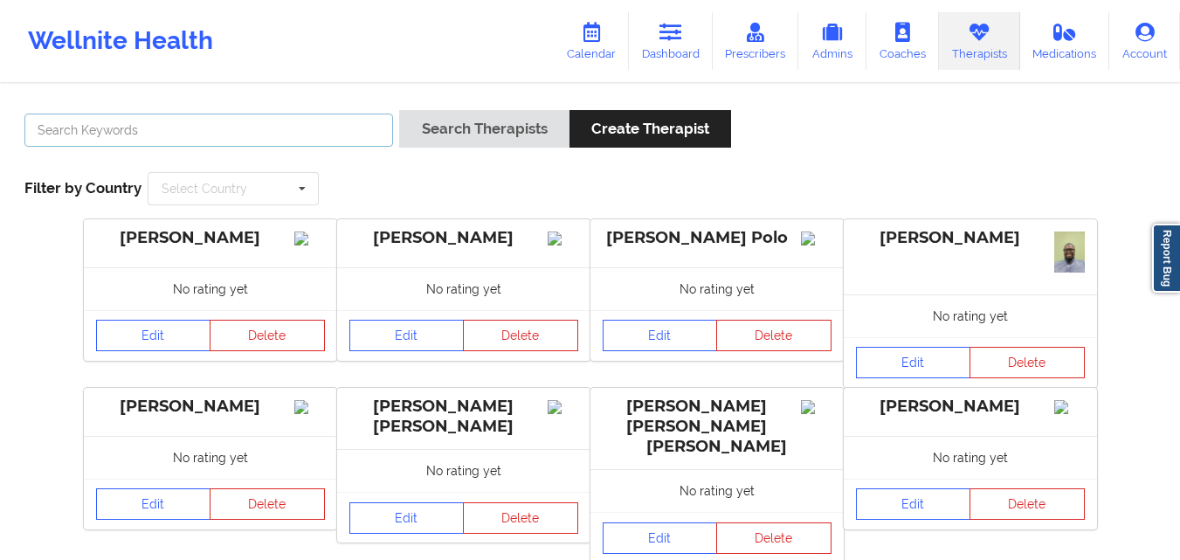
click at [320, 132] on input "text" at bounding box center [208, 130] width 368 height 33
type input "[PERSON_NAME]"
click at [399, 110] on button "Search Therapists" at bounding box center [483, 129] width 169 height 38
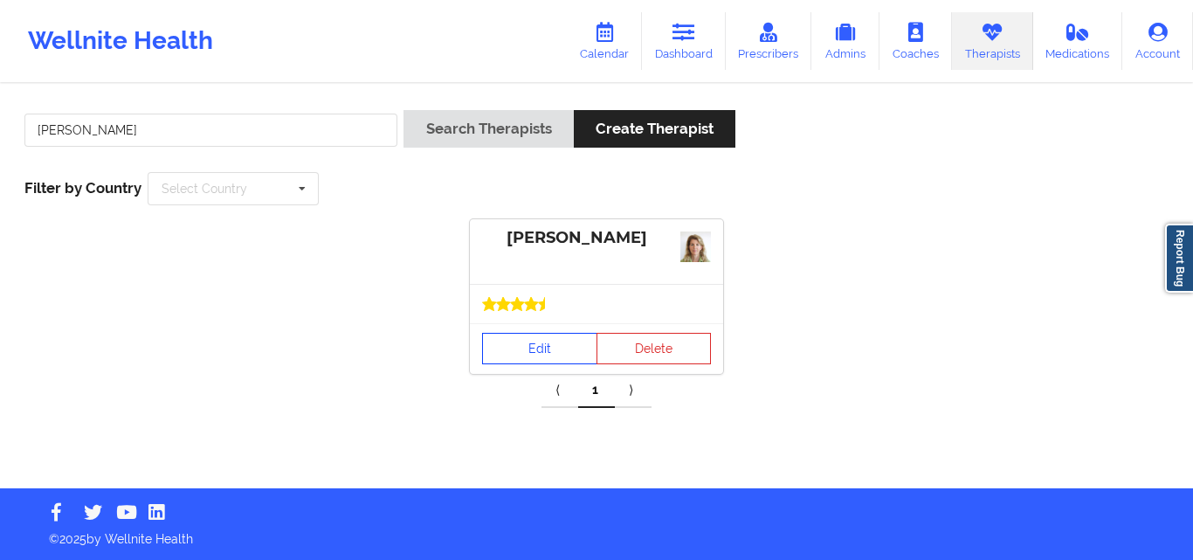
click at [548, 355] on link "Edit" at bounding box center [539, 348] width 115 height 31
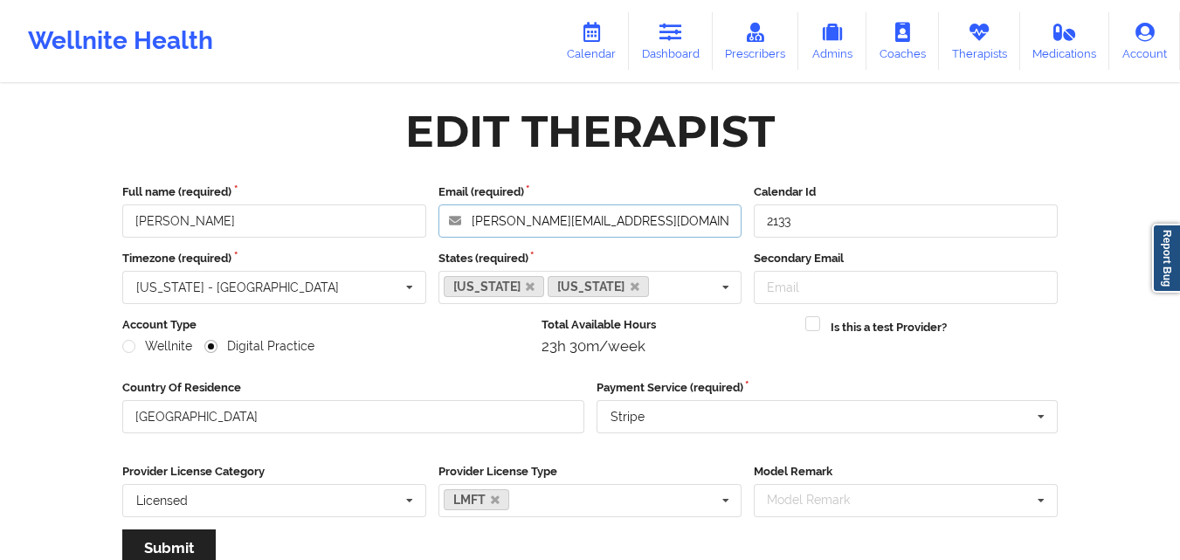
click at [589, 230] on input "[PERSON_NAME][EMAIL_ADDRESS][DOMAIN_NAME]" at bounding box center [590, 220] width 304 height 33
